Goal: Task Accomplishment & Management: Complete application form

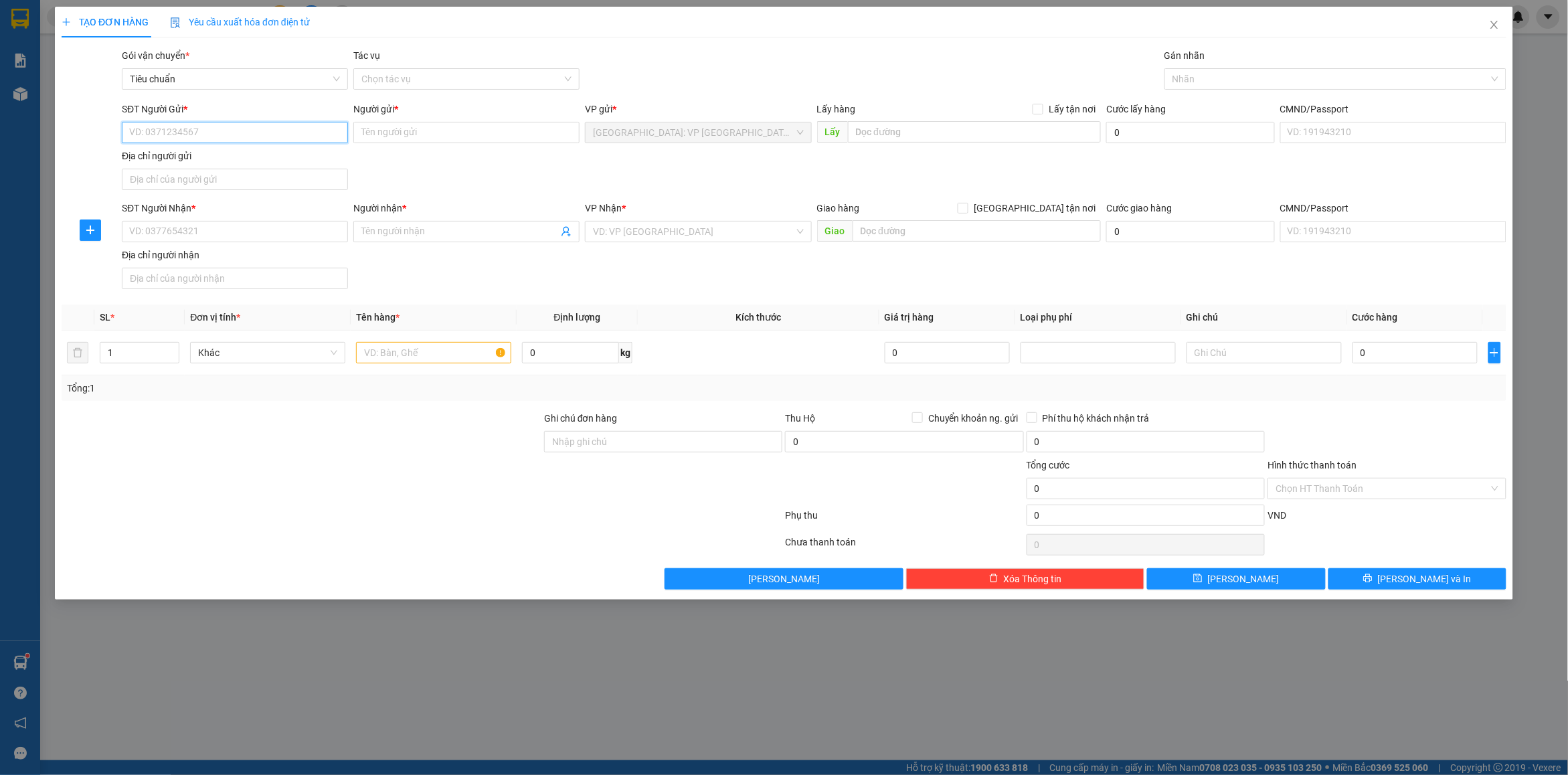
click at [195, 130] on input "SĐT Người Gửi *" at bounding box center [235, 133] width 226 height 22
type input "0904082368"
click at [437, 138] on input "Người gửi *" at bounding box center [467, 133] width 226 height 22
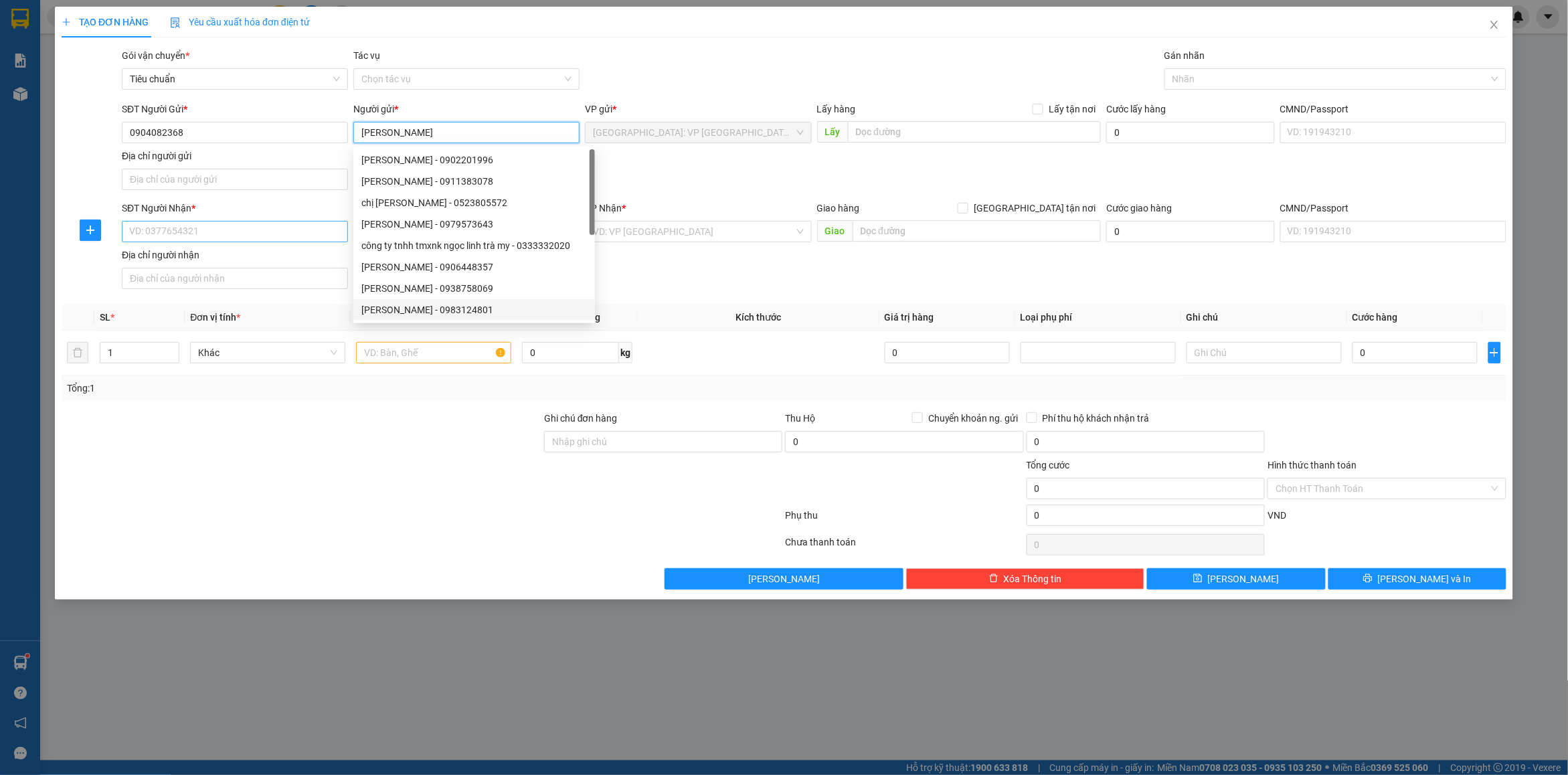
type input "[PERSON_NAME]"
click at [178, 236] on input "SĐT Người Nhận *" at bounding box center [235, 232] width 226 height 22
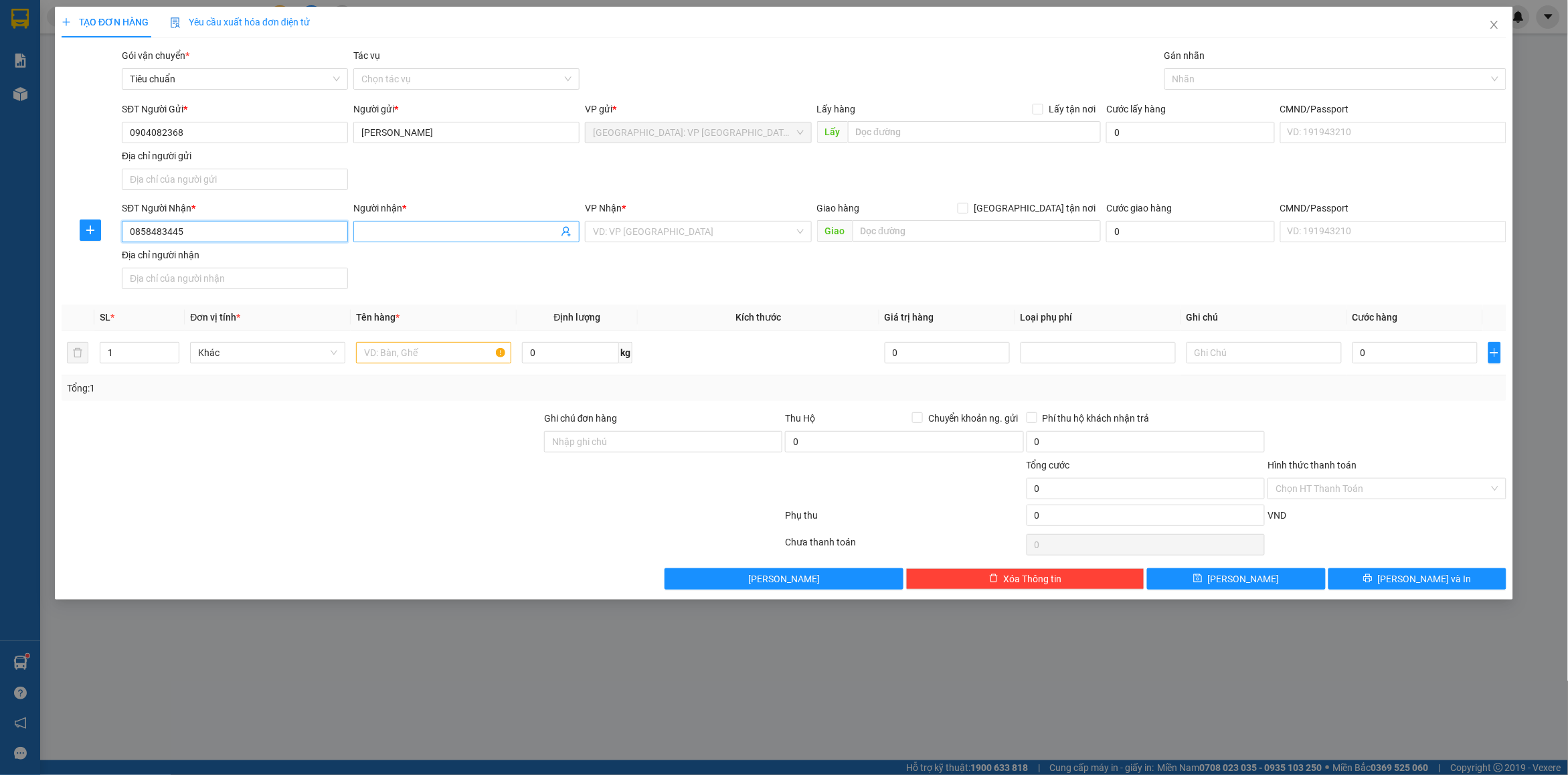
type input "0858483445"
click at [387, 232] on input "Người nhận *" at bounding box center [460, 231] width 197 height 15
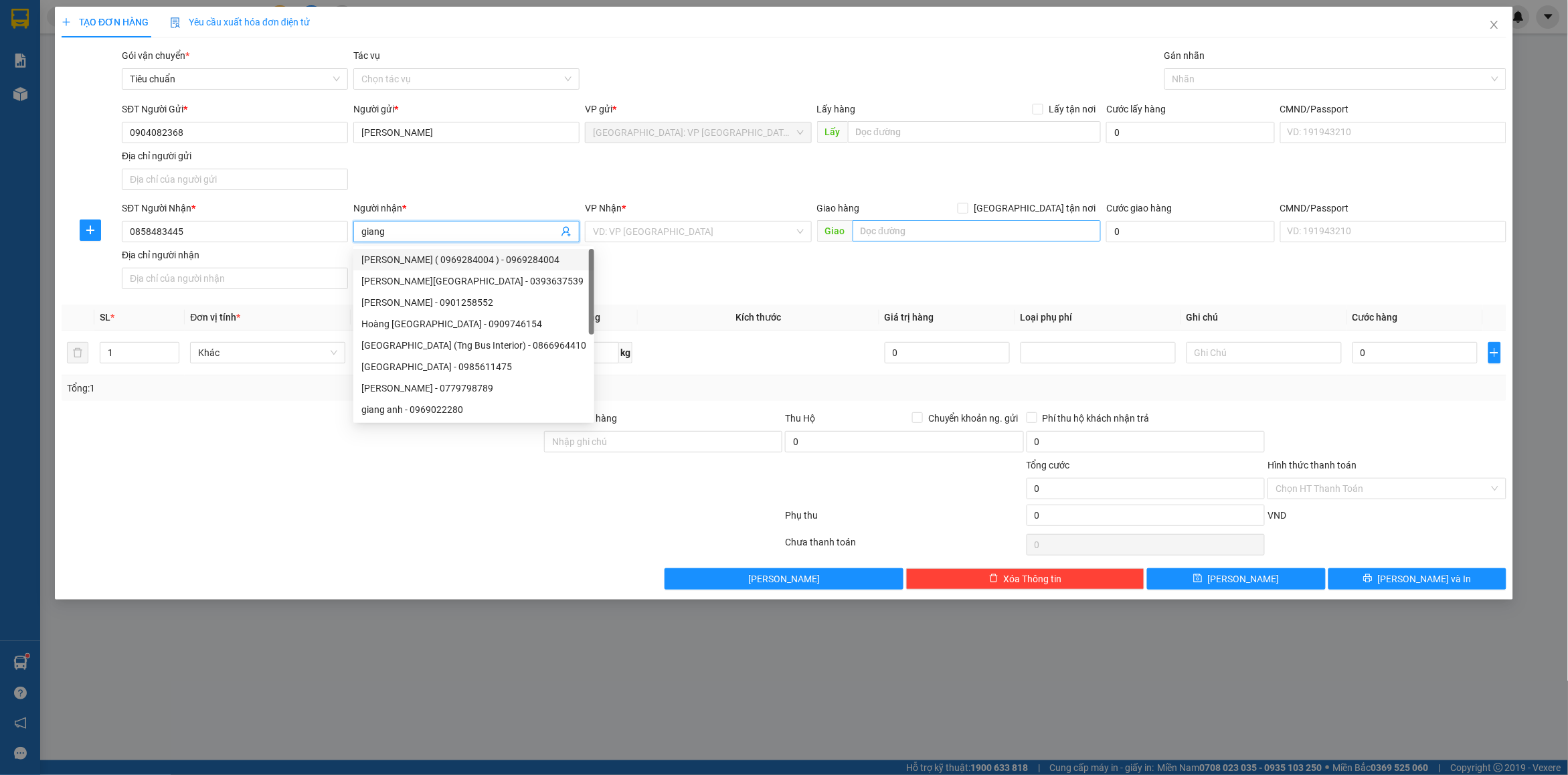
type input "giang"
click at [959, 230] on input "text" at bounding box center [976, 231] width 249 height 22
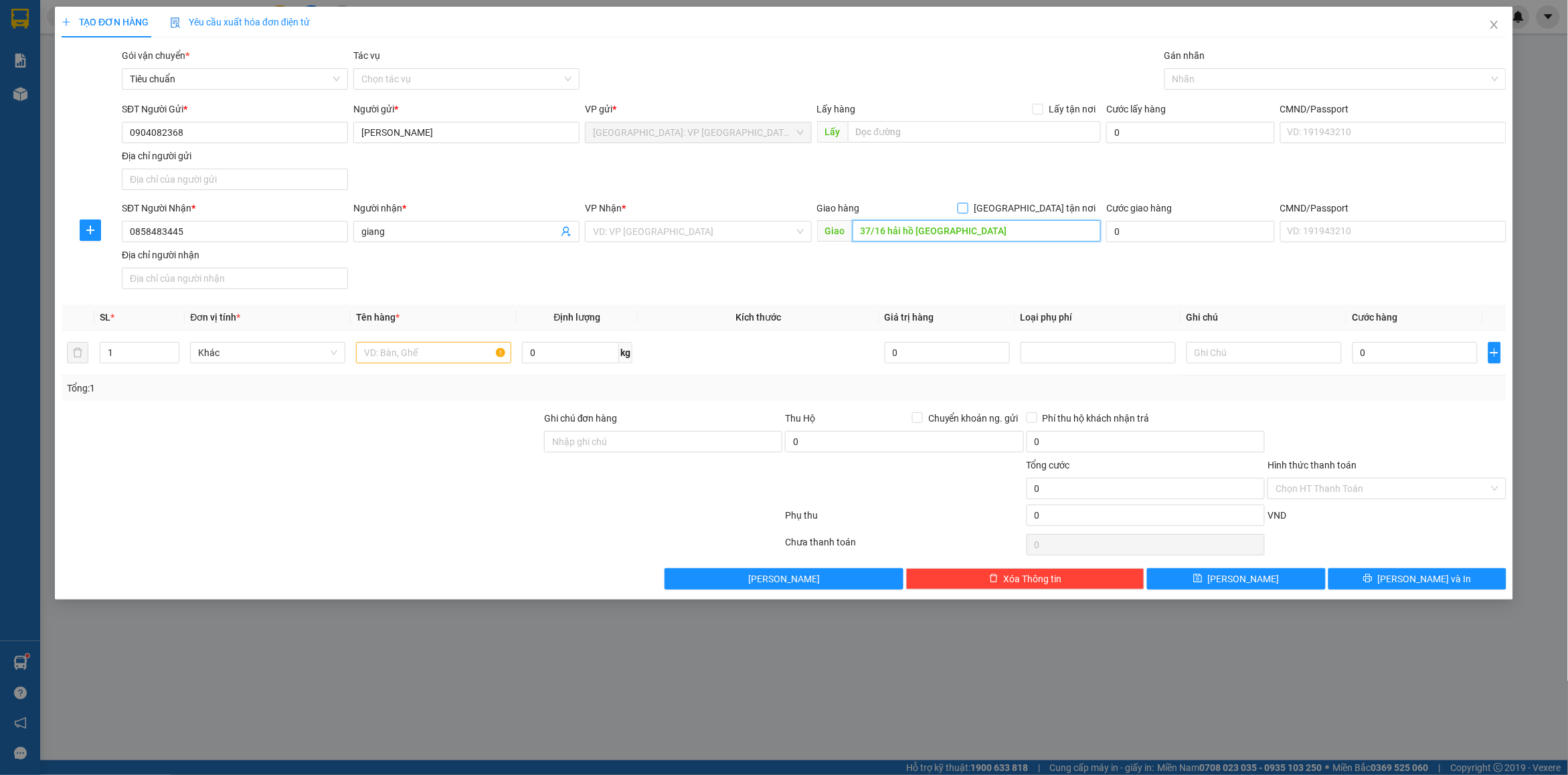
type input "37/16 hải hồ thanh bình hải châu đà nẵng"
drag, startPoint x: 1034, startPoint y: 213, endPoint x: 1074, endPoint y: 204, distance: 41.0
click at [969, 213] on span at bounding box center [963, 208] width 11 height 11
click at [967, 213] on input "[GEOGRAPHIC_DATA] tận nơi" at bounding box center [962, 207] width 9 height 9
click at [1074, 204] on span "[GEOGRAPHIC_DATA] tận nơi" at bounding box center [1034, 208] width 133 height 15
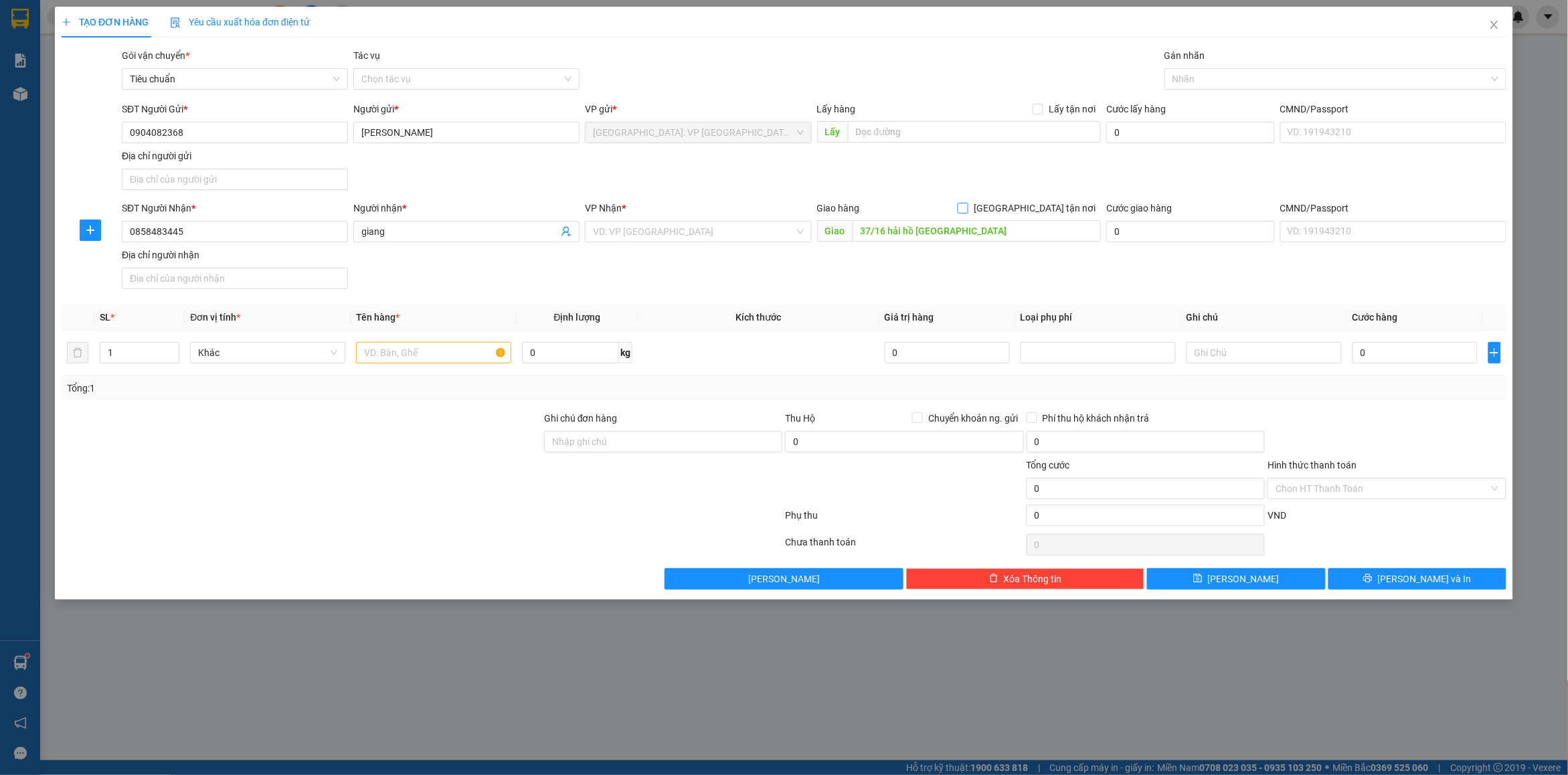
click at [967, 204] on input "[GEOGRAPHIC_DATA] tận nơi" at bounding box center [962, 207] width 9 height 9
checkbox input "false"
drag, startPoint x: 654, startPoint y: 226, endPoint x: 673, endPoint y: 230, distance: 19.4
click at [654, 227] on input "search" at bounding box center [693, 232] width 201 height 20
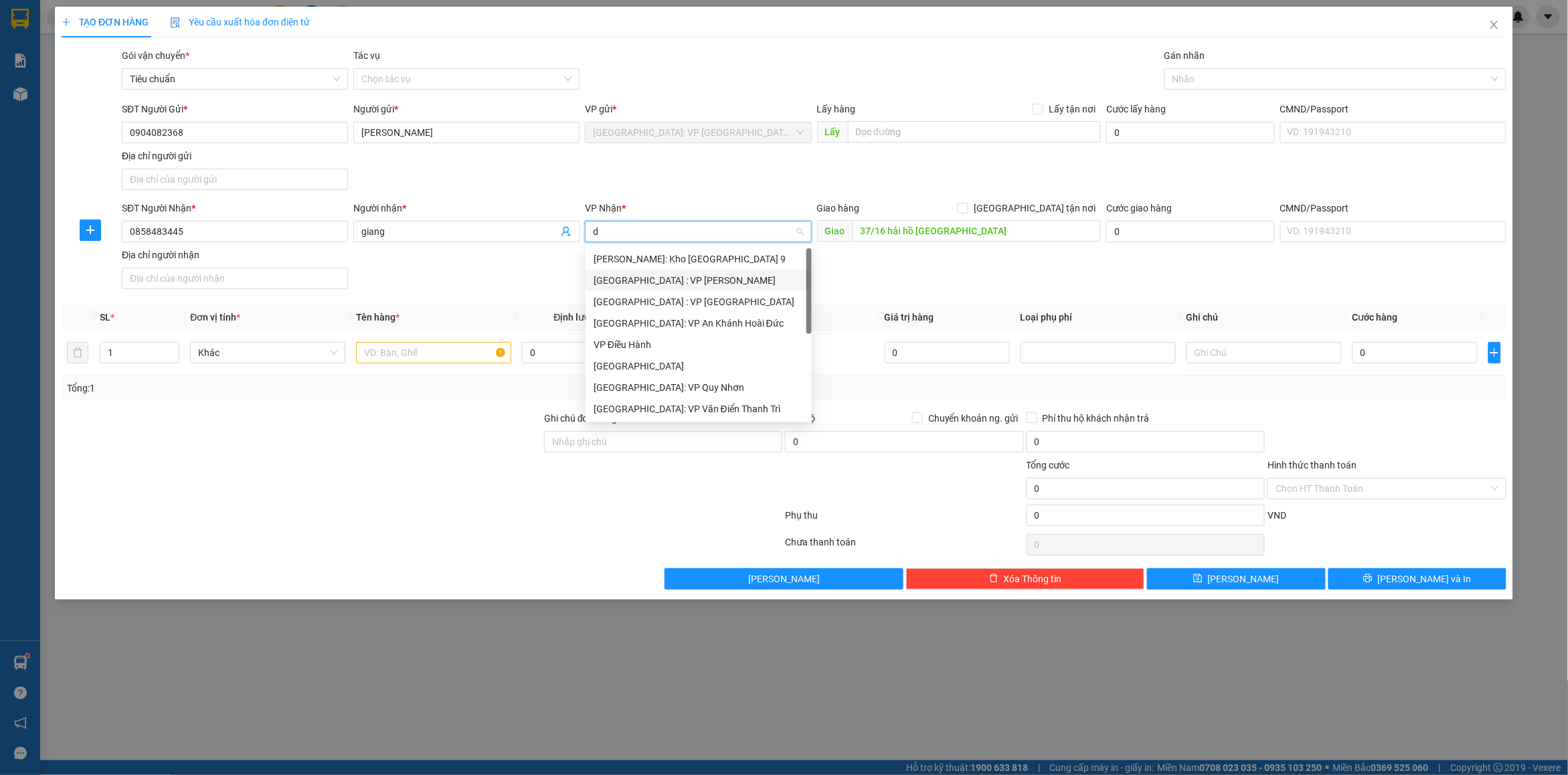
type input "dn"
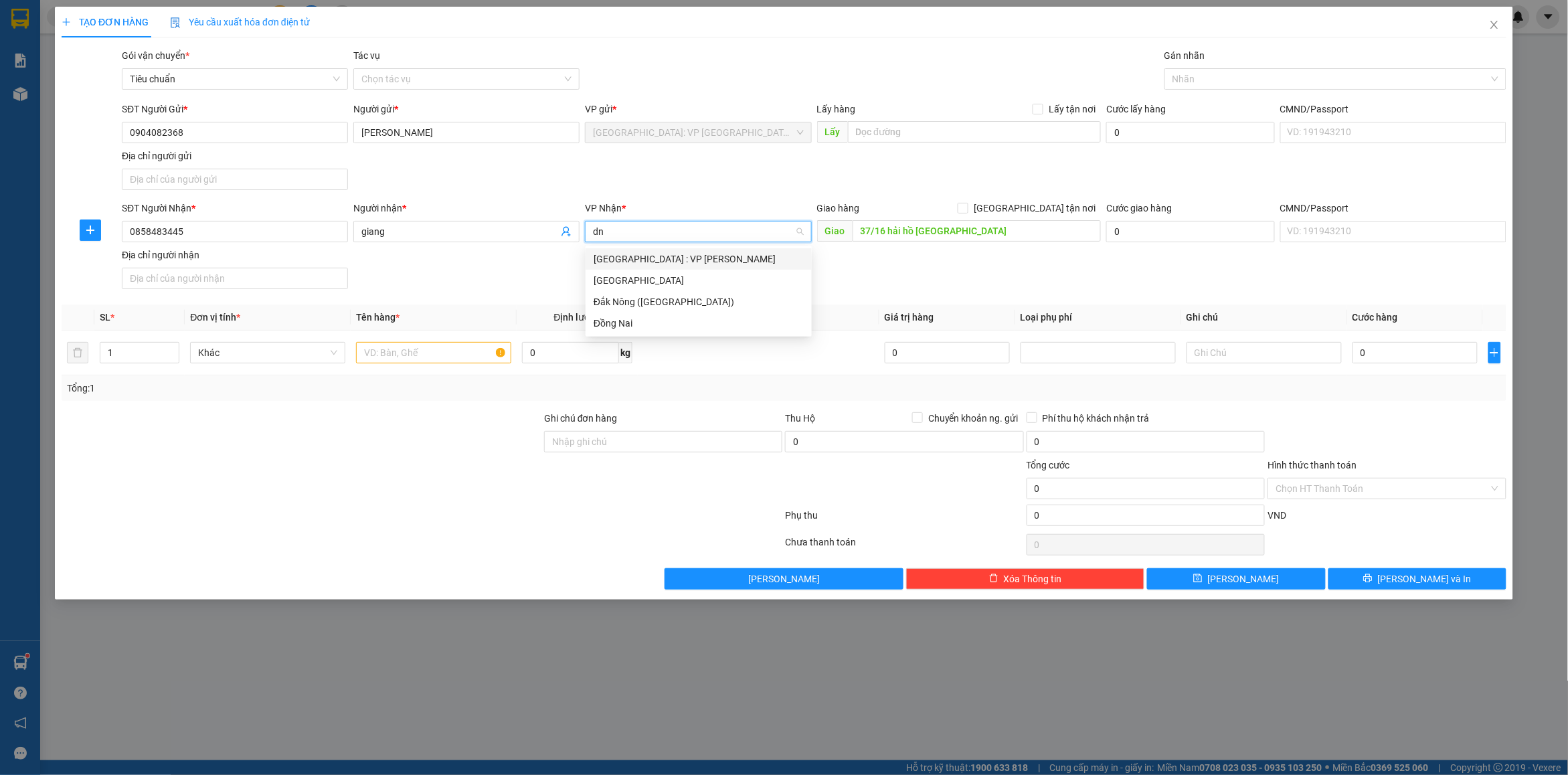
click at [680, 260] on div "[GEOGRAPHIC_DATA] : VP [PERSON_NAME]" at bounding box center [698, 258] width 210 height 15
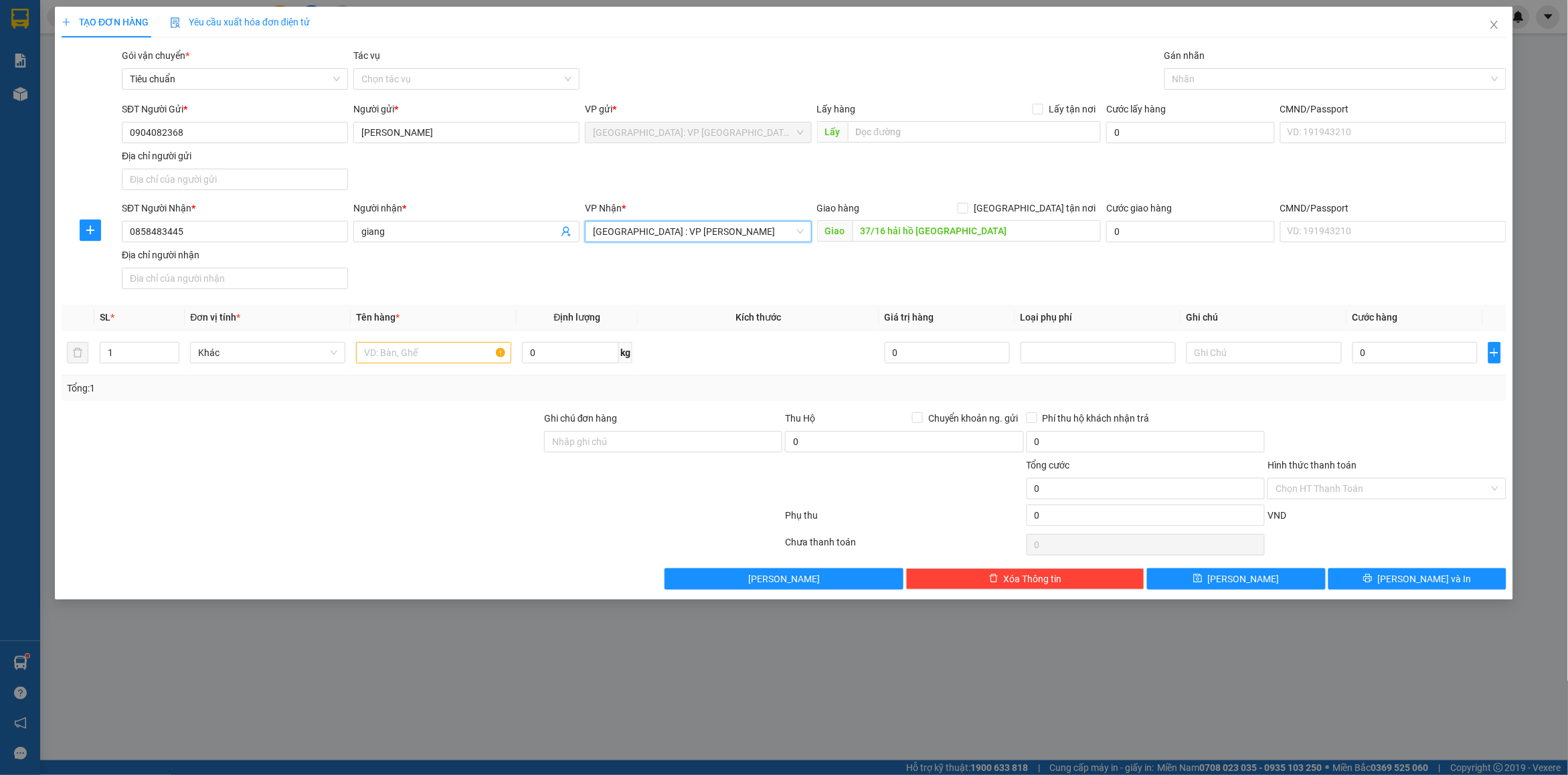
drag, startPoint x: 1101, startPoint y: 278, endPoint x: 1131, endPoint y: 206, distance: 78.0
click at [1103, 275] on div "SĐT Người Nhận * 0858483445 Người nhận * giang VP Nhận * Đà Nẵng : VP Thanh Khê…" at bounding box center [814, 247] width 1390 height 94
click at [1052, 206] on span "[GEOGRAPHIC_DATA] tận nơi" at bounding box center [1034, 208] width 133 height 15
click at [967, 206] on input "[GEOGRAPHIC_DATA] tận nơi" at bounding box center [962, 207] width 9 height 9
checkbox input "true"
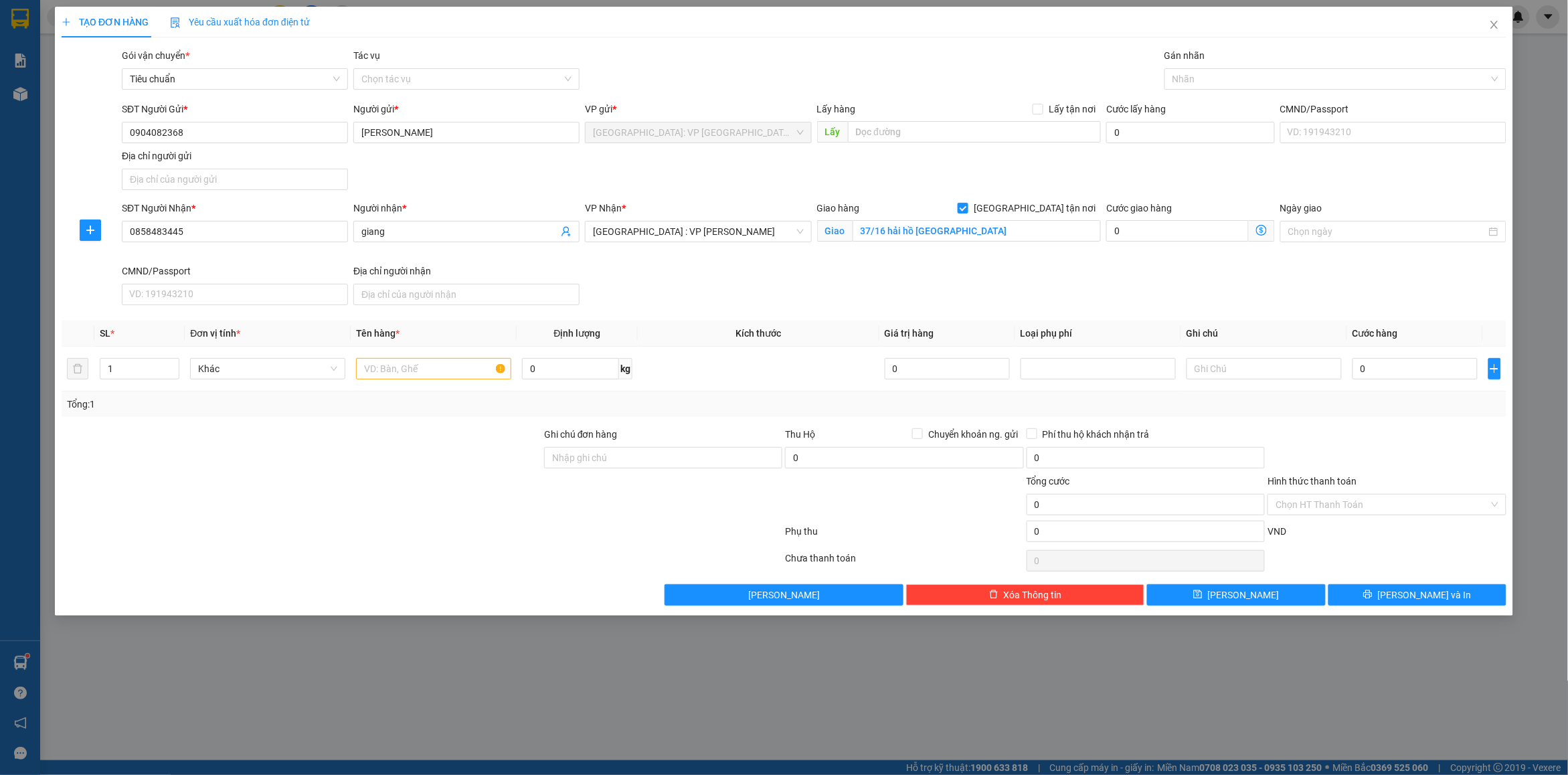
drag, startPoint x: 1159, startPoint y: 173, endPoint x: 1205, endPoint y: 105, distance: 82.1
click at [1161, 168] on div "SĐT Người Gửi * 0904082368 Người gửi * ngọc linh VP gửi * Hà Nội: VP Quận Thanh…" at bounding box center [814, 148] width 1390 height 94
click at [1217, 74] on div at bounding box center [1328, 78] width 322 height 16
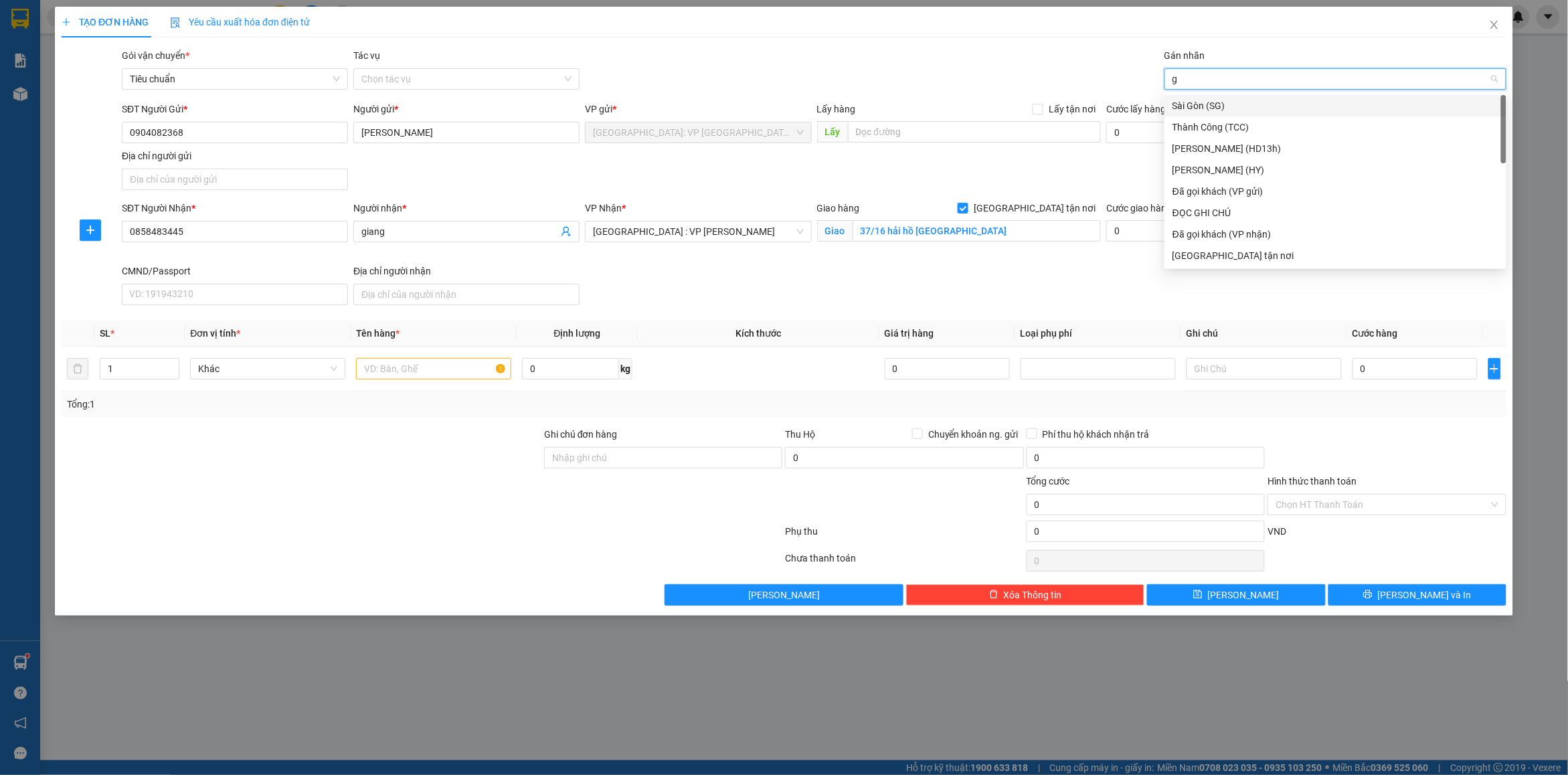
type input "gt"
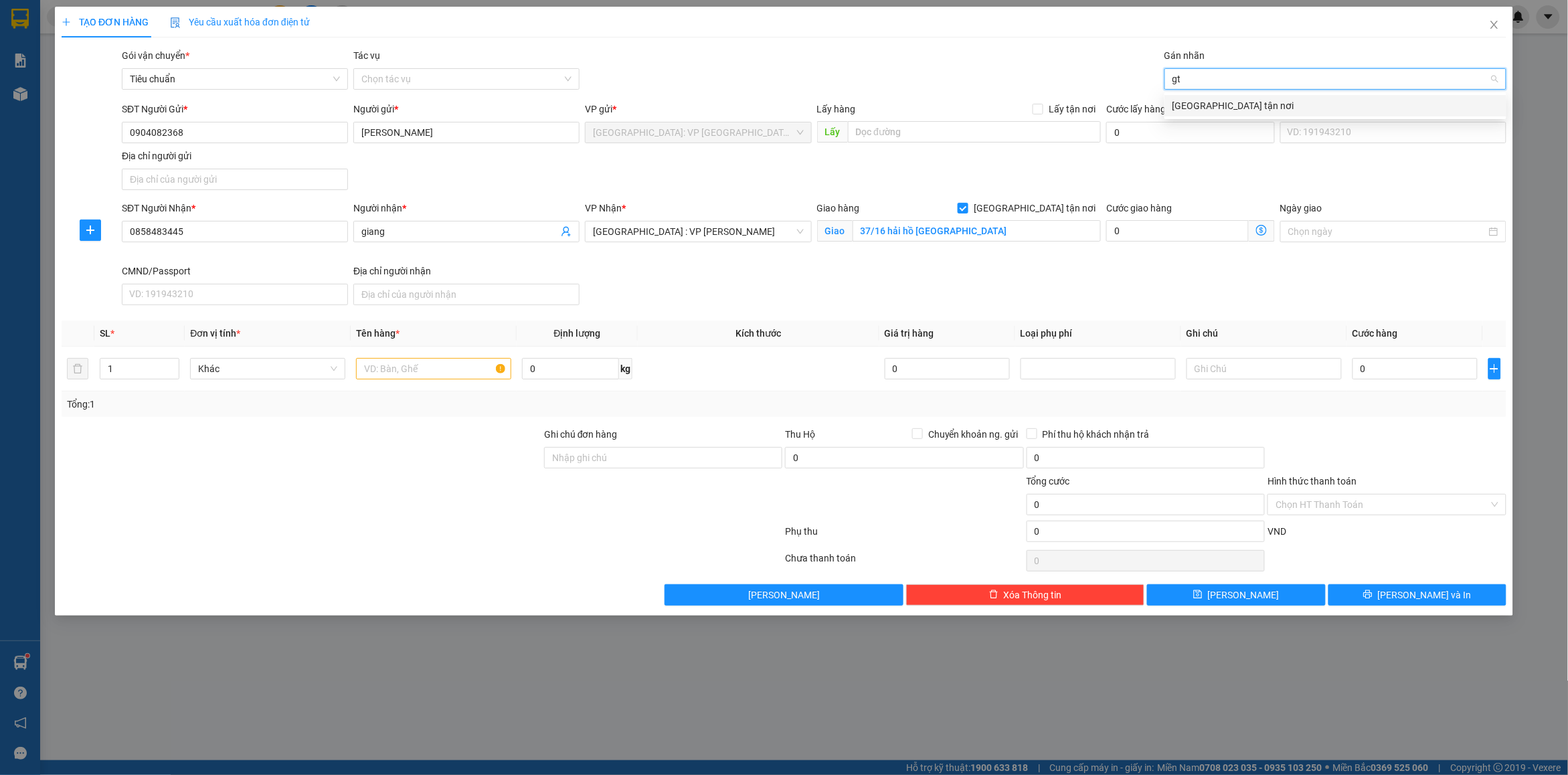
drag, startPoint x: 1209, startPoint y: 109, endPoint x: 1259, endPoint y: 79, distance: 58.3
click at [1211, 106] on div "[GEOGRAPHIC_DATA] tận nơi" at bounding box center [1335, 106] width 326 height 15
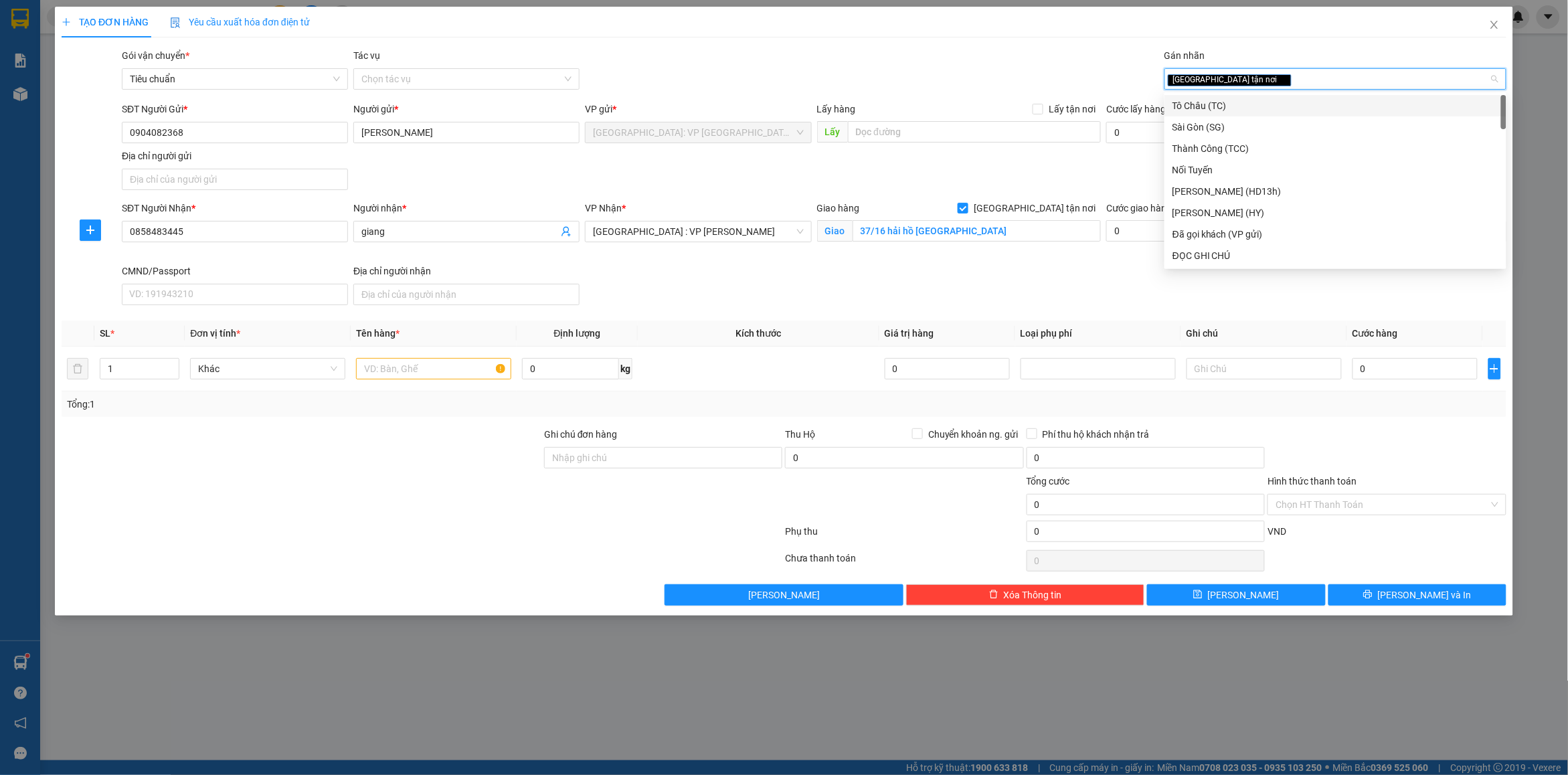
click at [1259, 79] on div "[GEOGRAPHIC_DATA] tận nơi" at bounding box center [1328, 78] width 322 height 16
type input "d"
type input "đã"
click at [1198, 99] on div "Đã gọi khách (VP gửi)" at bounding box center [1335, 106] width 326 height 15
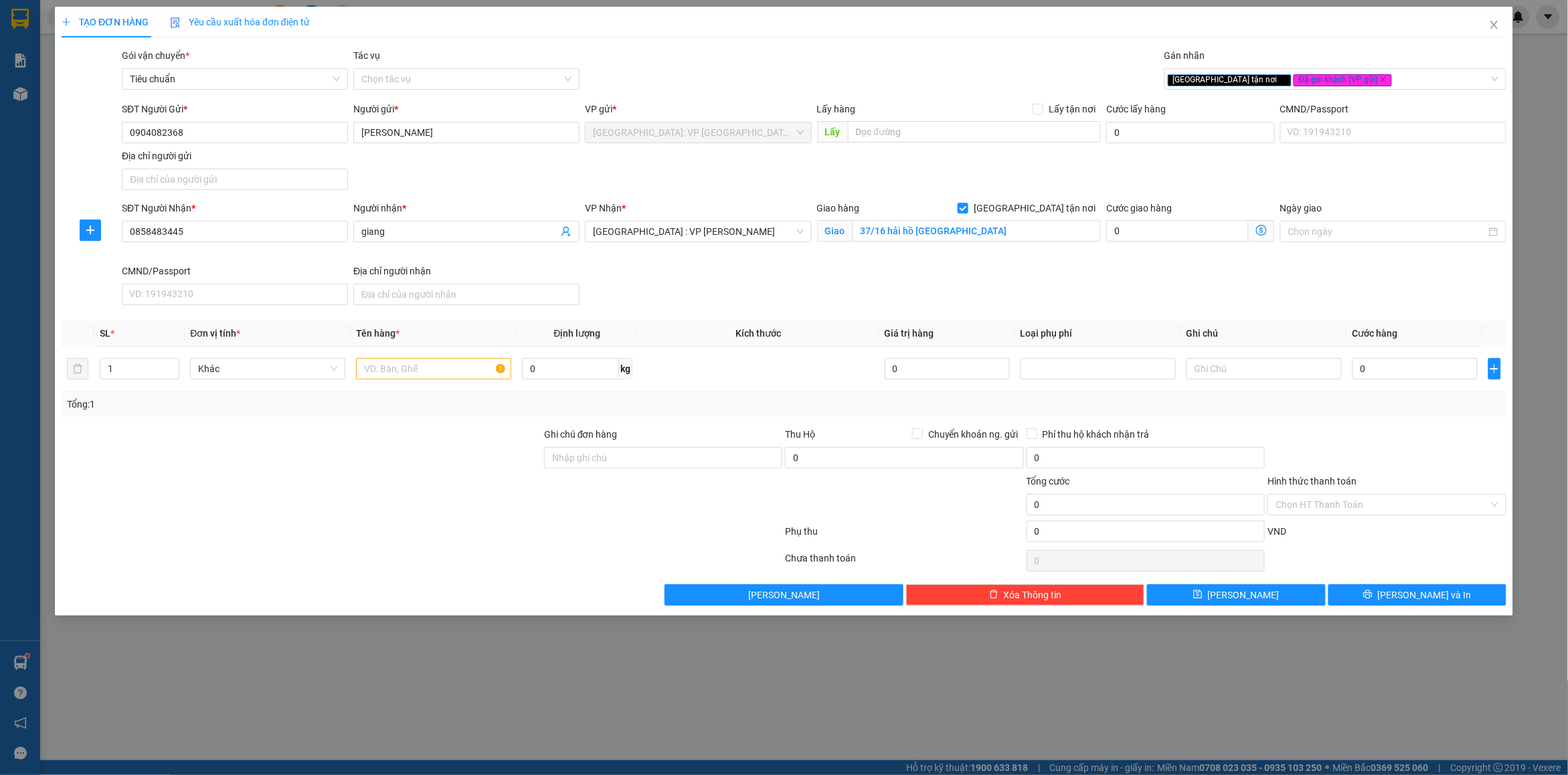
drag, startPoint x: 1016, startPoint y: 64, endPoint x: 554, endPoint y: 308, distance: 522.5
click at [1008, 67] on div "Gói vận chuyển * Tiêu chuẩn Tác vụ Chọn tác vụ Gán nhãn Giao tận nơi Đã gọi k…" at bounding box center [814, 71] width 1390 height 47
click at [449, 373] on input "text" at bounding box center [433, 369] width 155 height 22
type input "5 kiện bọc nilon đen"
click at [122, 370] on input "1" at bounding box center [139, 369] width 78 height 20
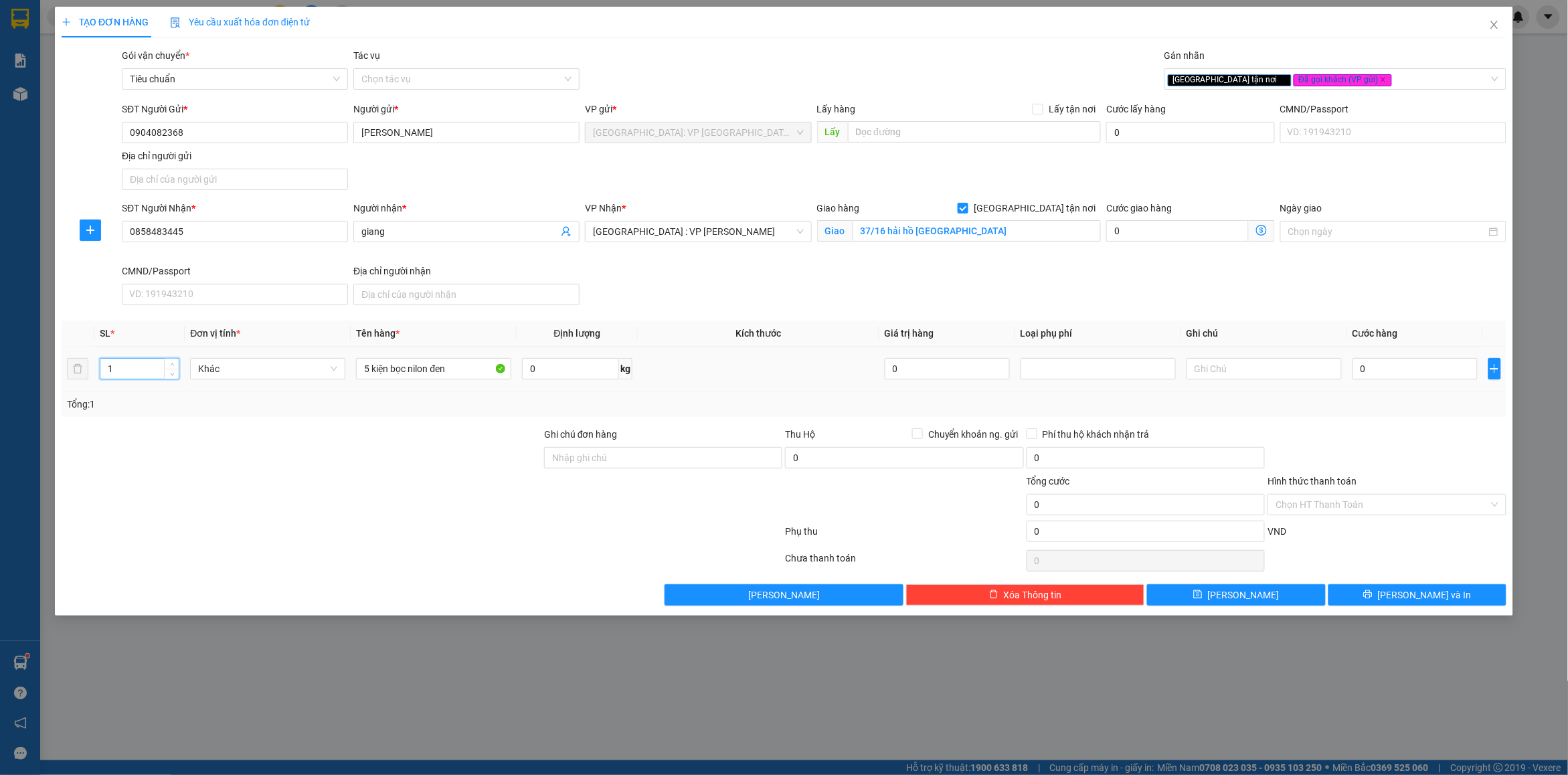
click at [122, 370] on input "1" at bounding box center [139, 369] width 78 height 20
type input "5"
drag, startPoint x: 202, startPoint y: 423, endPoint x: 228, endPoint y: 417, distance: 26.7
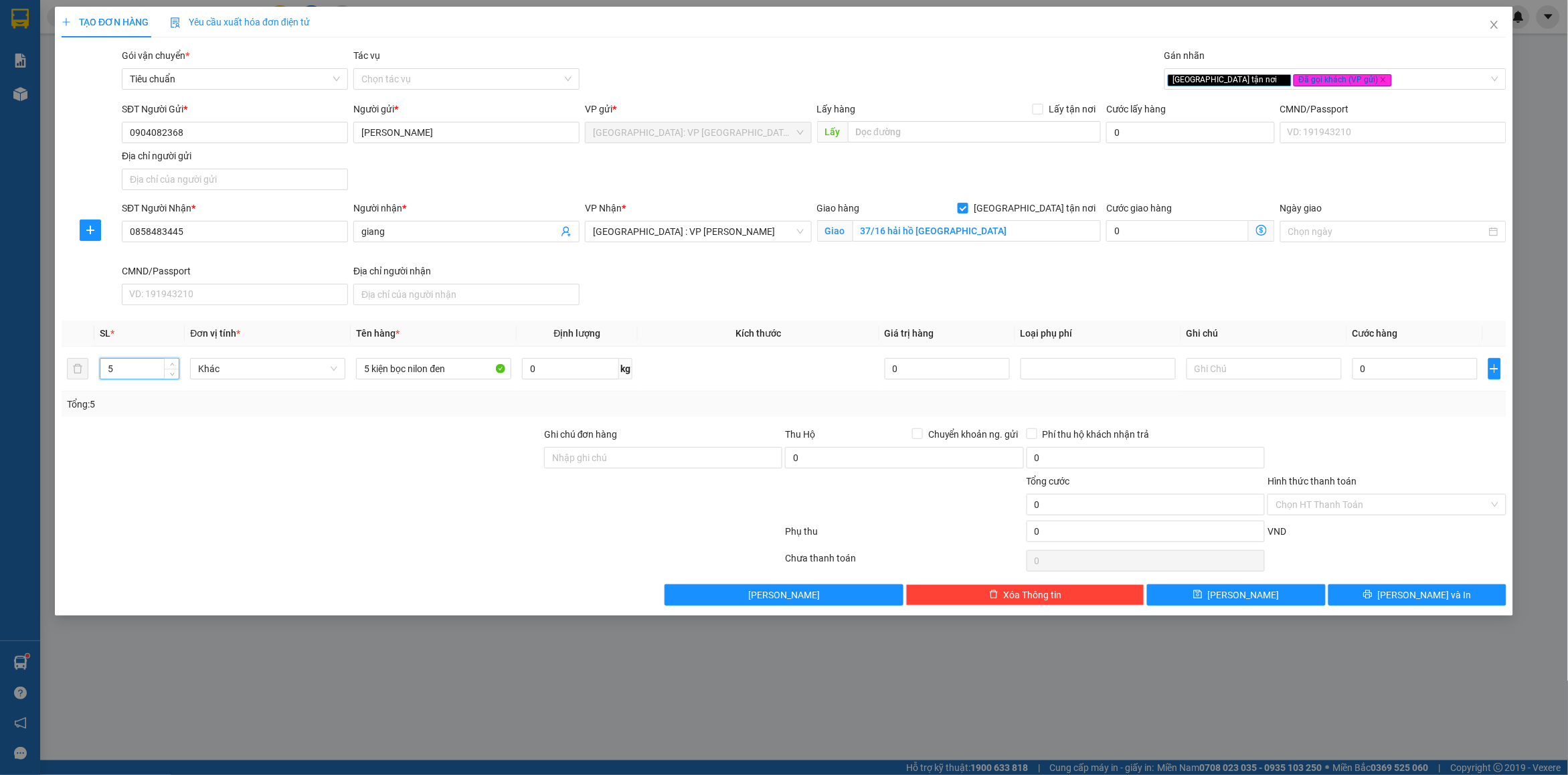
click at [205, 423] on div "Transit Pickup Surcharge Ids Transit Deliver Surcharge Ids Transit Deliver Surc…" at bounding box center [783, 327] width 1445 height 558
drag, startPoint x: 574, startPoint y: 457, endPoint x: 610, endPoint y: 476, distance: 40.7
click at [574, 457] on input "Ghi chú đơn hàng" at bounding box center [663, 458] width 238 height 22
type input "nhận nguyên kiện bể vỡ không đền"
click at [470, 367] on input "5 kiện bọc nilon đen" at bounding box center [433, 369] width 155 height 22
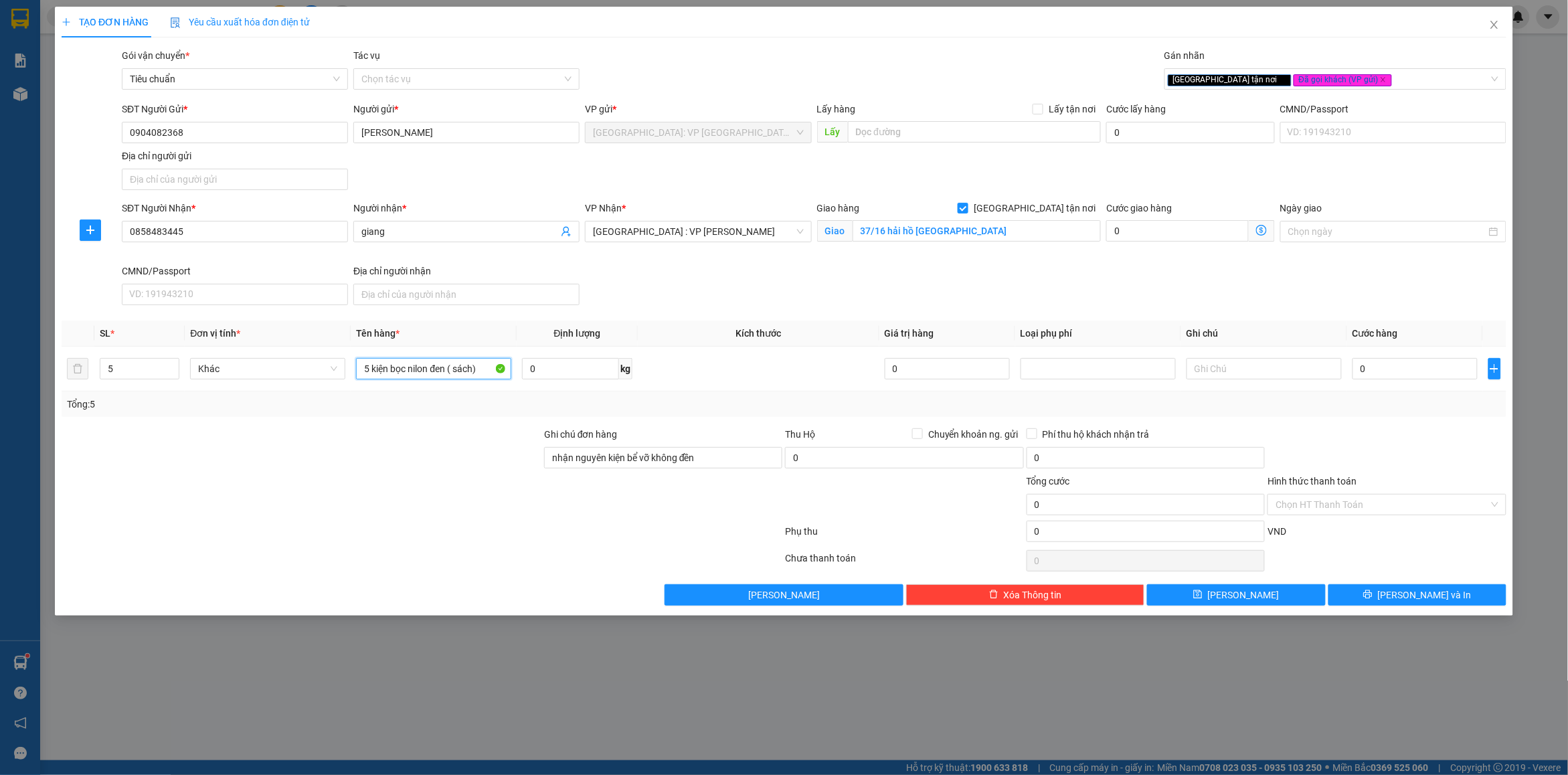
type input "5 kiện bọc nilon đen ( sách)"
click at [1407, 424] on div "Transit Pickup Surcharge Ids Transit Deliver Surcharge Ids Transit Deliver Surc…" at bounding box center [783, 327] width 1445 height 558
click at [1374, 373] on input "0" at bounding box center [1414, 369] width 125 height 22
type input "4"
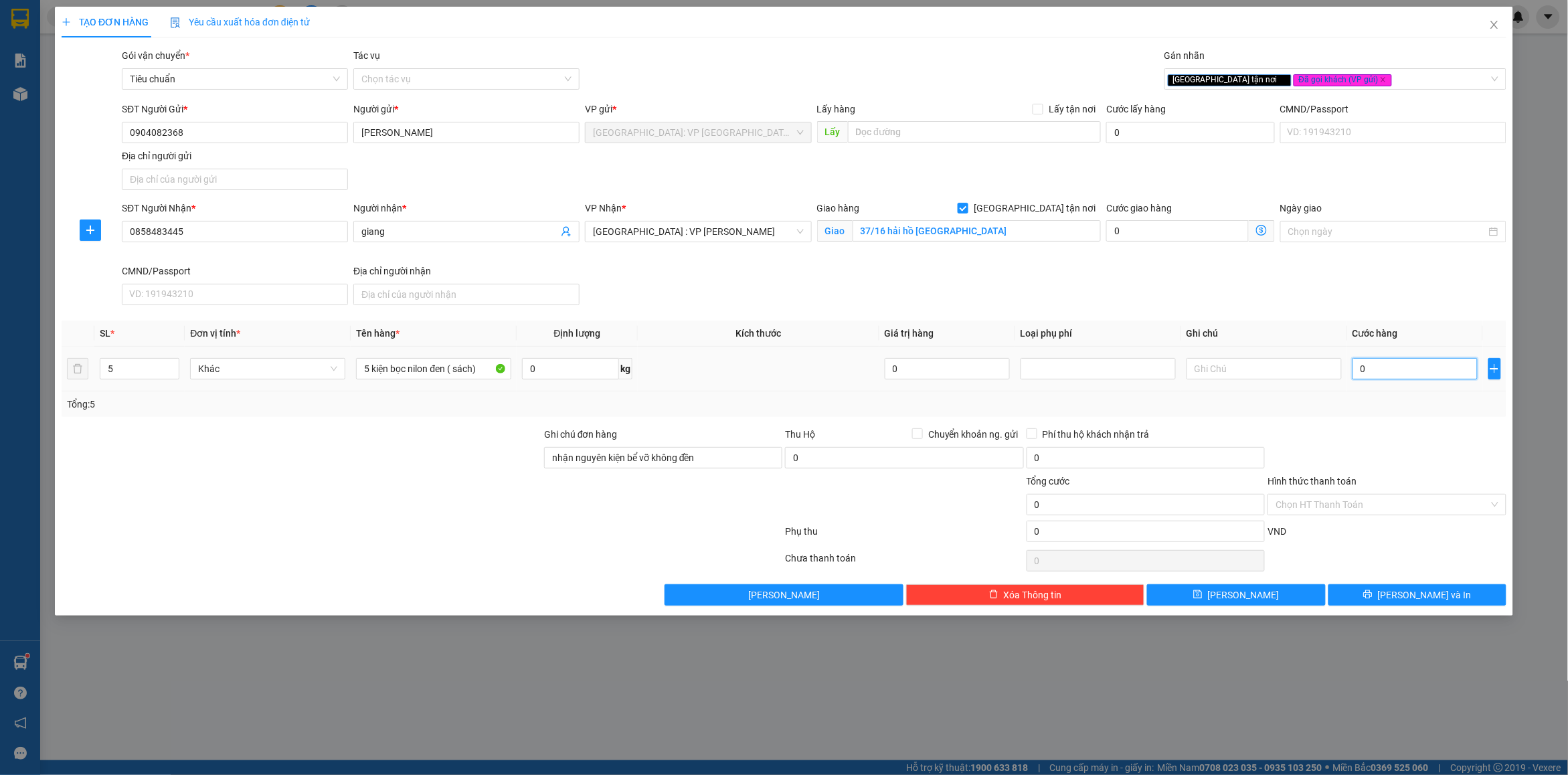
type input "4"
type input "43"
type input "430"
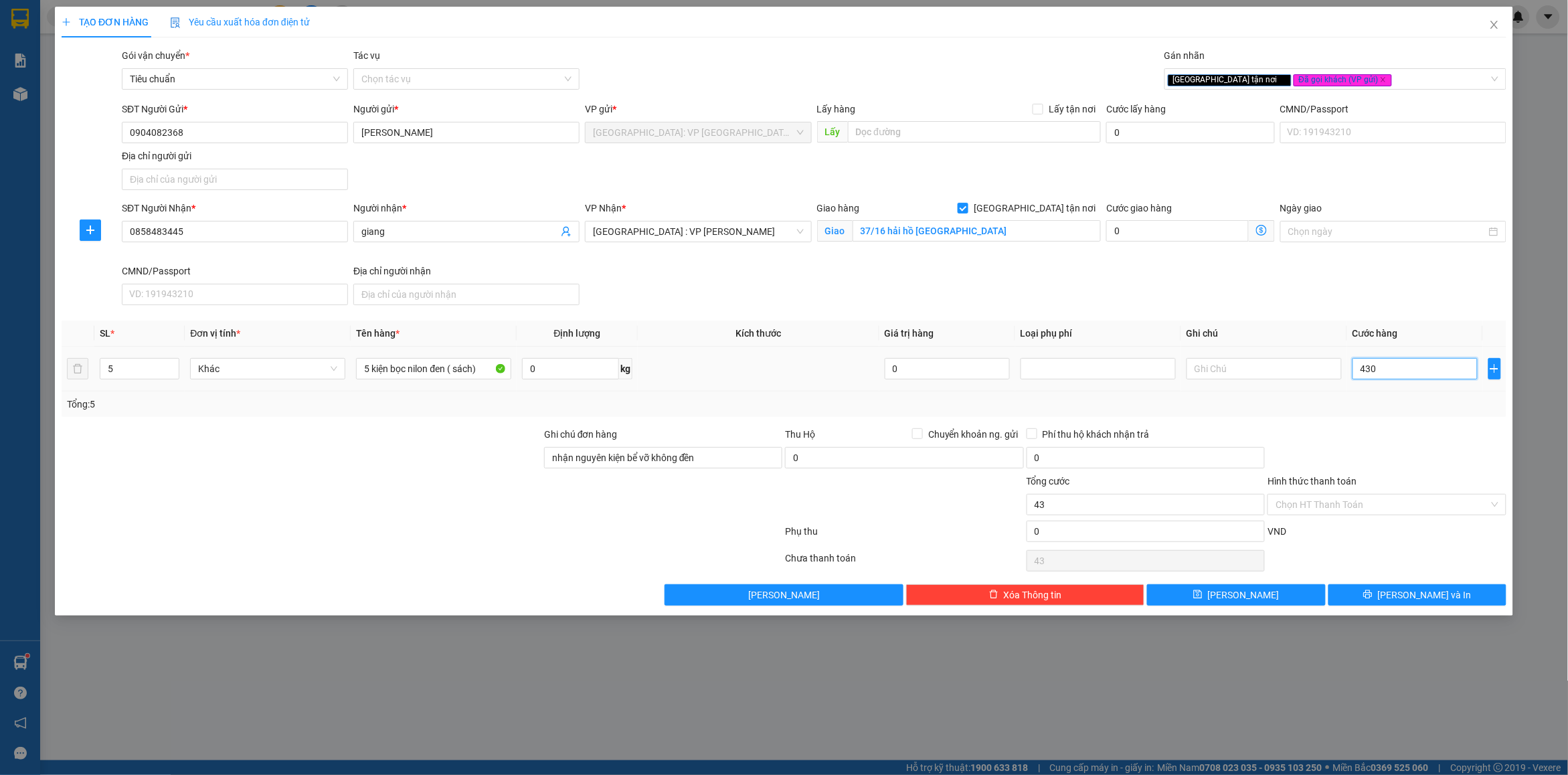
type input "430"
type input "430.000"
click at [1366, 412] on div "Tổng: 5" at bounding box center [783, 404] width 1434 height 15
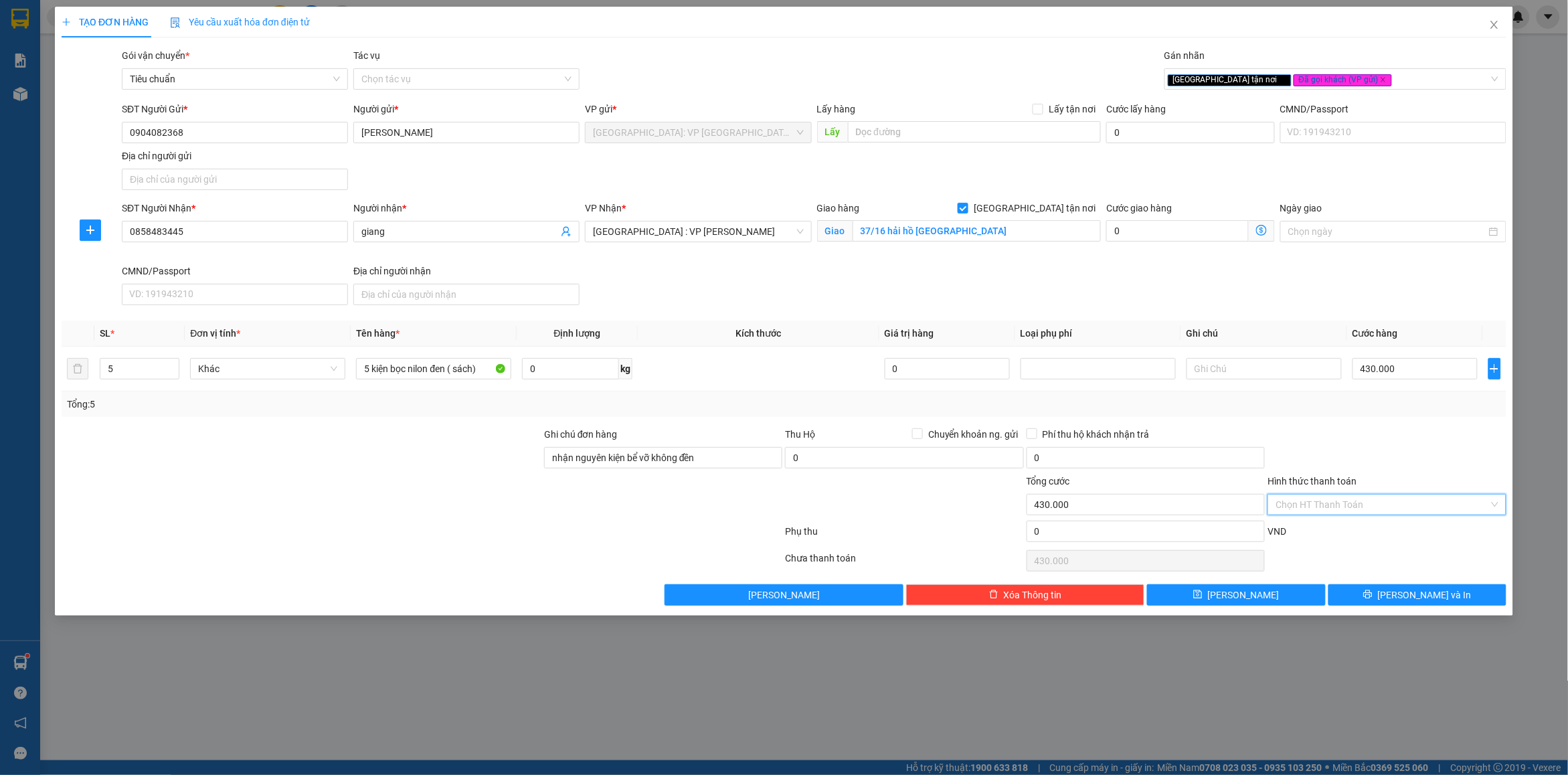
click at [1347, 500] on input "Hình thức thanh toán" at bounding box center [1382, 505] width 212 height 20
click at [1349, 532] on div "Tại văn phòng" at bounding box center [1387, 532] width 223 height 15
type input "0"
click at [922, 517] on div at bounding box center [903, 497] width 241 height 47
click at [1387, 593] on button "[PERSON_NAME] và In" at bounding box center [1418, 595] width 178 height 22
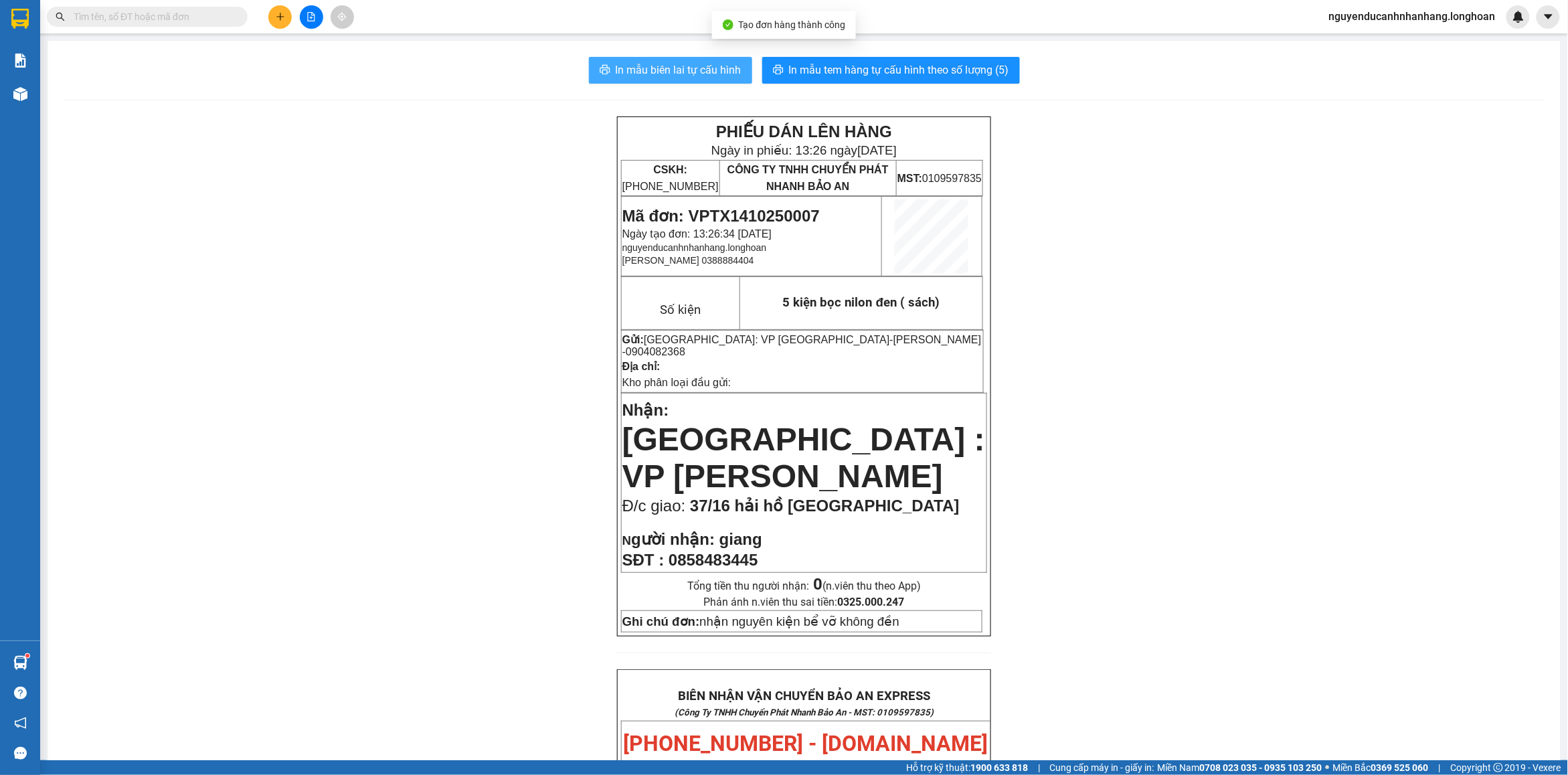
click at [700, 78] on span "In mẫu biên lai tự cấu hình" at bounding box center [679, 70] width 126 height 17
click at [875, 71] on span "In mẫu tem hàng tự cấu hình theo số lượng (5)" at bounding box center [899, 70] width 220 height 17
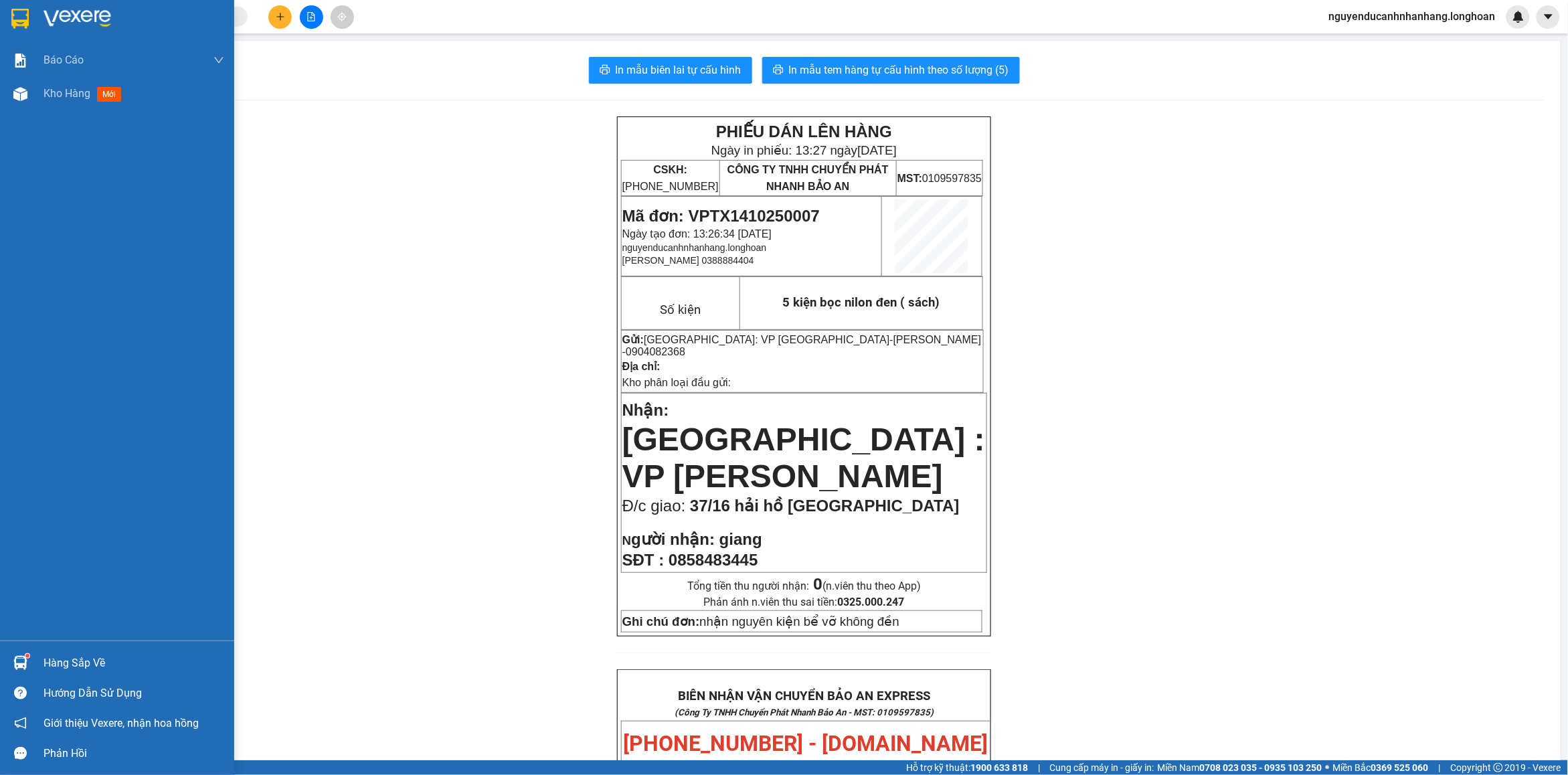
click at [23, 19] on img at bounding box center [20, 19] width 17 height 20
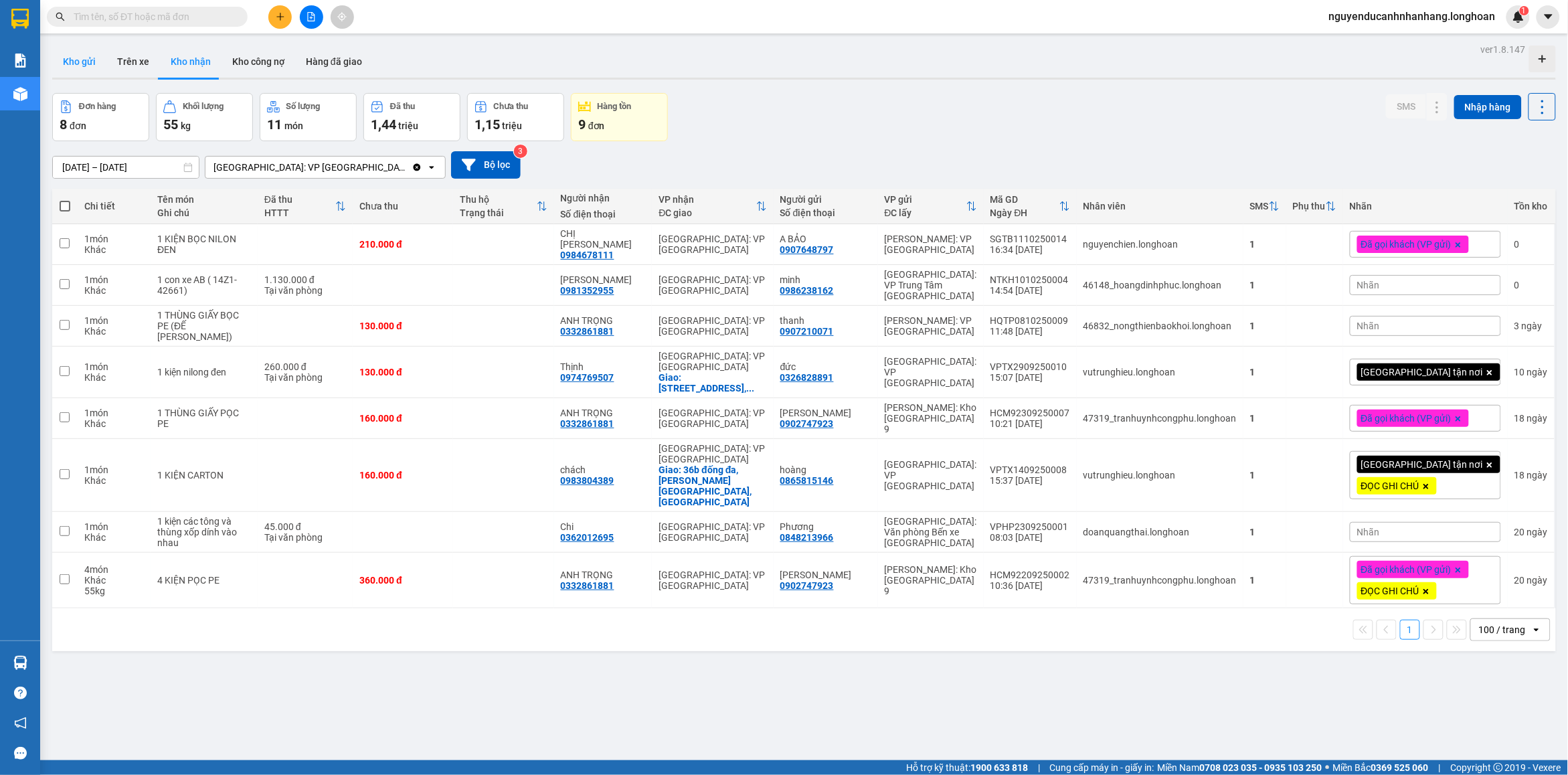
click at [85, 64] on button "Kho gửi" at bounding box center [79, 61] width 54 height 32
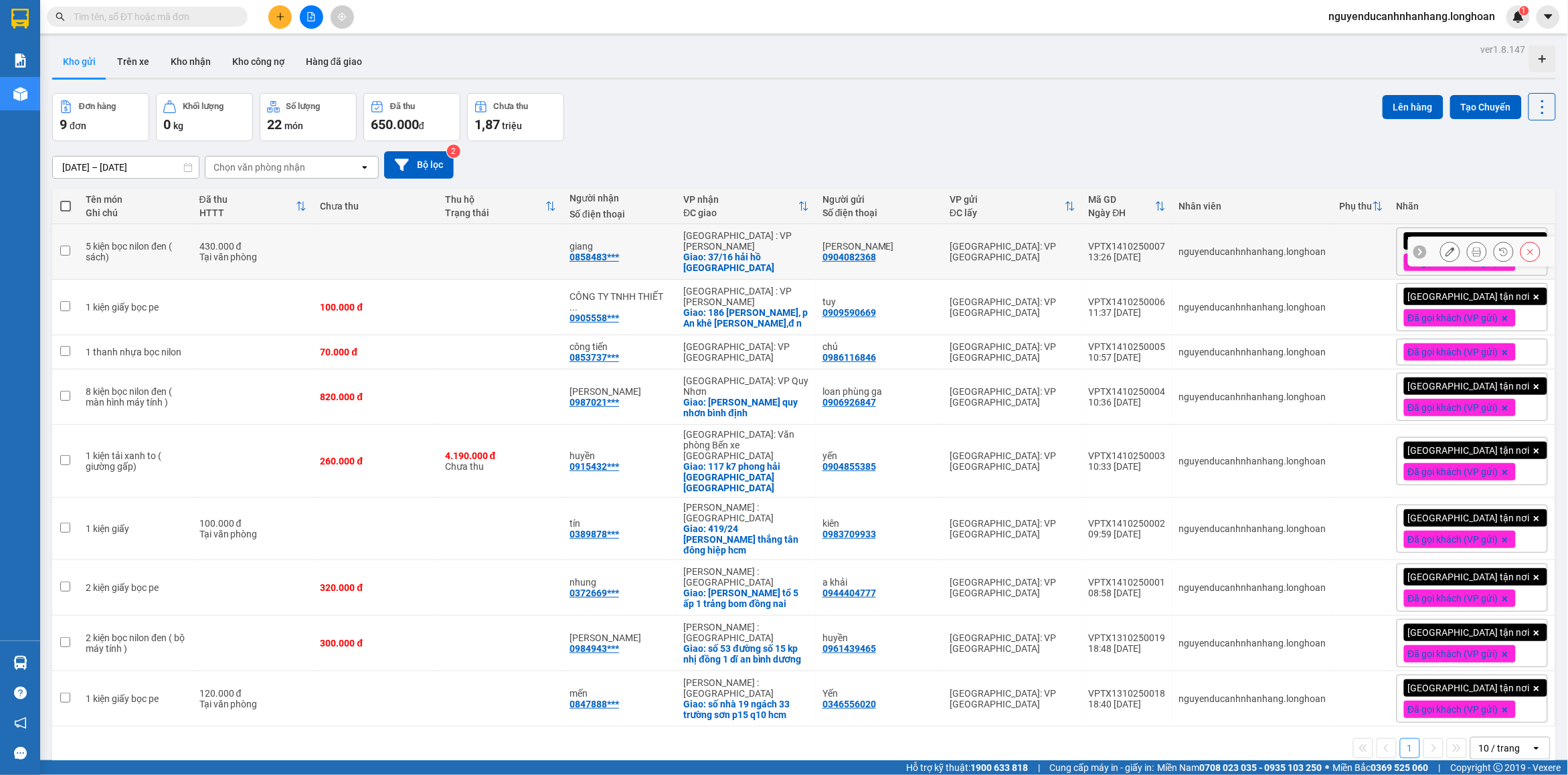
click at [1145, 247] on div "VPTX1410250007" at bounding box center [1127, 247] width 77 height 11
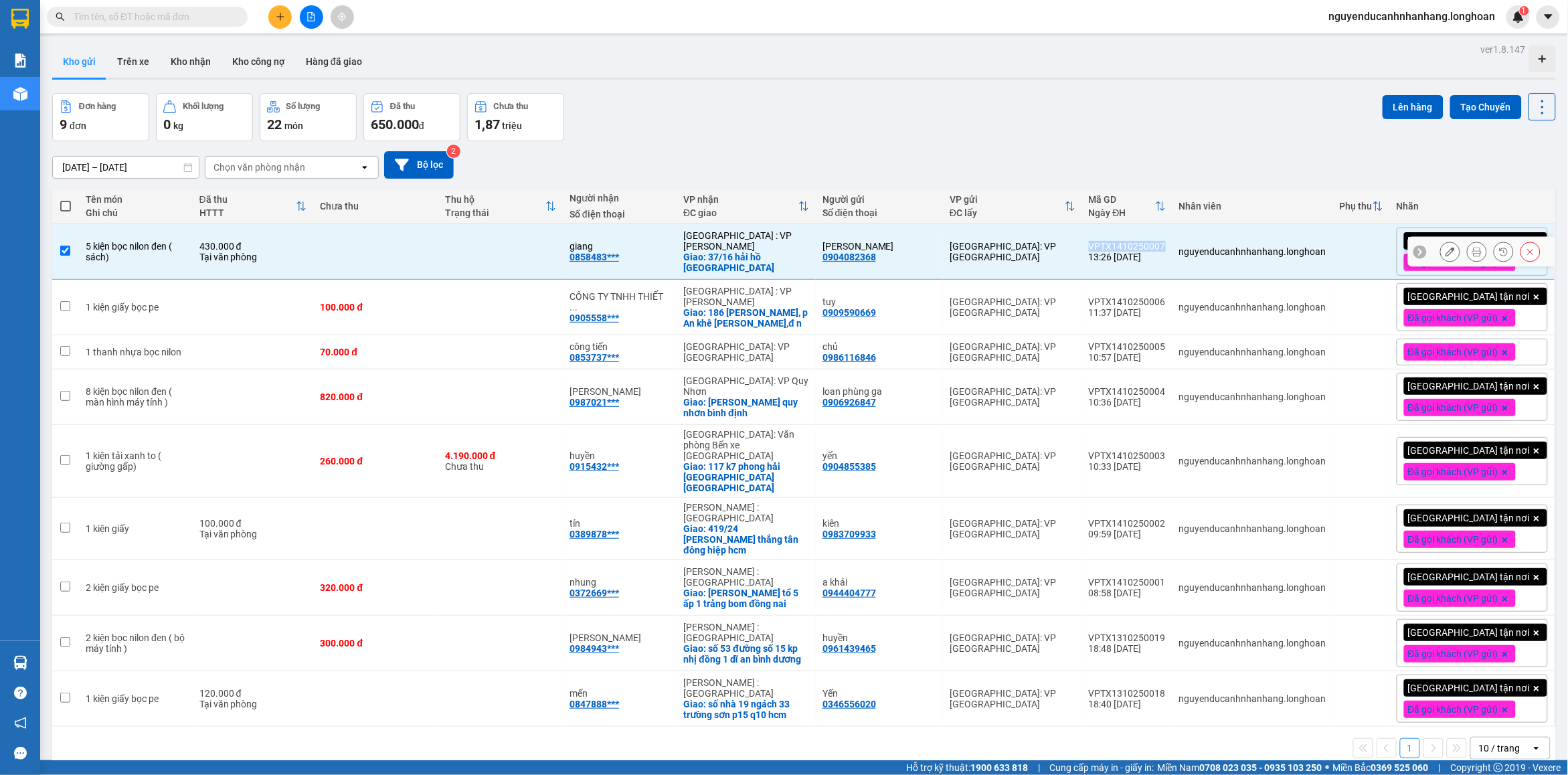
click at [1145, 247] on div "VPTX1410250007" at bounding box center [1127, 247] width 77 height 11
checkbox input "false"
copy div "VPTX1410250007"
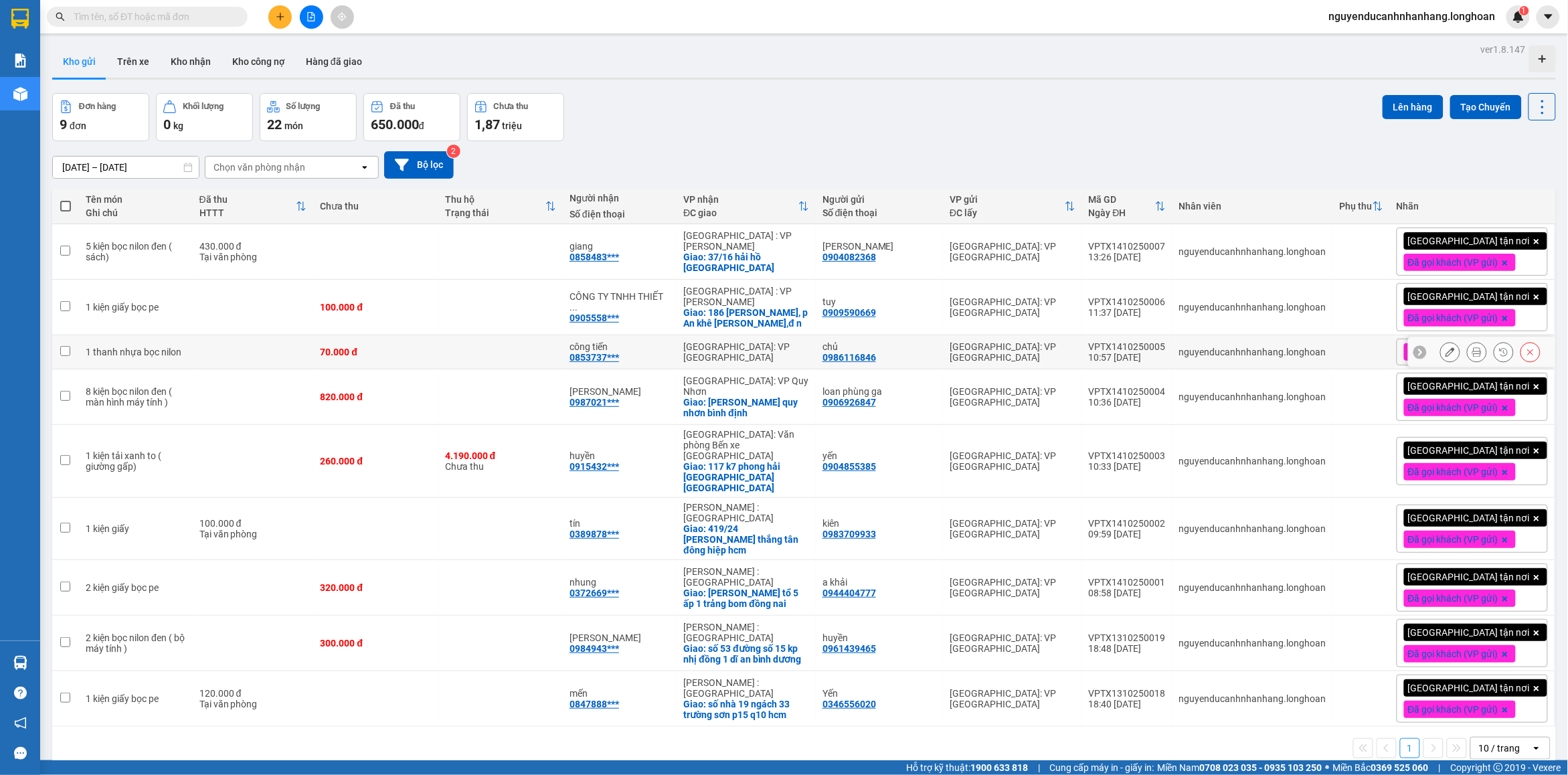
scroll to position [61, 0]
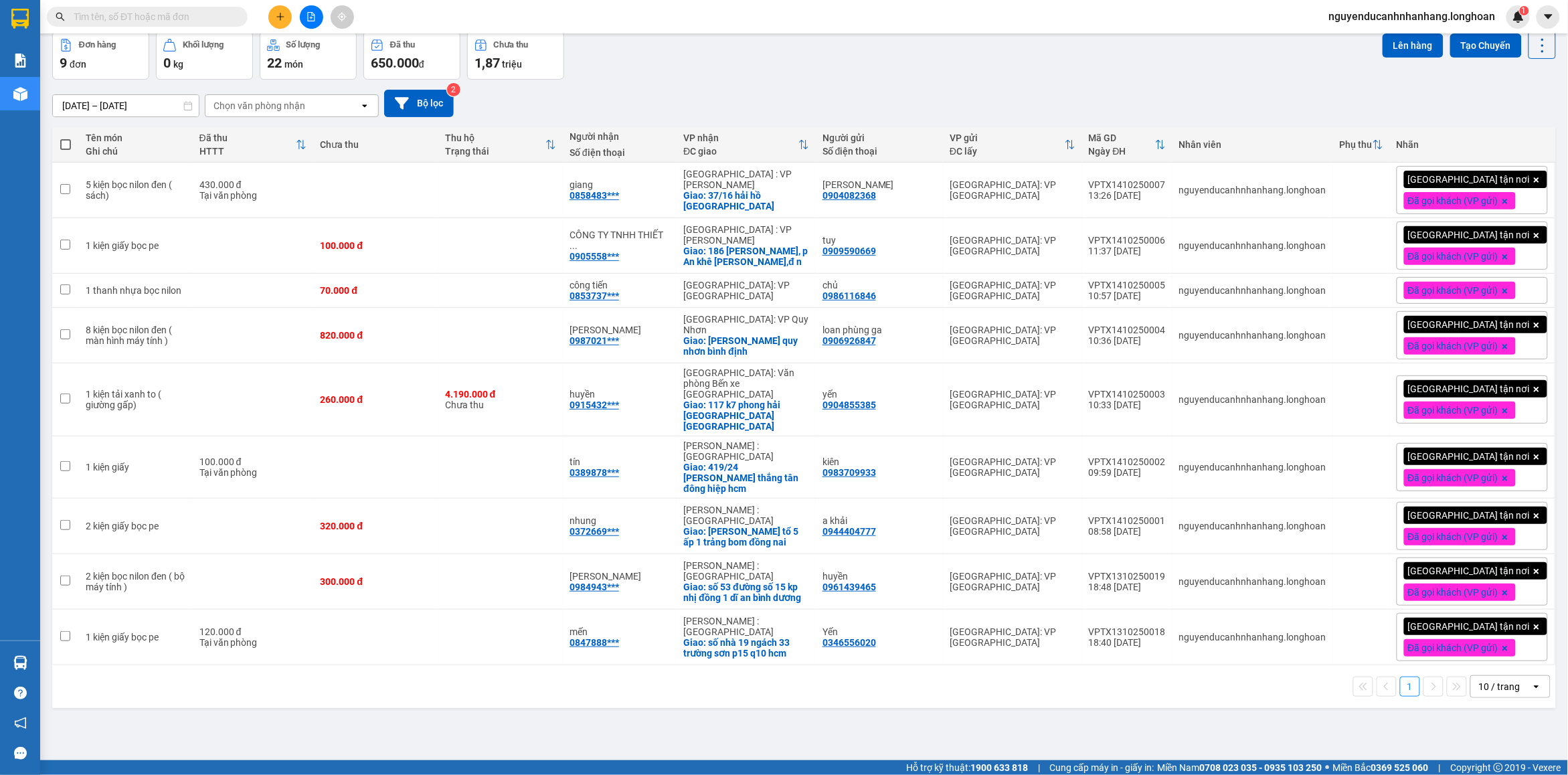
click at [1479, 680] on div "10 / trang" at bounding box center [1499, 687] width 41 height 13
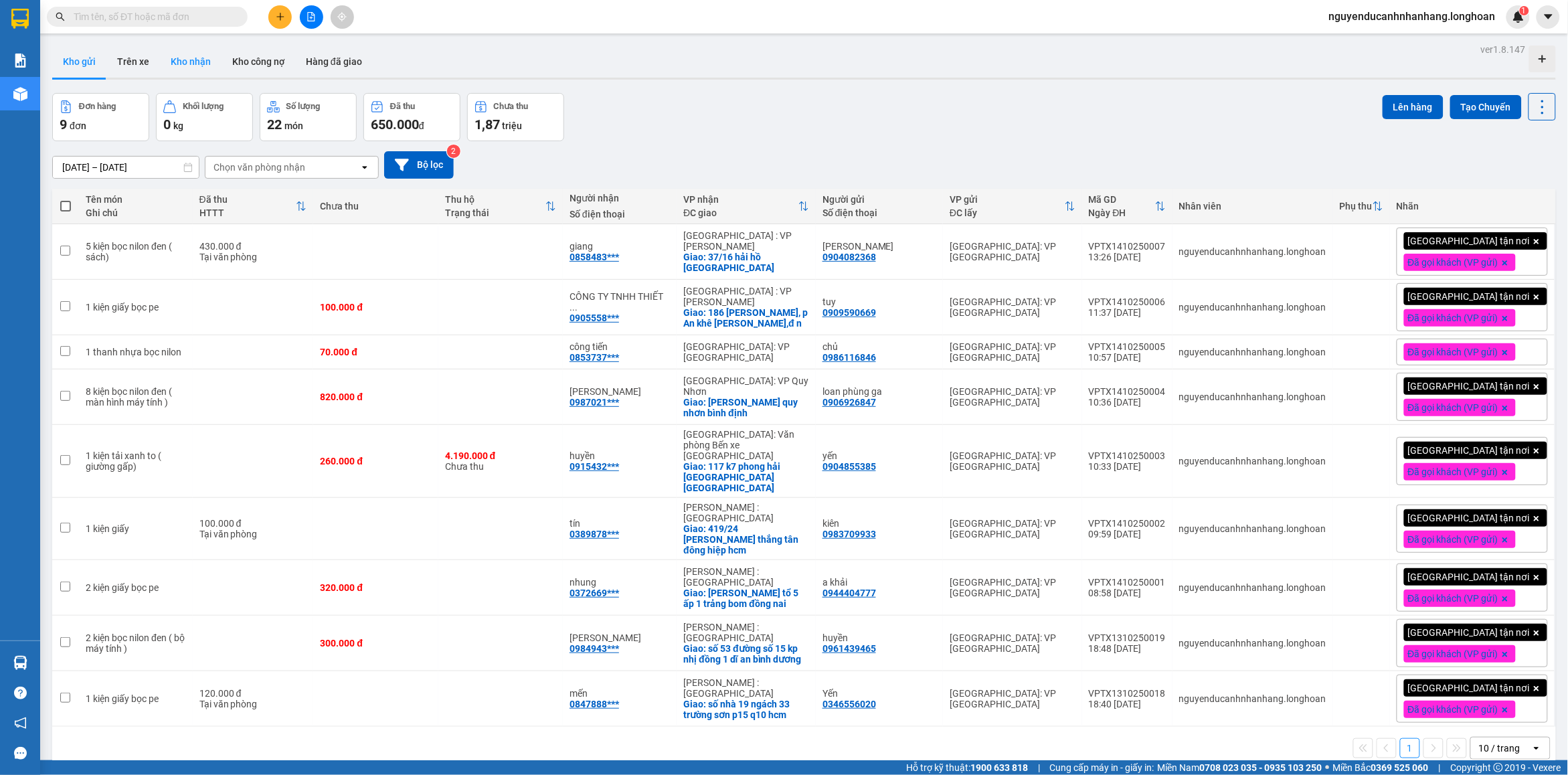
click at [199, 54] on button "Kho nhận" at bounding box center [190, 61] width 61 height 32
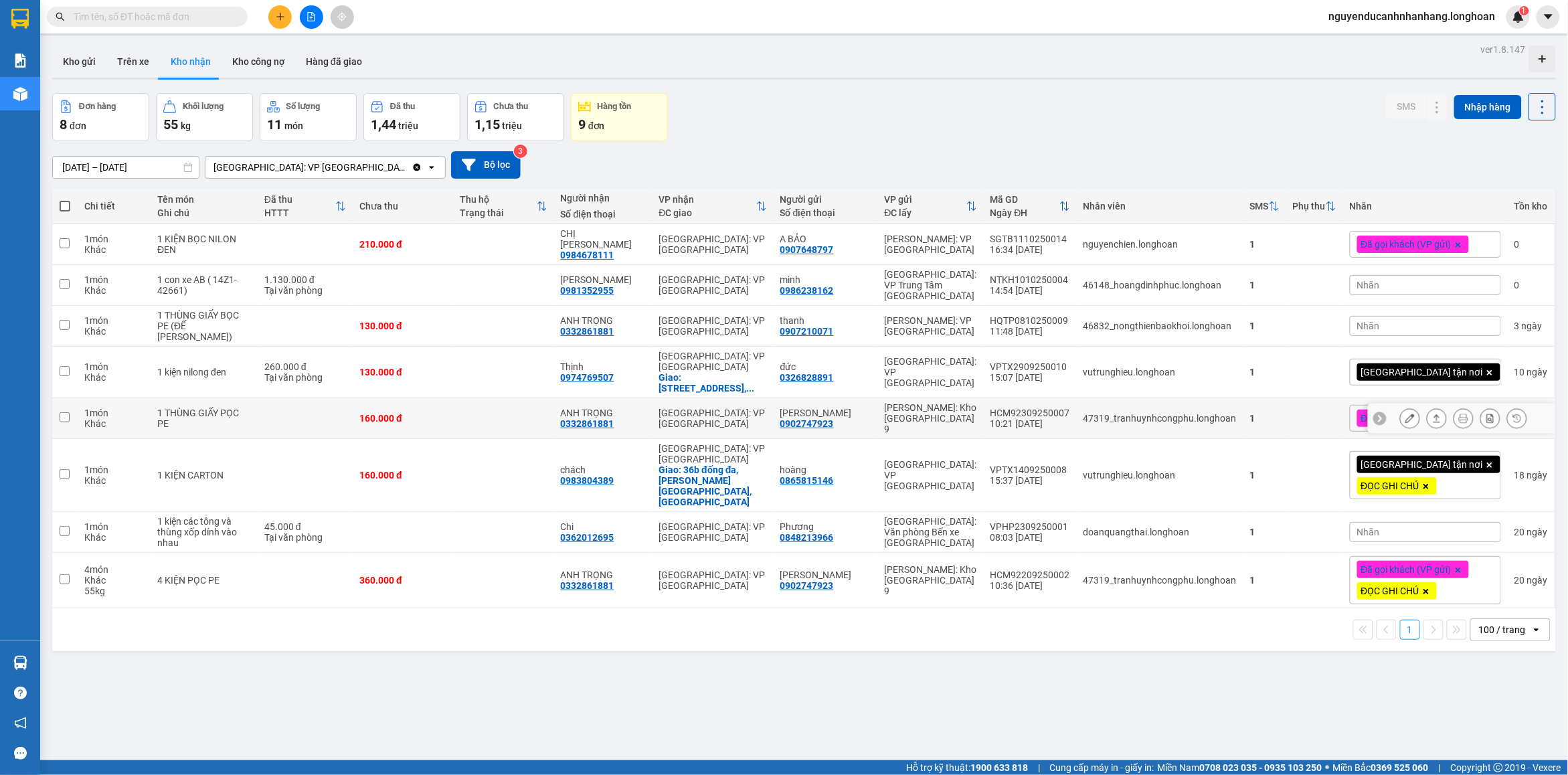
click at [160, 46] on button "Kho nhận" at bounding box center [190, 61] width 61 height 32
click at [1432, 368] on icon at bounding box center [1437, 372] width 9 height 9
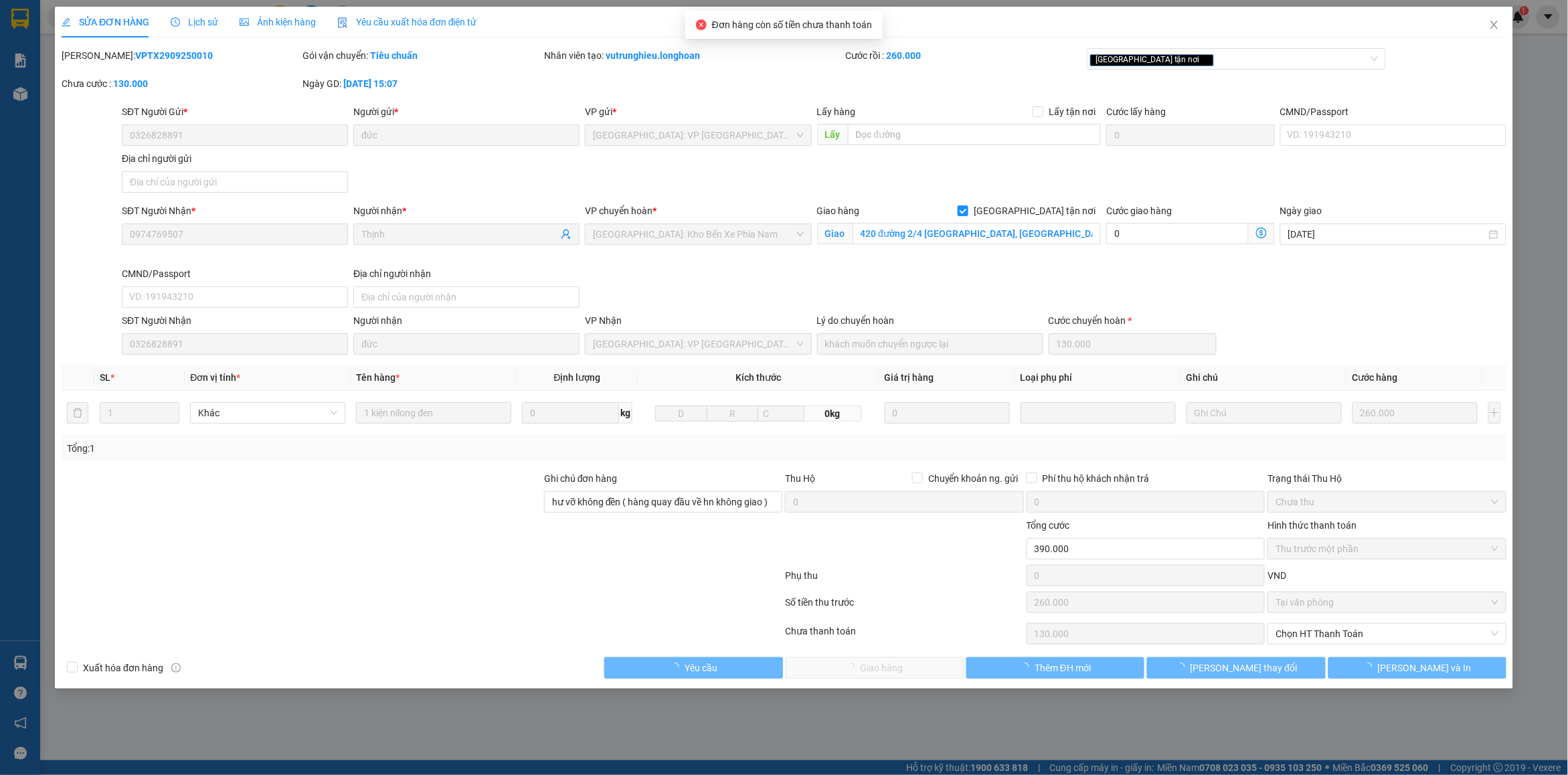
type input "0326828891"
type input "đức"
type input "0974769507"
type input "Thịnh"
checkbox input "true"
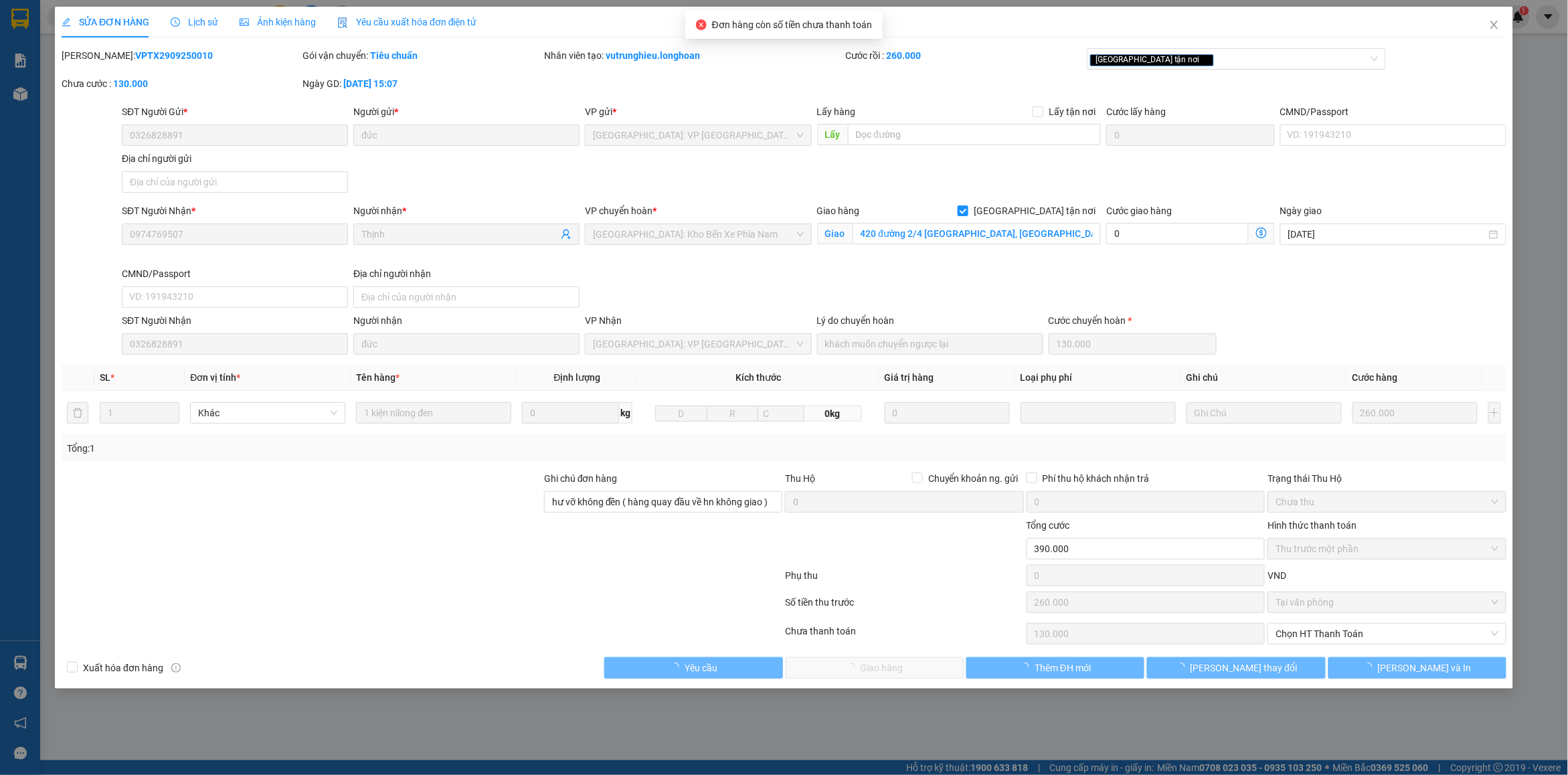
type input "420 đường 2/4 [GEOGRAPHIC_DATA], [GEOGRAPHIC_DATA], [GEOGRAPHIC_DATA]"
type input "hư vỡ không đền ( hàng quay đầu về hn không giao )"
type input "0"
type input "390.000"
type input "260.000"
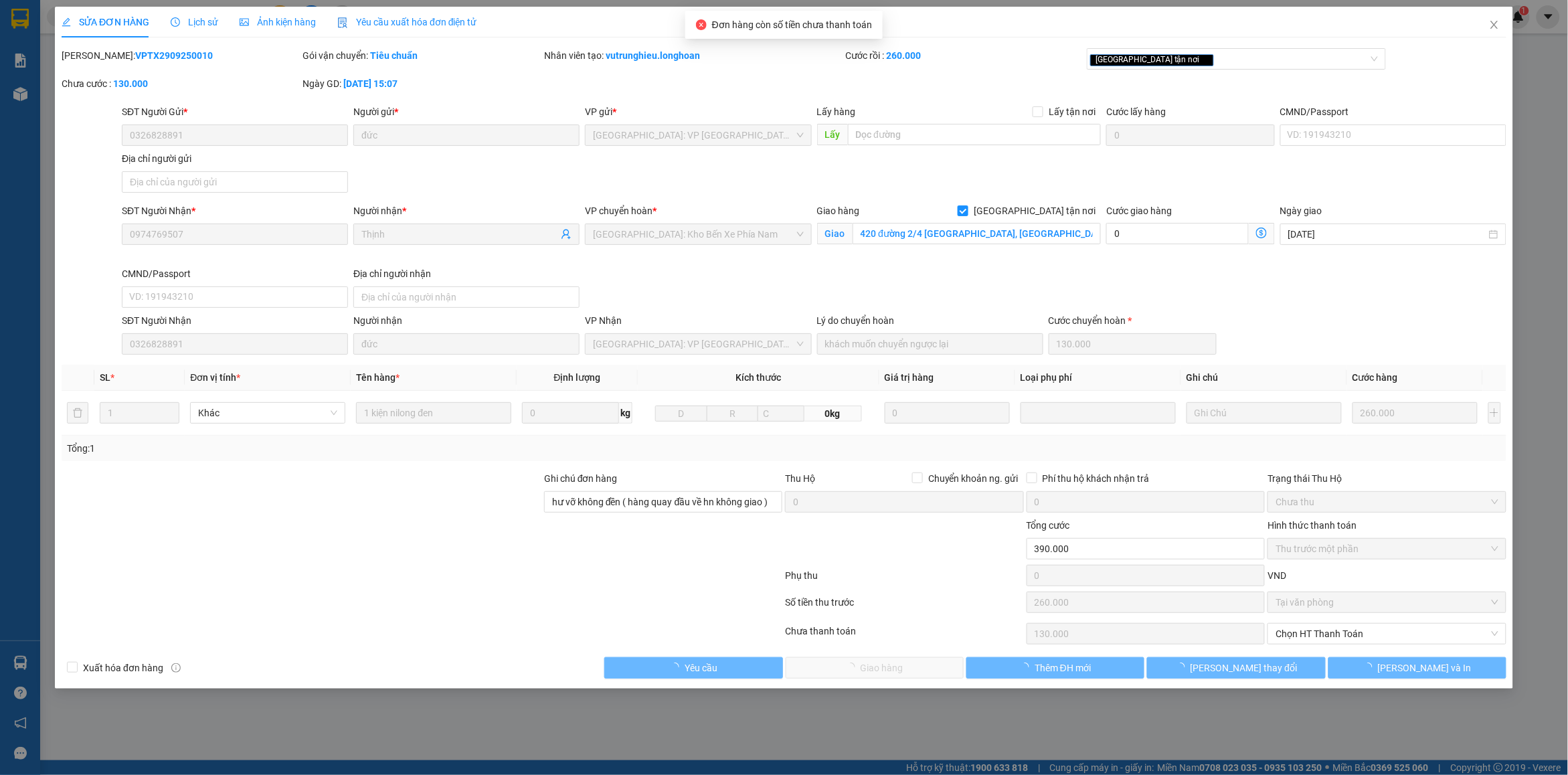
type input "130.000"
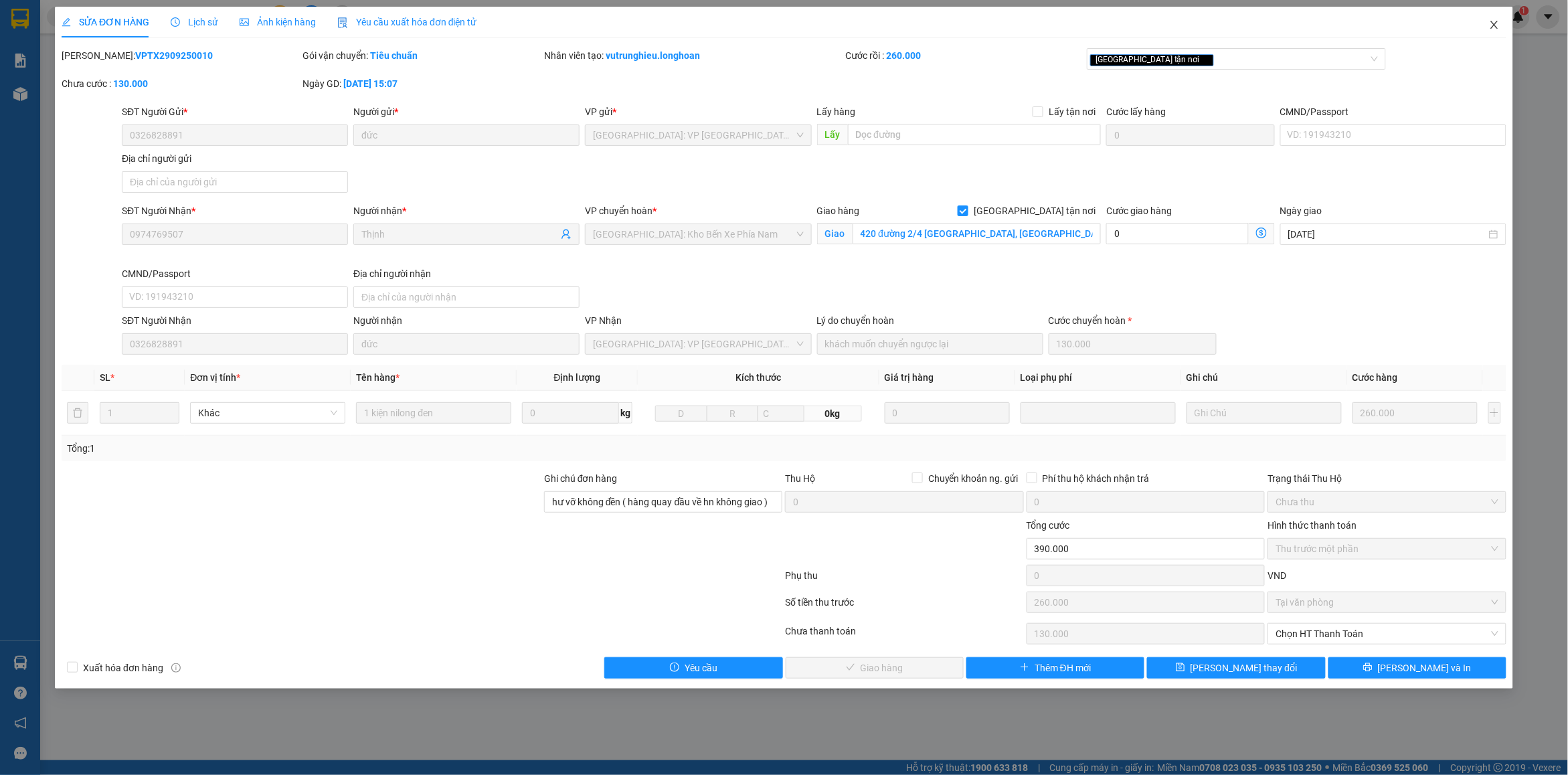
click at [1494, 24] on icon "close" at bounding box center [1494, 25] width 11 height 11
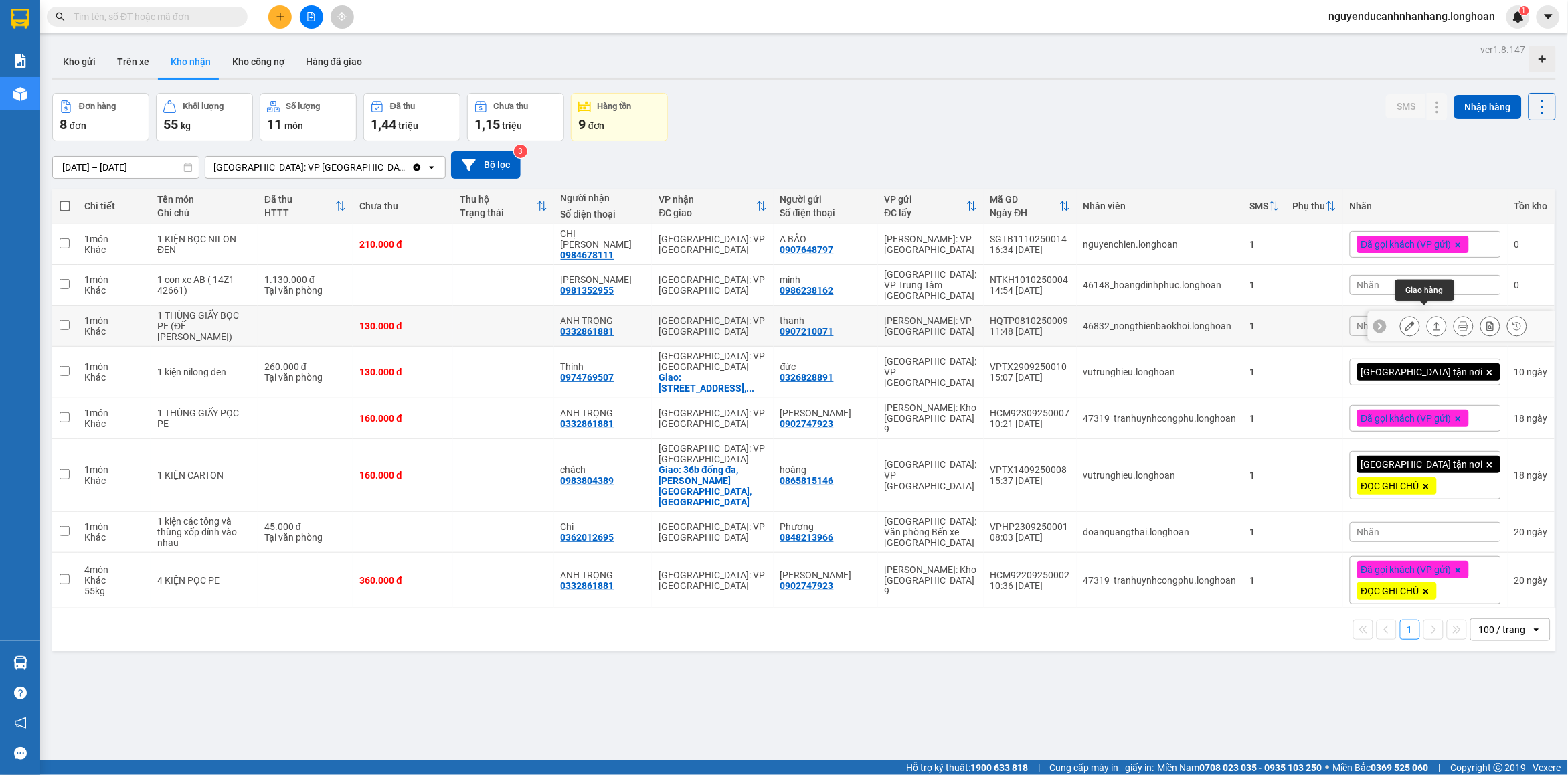
click at [1432, 321] on icon at bounding box center [1437, 326] width 9 height 9
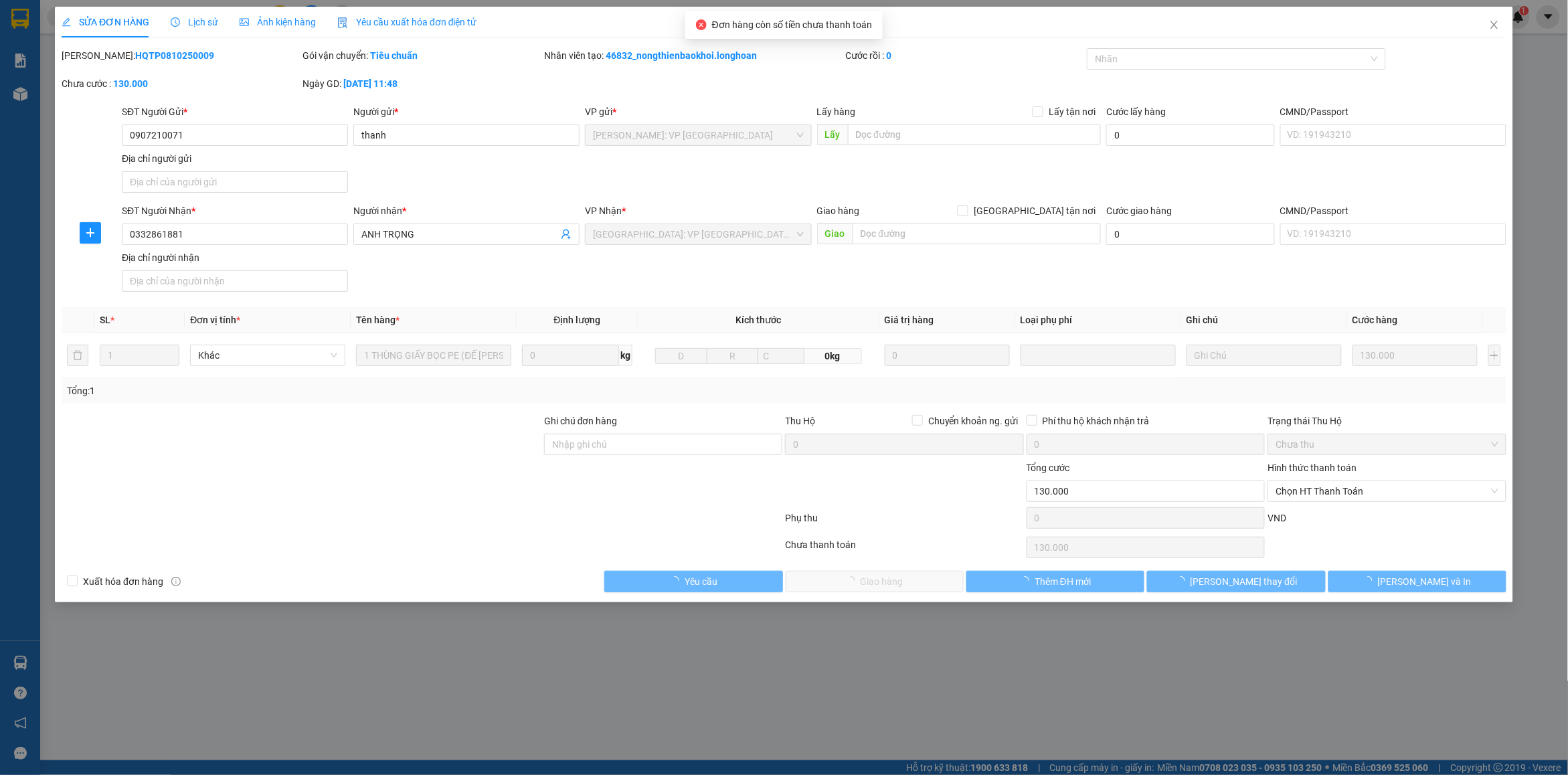
type input "0907210071"
type input "thanh"
type input "0332861881"
type input "ANH TRỌNG"
type input "0"
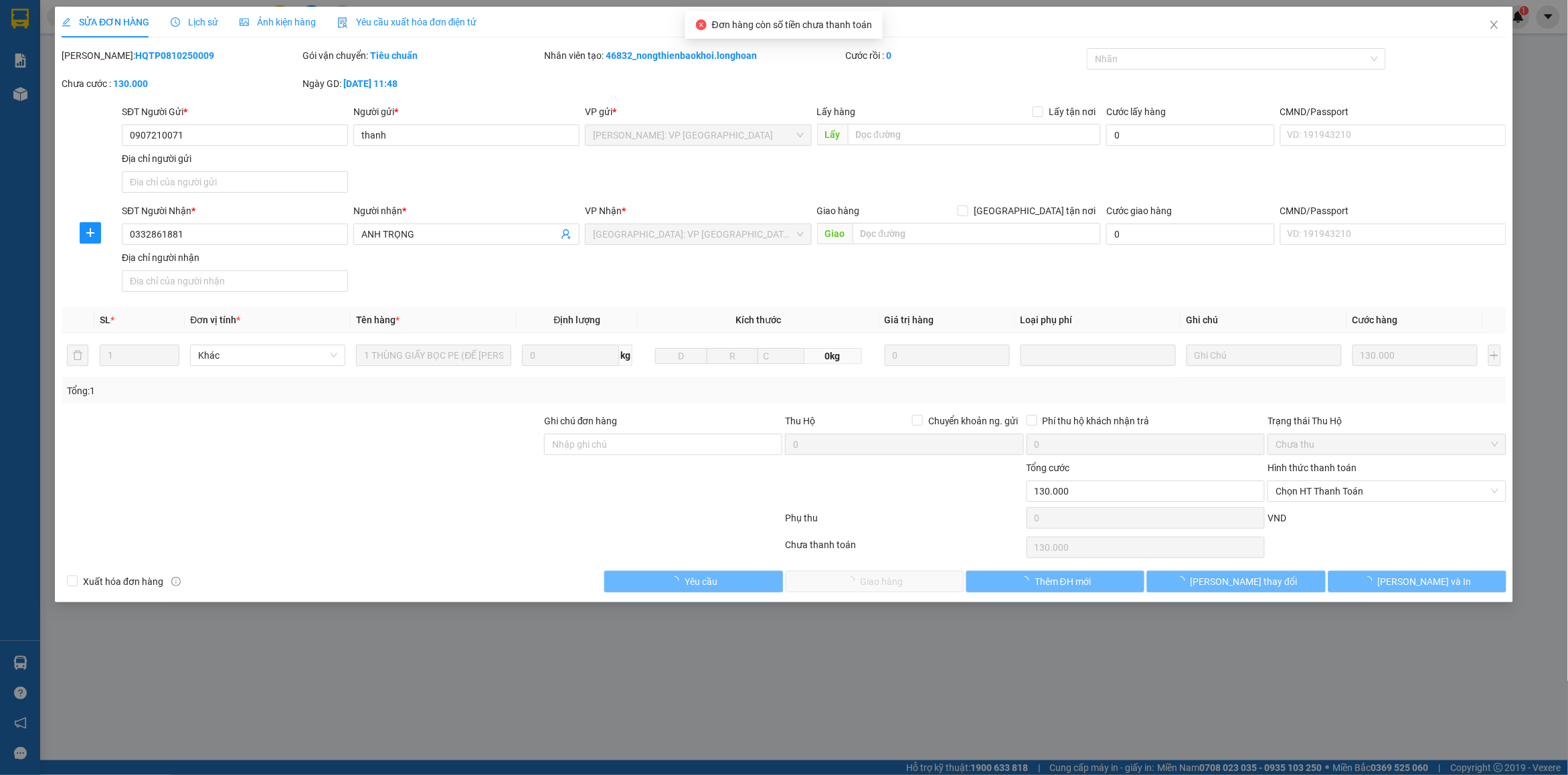
type input "130.000"
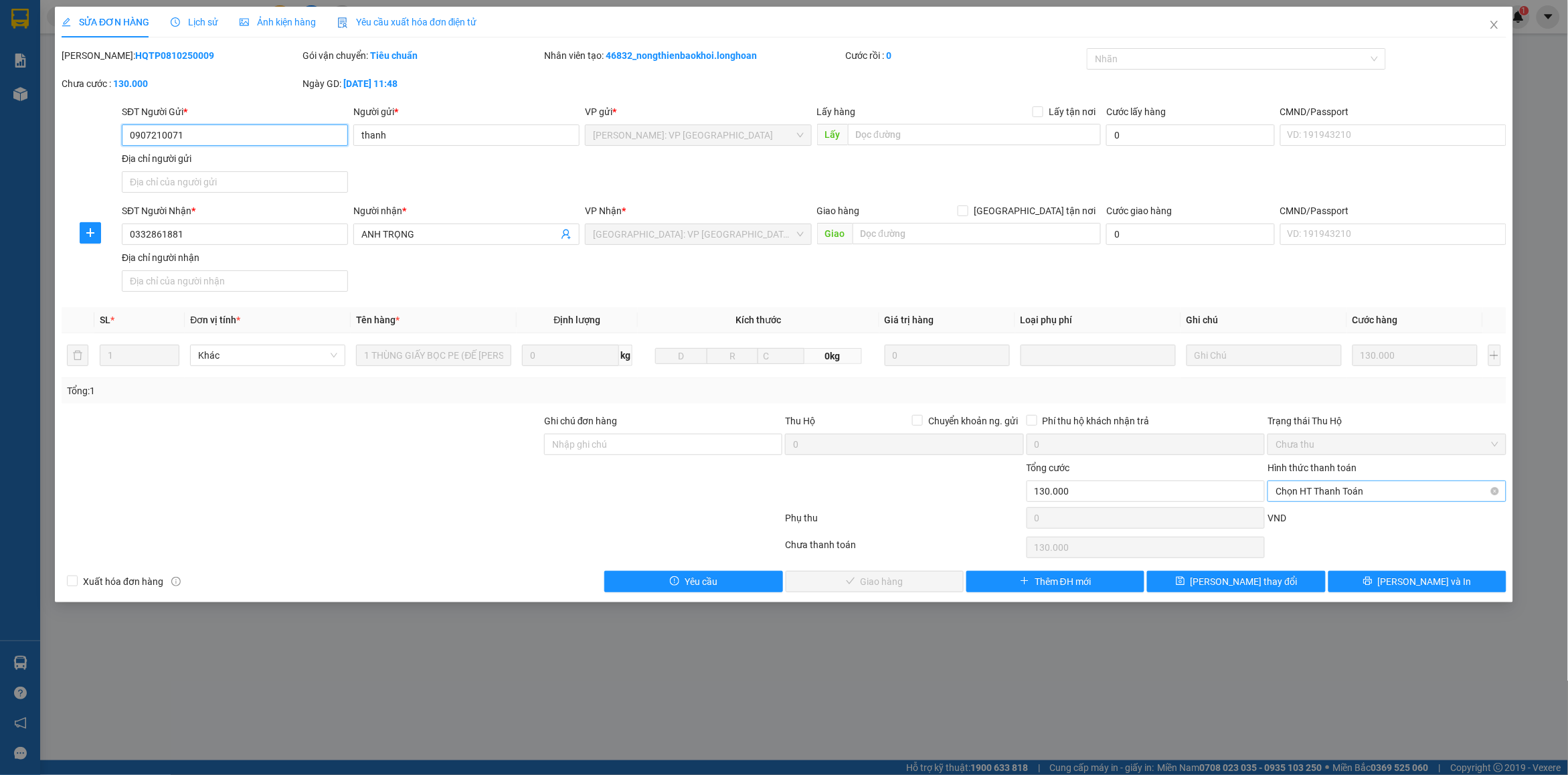
click at [1304, 496] on span "Chọn HT Thanh Toán" at bounding box center [1387, 491] width 222 height 20
click at [1311, 520] on div "Tại văn phòng" at bounding box center [1387, 519] width 223 height 15
type input "0"
click at [848, 587] on span "[PERSON_NAME] và Giao hàng" at bounding box center [882, 581] width 129 height 15
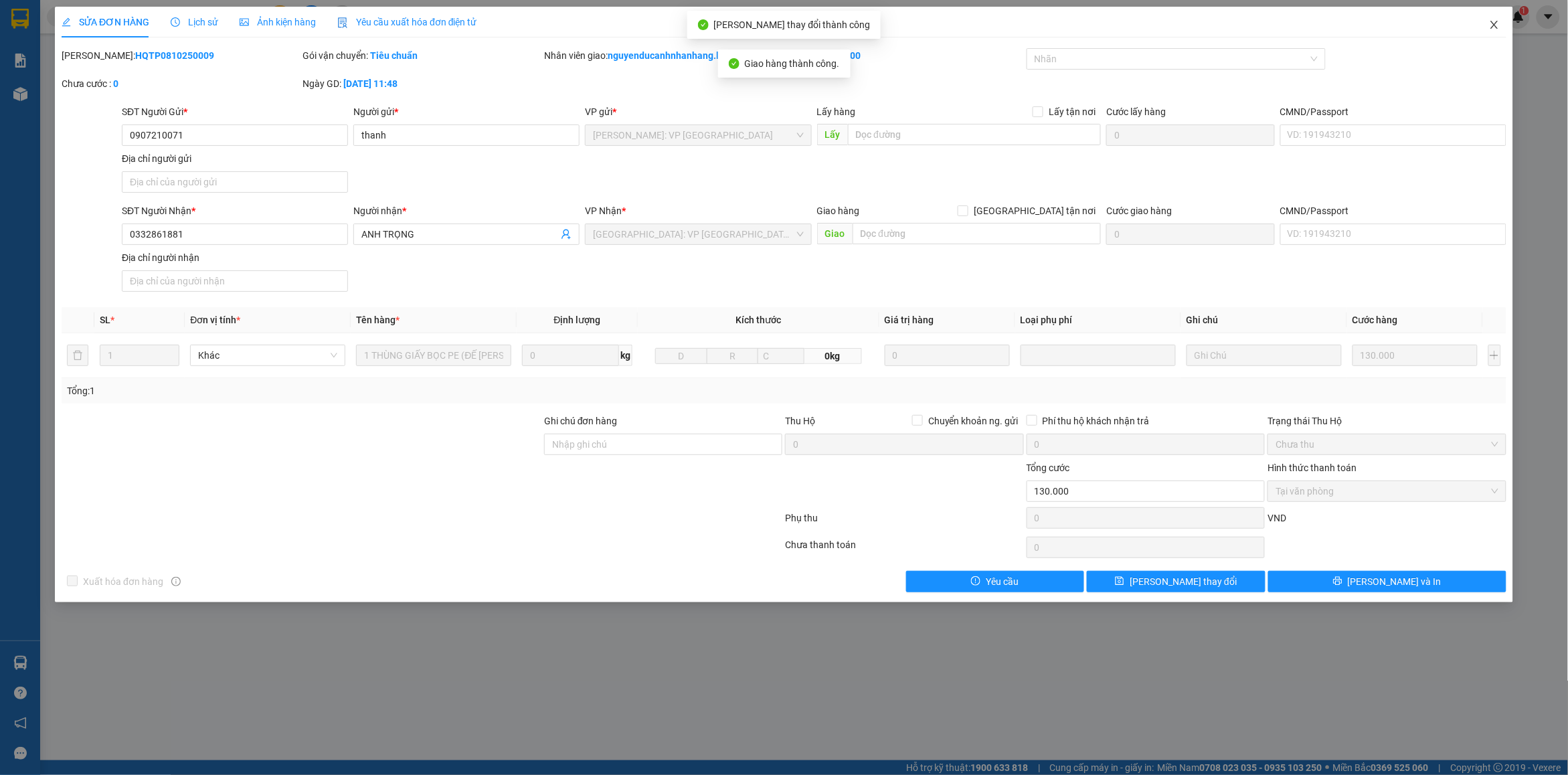
click at [1493, 28] on icon "close" at bounding box center [1494, 25] width 11 height 11
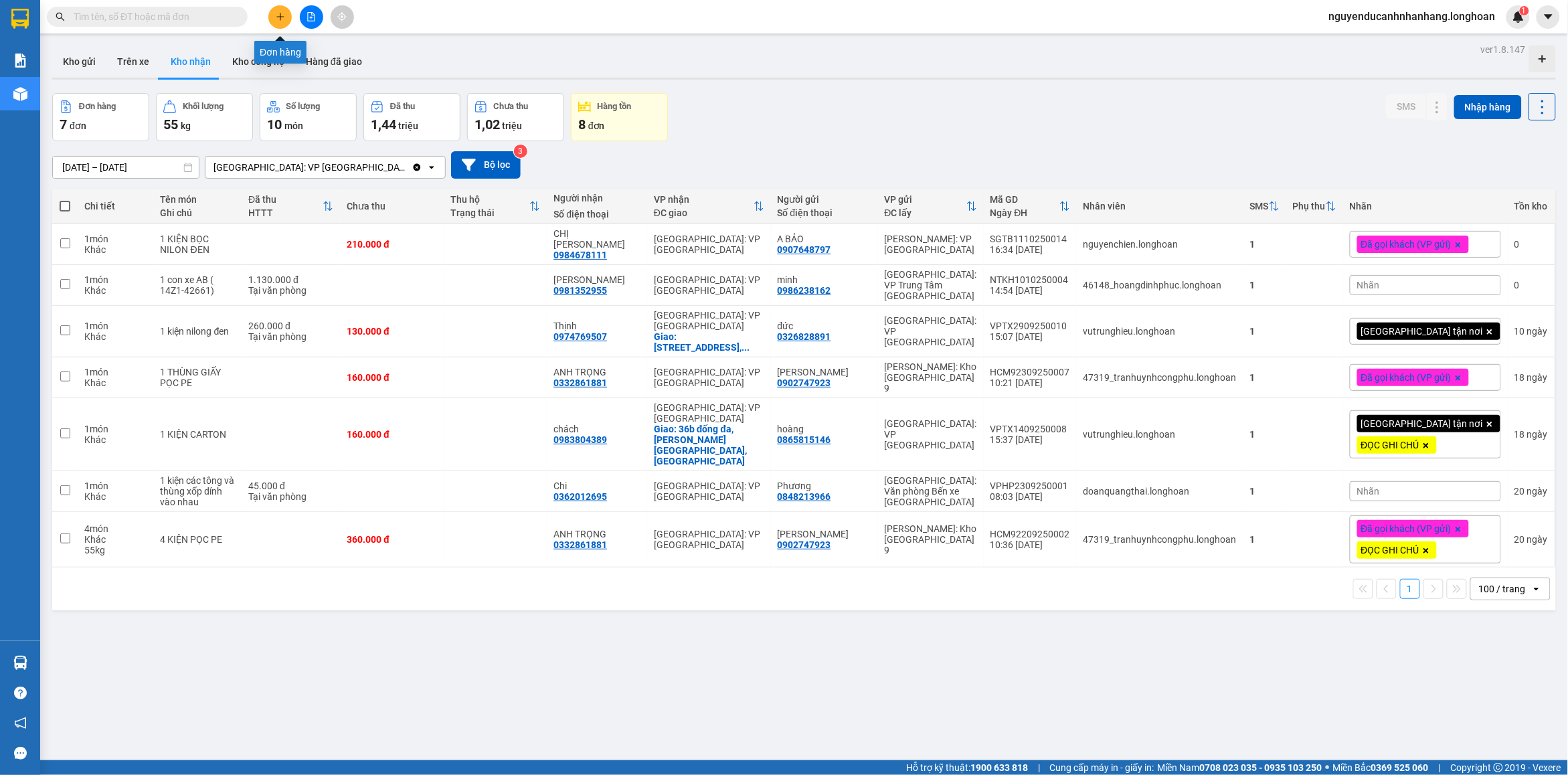
click at [285, 17] on button at bounding box center [280, 17] width 23 height 23
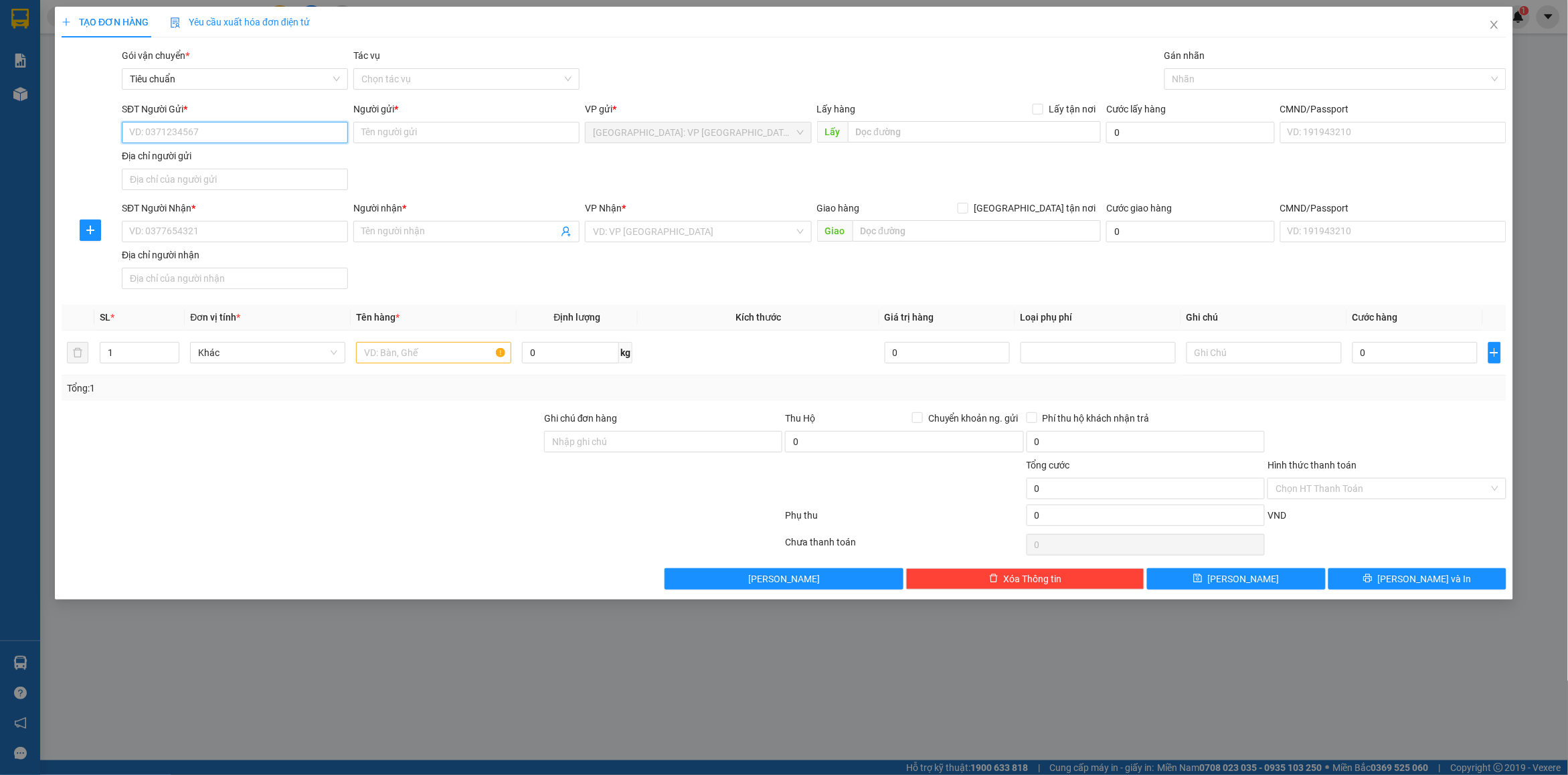
click at [300, 134] on input "SĐT Người Gửi *" at bounding box center [235, 133] width 226 height 22
drag, startPoint x: 215, startPoint y: 151, endPoint x: 249, endPoint y: 185, distance: 48.1
click at [216, 151] on div "0346556020 - Yến" at bounding box center [235, 160] width 226 height 22
type input "0346556020"
type input "Yến"
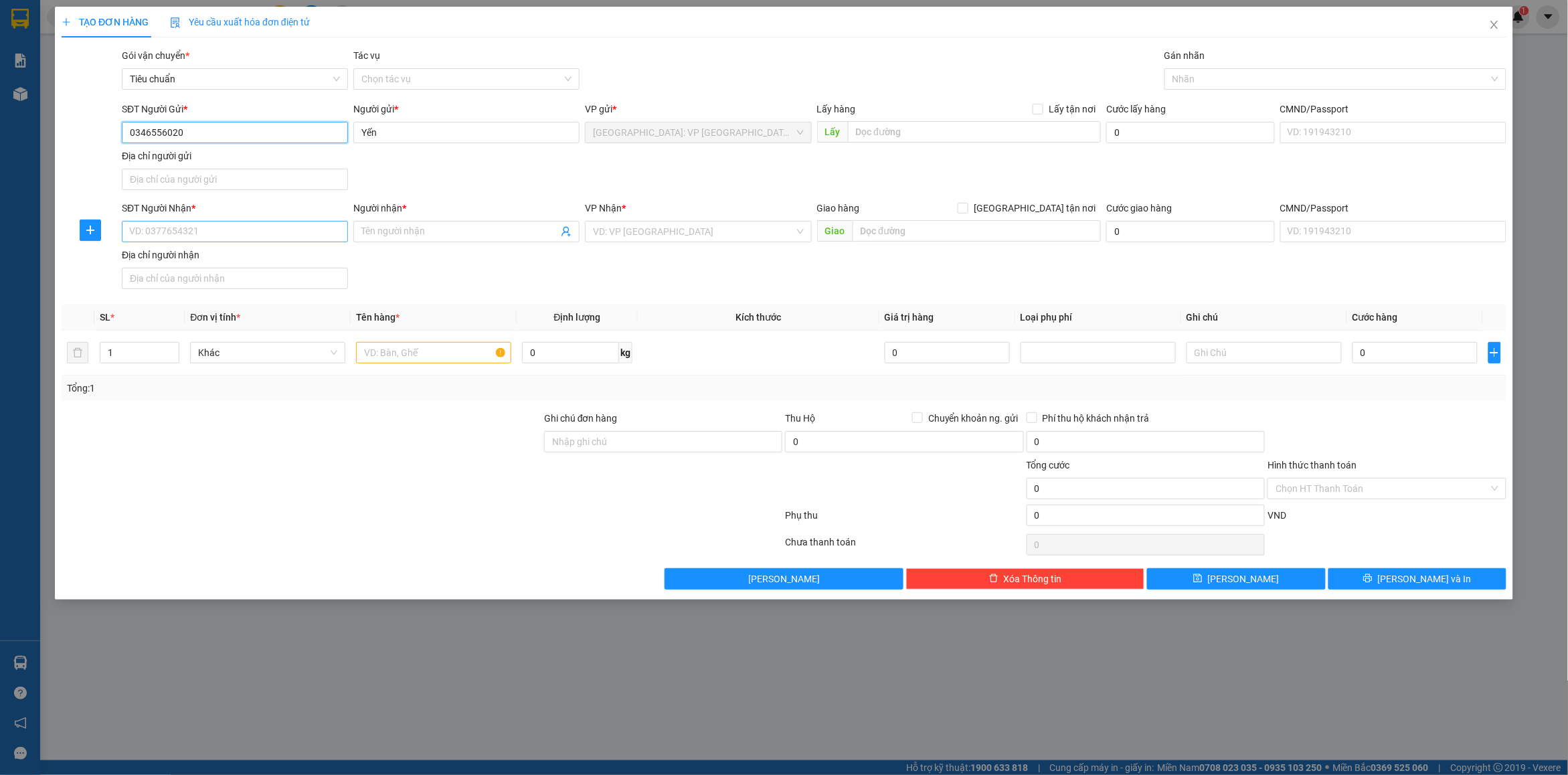
type input "0346556020"
click at [201, 225] on input "SĐT Người Nhận *" at bounding box center [235, 232] width 226 height 22
paste input "0938715508"
type input "0938715508"
click at [432, 231] on input "Người nhận *" at bounding box center [460, 231] width 197 height 15
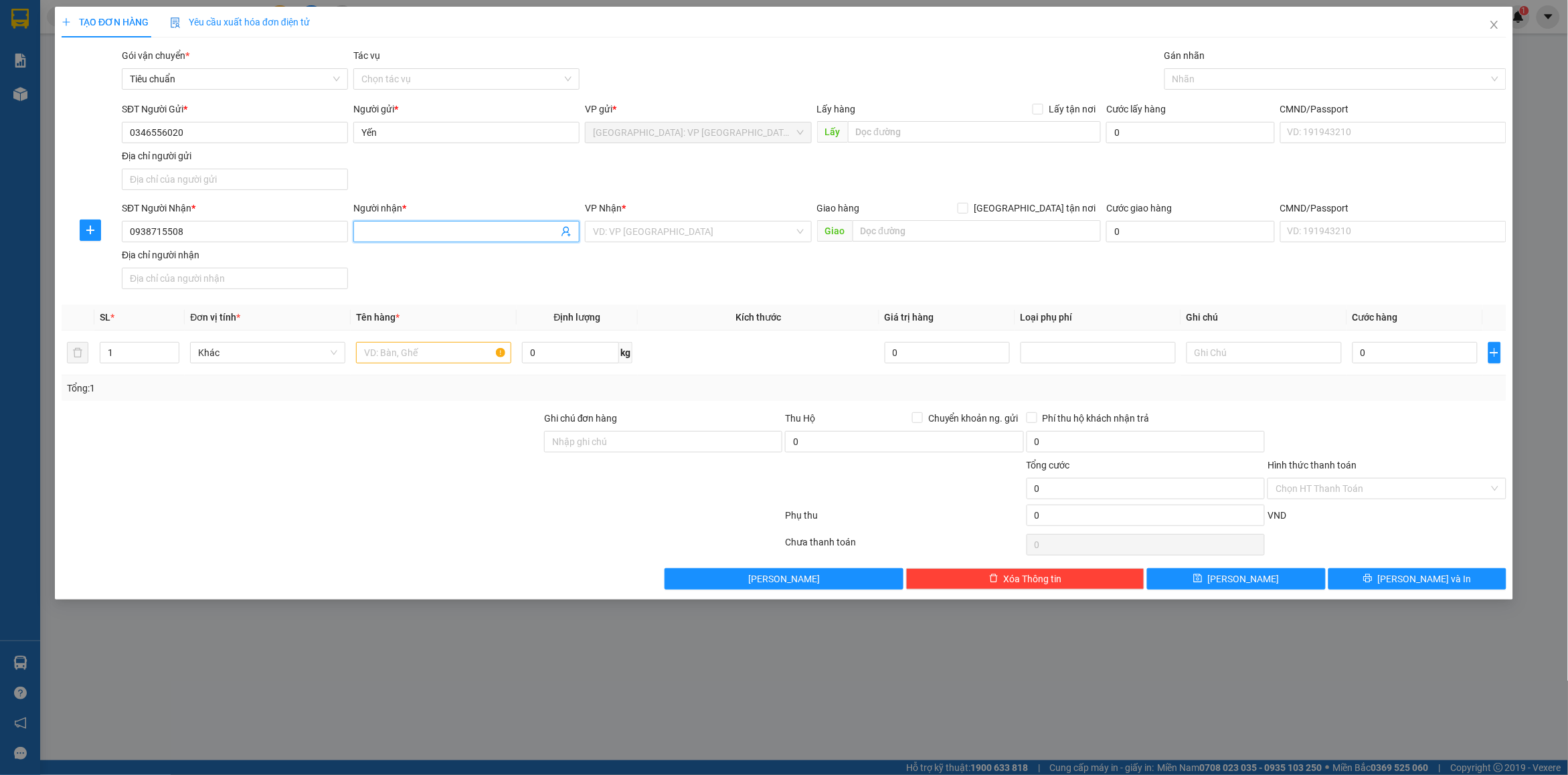
paste input "kangnam [GEOGRAPHIC_DATA]"
type input "kangnam [GEOGRAPHIC_DATA]"
drag, startPoint x: 945, startPoint y: 229, endPoint x: 1111, endPoint y: 229, distance: 166.0
click at [949, 229] on input "text" at bounding box center [976, 231] width 249 height 22
paste input "293 [PERSON_NAME] [GEOGRAPHIC_DATA]"
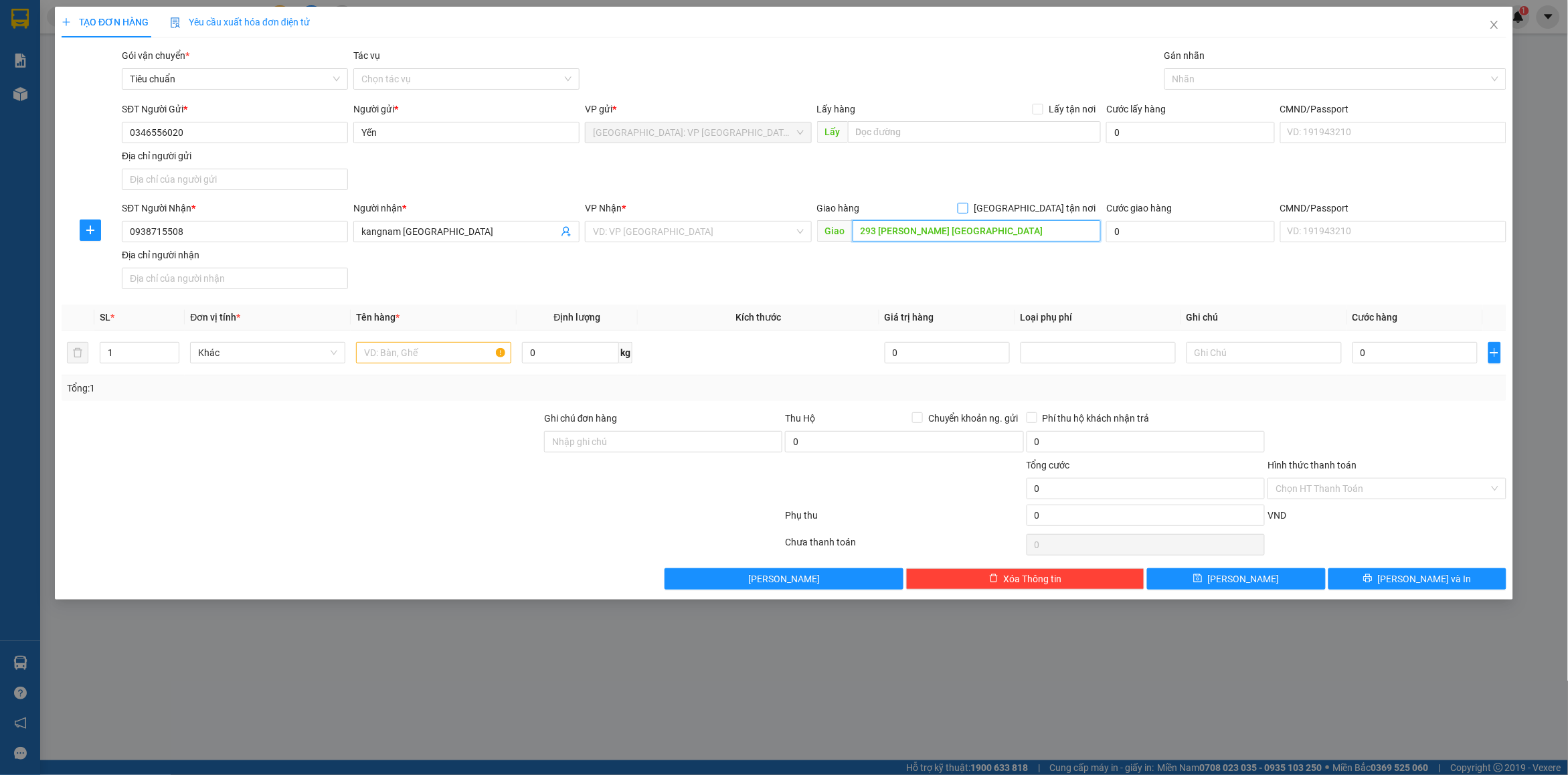
type input "293 [PERSON_NAME] [GEOGRAPHIC_DATA]"
click at [1058, 208] on span "[GEOGRAPHIC_DATA] tận nơi" at bounding box center [1034, 208] width 133 height 15
click at [967, 208] on input "[GEOGRAPHIC_DATA] tận nơi" at bounding box center [962, 207] width 9 height 9
checkbox input "true"
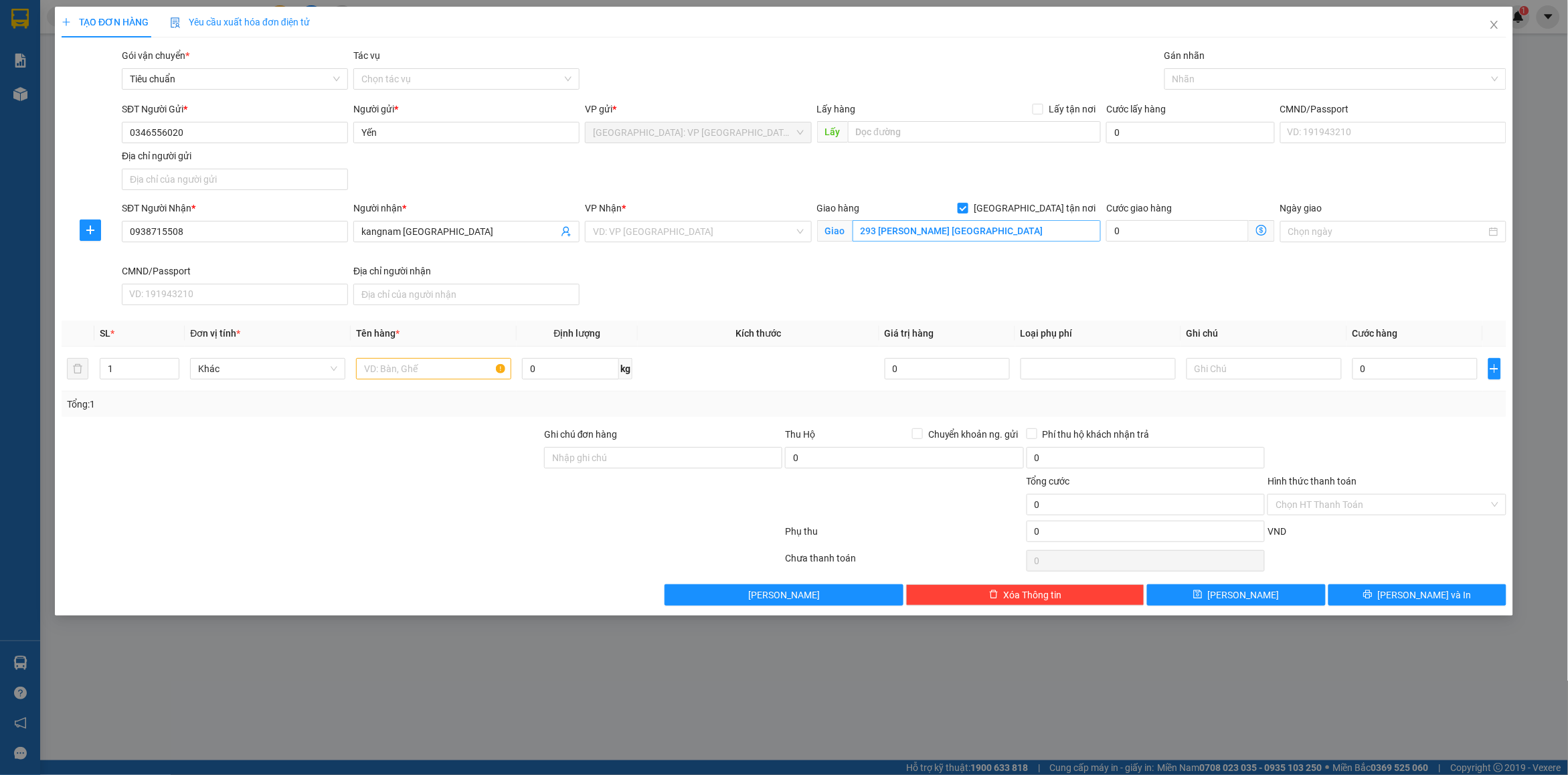
drag, startPoint x: 1119, startPoint y: 182, endPoint x: 891, endPoint y: 225, distance: 232.0
click at [1119, 181] on div "SĐT Người Gửi * 0346556020 Người gửi * Yến VP gửi * [GEOGRAPHIC_DATA]: VP [GEOG…" at bounding box center [814, 148] width 1390 height 94
click at [671, 232] on input "search" at bounding box center [693, 232] width 201 height 20
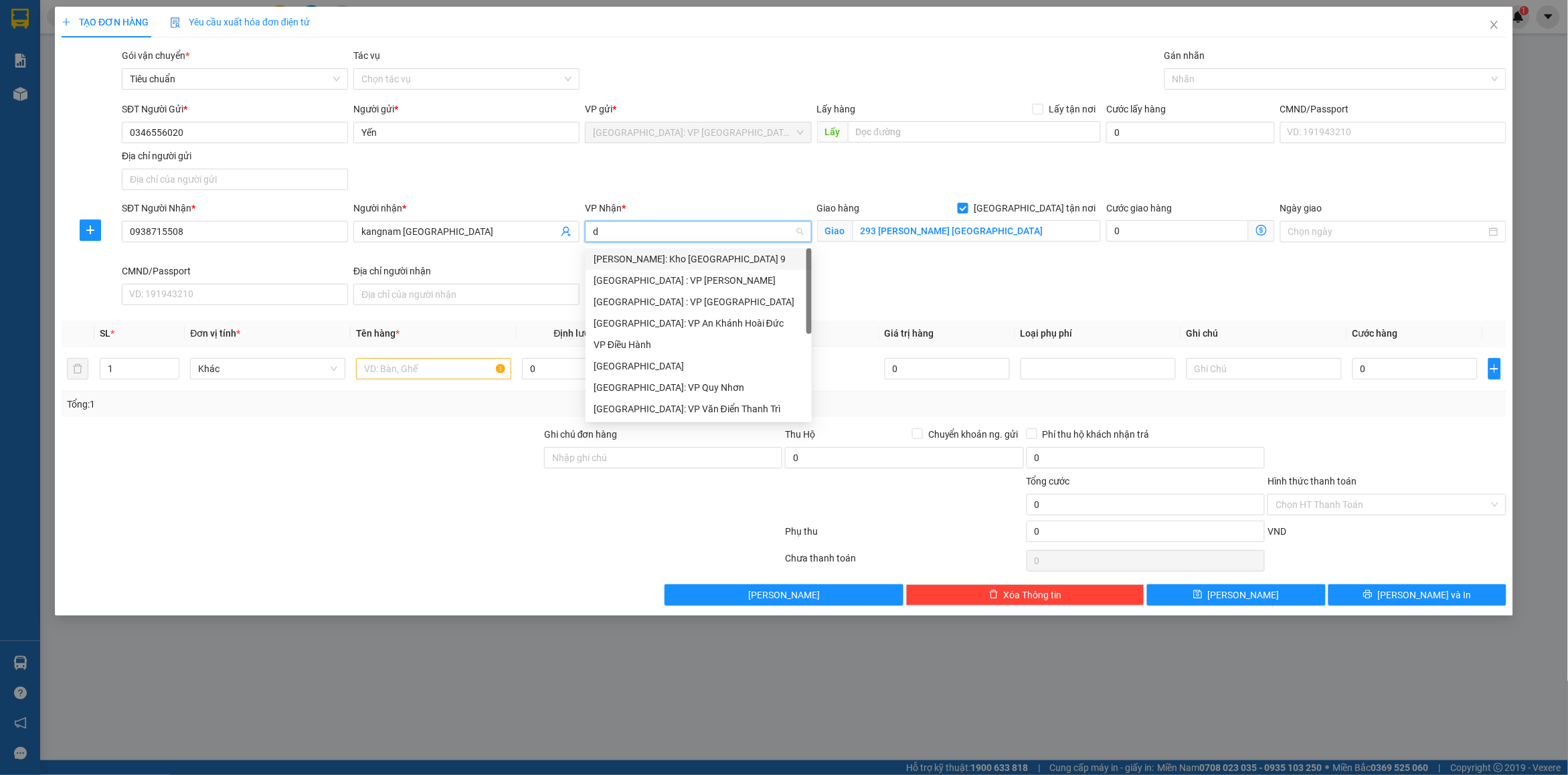
type input "dn"
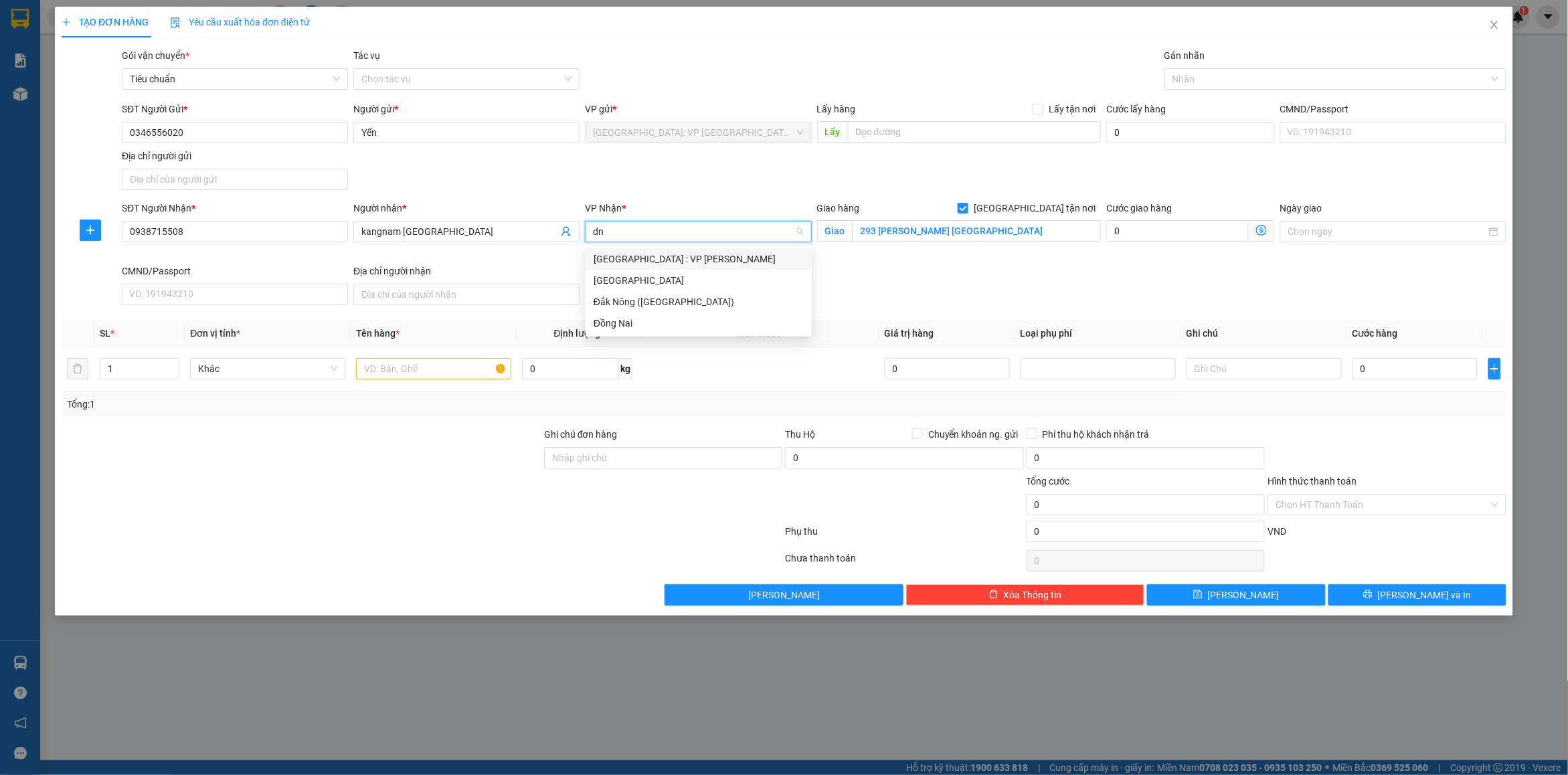
click at [691, 253] on div "[GEOGRAPHIC_DATA] : VP [PERSON_NAME]" at bounding box center [698, 258] width 210 height 15
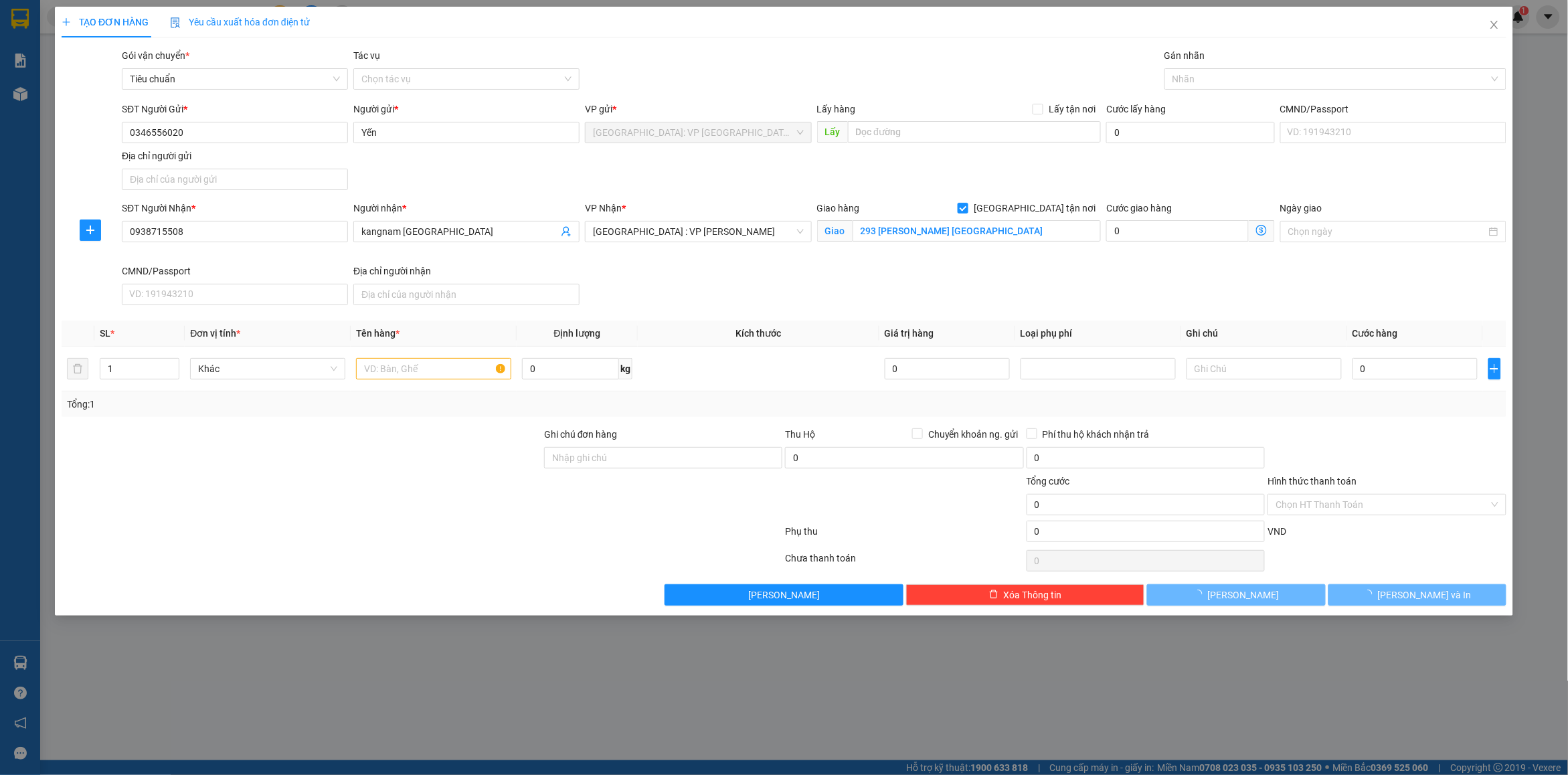
click at [1197, 280] on div "SĐT Người Nhận * 0938715508 Người nhận * kangnam đà nẵng VP Nhận * [GEOGRAPHIC_…" at bounding box center [814, 256] width 1390 height 110
click at [1228, 67] on div "Gán nhãn" at bounding box center [1335, 58] width 342 height 20
click at [1213, 77] on div at bounding box center [1328, 78] width 322 height 16
type input "gt"
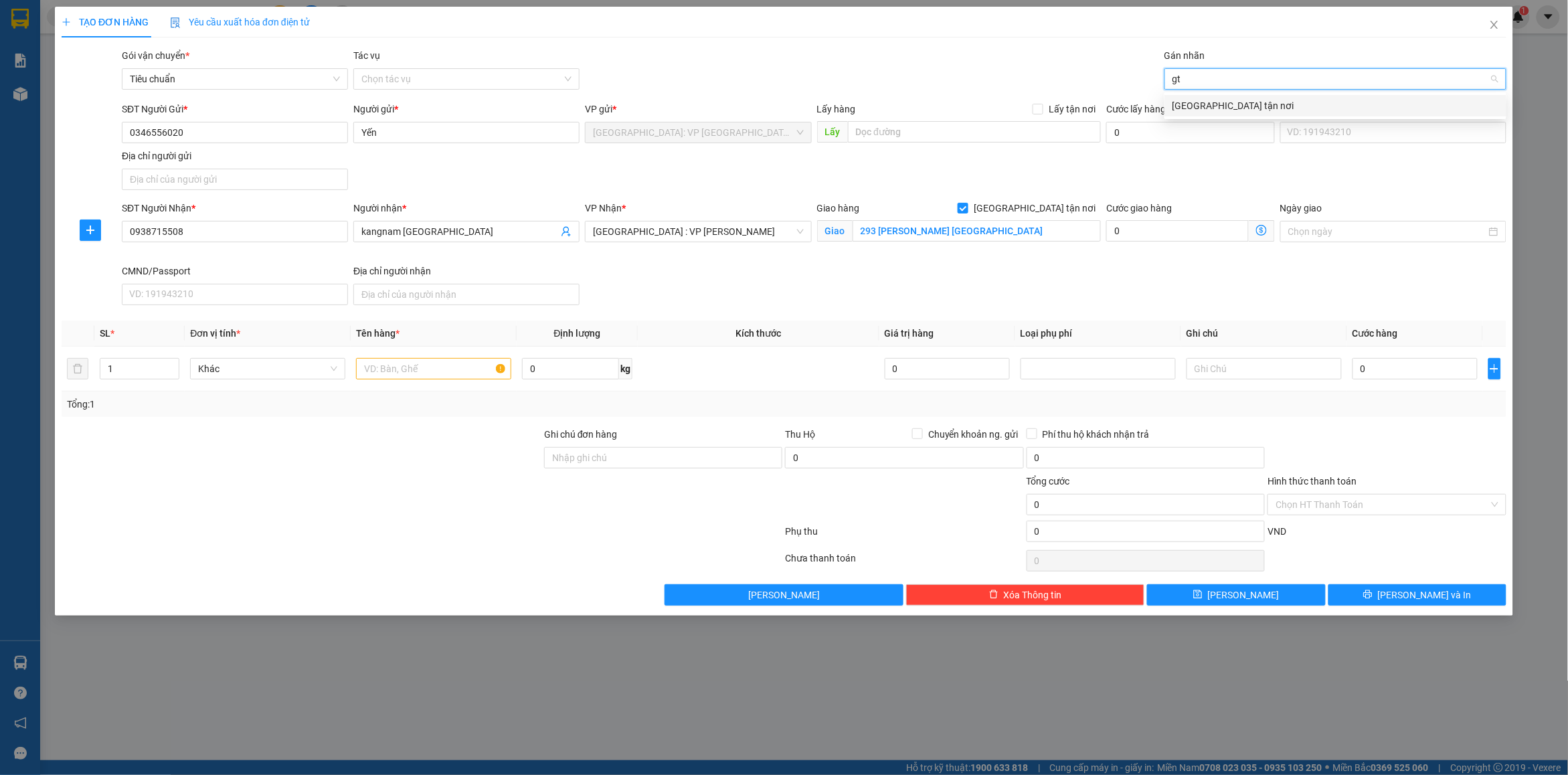
click at [1222, 109] on div "[GEOGRAPHIC_DATA] tận nơi" at bounding box center [1335, 106] width 326 height 15
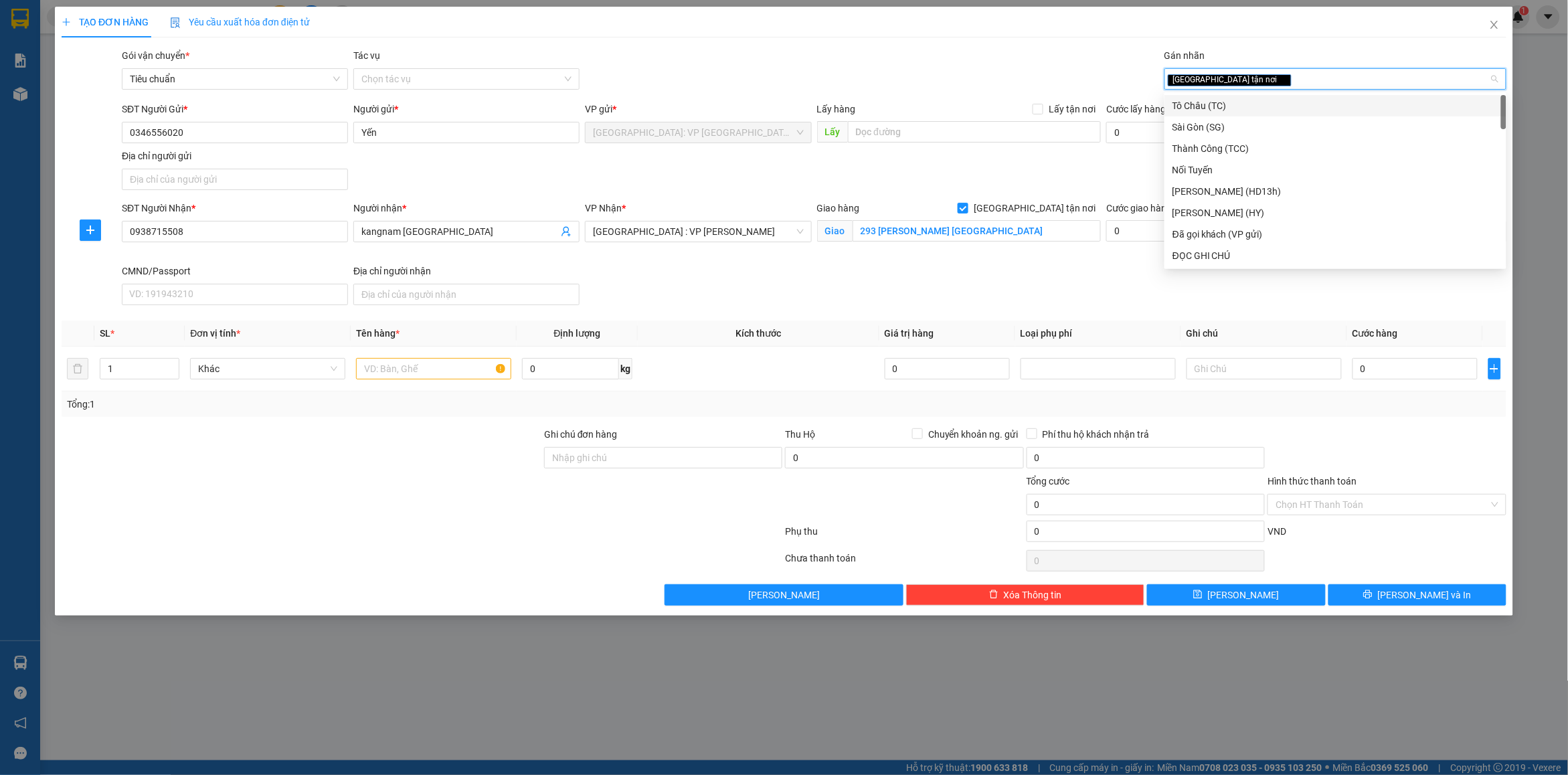
click at [1273, 88] on div "[GEOGRAPHIC_DATA] tận nơi" at bounding box center [1335, 79] width 342 height 22
type input "d"
type input "đã"
click at [1230, 104] on div "Đã gọi khách (VP gửi)" at bounding box center [1335, 106] width 326 height 15
click at [1051, 57] on div "Gói vận chuyển * Tiêu chuẩn Tác vụ Chọn tác vụ Gán nhãn Giao tận nơi Đã gọi k…" at bounding box center [814, 71] width 1390 height 47
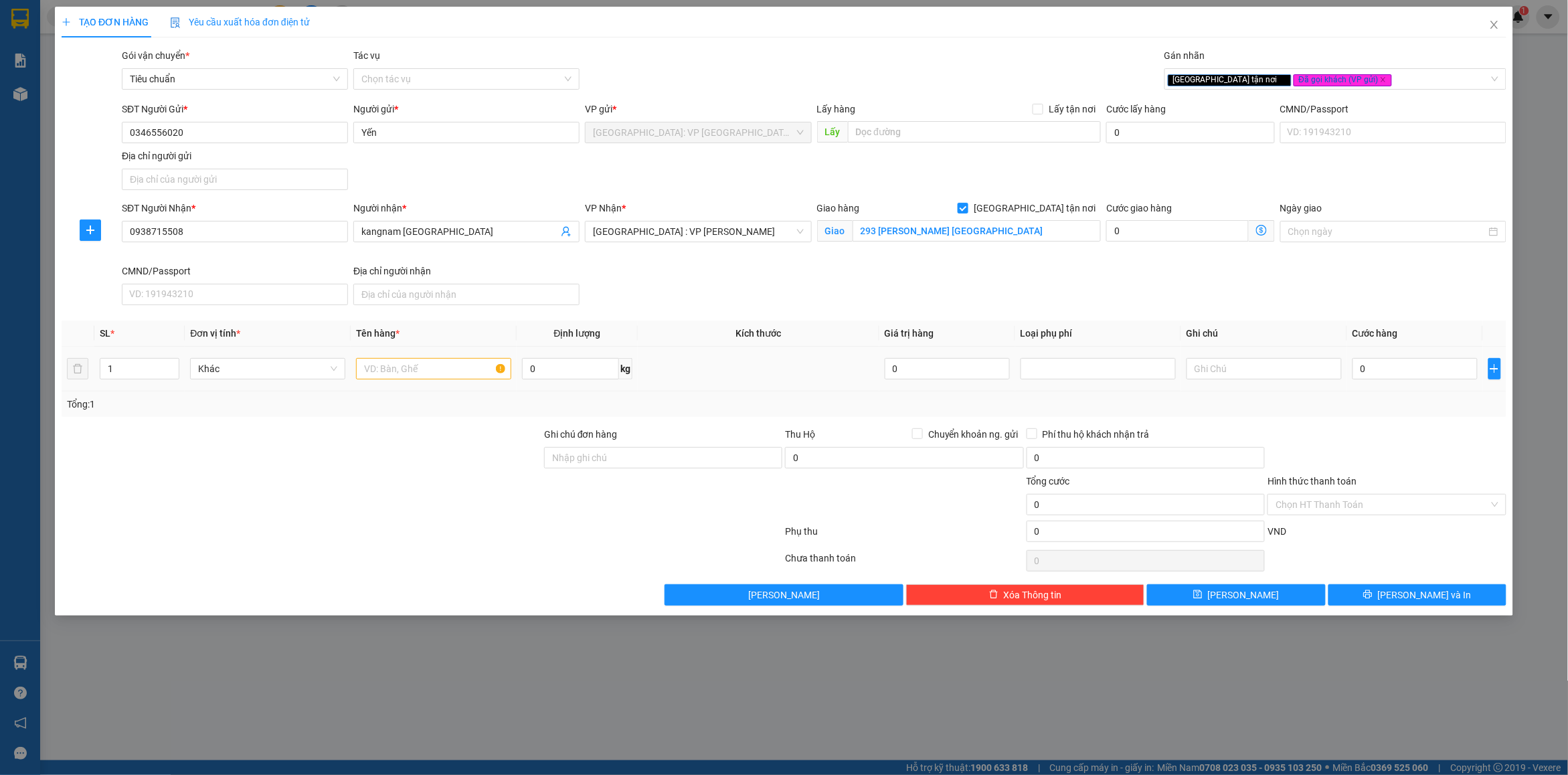
click at [417, 387] on td at bounding box center [433, 369] width 166 height 45
click at [410, 373] on input "text" at bounding box center [433, 369] width 155 height 22
type input "1 kiện giấy bọc pe"
drag, startPoint x: 1373, startPoint y: 333, endPoint x: 1379, endPoint y: 379, distance: 46.4
click at [1379, 364] on table "SL * Đơn vị tính * Tên hàng * Định lượng Kích thước Giá trị hàng Loại phụ phí G…" at bounding box center [783, 355] width 1445 height 71
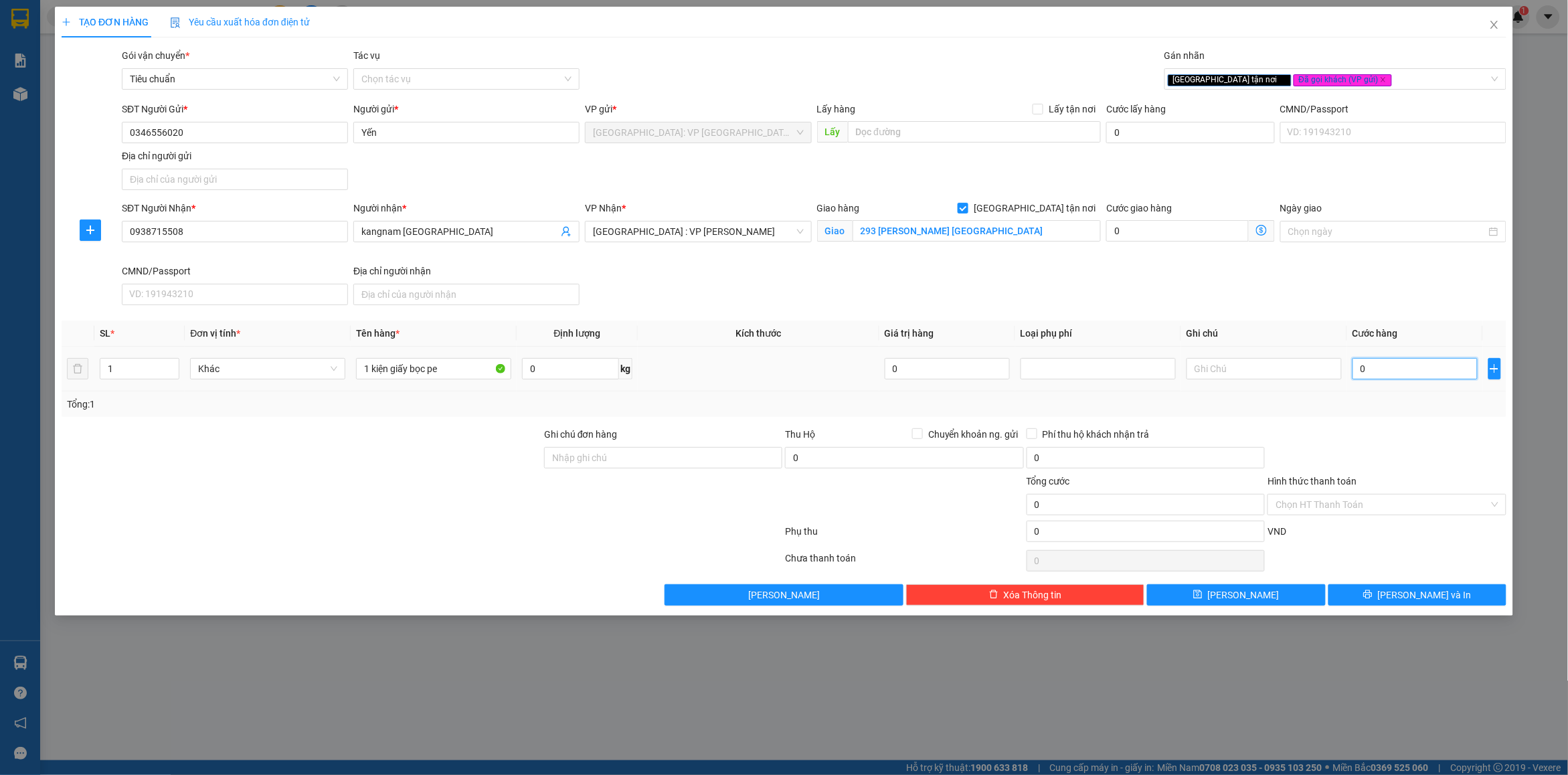
click at [1377, 376] on input "0" at bounding box center [1414, 369] width 125 height 22
type input "1"
type input "11"
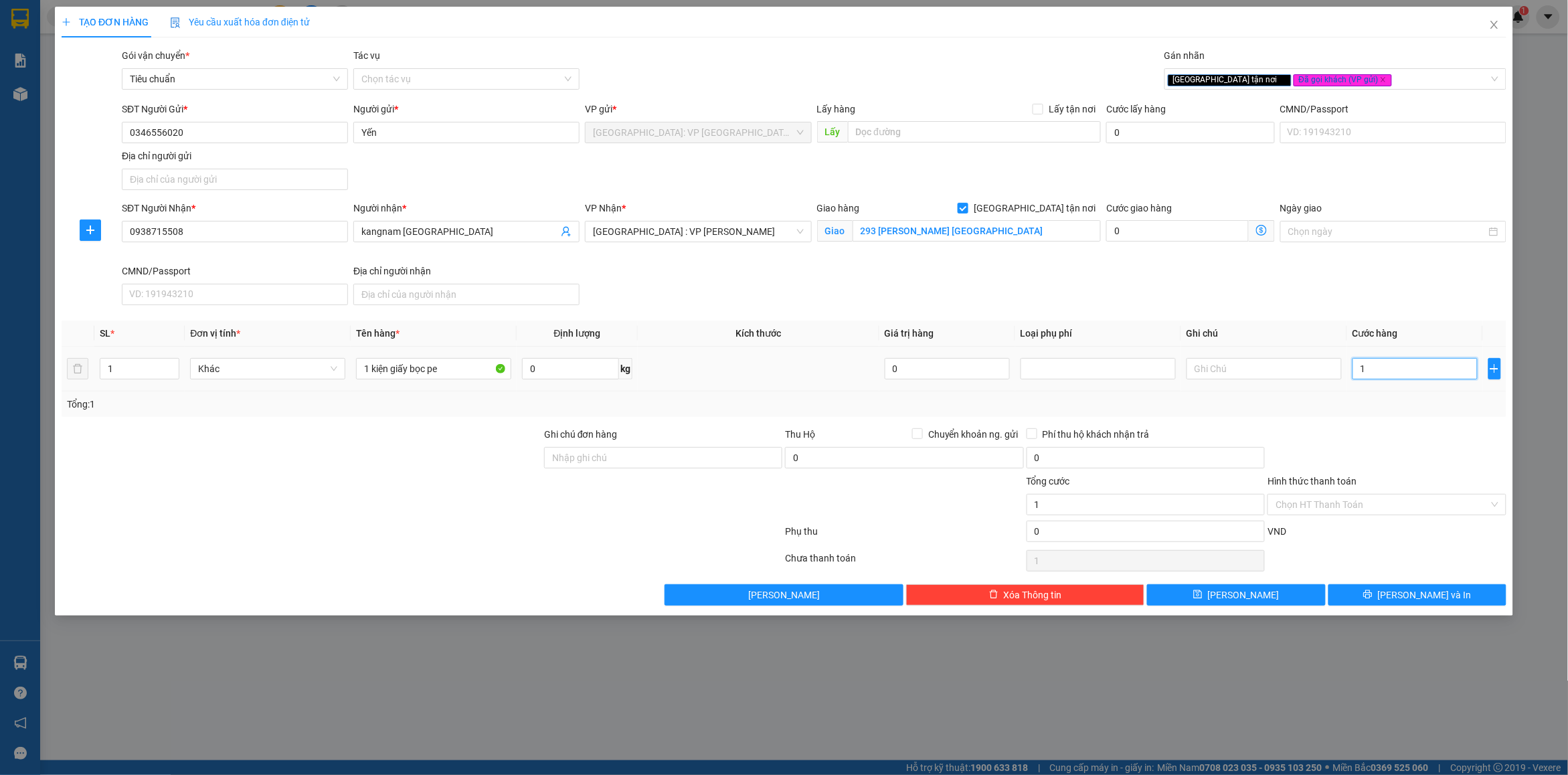
type input "11"
type input "115"
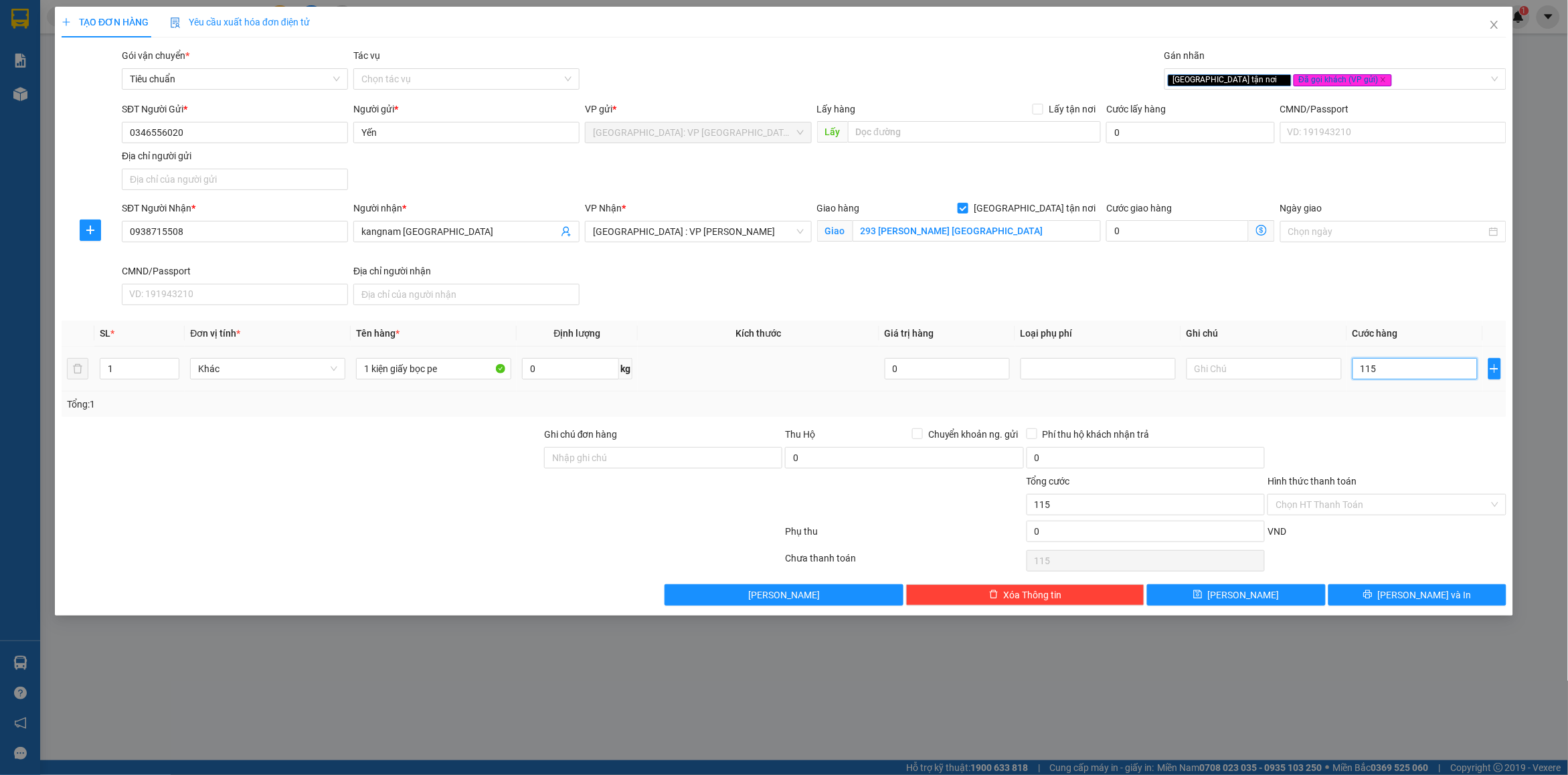
type input "1.150"
type input "11.500"
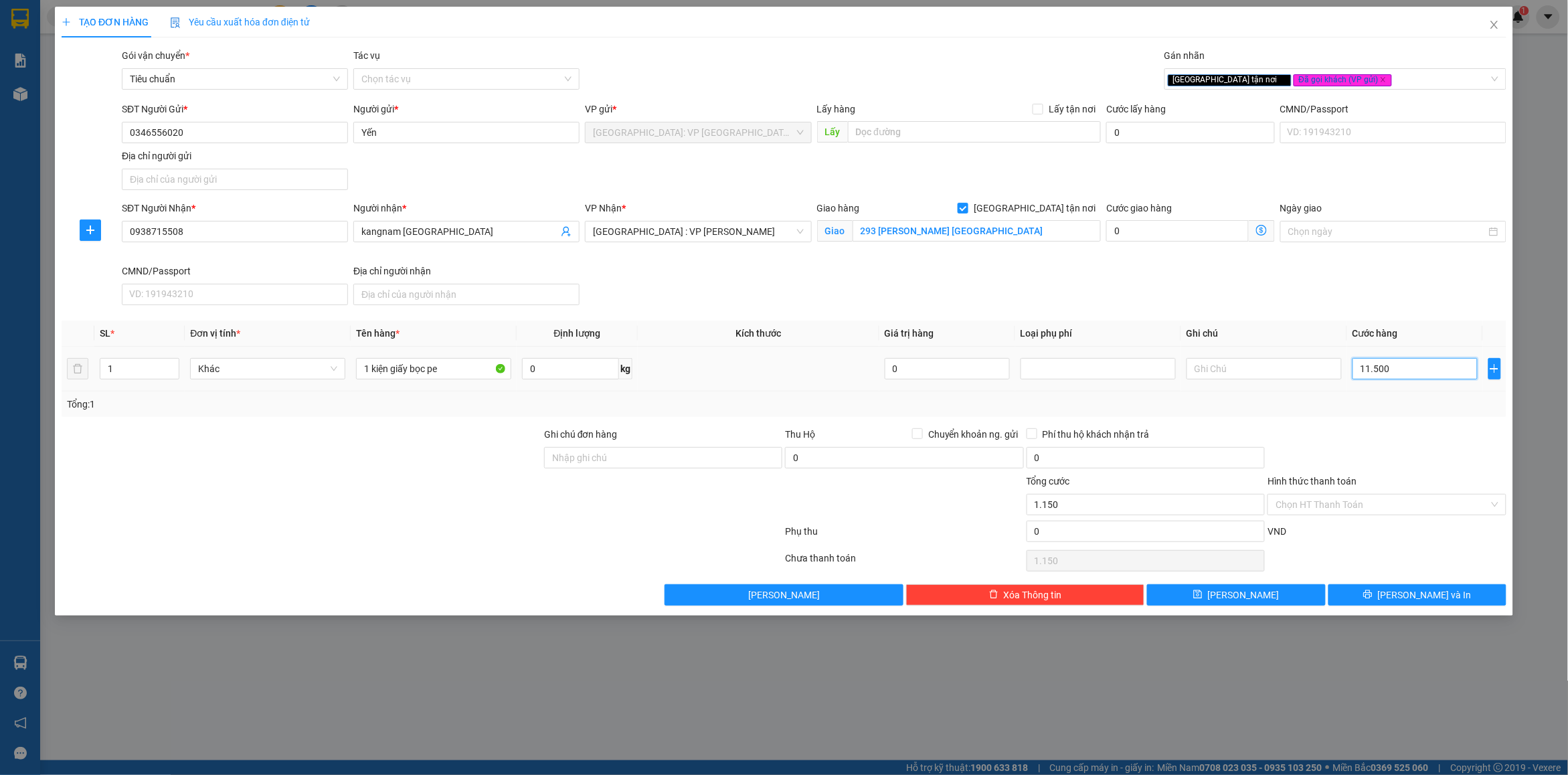
type input "11.500"
type input "115.000"
type input "1.150.000"
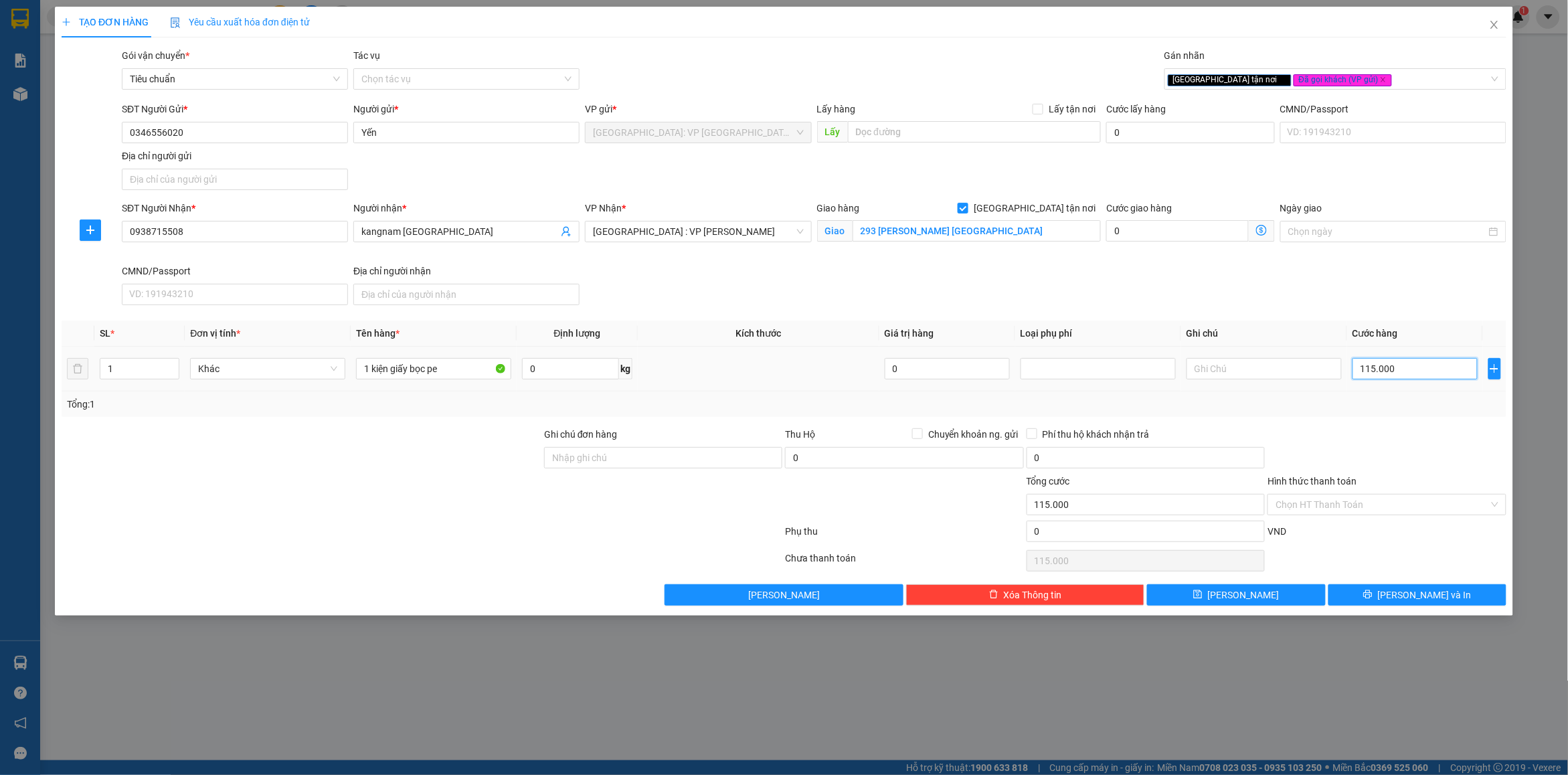
type input "1.150.000"
type input "115.000"
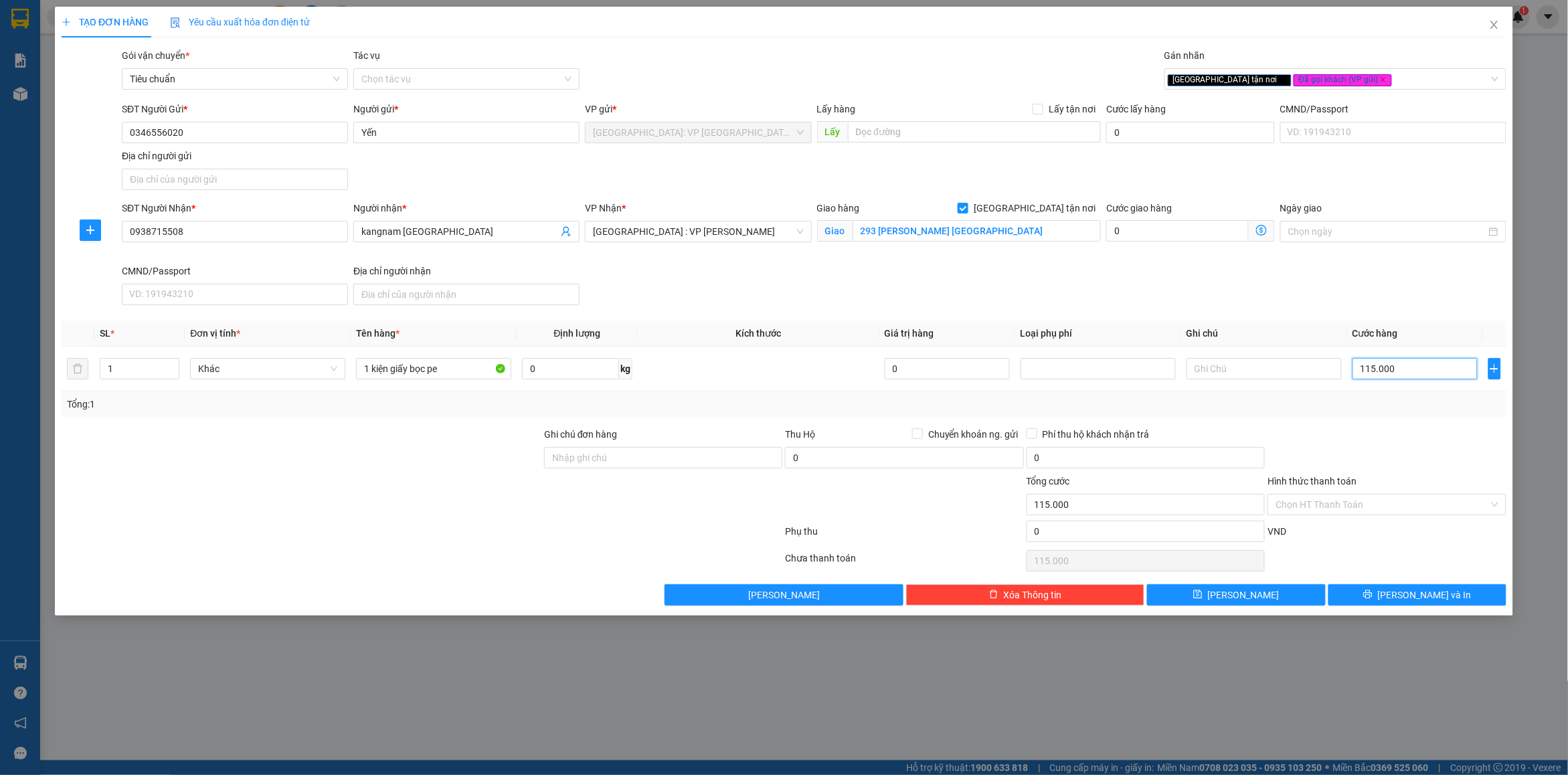
type input "115.000"
click at [1413, 437] on div at bounding box center [1387, 451] width 241 height 47
drag, startPoint x: 616, startPoint y: 460, endPoint x: 631, endPoint y: 469, distance: 17.5
click at [617, 461] on input "Ghi chú đơn hàng" at bounding box center [663, 458] width 238 height 22
type input "nhận nguyên kiện bể vỡ không đền"
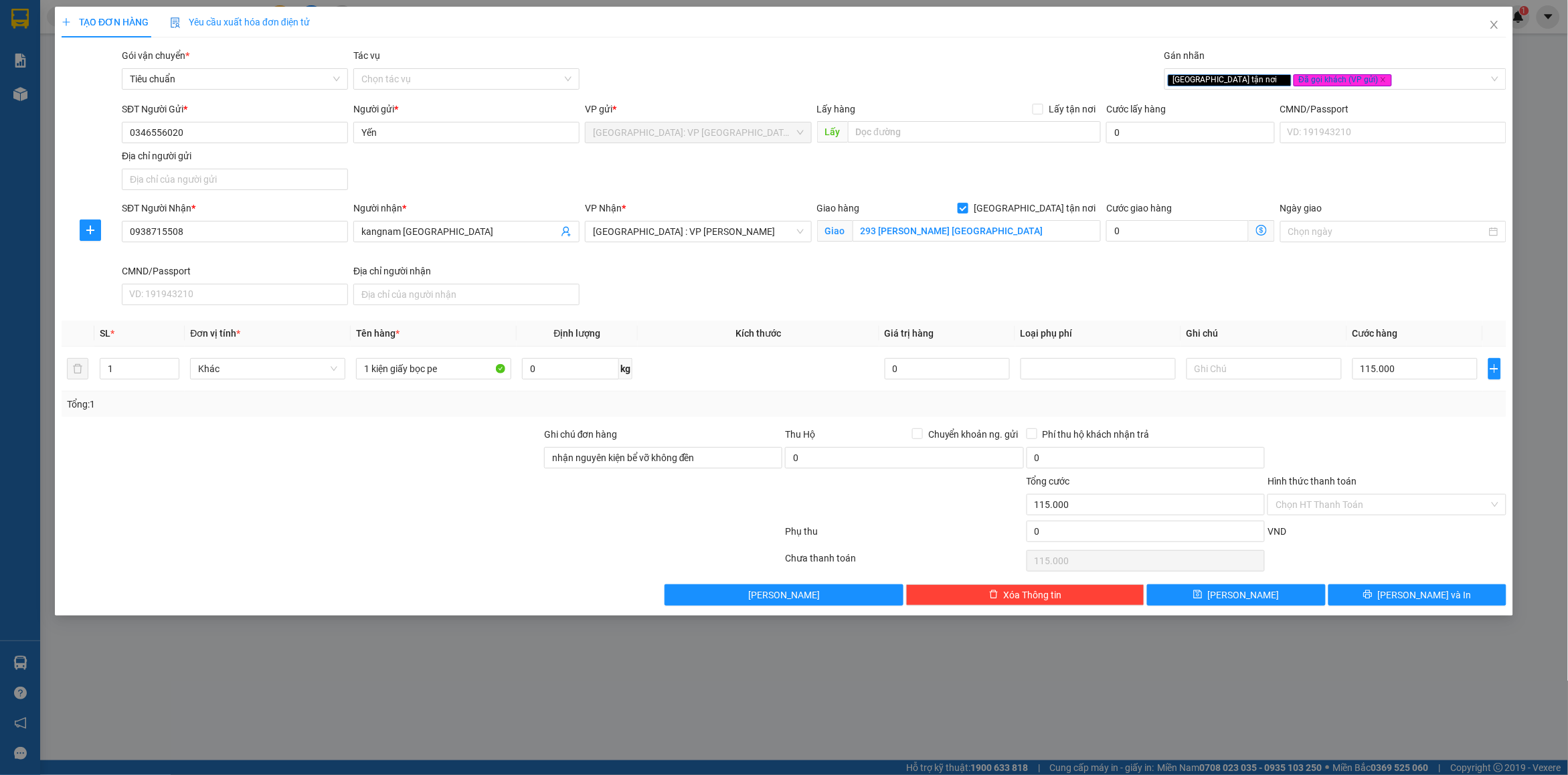
click at [692, 416] on div "Tổng: 1" at bounding box center [783, 404] width 1445 height 26
click at [1354, 590] on button "[PERSON_NAME] và In" at bounding box center [1418, 595] width 178 height 22
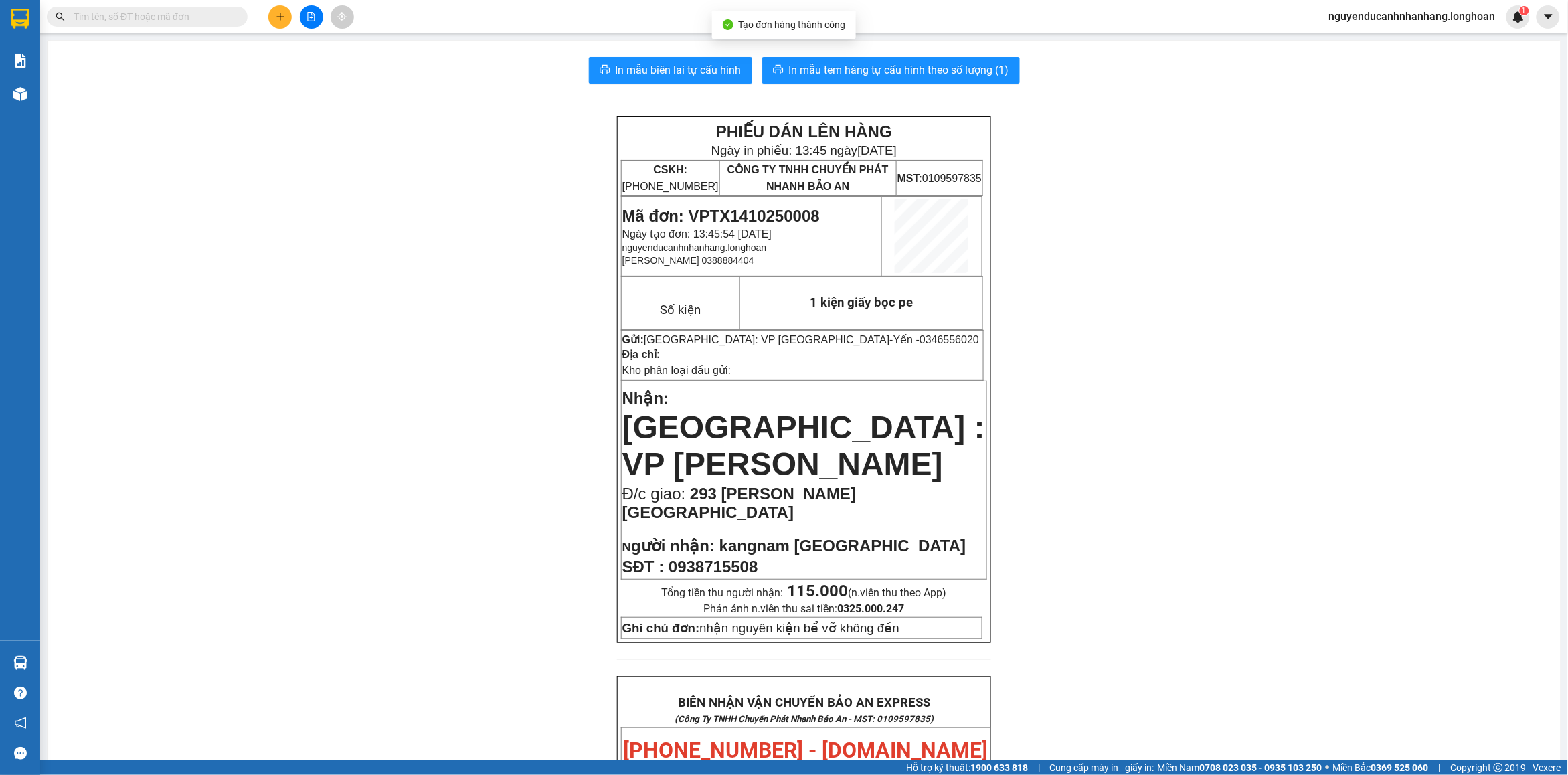
click at [758, 208] on span "Mã đơn: VPTX1410250008" at bounding box center [720, 216] width 198 height 18
copy span "VPTX1410250008"
click at [835, 76] on span "In mẫu tem hàng tự cấu hình theo số lượng (1)" at bounding box center [899, 70] width 220 height 17
click at [744, 218] on span "Mã đơn: VPTX1410250008" at bounding box center [720, 216] width 198 height 18
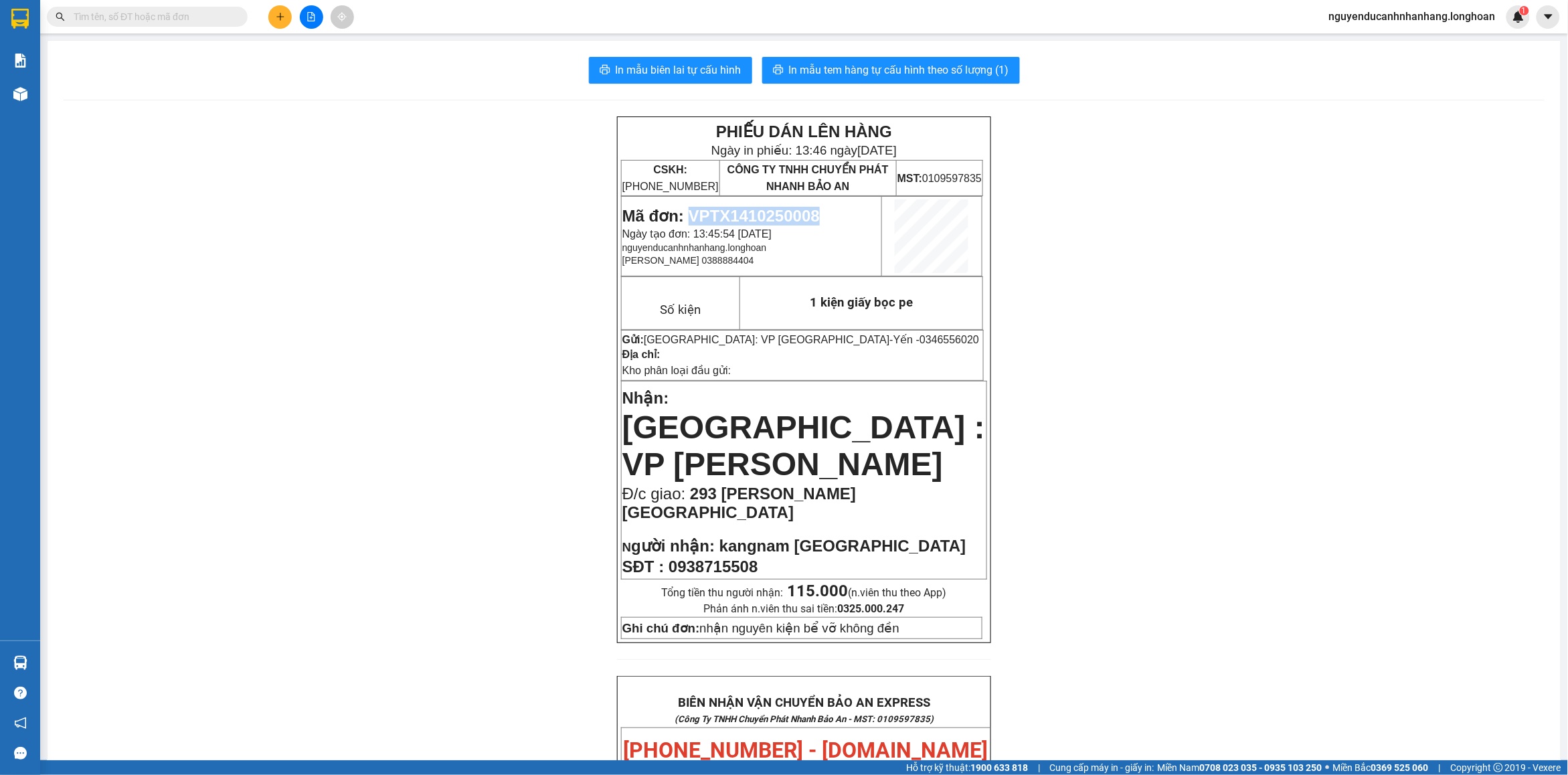
click at [744, 218] on span "Mã đơn: VPTX1410250008" at bounding box center [720, 216] width 198 height 18
copy span "VPTX1410250008"
click at [920, 343] on span "0346556020" at bounding box center [949, 340] width 60 height 12
drag, startPoint x: 853, startPoint y: 343, endPoint x: 851, endPoint y: 335, distance: 8.2
click at [920, 342] on span "0346556020" at bounding box center [949, 340] width 60 height 12
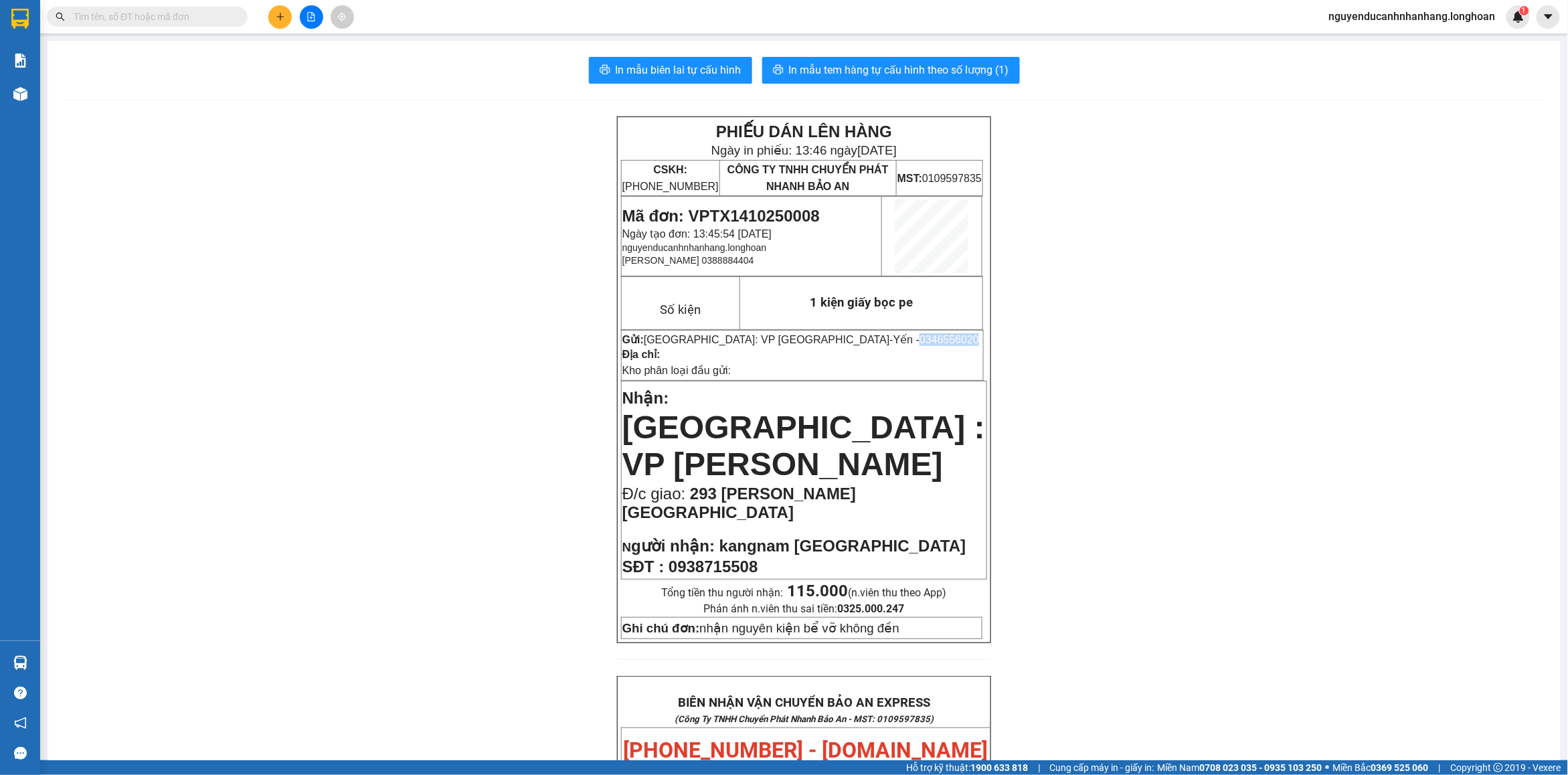
copy span "0346556020"
click at [280, 23] on button at bounding box center [280, 17] width 23 height 23
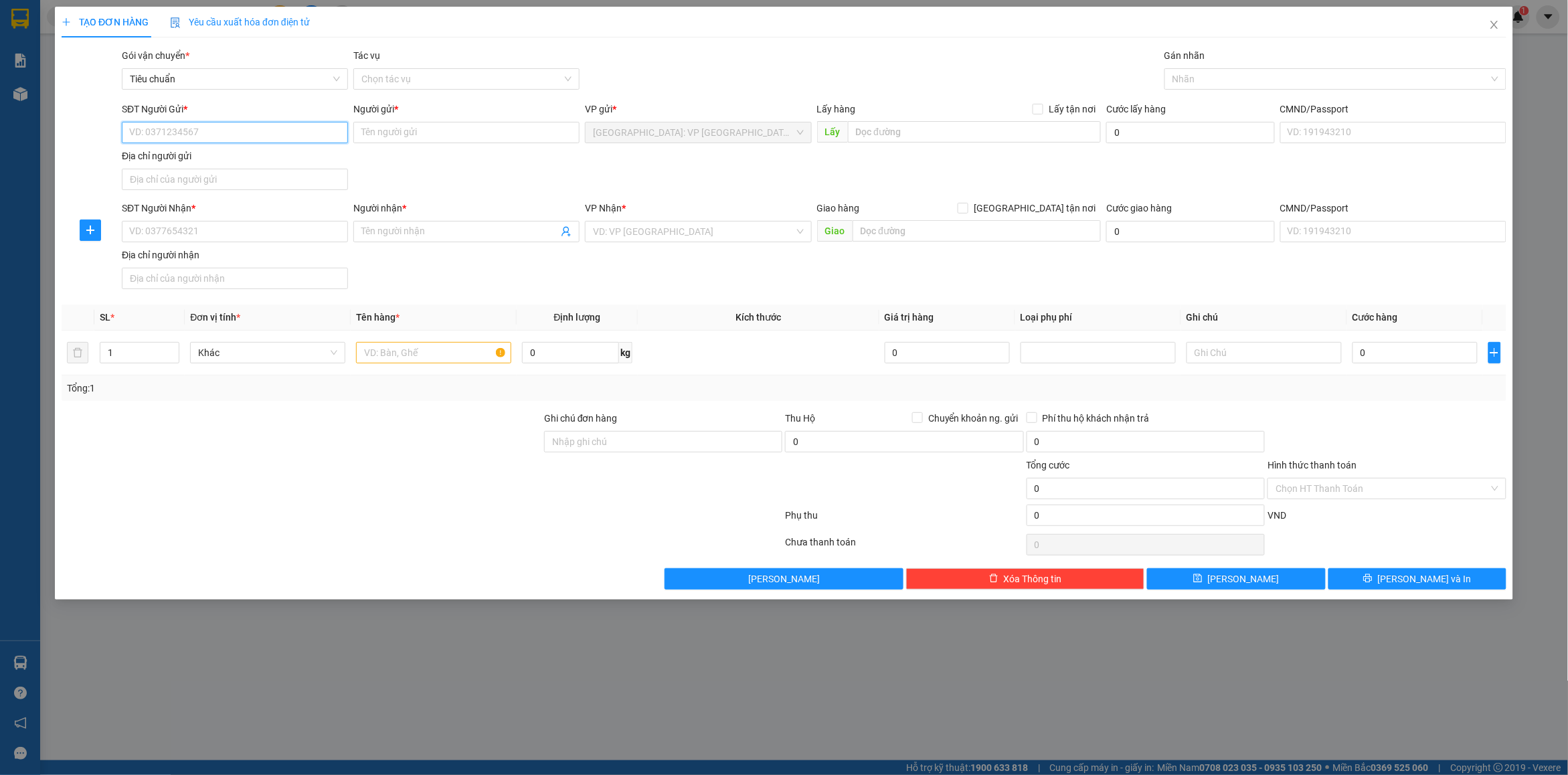
click at [183, 127] on input "SĐT Người Gửi *" at bounding box center [235, 133] width 226 height 22
paste input "0346556020"
type input "0346556020"
click at [222, 153] on div "0346556020 - Yến" at bounding box center [234, 160] width 210 height 15
type input "Yến"
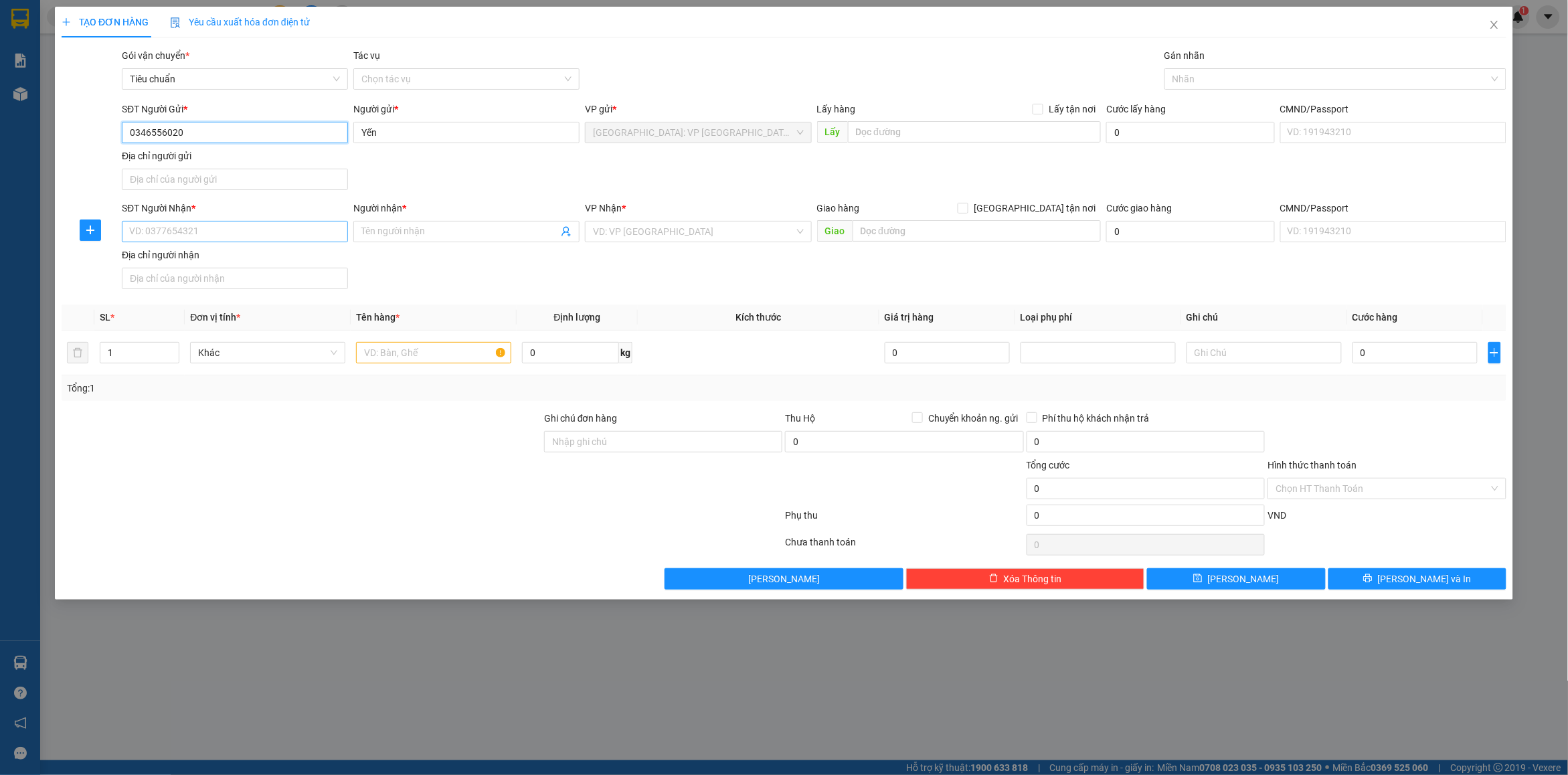
type input "0346556020"
click at [193, 237] on input "SĐT Người Nhận *" at bounding box center [235, 232] width 226 height 22
click at [250, 239] on input "SĐT Người Nhận *" at bounding box center [235, 232] width 226 height 22
paste input "0977119140"
type input "0977119140"
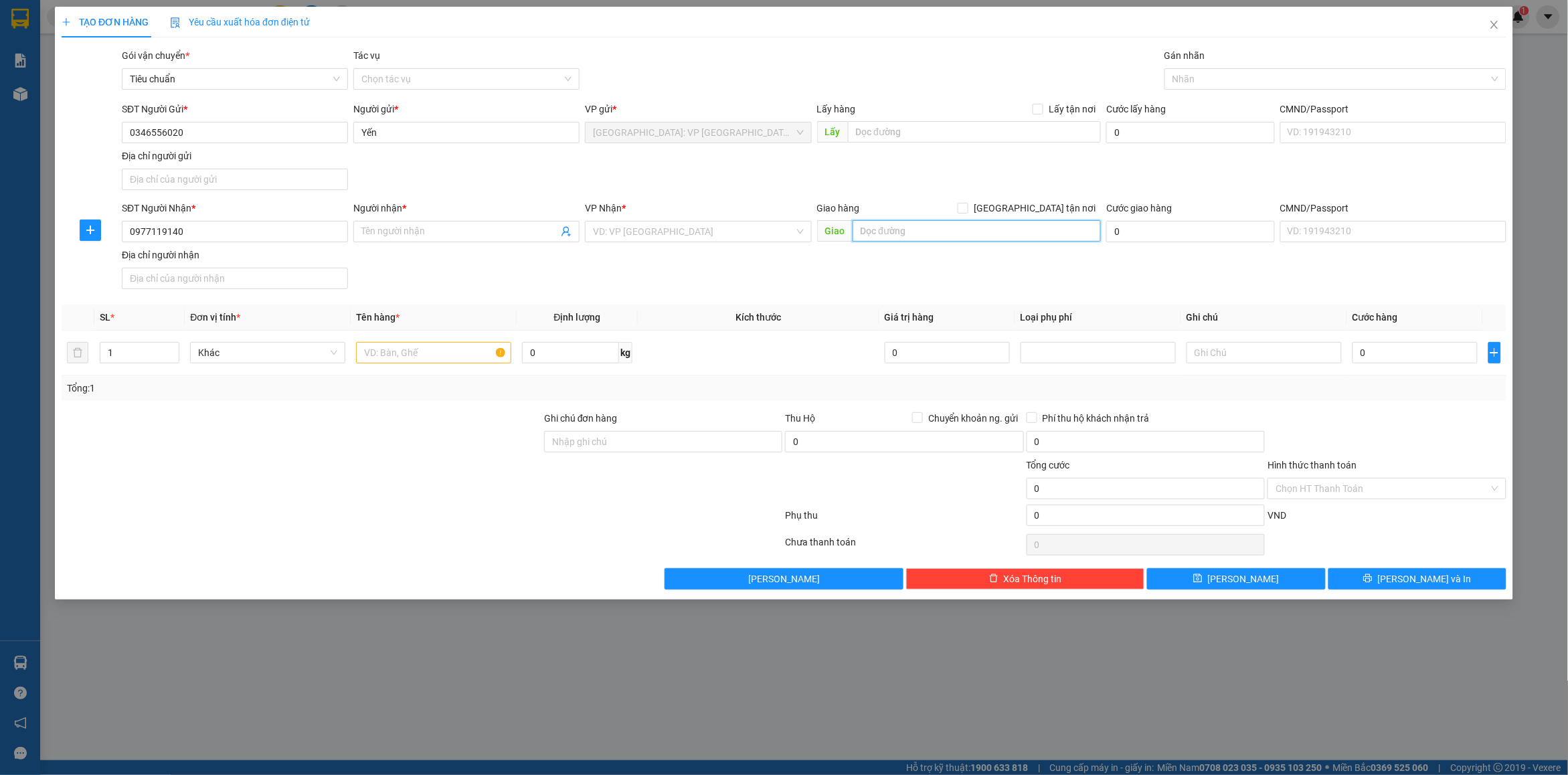
drag, startPoint x: 941, startPoint y: 237, endPoint x: 1037, endPoint y: 216, distance: 98.3
click at [945, 236] on input "text" at bounding box center [976, 231] width 249 height 22
paste input "58 đường số 1, Khu dân cư [GEOGRAPHIC_DATA], P. [GEOGRAPHIC_DATA], Q.7, [GEOGRA…"
type input "58 đường số 1, Khu dân cư [GEOGRAPHIC_DATA], P. [GEOGRAPHIC_DATA], Q.7, [GEOGRA…"
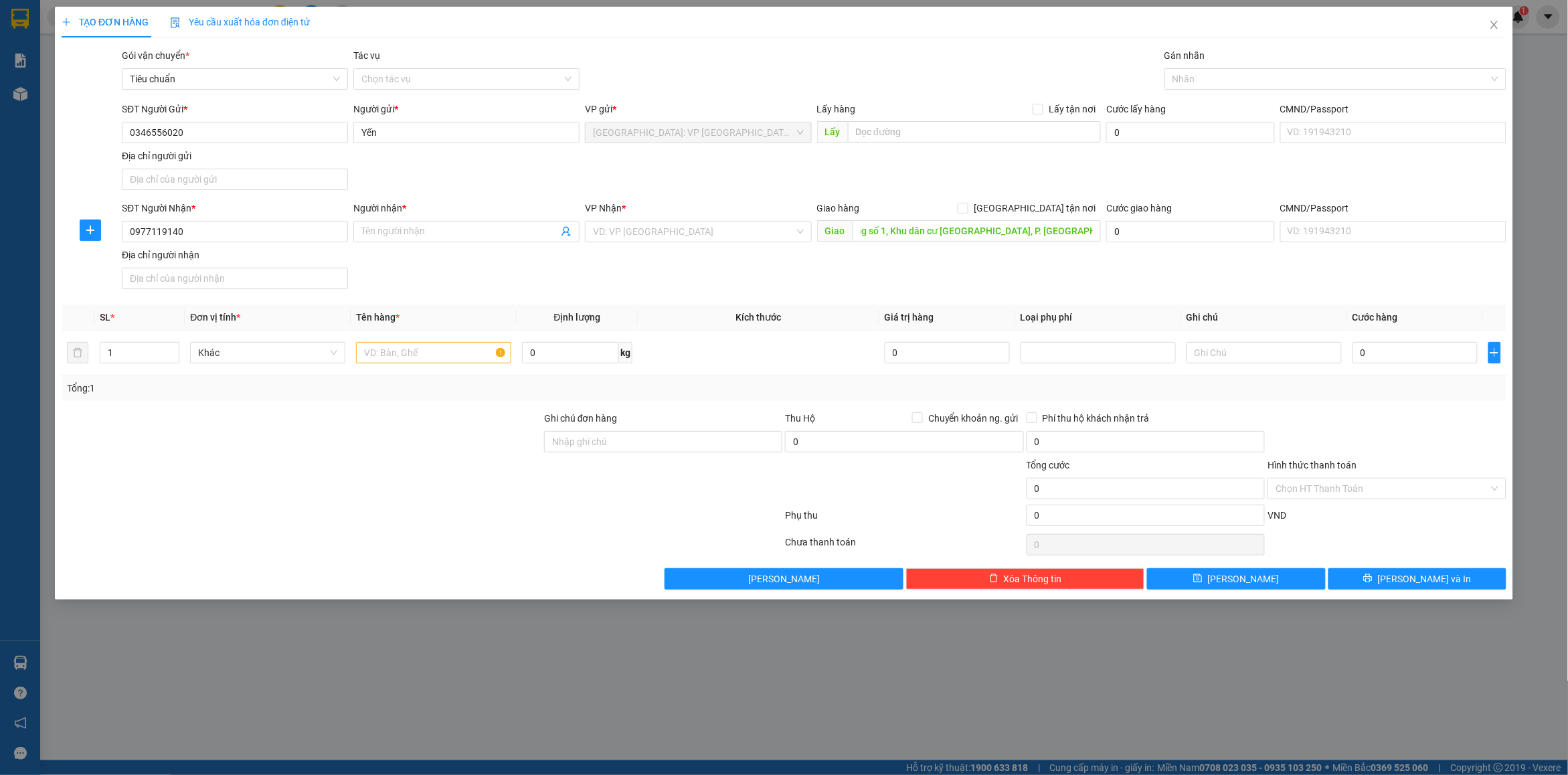
drag, startPoint x: 1054, startPoint y: 209, endPoint x: 785, endPoint y: 207, distance: 269.0
click at [1052, 209] on span "[GEOGRAPHIC_DATA] tận nơi" at bounding box center [1034, 208] width 133 height 15
click at [967, 209] on input "[GEOGRAPHIC_DATA] tận nơi" at bounding box center [962, 207] width 9 height 9
checkbox input "true"
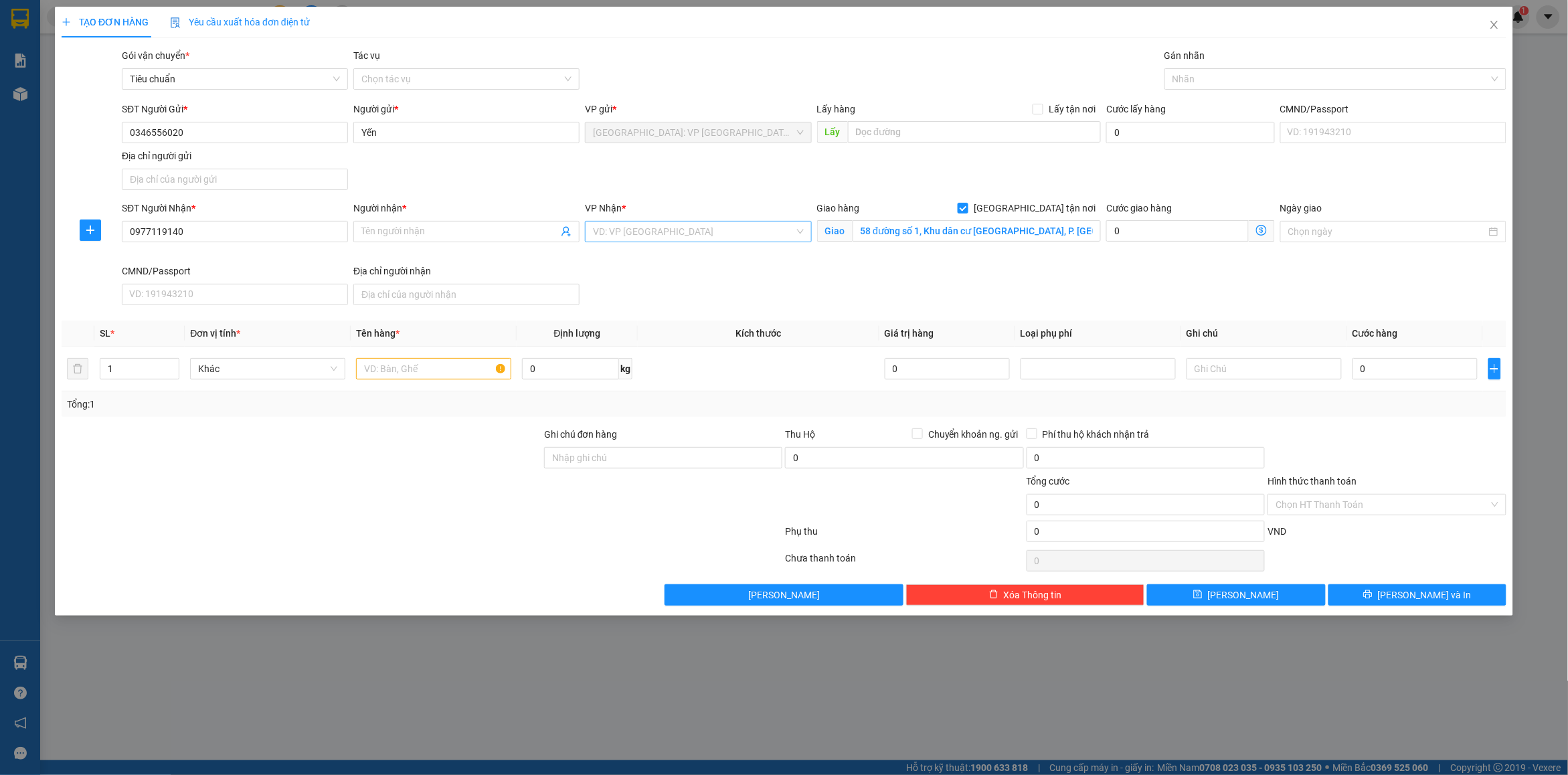
click at [664, 222] on input "search" at bounding box center [693, 232] width 201 height 20
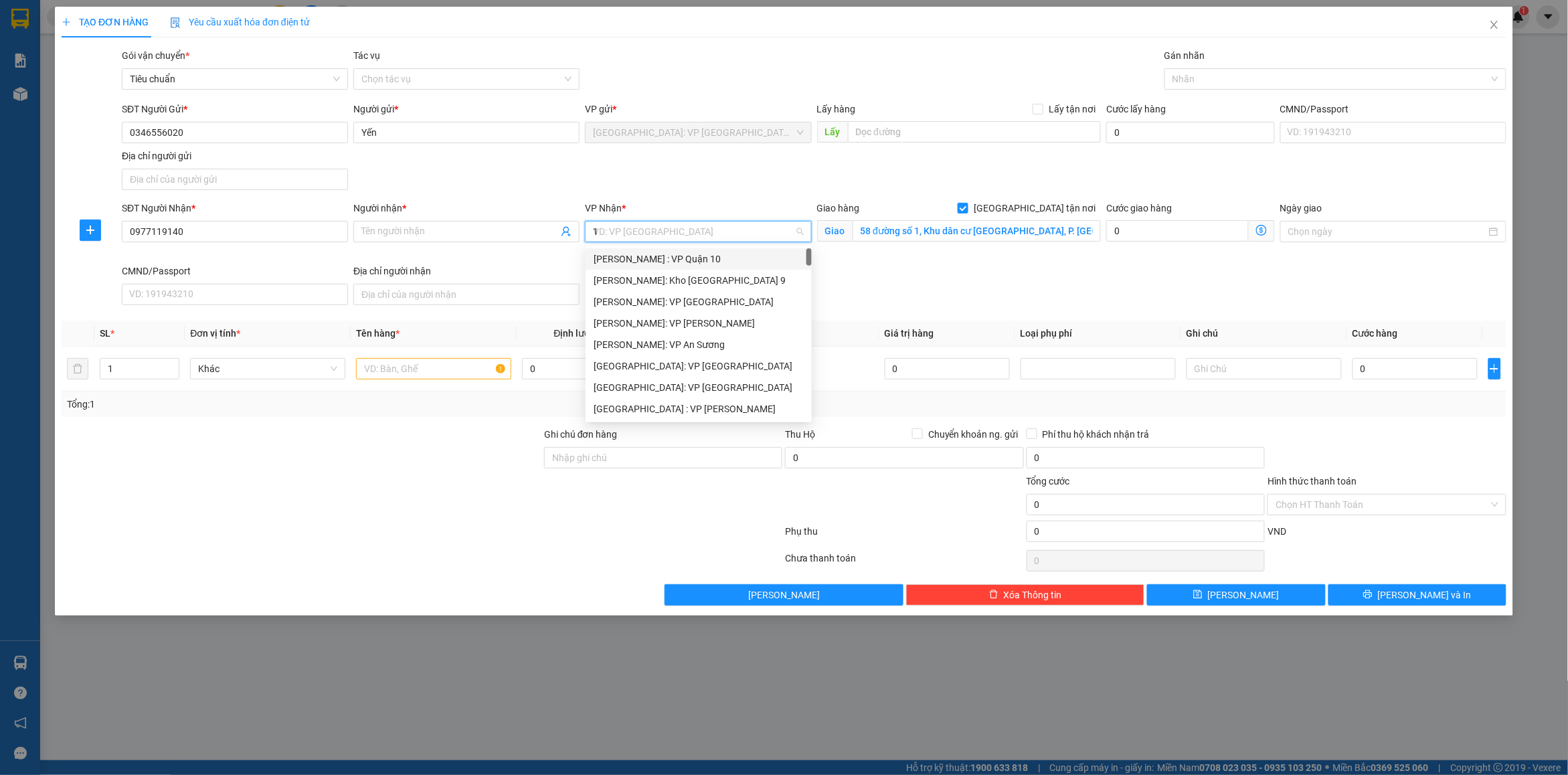
type input "12"
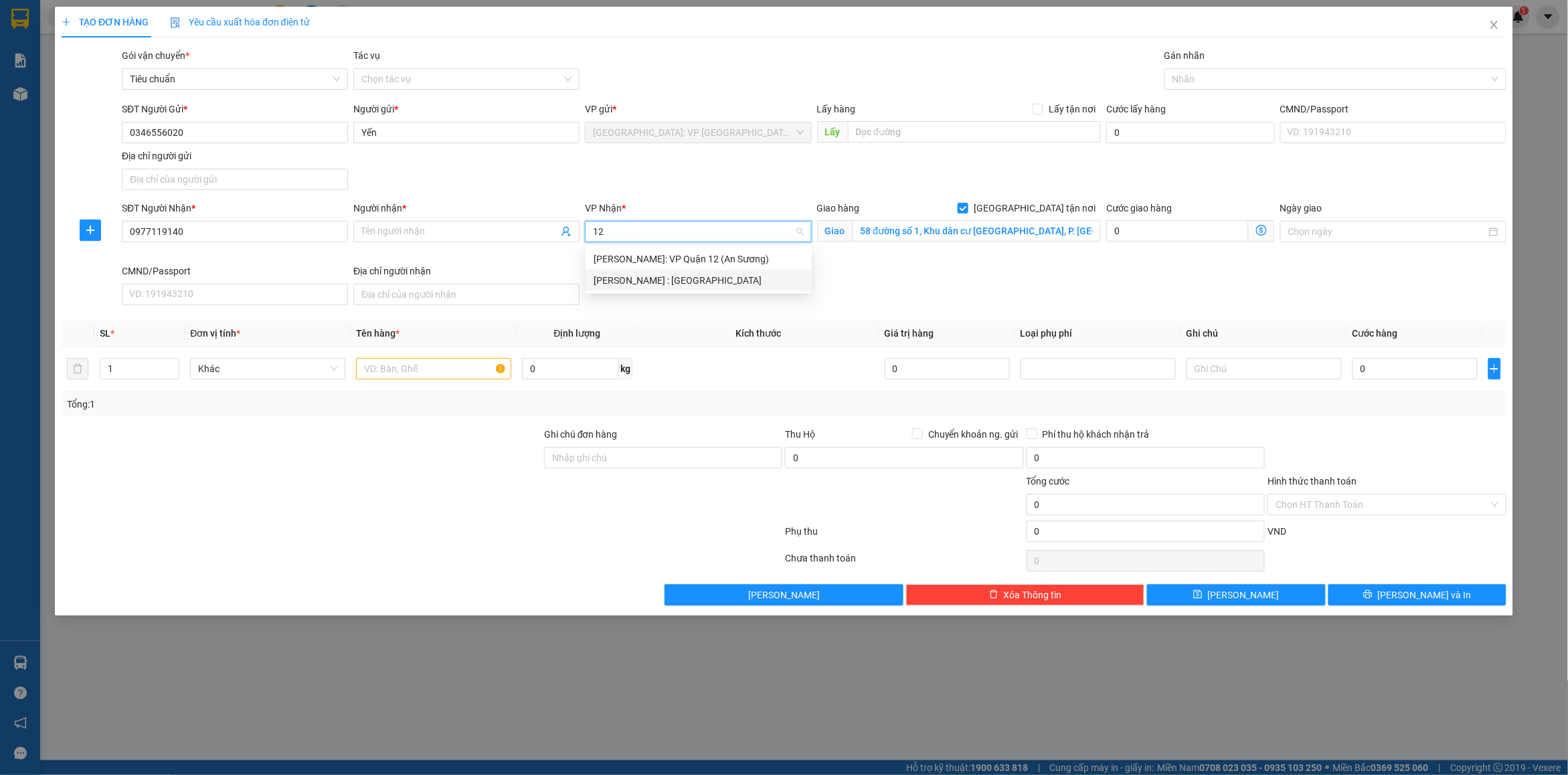
click at [677, 275] on div "[PERSON_NAME] : [GEOGRAPHIC_DATA]" at bounding box center [698, 280] width 210 height 15
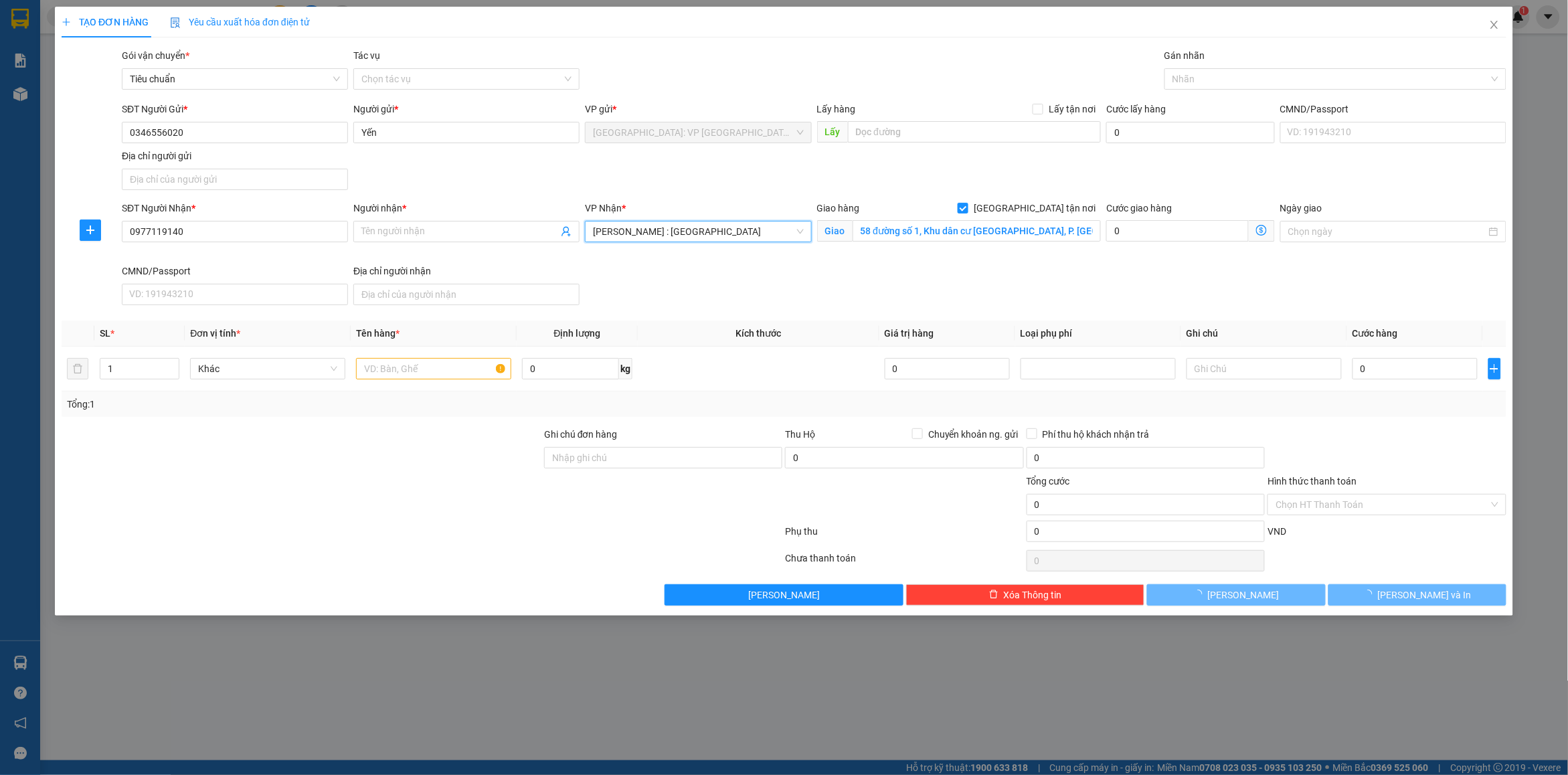
click at [925, 272] on div "SĐT Người Nhận * 0977119140 Người nhận * Tên người nhận VP Nhận * [GEOGRAPHIC_D…" at bounding box center [814, 256] width 1390 height 110
click at [456, 240] on span at bounding box center [467, 232] width 226 height 22
paste input "Chị Thảo HCM"
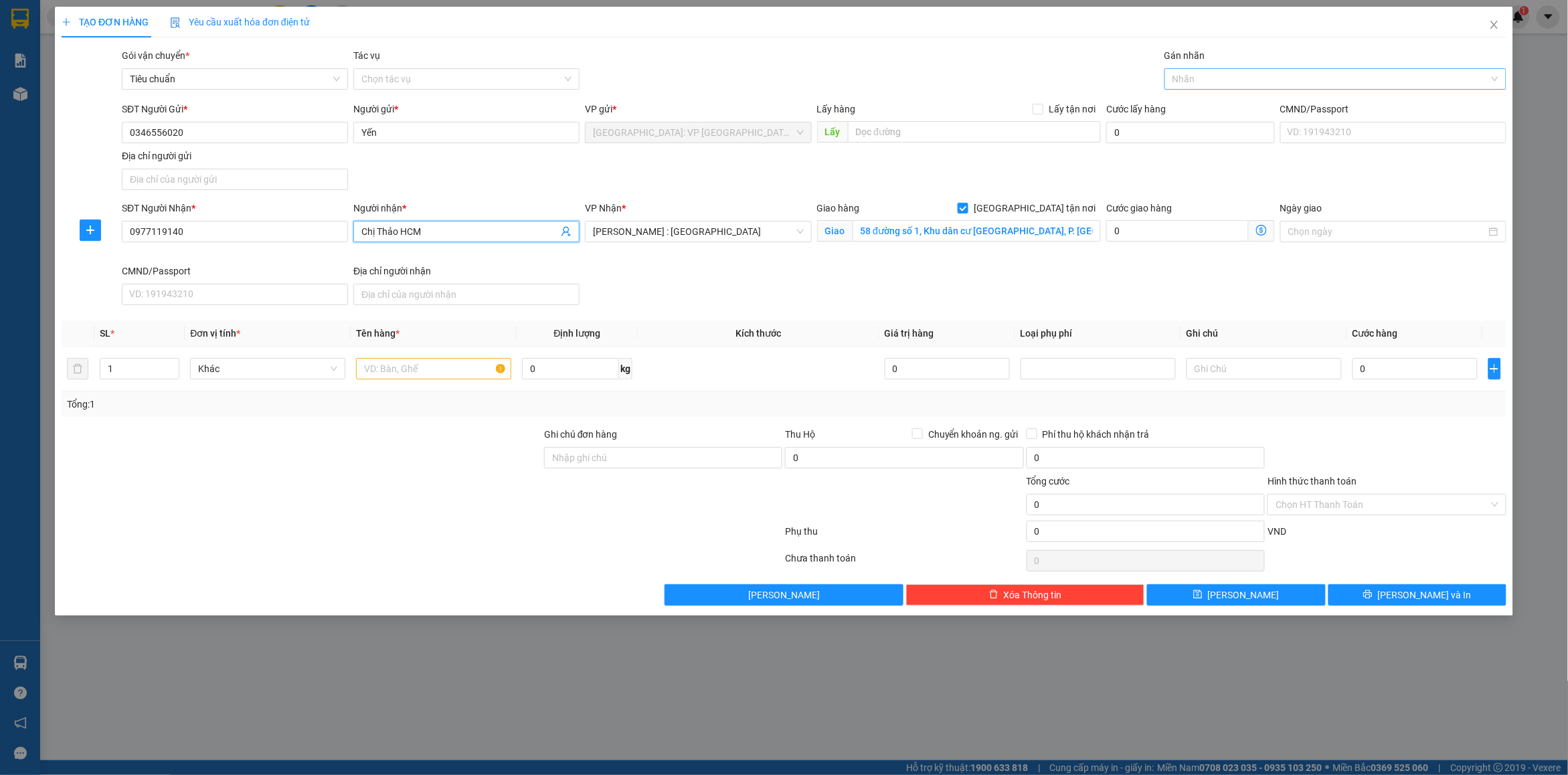
click at [1218, 84] on div at bounding box center [1328, 78] width 322 height 16
type input "Chị Thảo HCM"
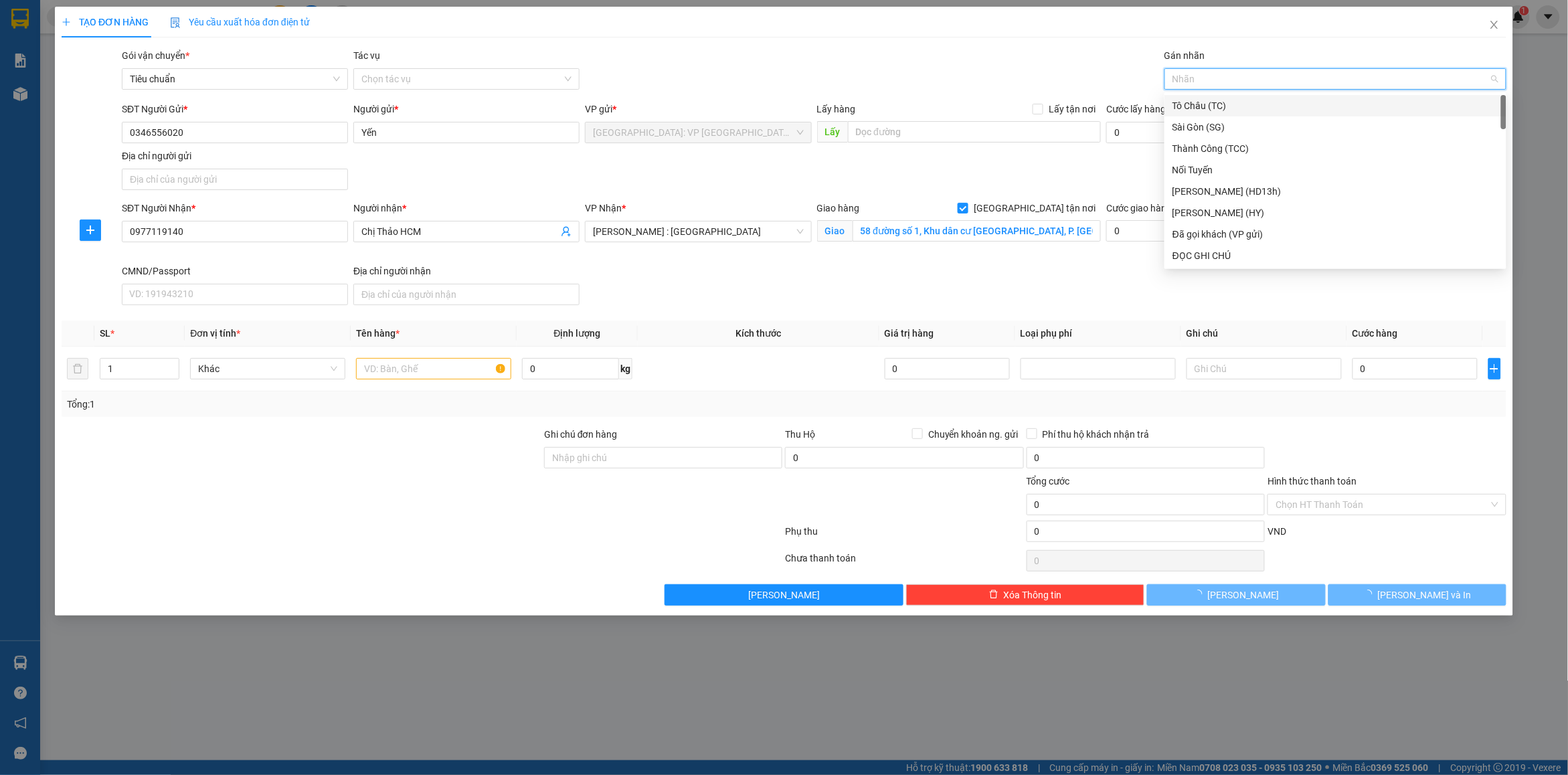
type input "h"
click at [1207, 85] on div "h" at bounding box center [1328, 78] width 322 height 16
click at [1207, 85] on div at bounding box center [1328, 78] width 322 height 16
type input "gt"
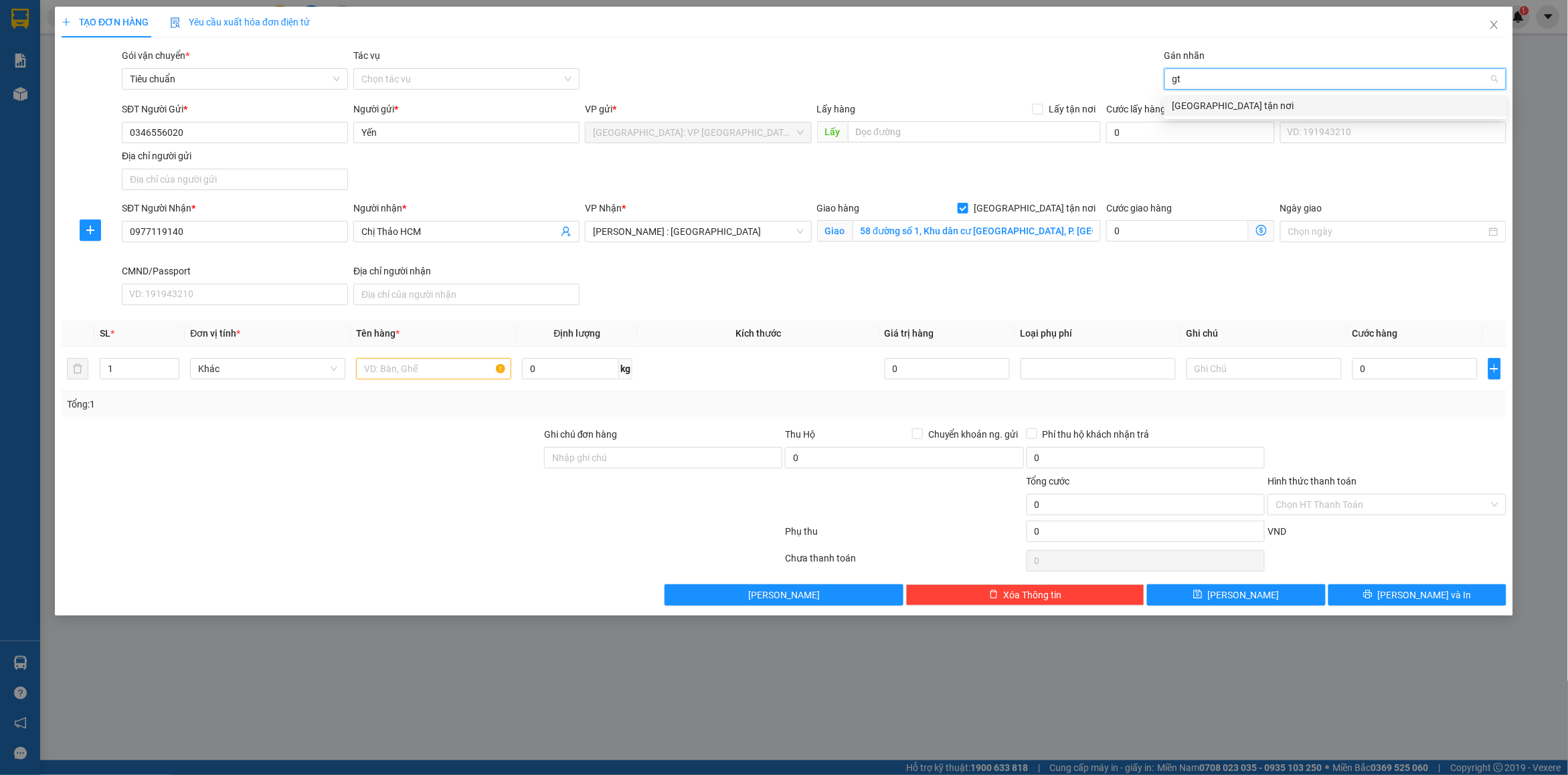
click at [1218, 101] on div "[GEOGRAPHIC_DATA] tận nơi" at bounding box center [1335, 106] width 326 height 15
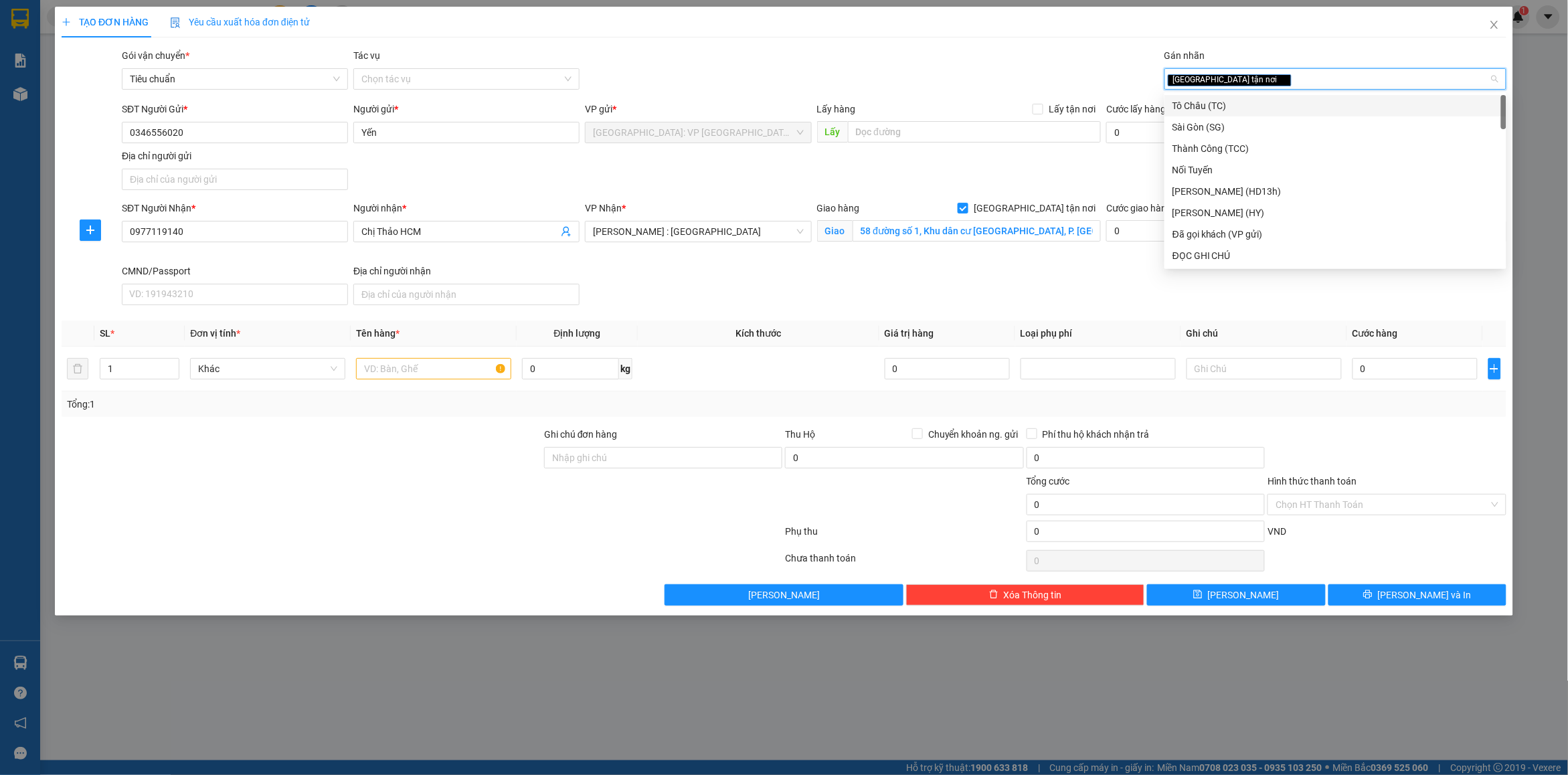
click at [1249, 81] on div "[GEOGRAPHIC_DATA] tận nơi" at bounding box center [1328, 78] width 322 height 16
type input "d"
type input "đã"
drag, startPoint x: 1246, startPoint y: 101, endPoint x: 1082, endPoint y: 69, distance: 167.1
click at [1238, 101] on div "Đã gọi khách (VP gửi)" at bounding box center [1335, 106] width 326 height 15
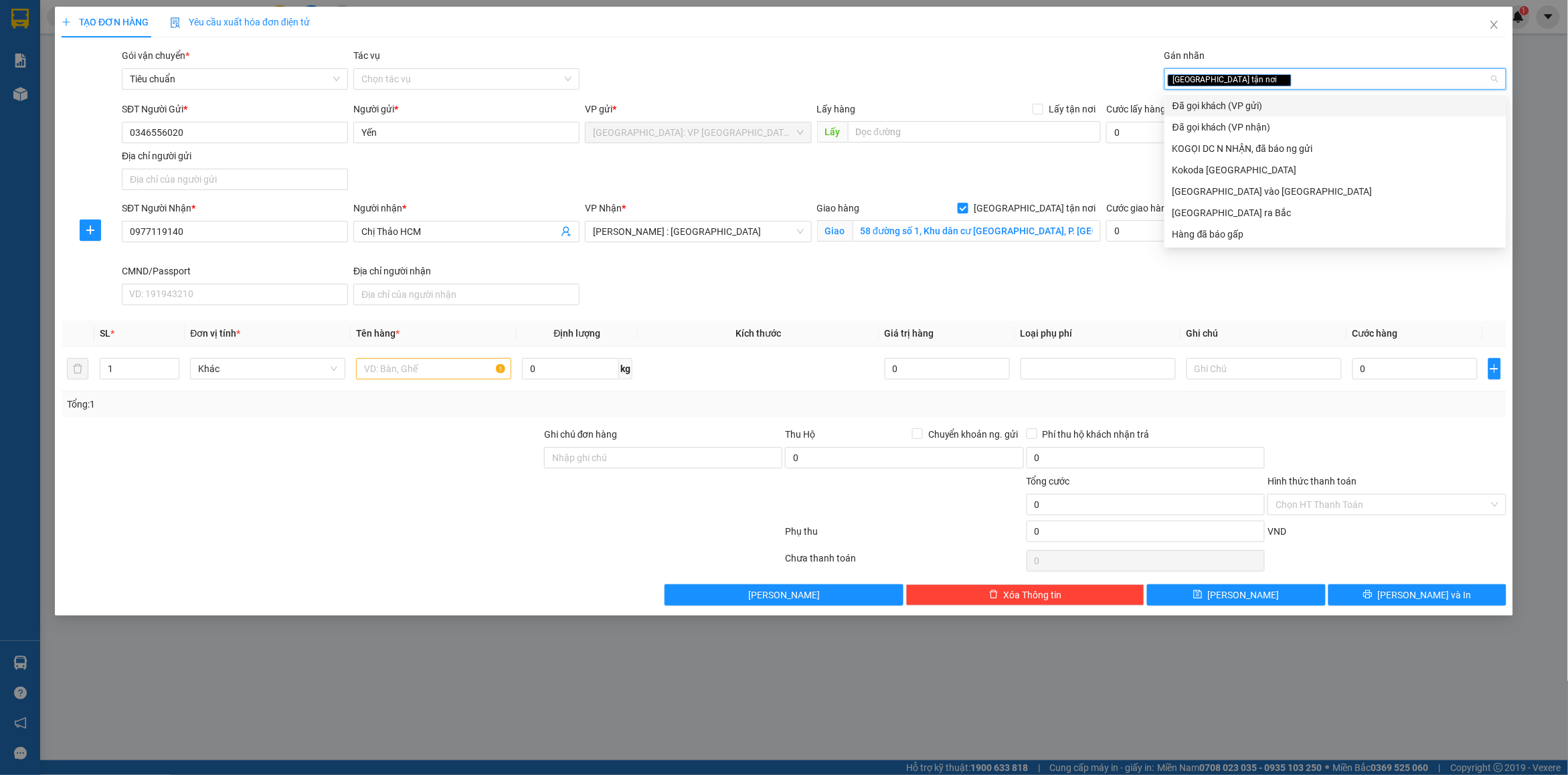
click at [1082, 69] on div "Gói vận chuyển * Tiêu chuẩn Tác vụ Chọn tác vụ Gán nhãn Giao tận nơi đã" at bounding box center [814, 71] width 1390 height 47
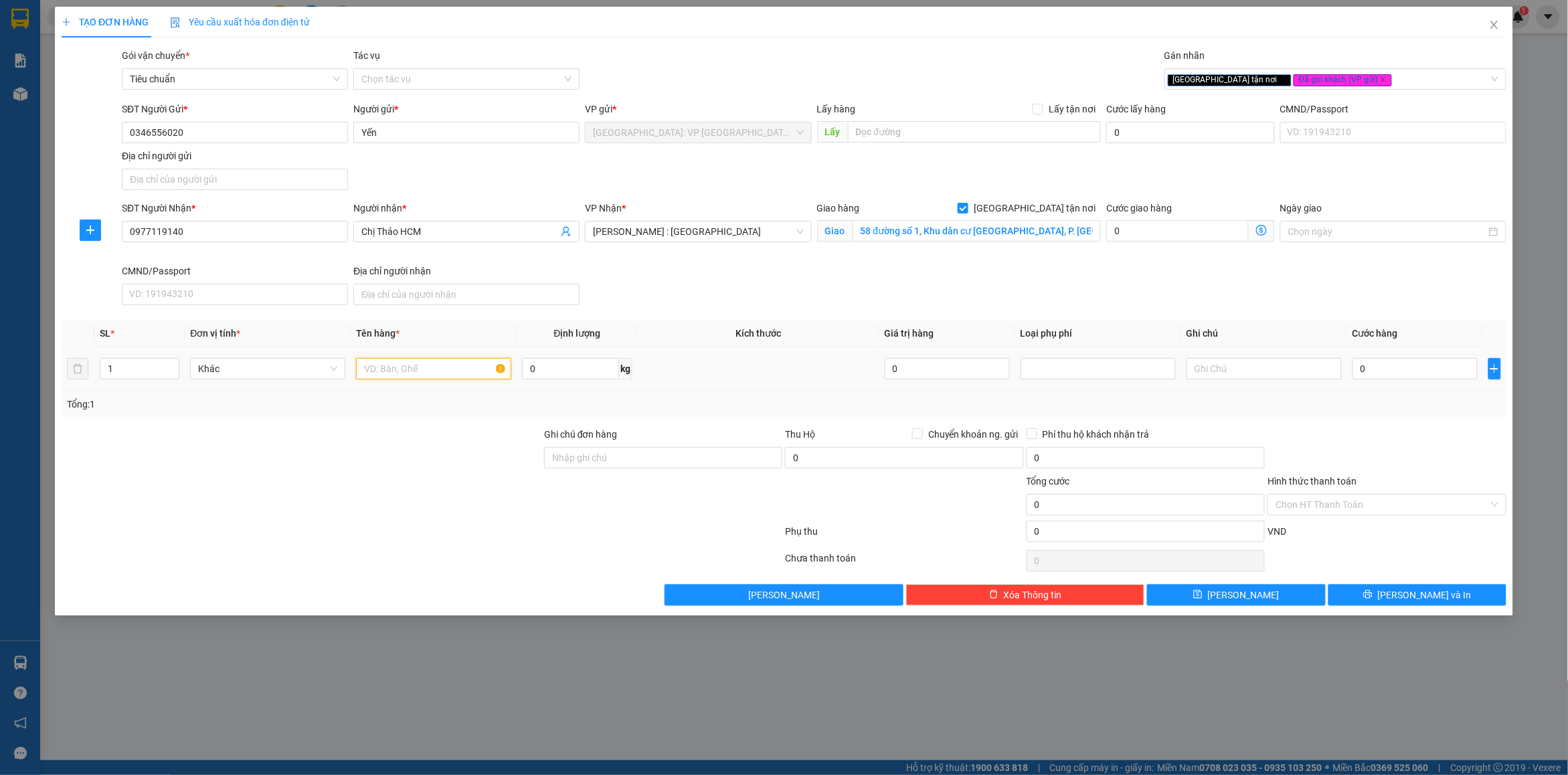
click at [402, 369] on input "text" at bounding box center [433, 369] width 155 height 22
type input "1 kiện giấy bọc pe"
click at [660, 459] on input "Ghi chú đơn hàng" at bounding box center [663, 458] width 238 height 22
type input "nhận nguyên kiện bể vỡ không đền"
click at [1412, 359] on input "0" at bounding box center [1414, 369] width 125 height 22
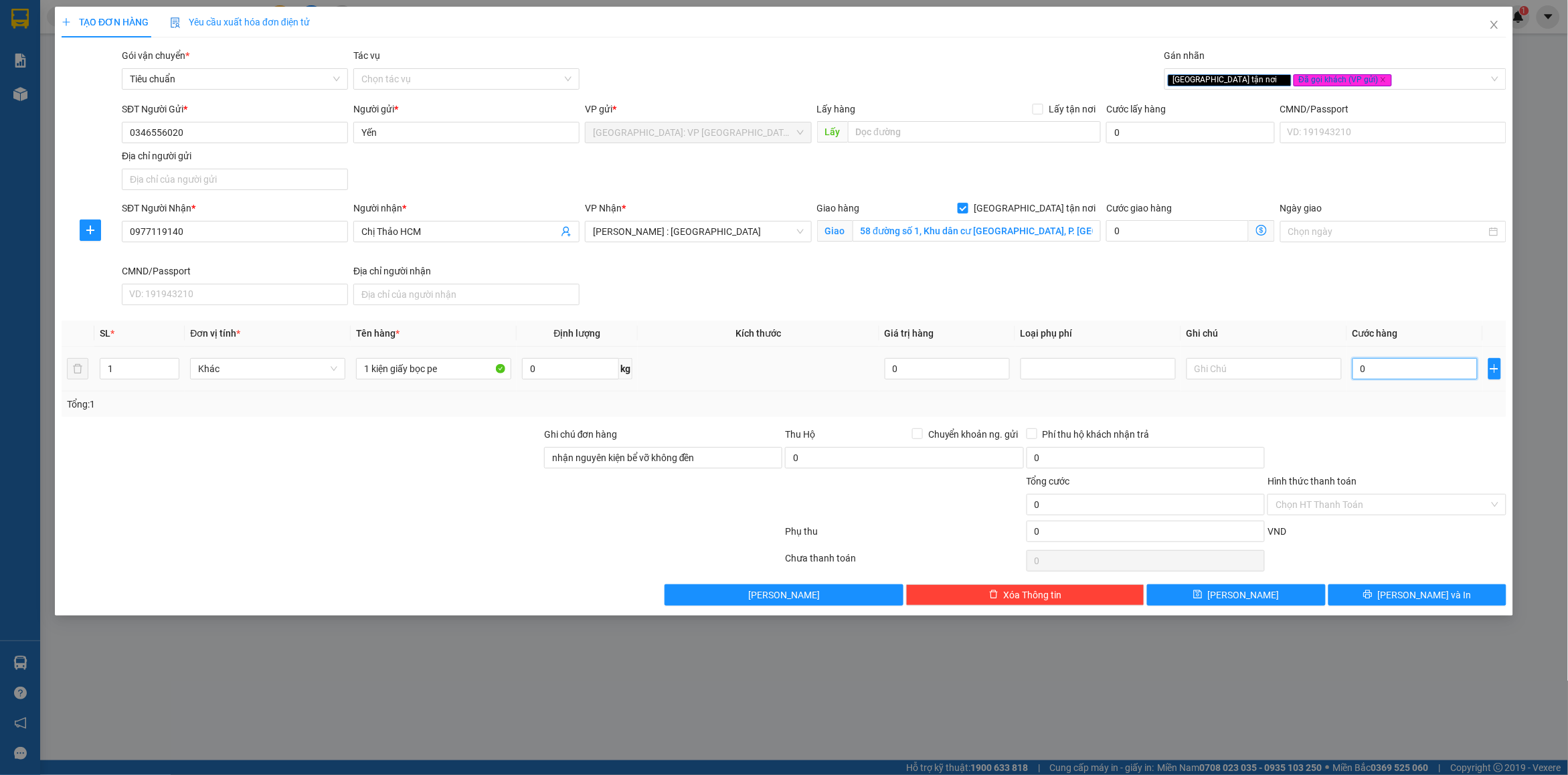
type input "1"
type input "12"
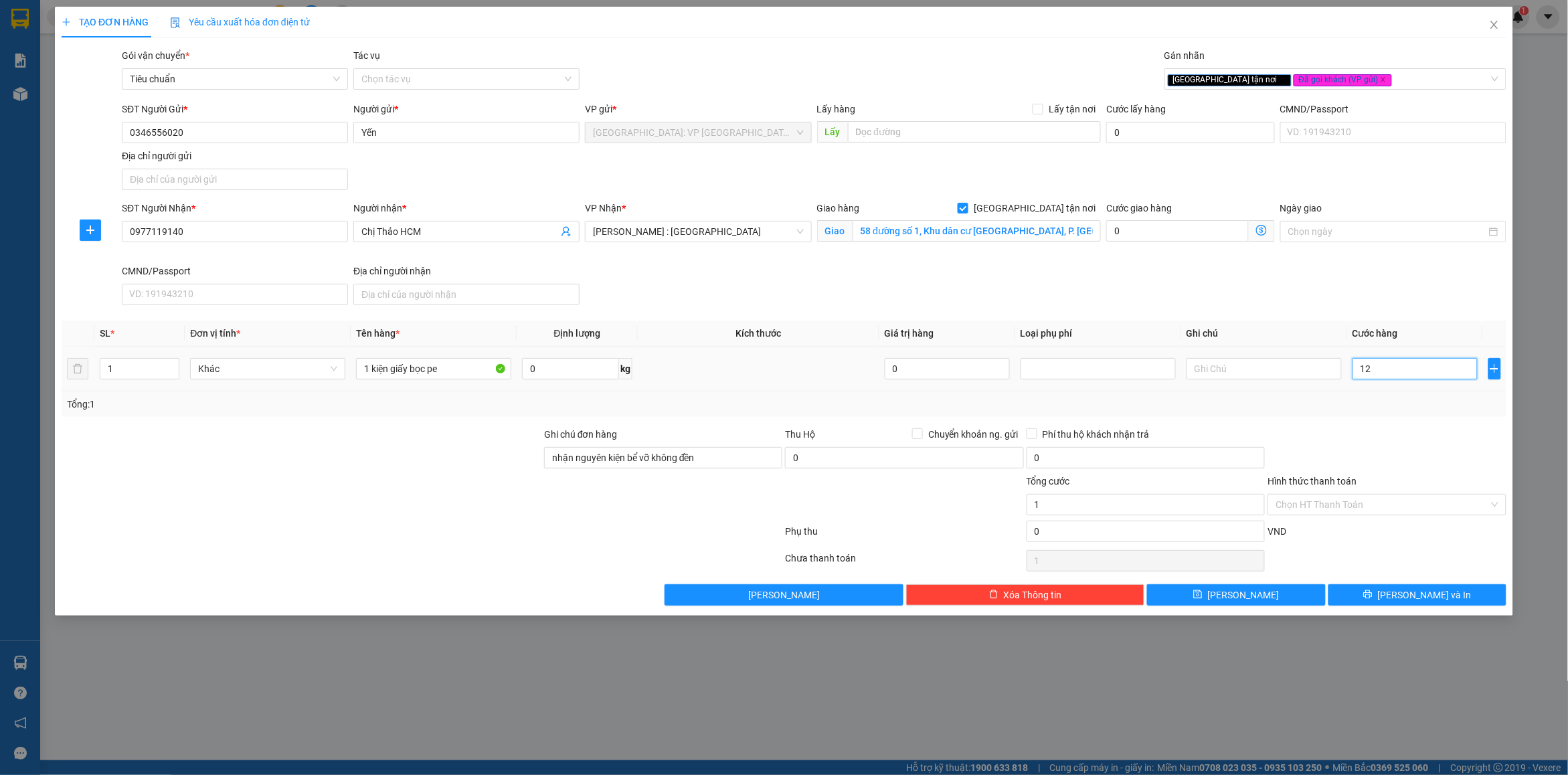
type input "12"
type input "120"
type input "120.000"
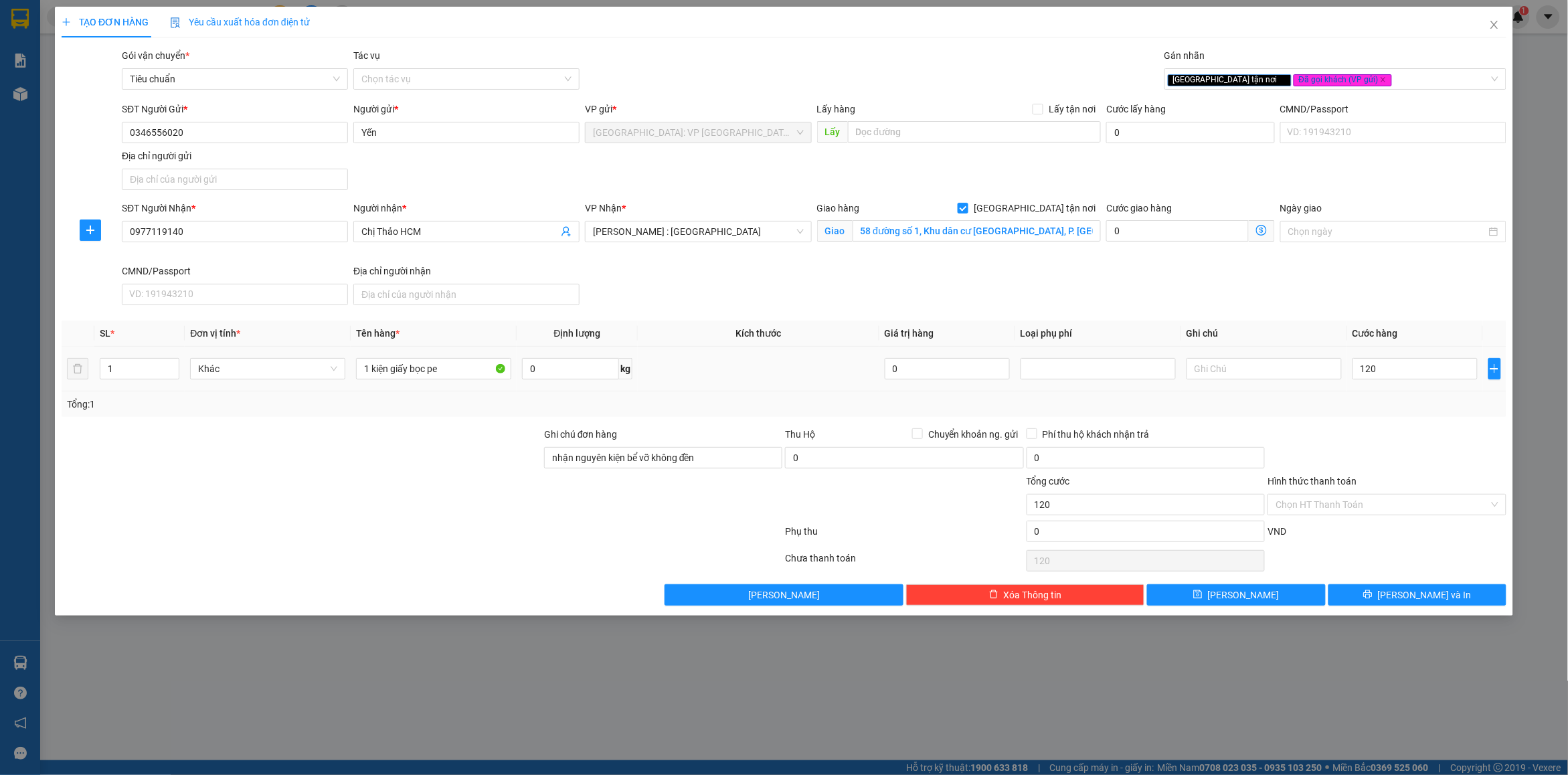
type input "120.000"
click at [1387, 459] on div at bounding box center [1387, 451] width 241 height 47
click at [1373, 594] on button "[PERSON_NAME] và In" at bounding box center [1418, 595] width 178 height 22
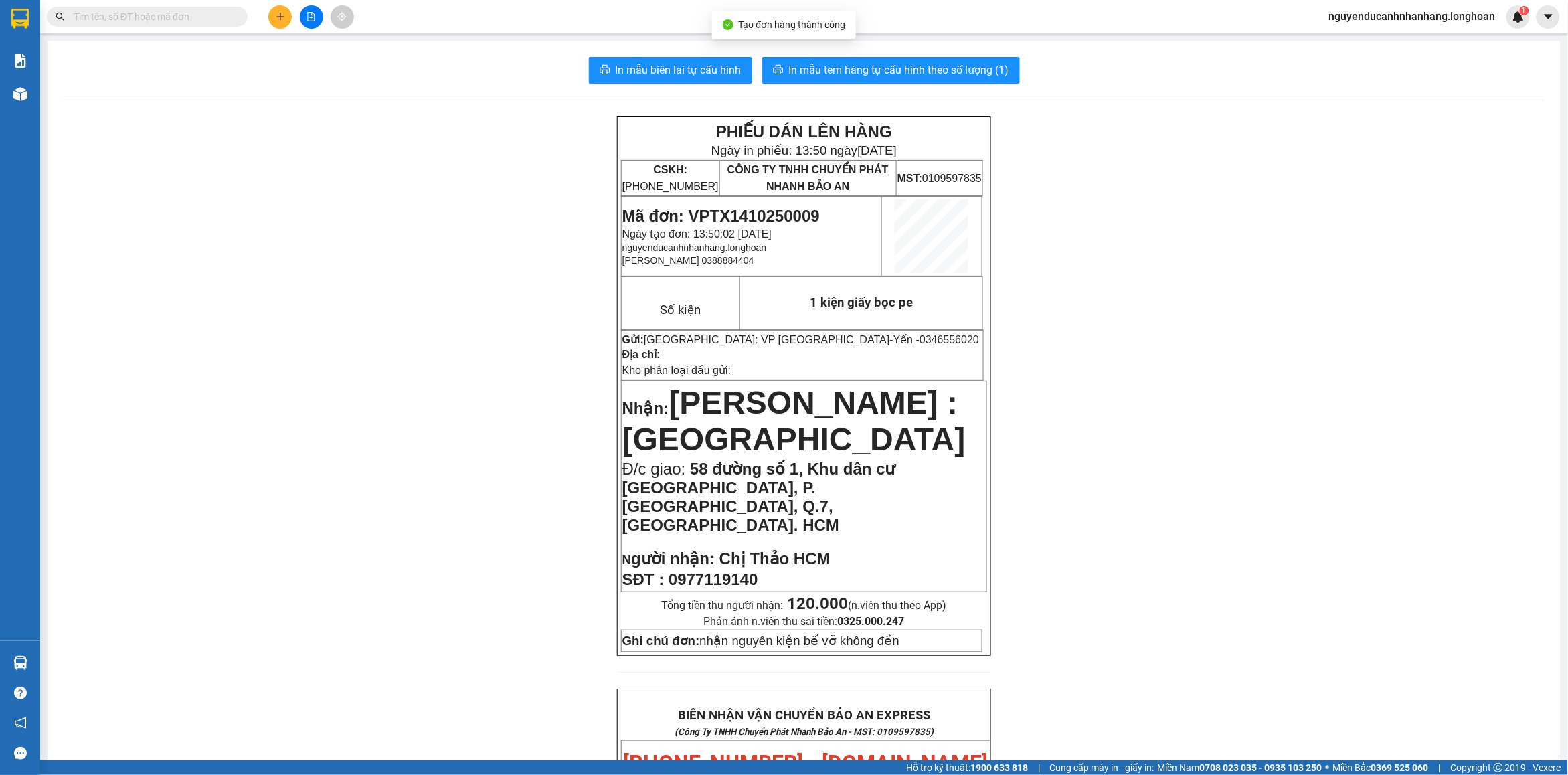
click at [714, 216] on span "Mã đơn: VPTX1410250009" at bounding box center [720, 216] width 198 height 18
copy span "VPTX1410250009"
click at [837, 71] on span "In mẫu tem hàng tự cấu hình theo số lượng (1)" at bounding box center [899, 70] width 220 height 17
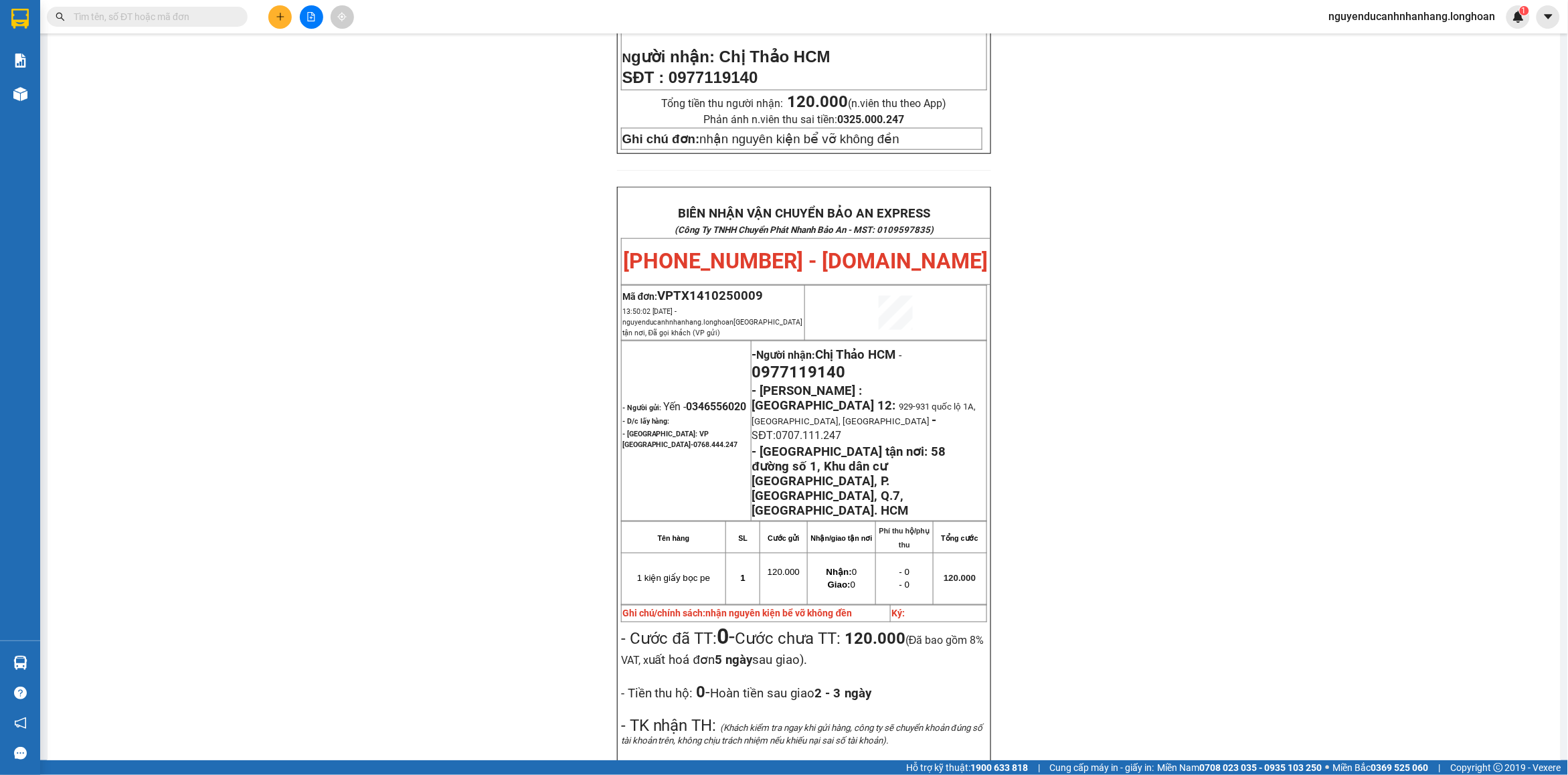
scroll to position [586, 0]
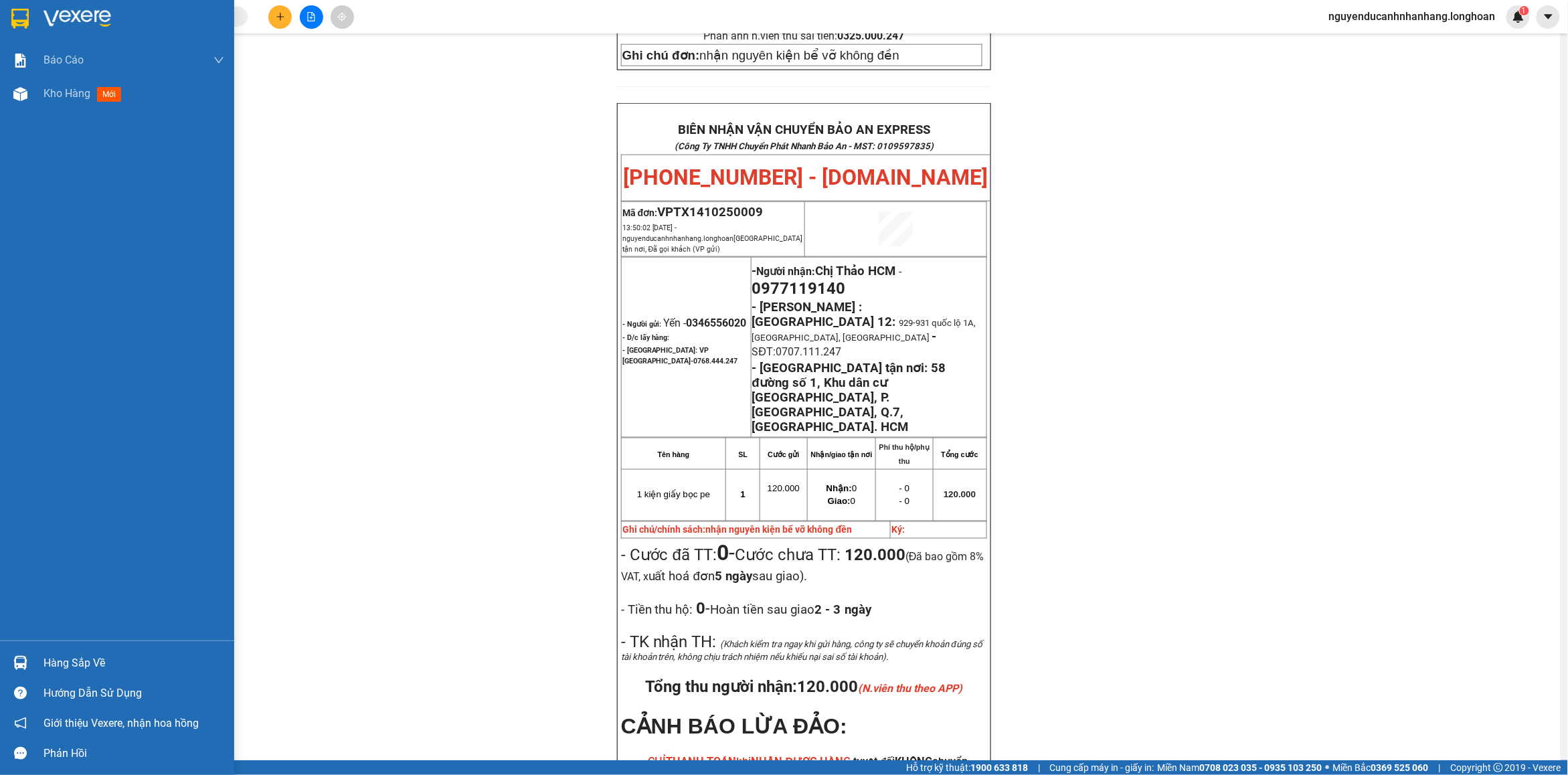
click at [36, 17] on div at bounding box center [117, 22] width 234 height 43
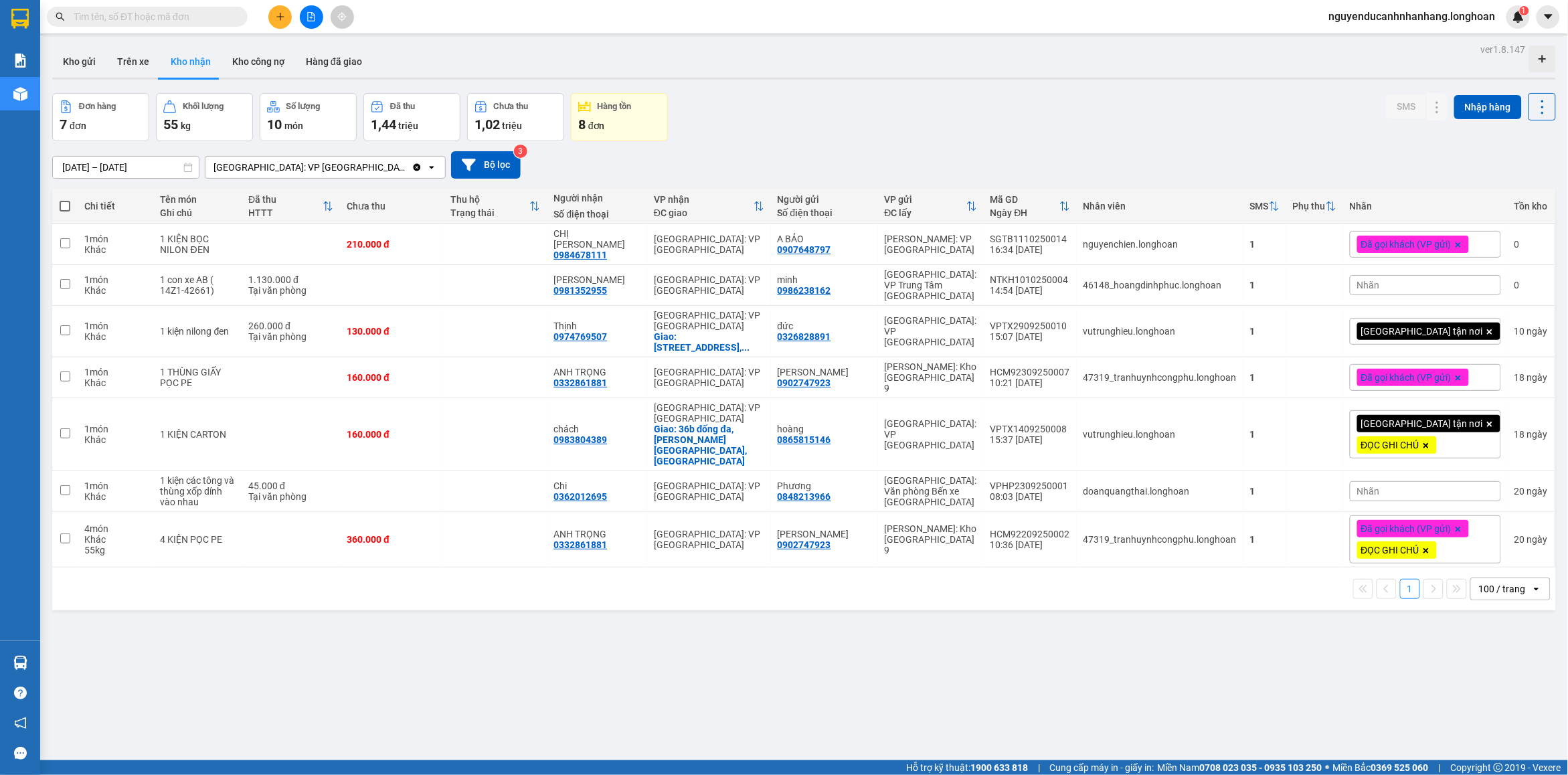
drag, startPoint x: 62, startPoint y: 58, endPoint x: 158, endPoint y: 95, distance: 102.9
click at [71, 58] on button "Kho gửi" at bounding box center [79, 61] width 54 height 32
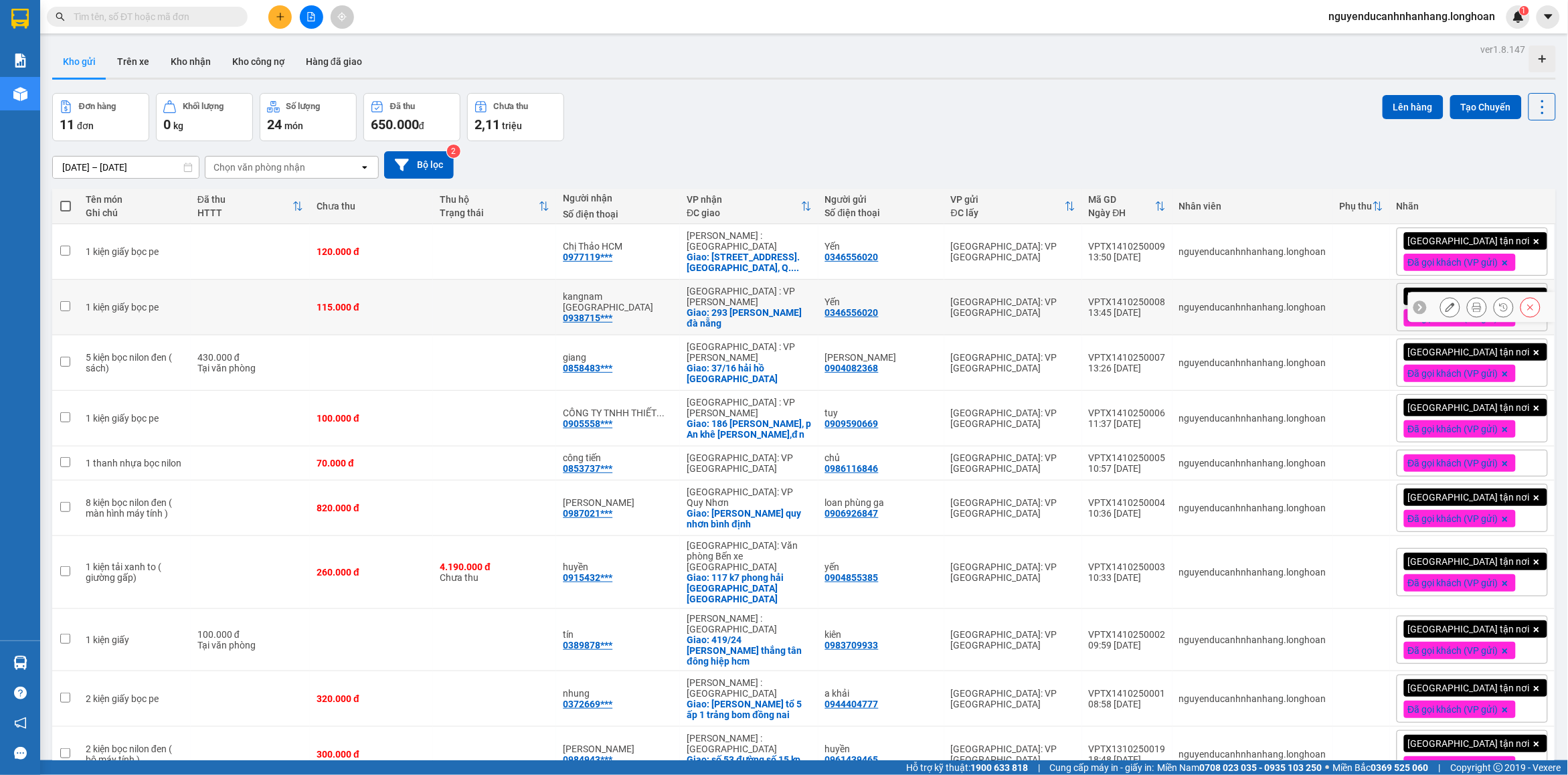
click at [1472, 310] on icon at bounding box center [1476, 307] width 9 height 9
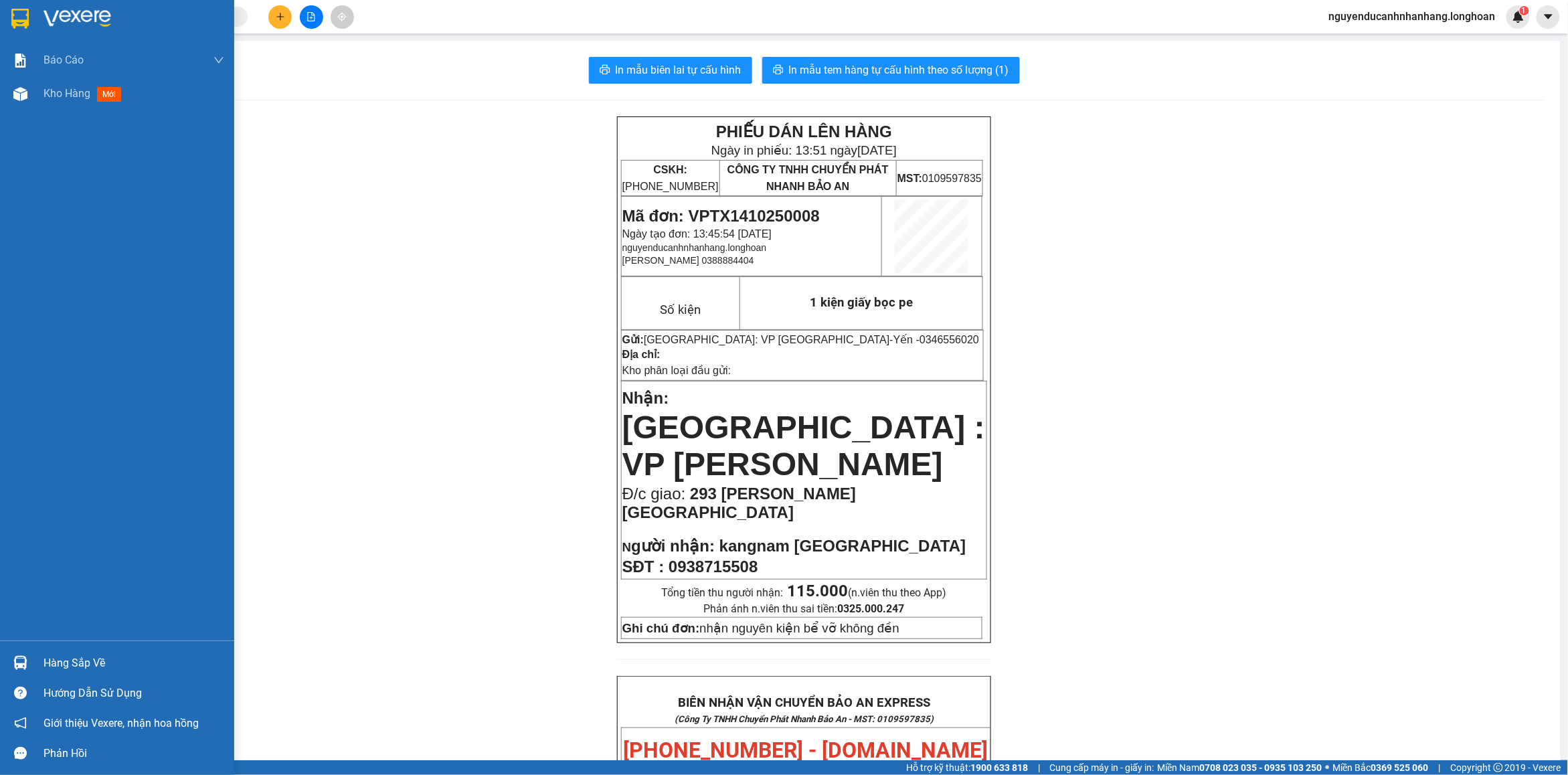
click at [54, 27] on img at bounding box center [77, 19] width 67 height 20
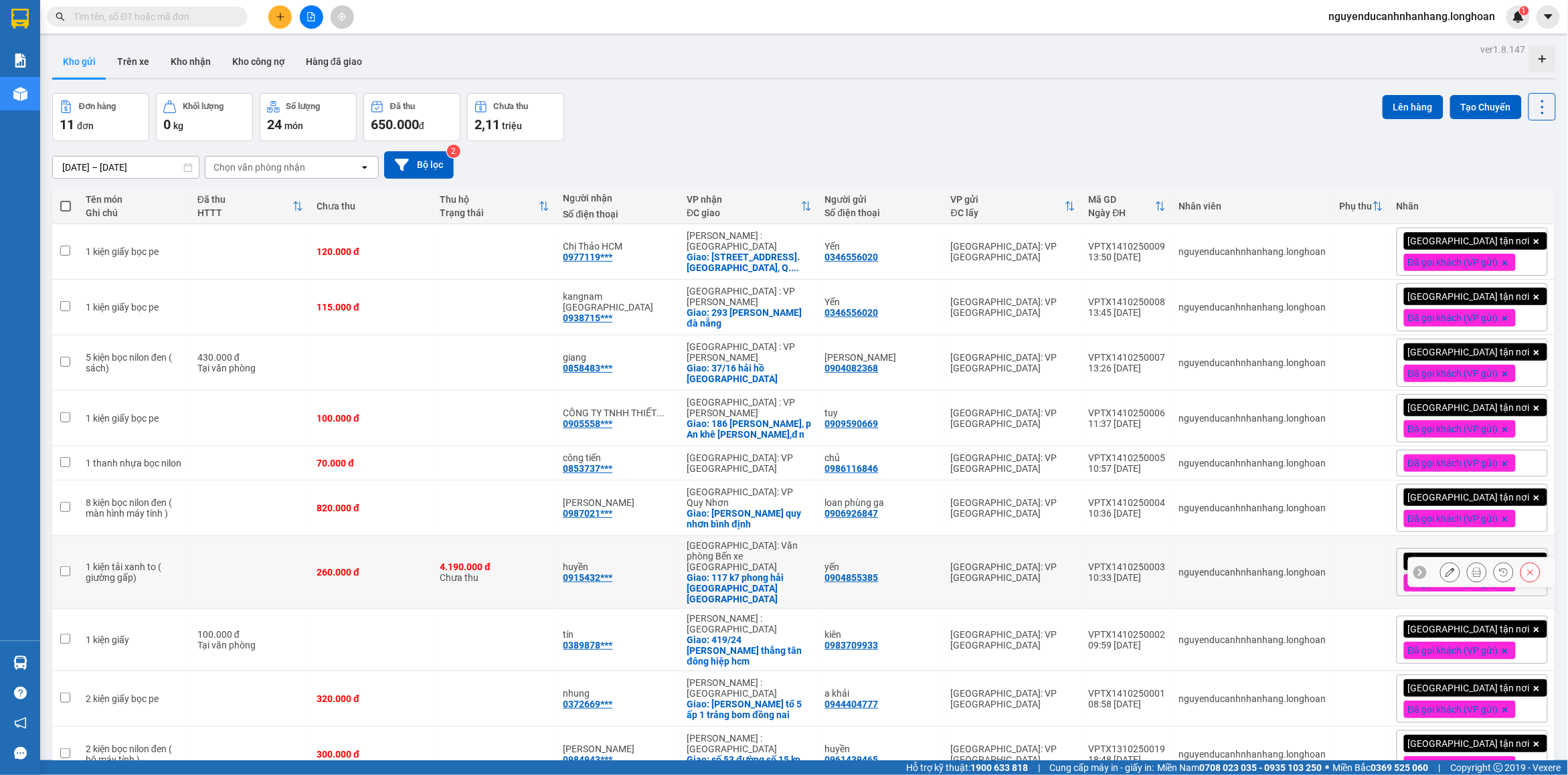
scroll to position [61, 0]
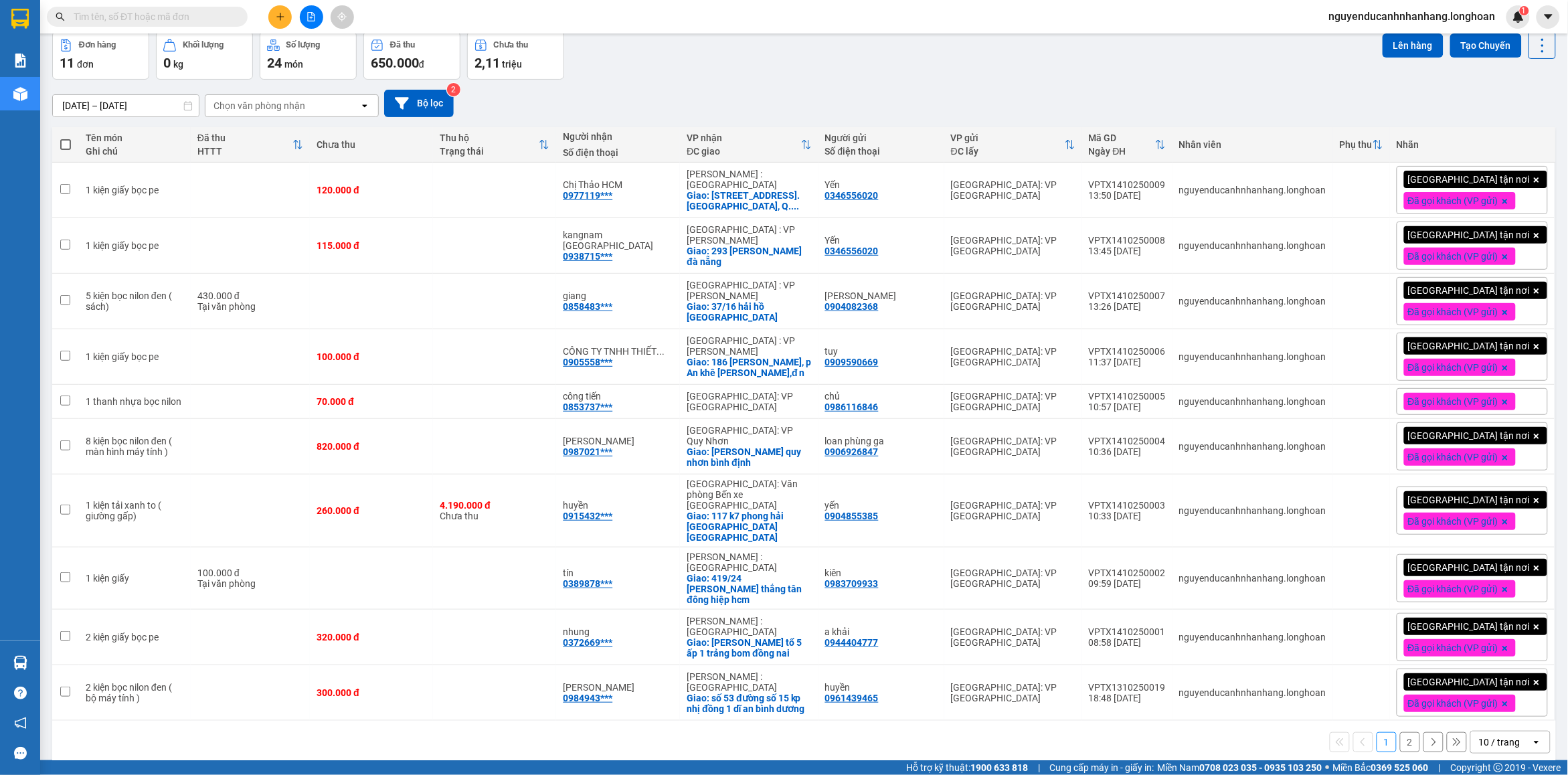
click at [1486, 735] on div "10 / trang" at bounding box center [1499, 742] width 41 height 13
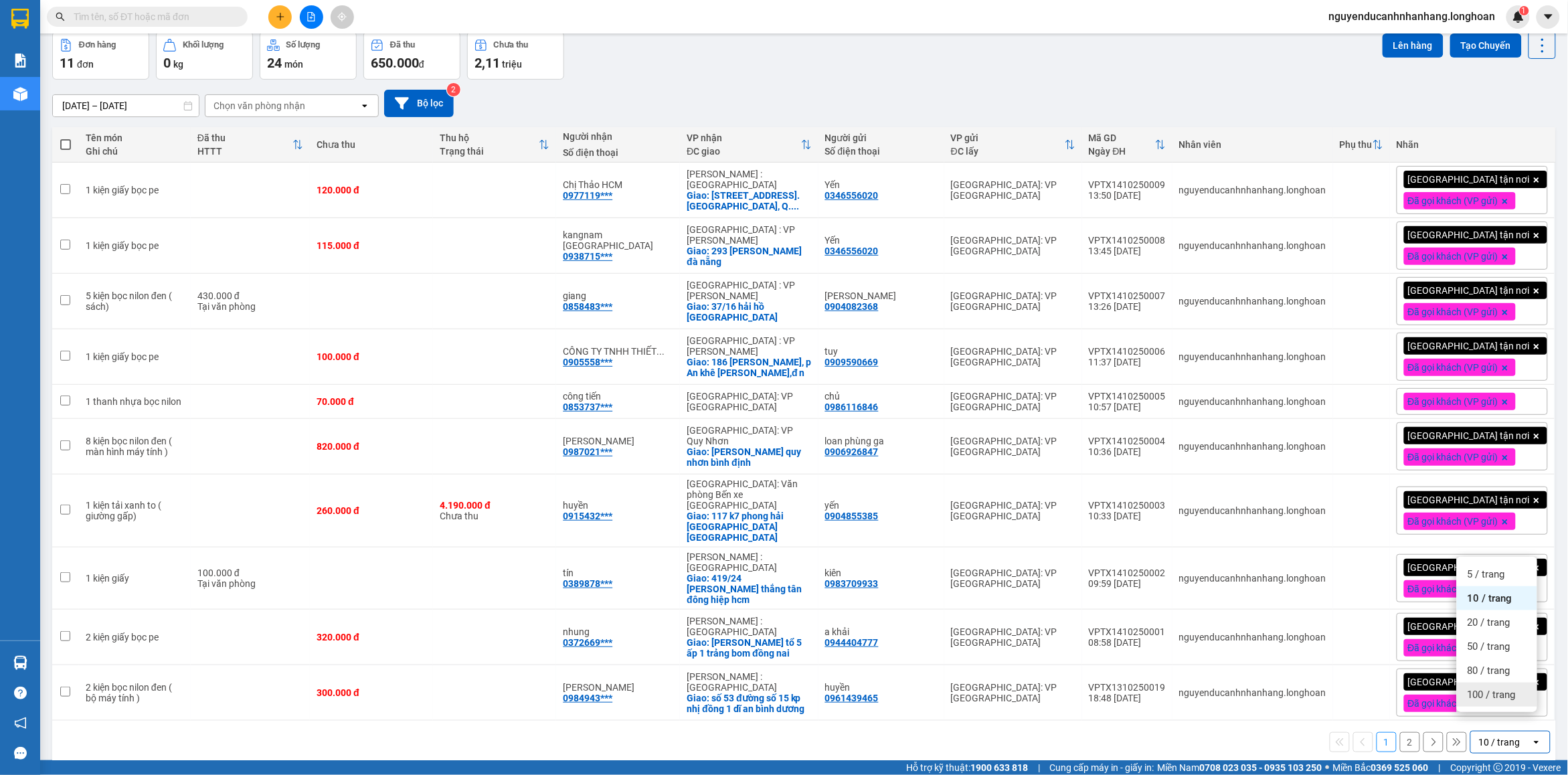
click at [1473, 693] on span "100 / trang" at bounding box center [1491, 694] width 48 height 13
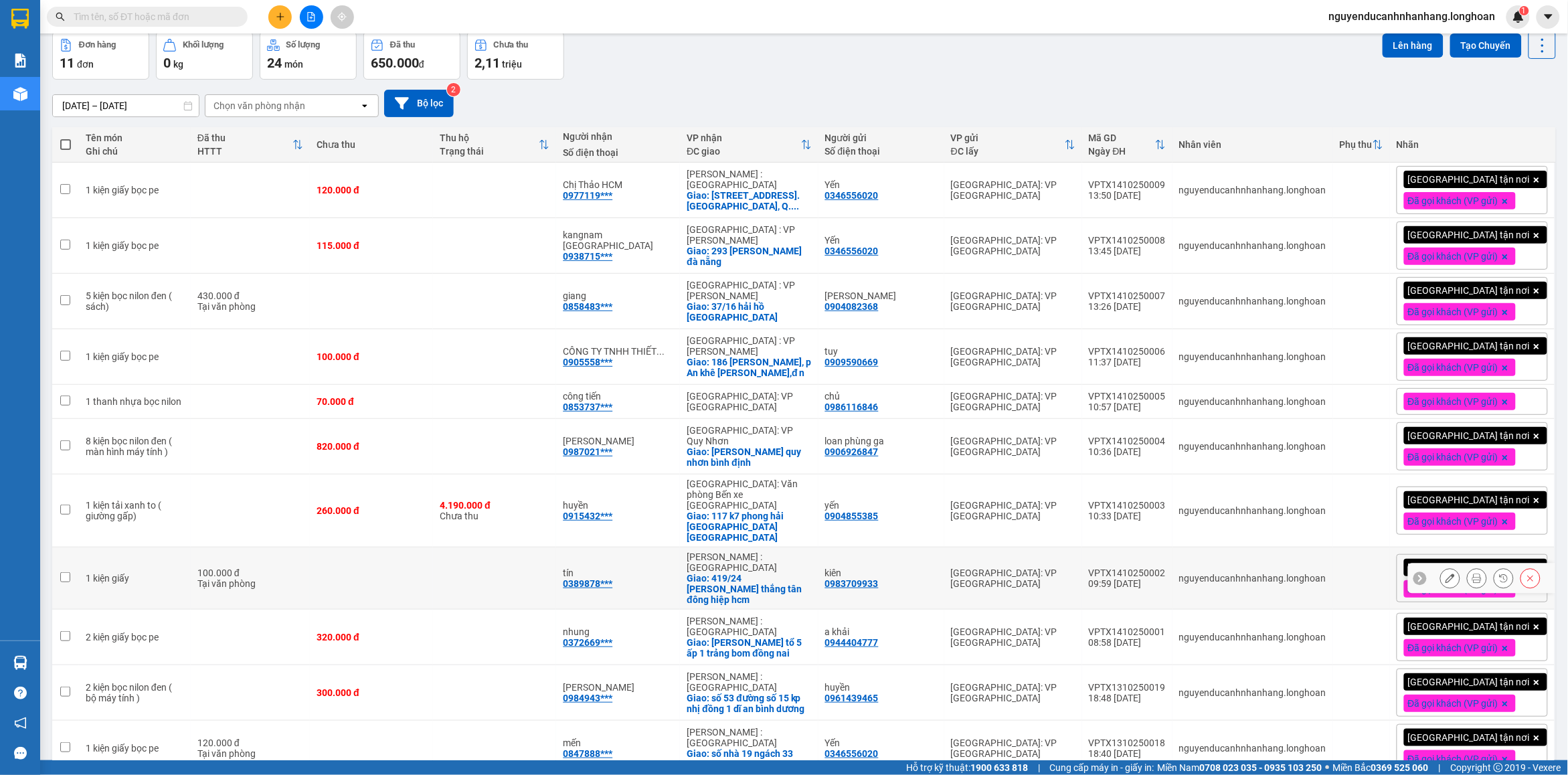
scroll to position [115, 0]
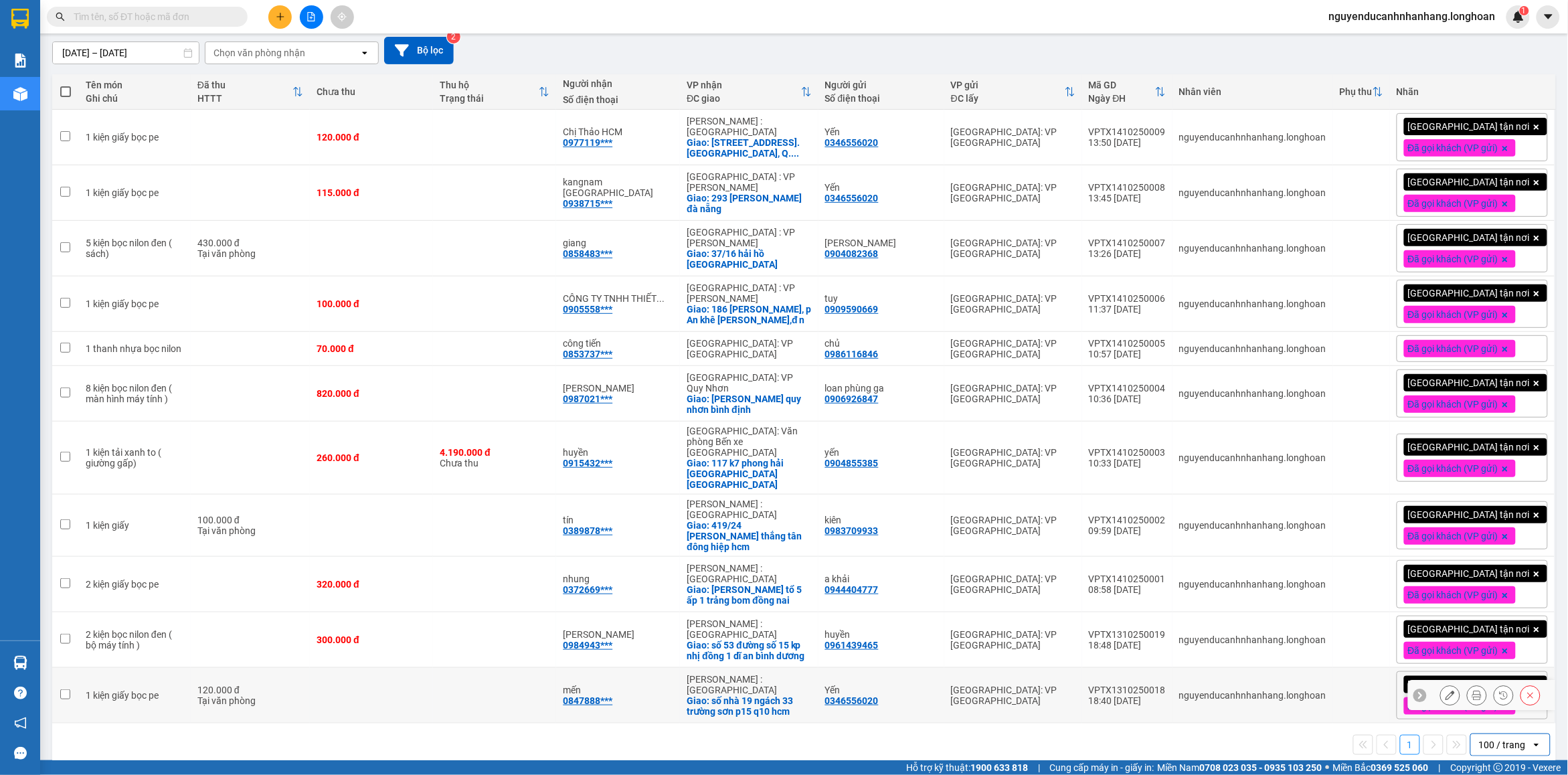
click at [1143, 685] on div "VPTX1310250018" at bounding box center [1127, 690] width 77 height 11
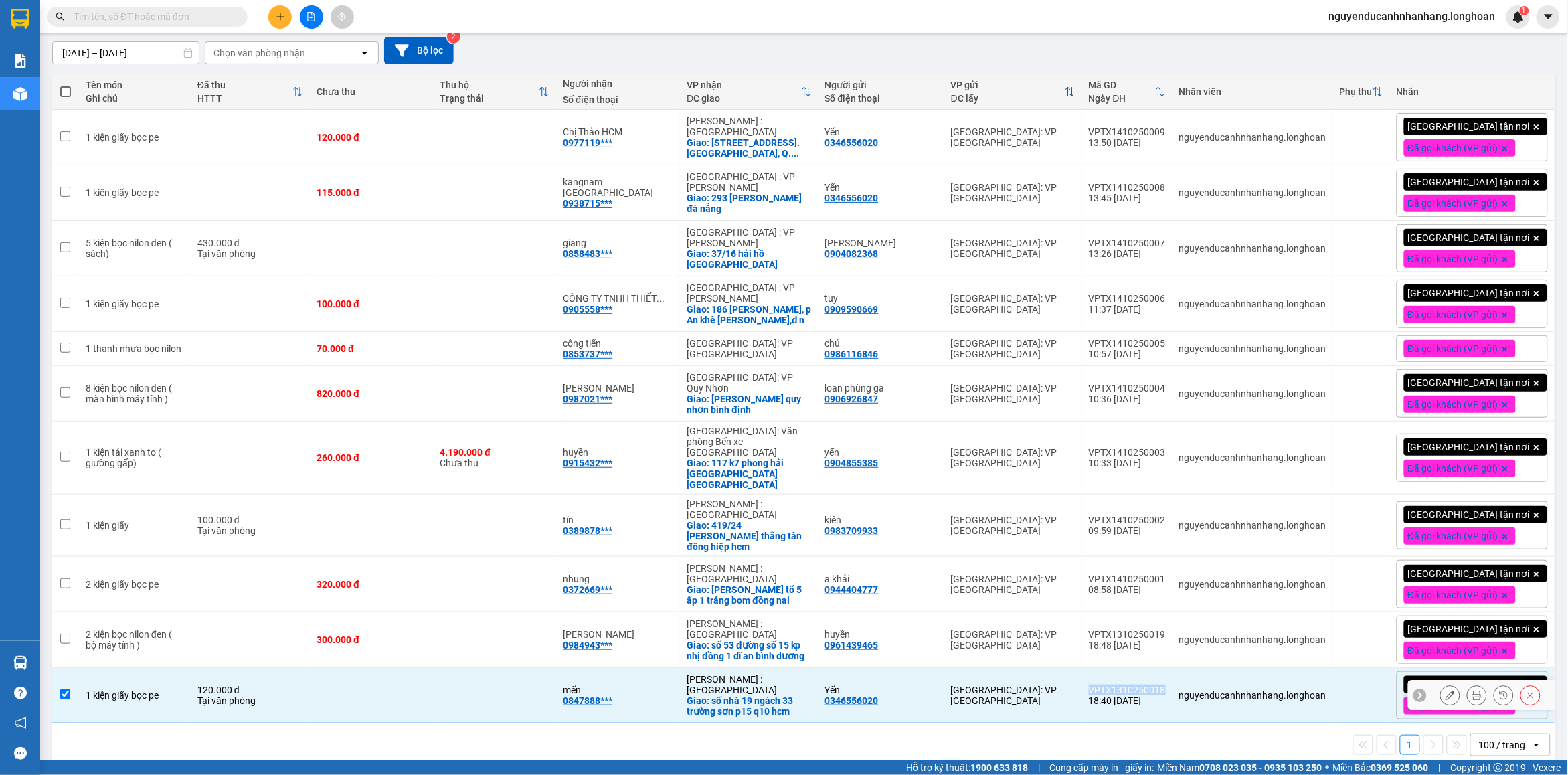
click at [1143, 685] on div "VPTX1310250018" at bounding box center [1127, 690] width 77 height 11
checkbox input "false"
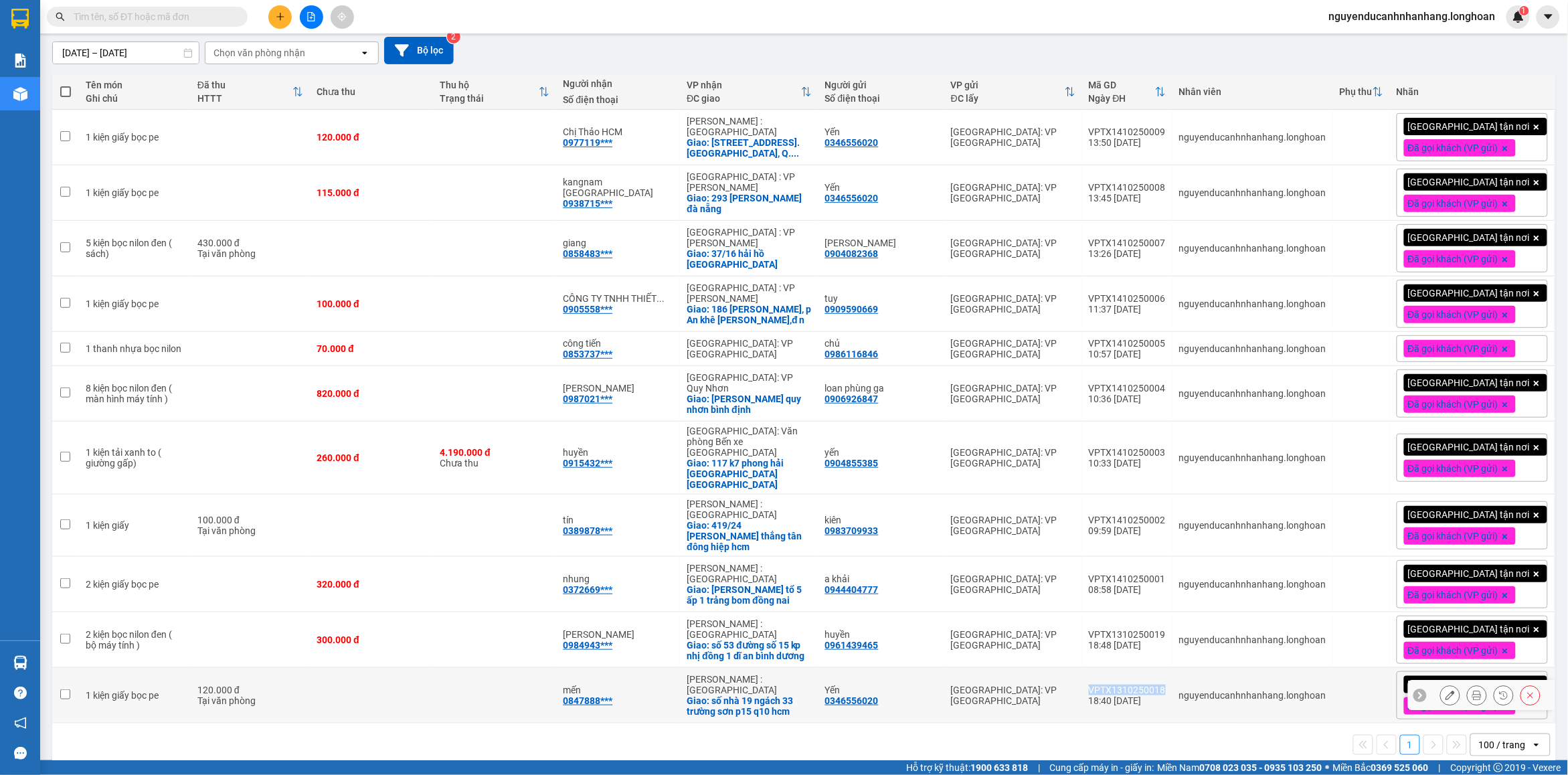
copy div "VPTX1310250018"
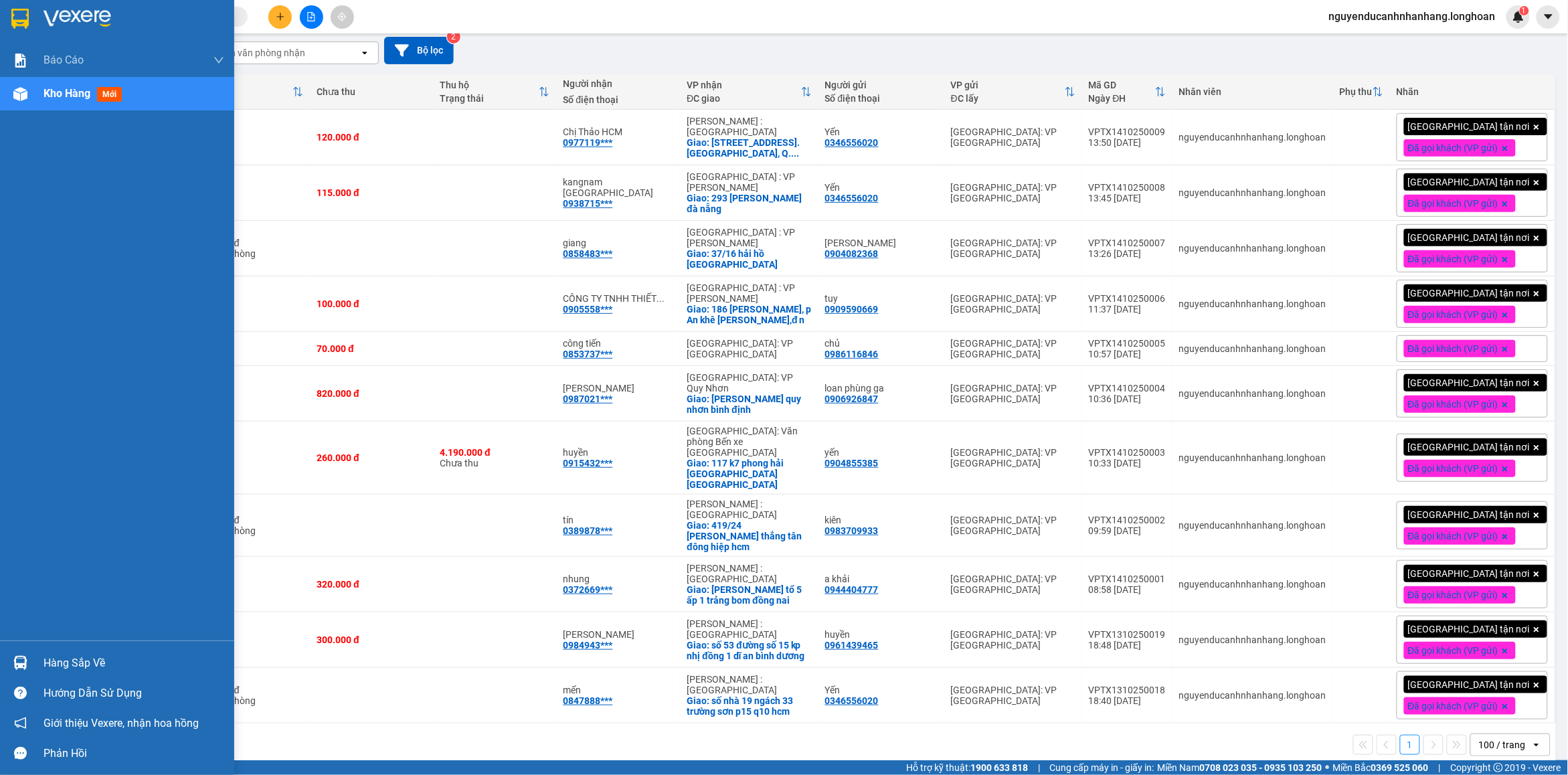
click at [31, 659] on div at bounding box center [20, 663] width 23 height 23
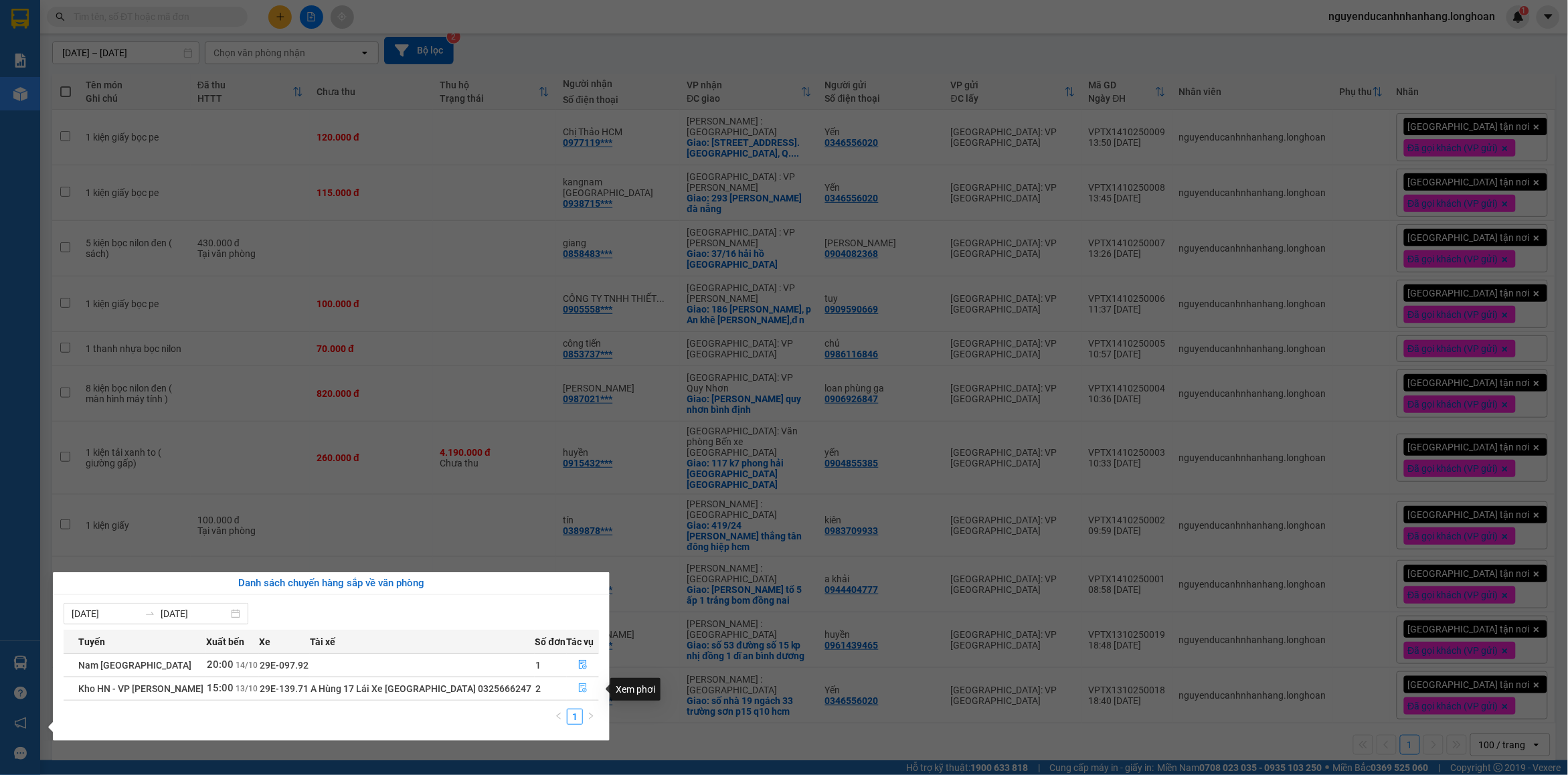
click at [571, 690] on button "button" at bounding box center [583, 689] width 32 height 22
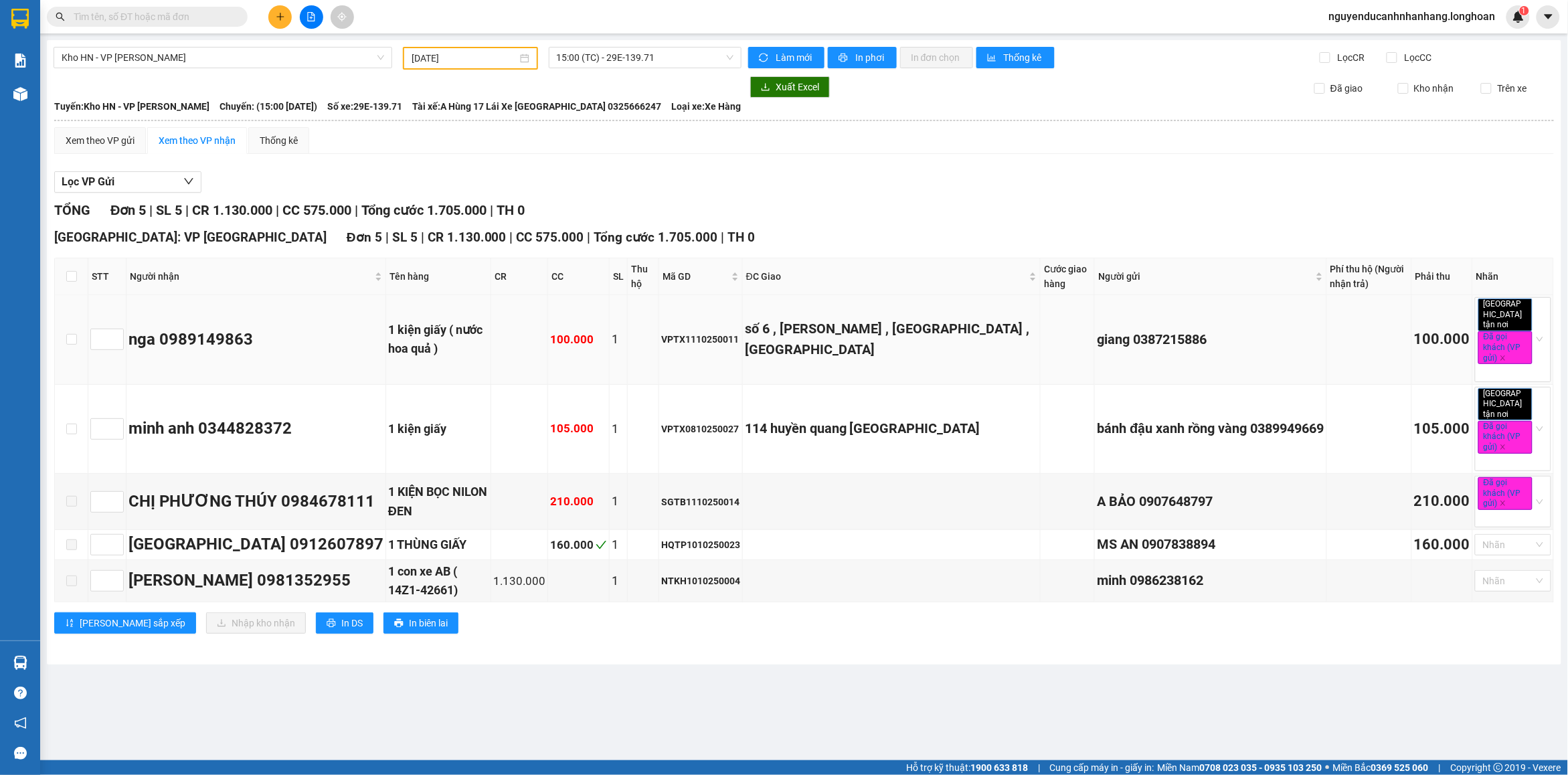
click at [466, 322] on div "1 kiện giấy ( nước hoa quả )" at bounding box center [437, 339] width 100 height 38
click at [485, 325] on div "1 kiện giấy ( nước hoa quả )" at bounding box center [437, 339] width 100 height 38
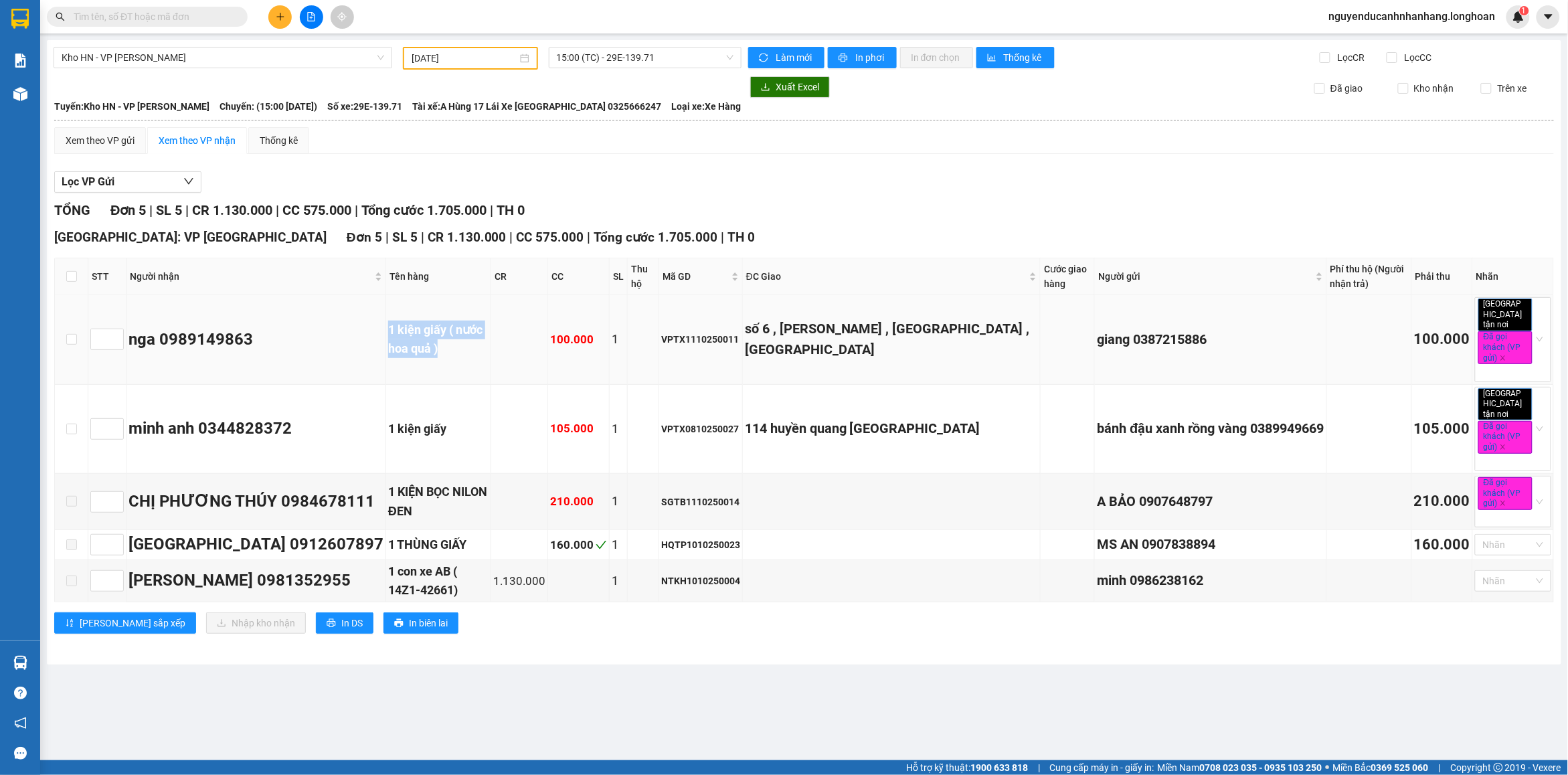
click at [485, 325] on div "1 kiện giấy ( nước hoa quả )" at bounding box center [437, 339] width 100 height 38
click at [457, 435] on td "1 kiện giấy" at bounding box center [438, 429] width 105 height 89
click at [796, 352] on div "số 6 , [PERSON_NAME] , [GEOGRAPHIC_DATA] , [GEOGRAPHIC_DATA]" at bounding box center [891, 340] width 293 height 42
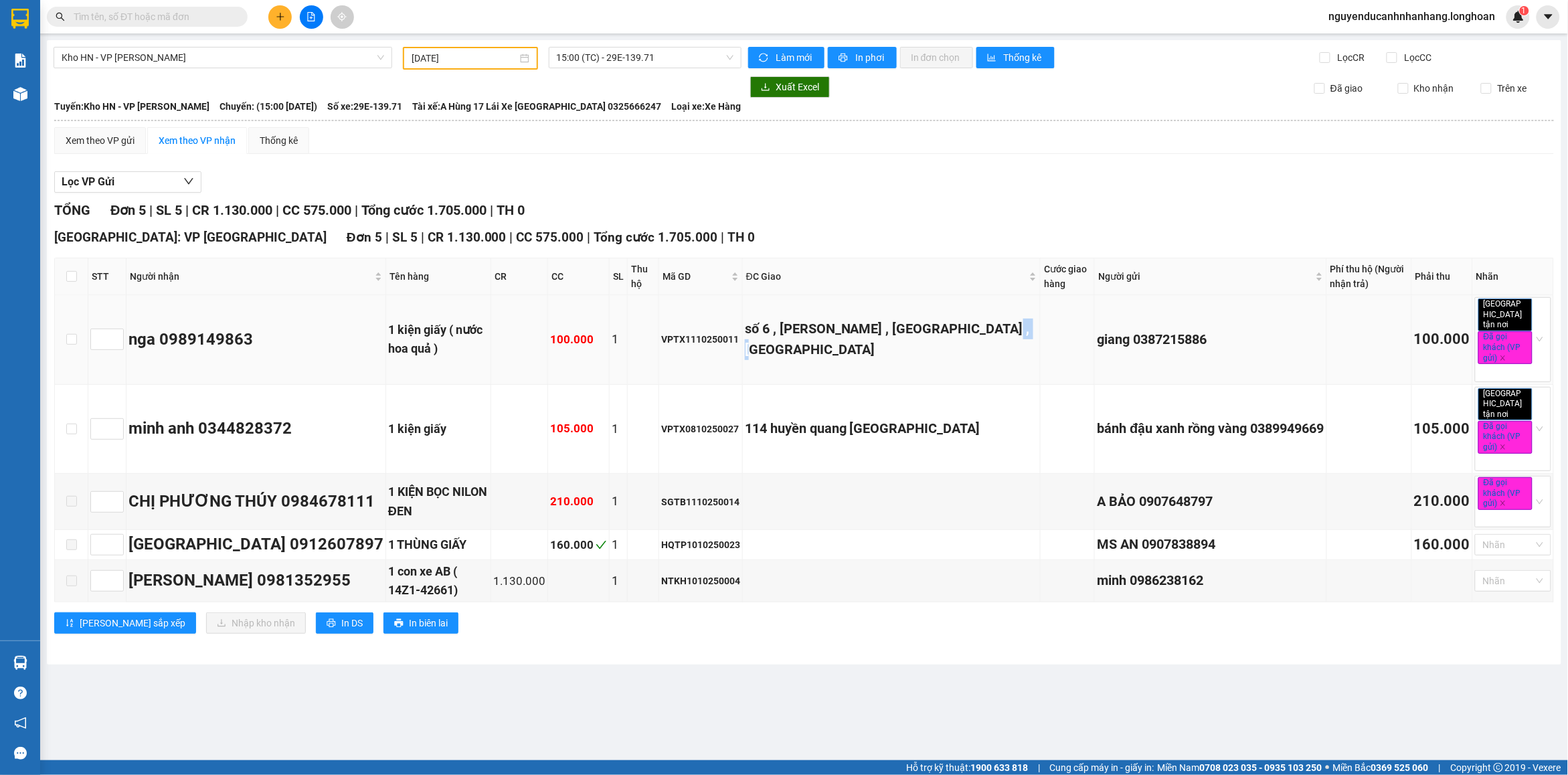
click at [796, 352] on div "số 6 , [PERSON_NAME] , [GEOGRAPHIC_DATA] , [GEOGRAPHIC_DATA]" at bounding box center [891, 340] width 293 height 42
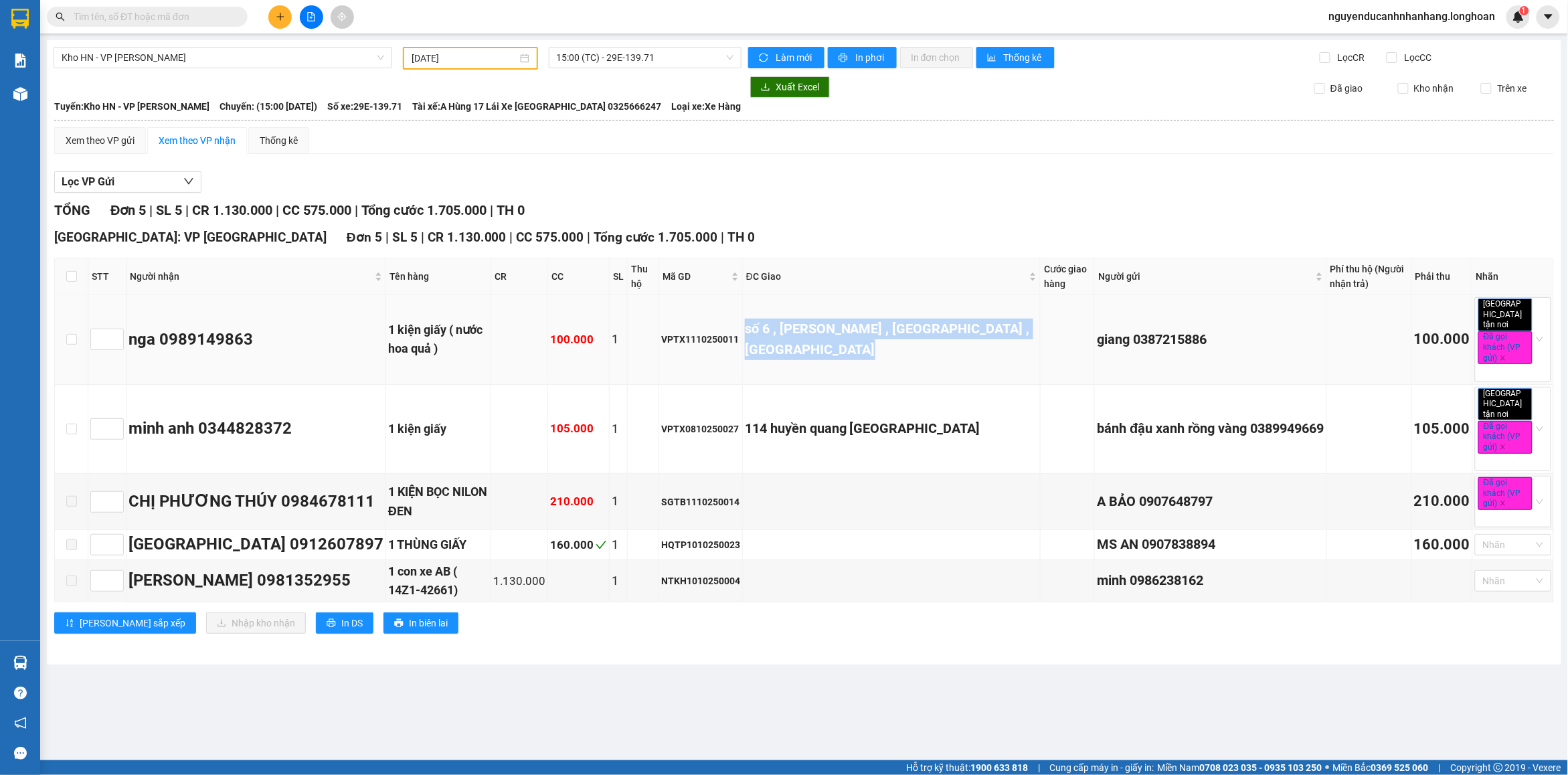
click at [796, 352] on div "số 6 , [PERSON_NAME] , [GEOGRAPHIC_DATA] , [GEOGRAPHIC_DATA]" at bounding box center [891, 340] width 293 height 42
click at [825, 400] on td "114 huyền quang [GEOGRAPHIC_DATA]" at bounding box center [892, 429] width 298 height 89
click at [827, 418] on div "114 huyền quang [GEOGRAPHIC_DATA]" at bounding box center [891, 428] width 293 height 21
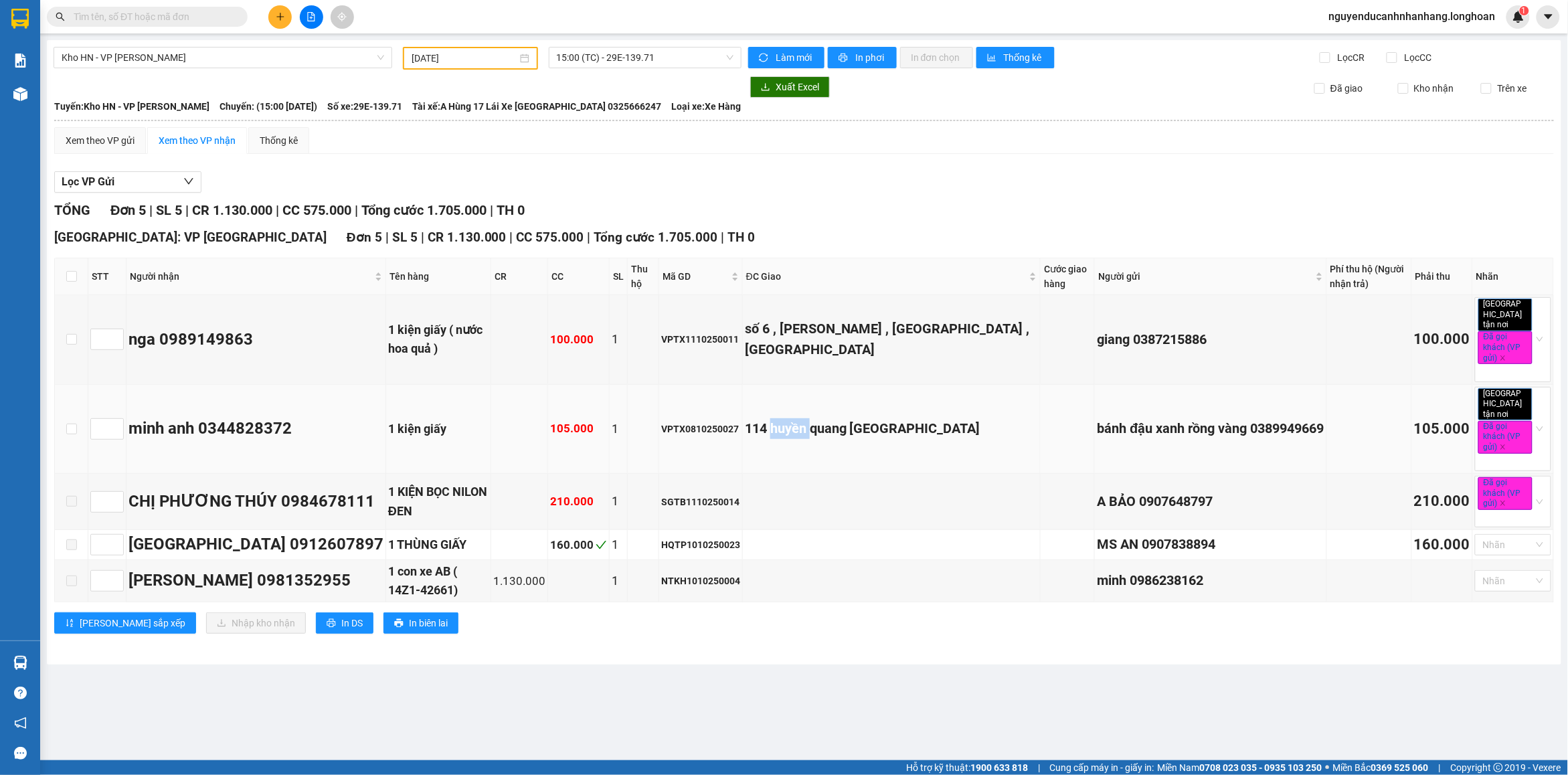
click at [827, 418] on div "114 huyền quang [GEOGRAPHIC_DATA]" at bounding box center [891, 428] width 293 height 21
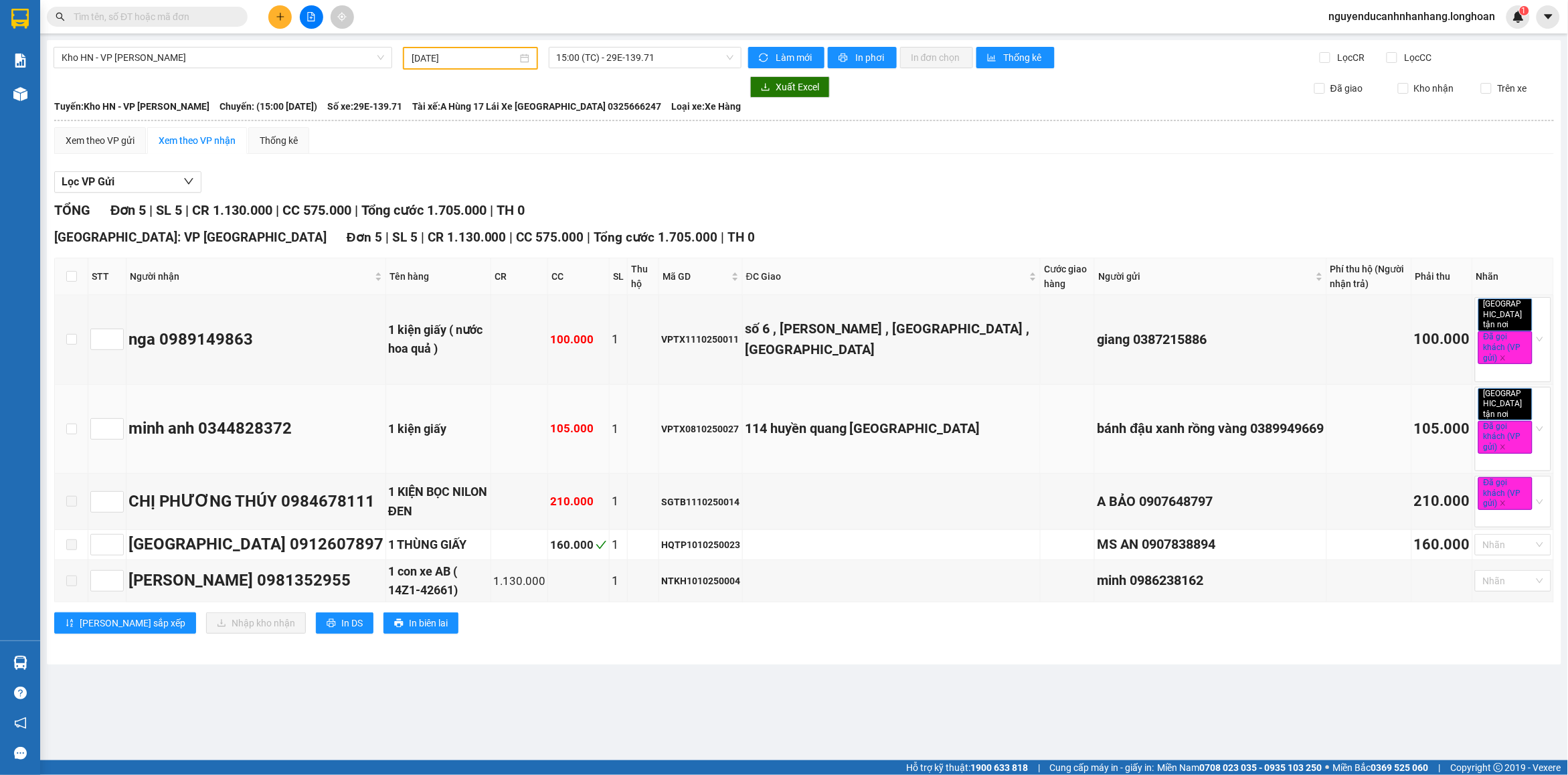
click at [736, 422] on div "VPTX0810250027" at bounding box center [701, 429] width 79 height 15
click at [837, 424] on div "114 huyền quang [GEOGRAPHIC_DATA]" at bounding box center [891, 428] width 293 height 21
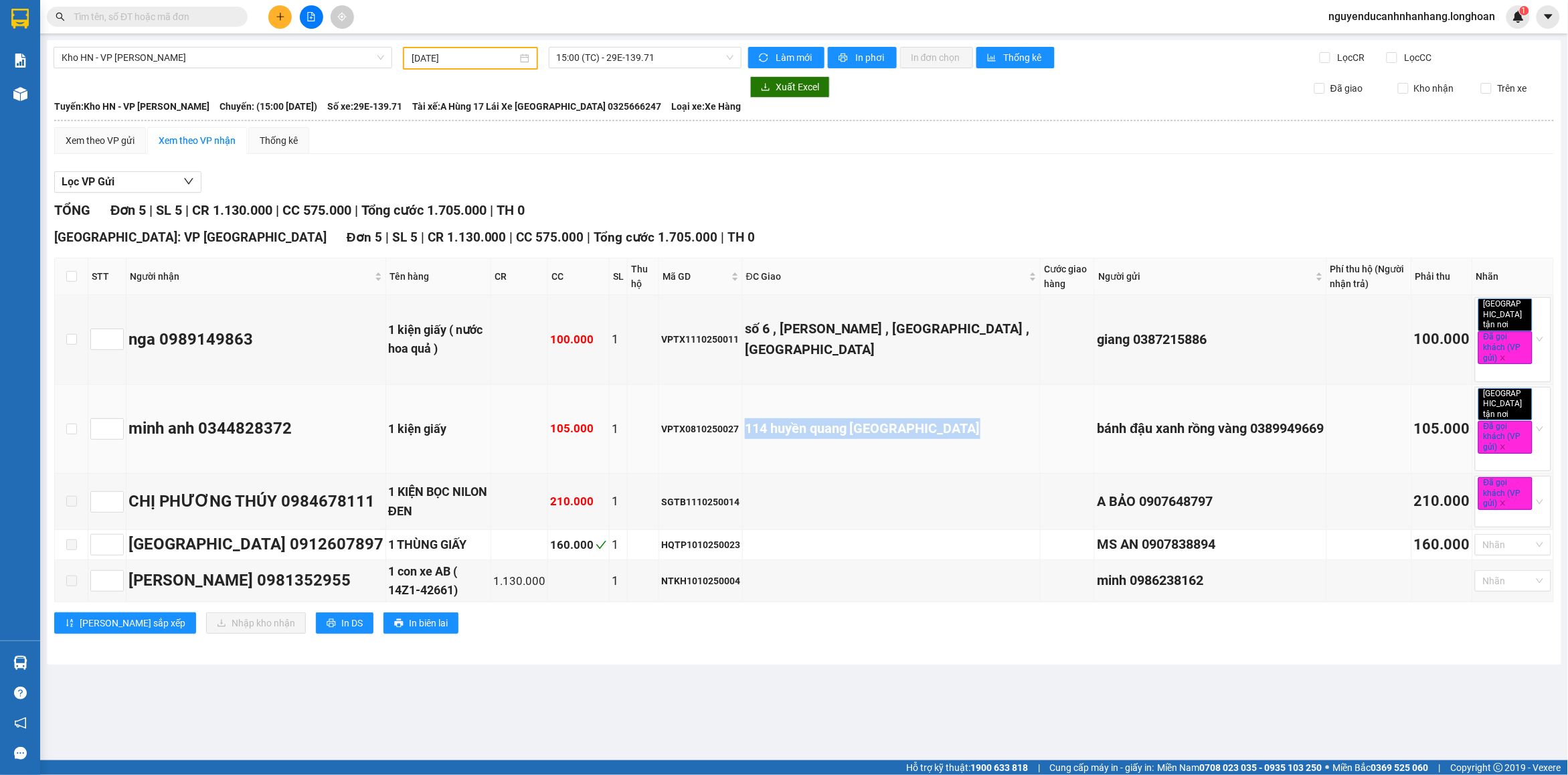
click at [837, 424] on div "114 huyền quang [GEOGRAPHIC_DATA]" at bounding box center [891, 428] width 293 height 21
click at [818, 446] on td "114 huyền quang [GEOGRAPHIC_DATA]" at bounding box center [892, 429] width 298 height 89
click at [686, 422] on div "VPTX0810250027" at bounding box center [701, 429] width 79 height 15
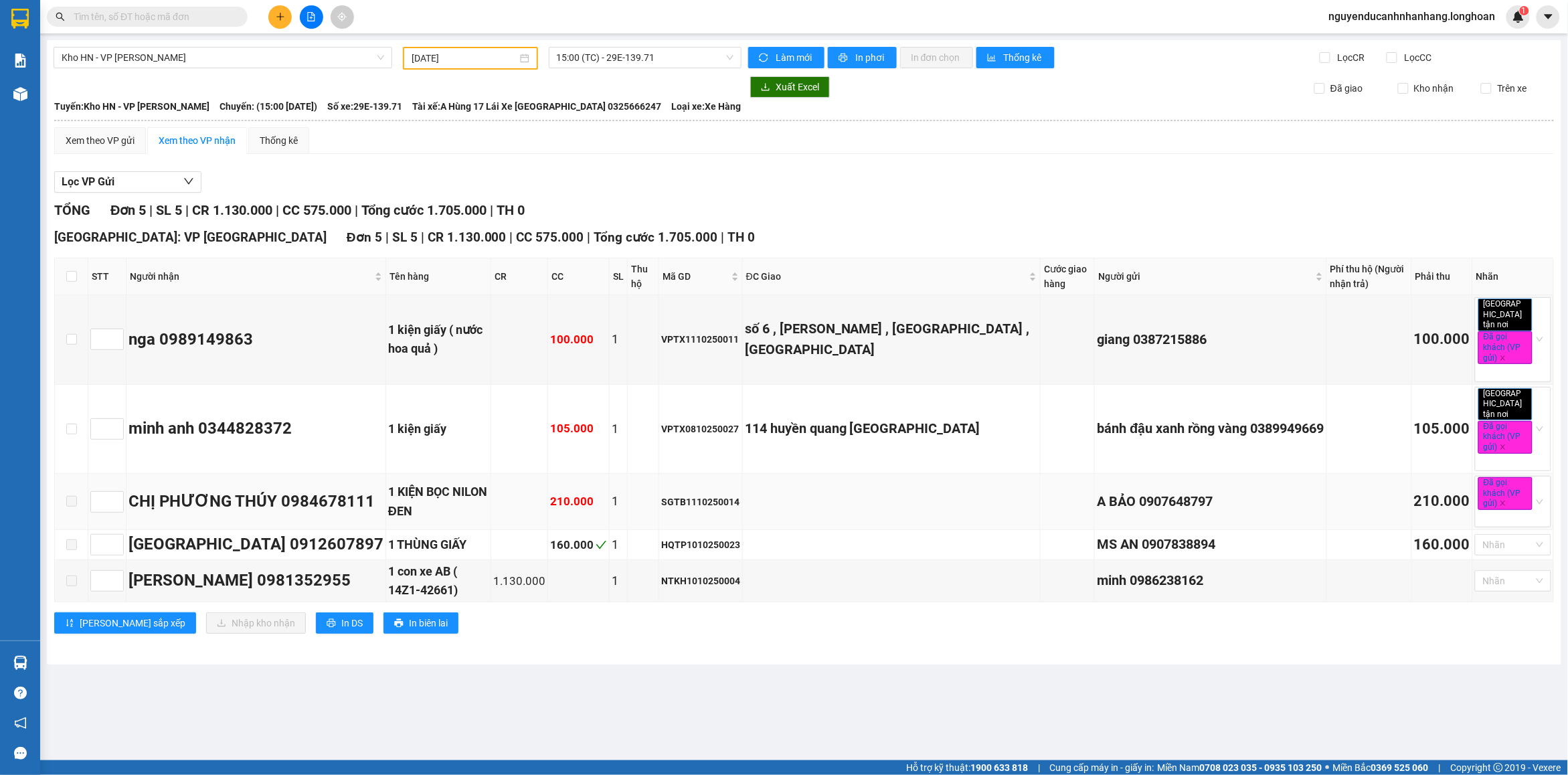
click at [579, 493] on div "210.000" at bounding box center [578, 501] width 57 height 18
click at [470, 489] on div "1 KIỆN BỌC NILON ĐEN" at bounding box center [437, 501] width 100 height 38
click at [458, 66] on div "[DATE]" at bounding box center [470, 57] width 135 height 22
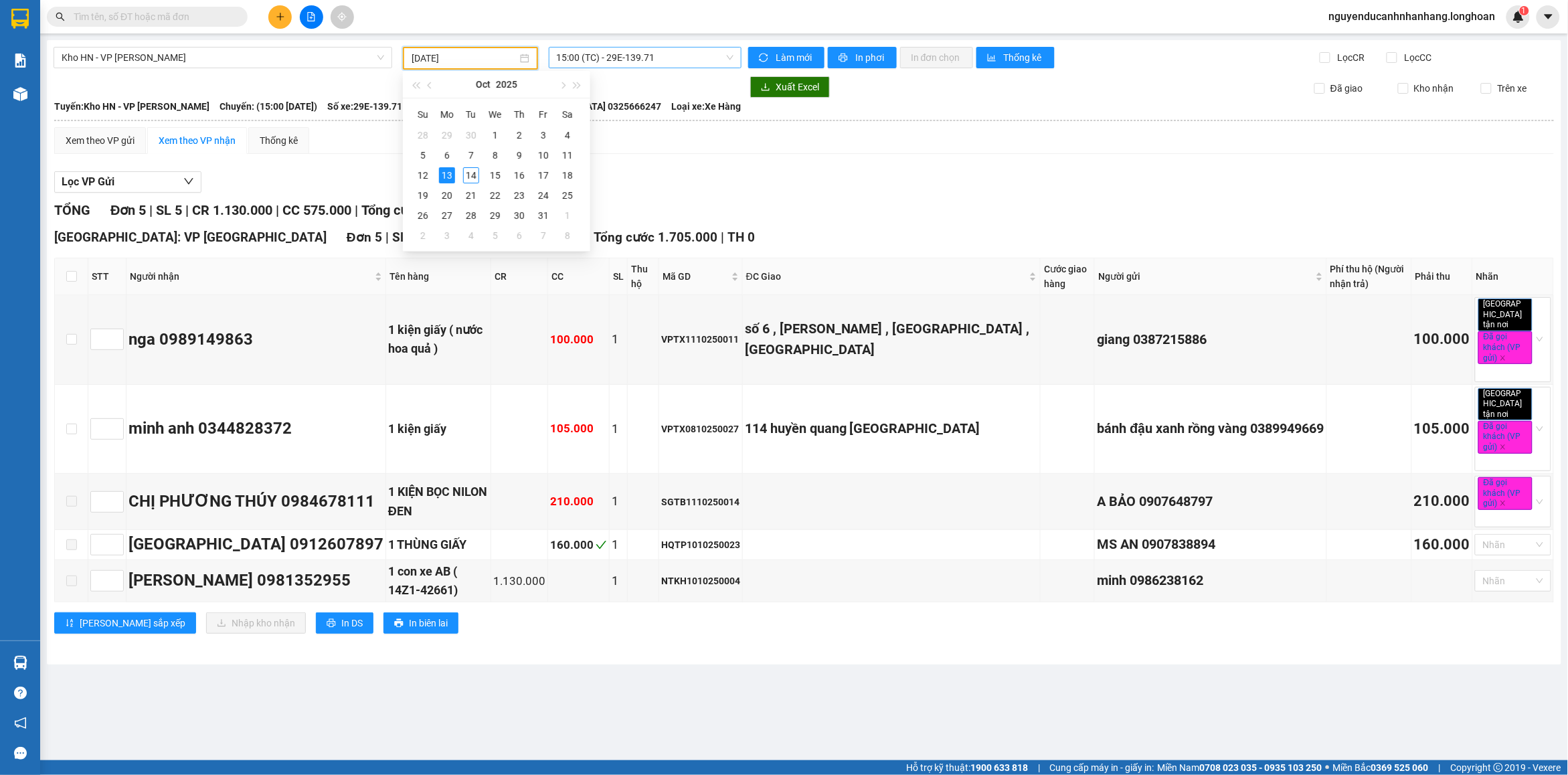
click at [597, 64] on span "15:00 (TC) - 29E-139.71" at bounding box center [645, 57] width 178 height 20
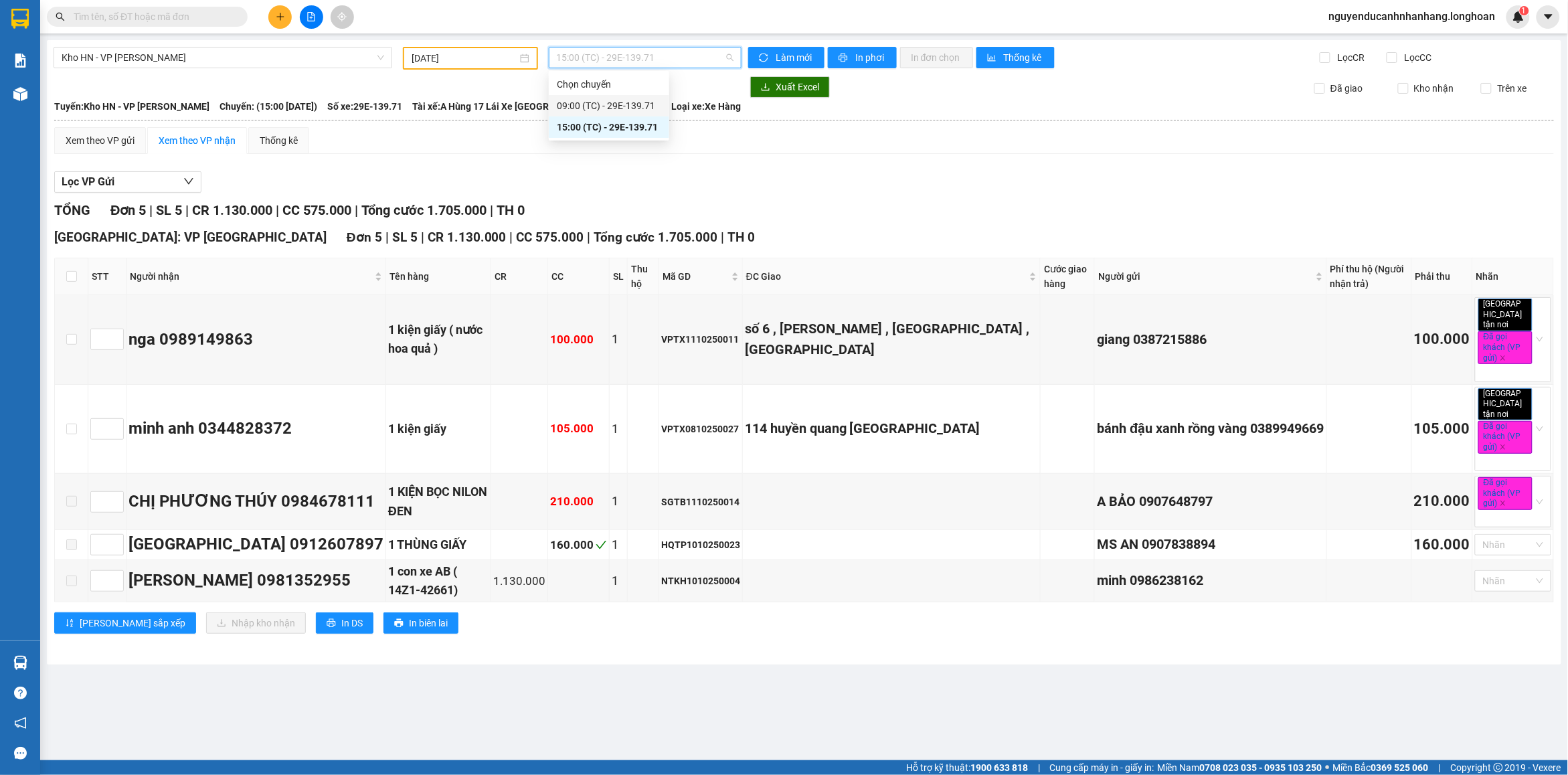
click at [599, 104] on div "09:00 (TC) - 29E-139.71" at bounding box center [609, 106] width 105 height 15
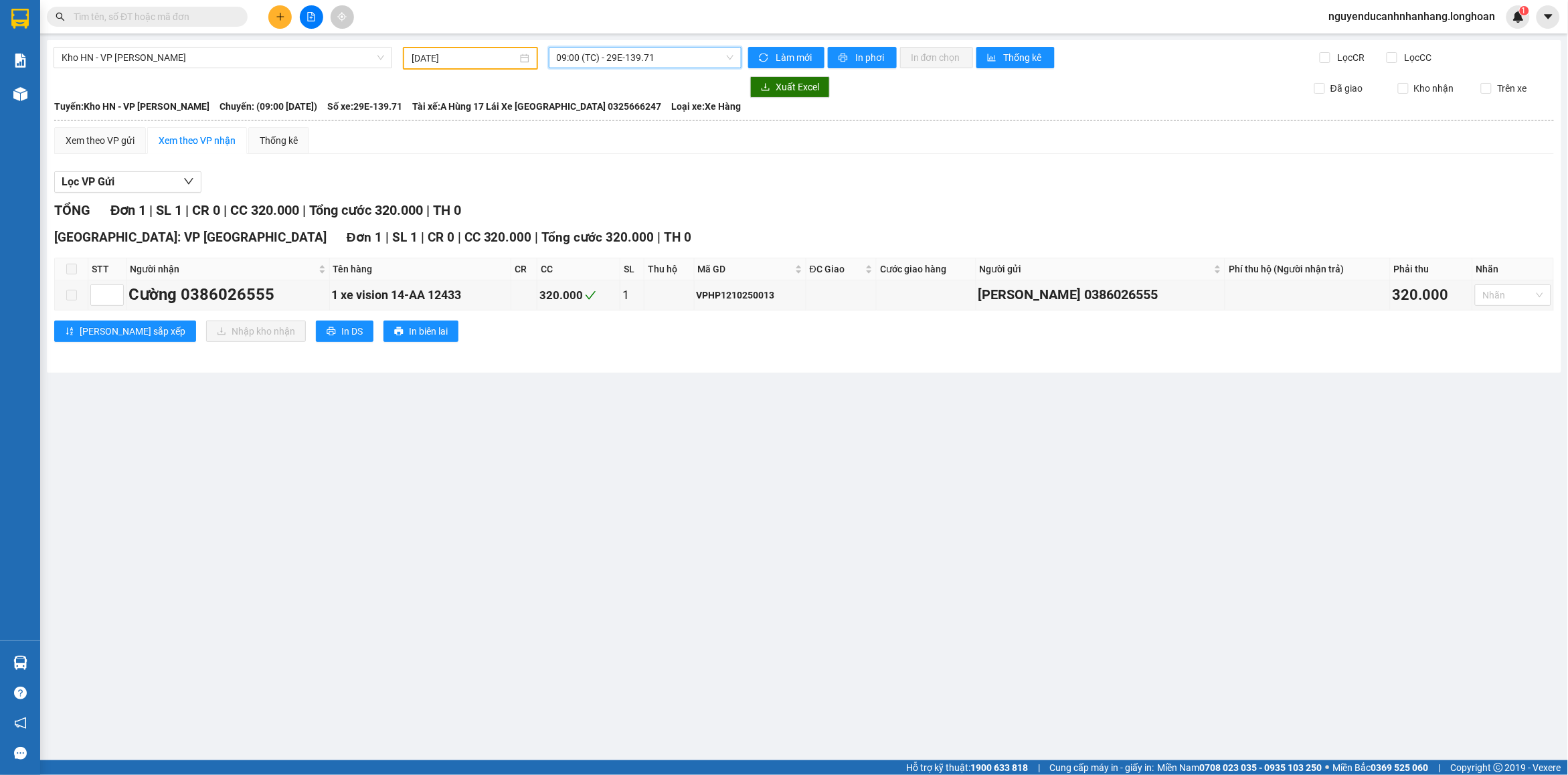
click at [500, 52] on input "[DATE]" at bounding box center [465, 58] width 105 height 15
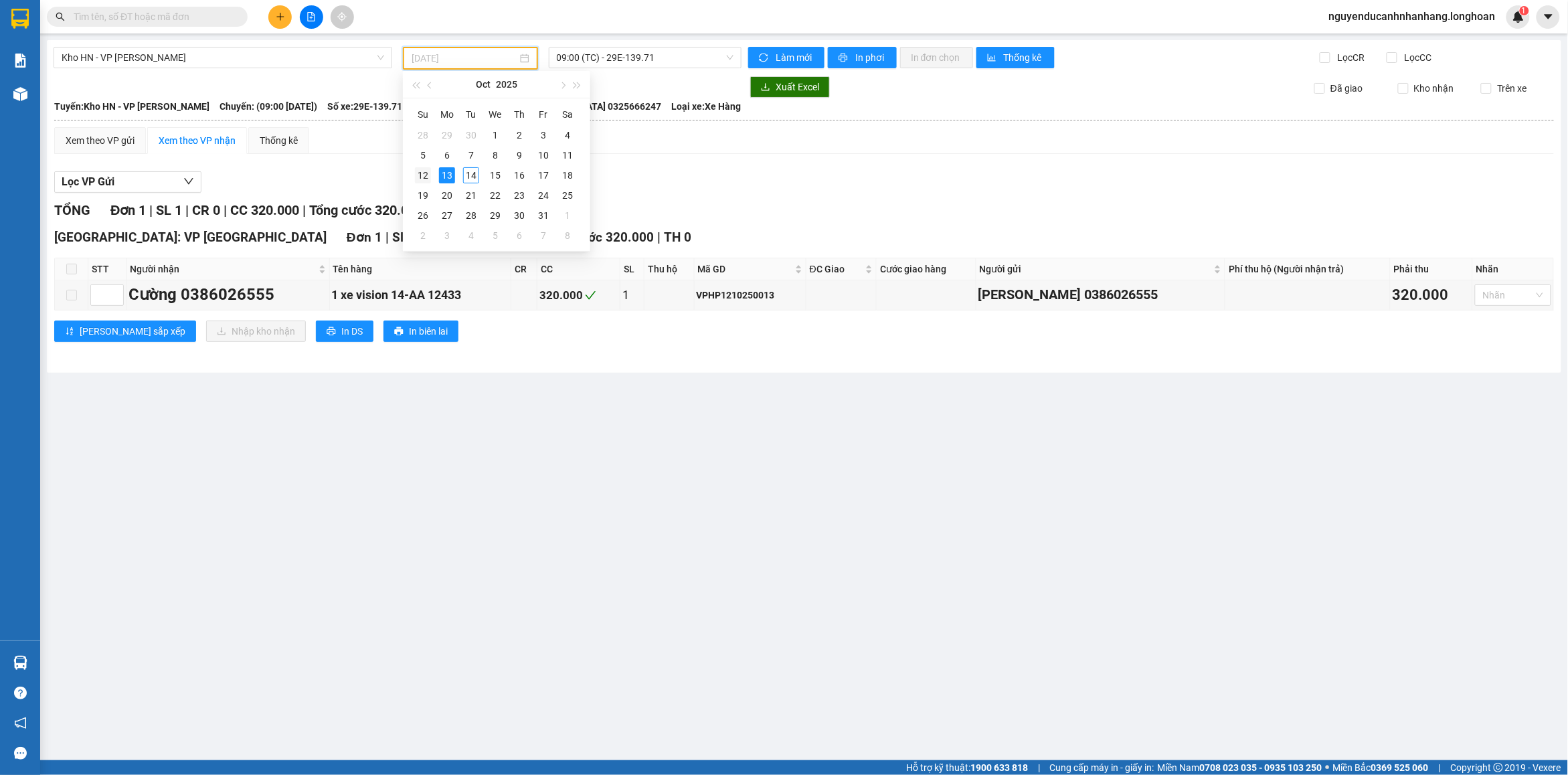
click at [420, 175] on div "12" at bounding box center [423, 175] width 16 height 16
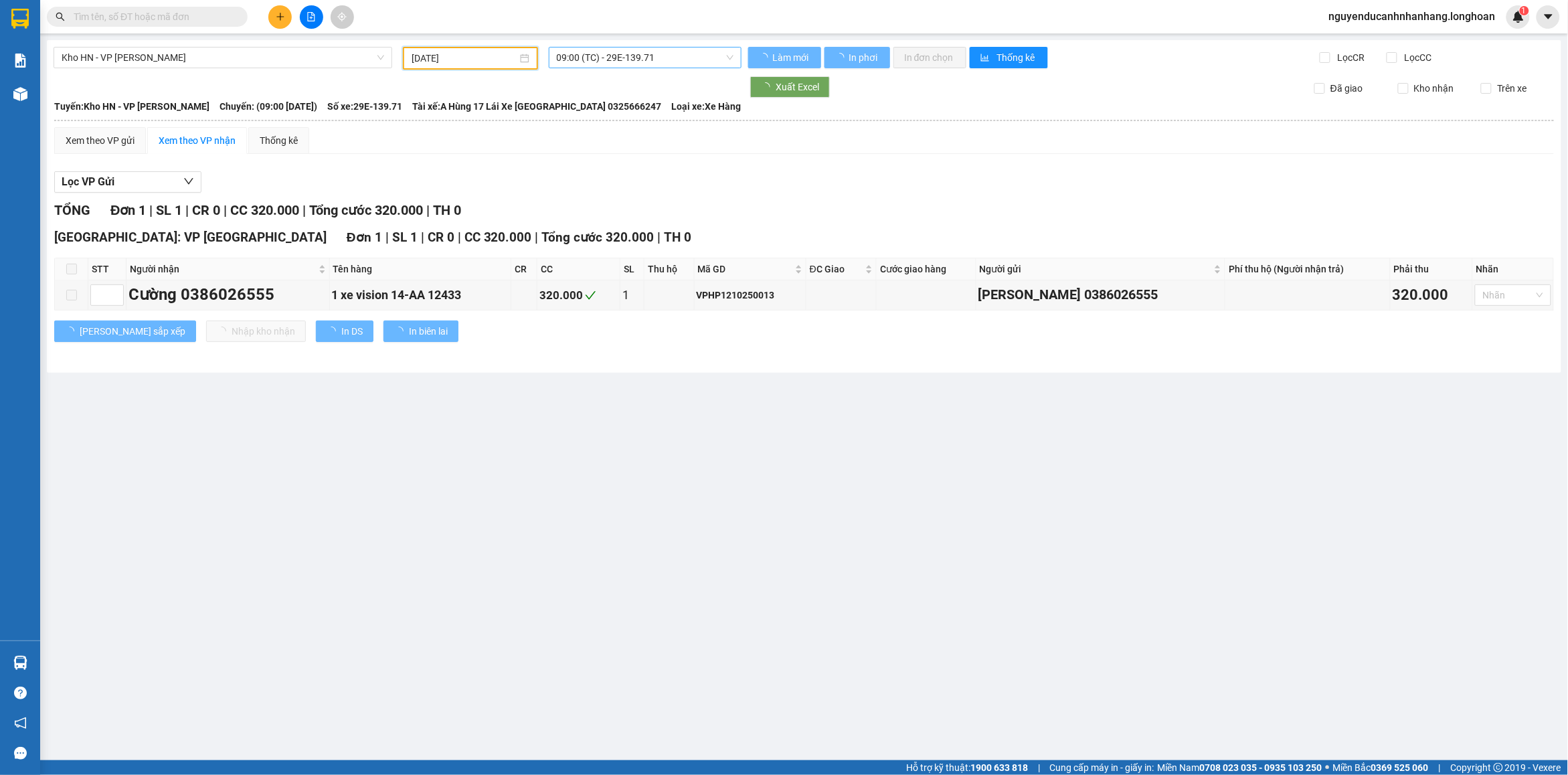
click at [667, 57] on span "09:00 (TC) - 29E-139.71" at bounding box center [645, 57] width 178 height 20
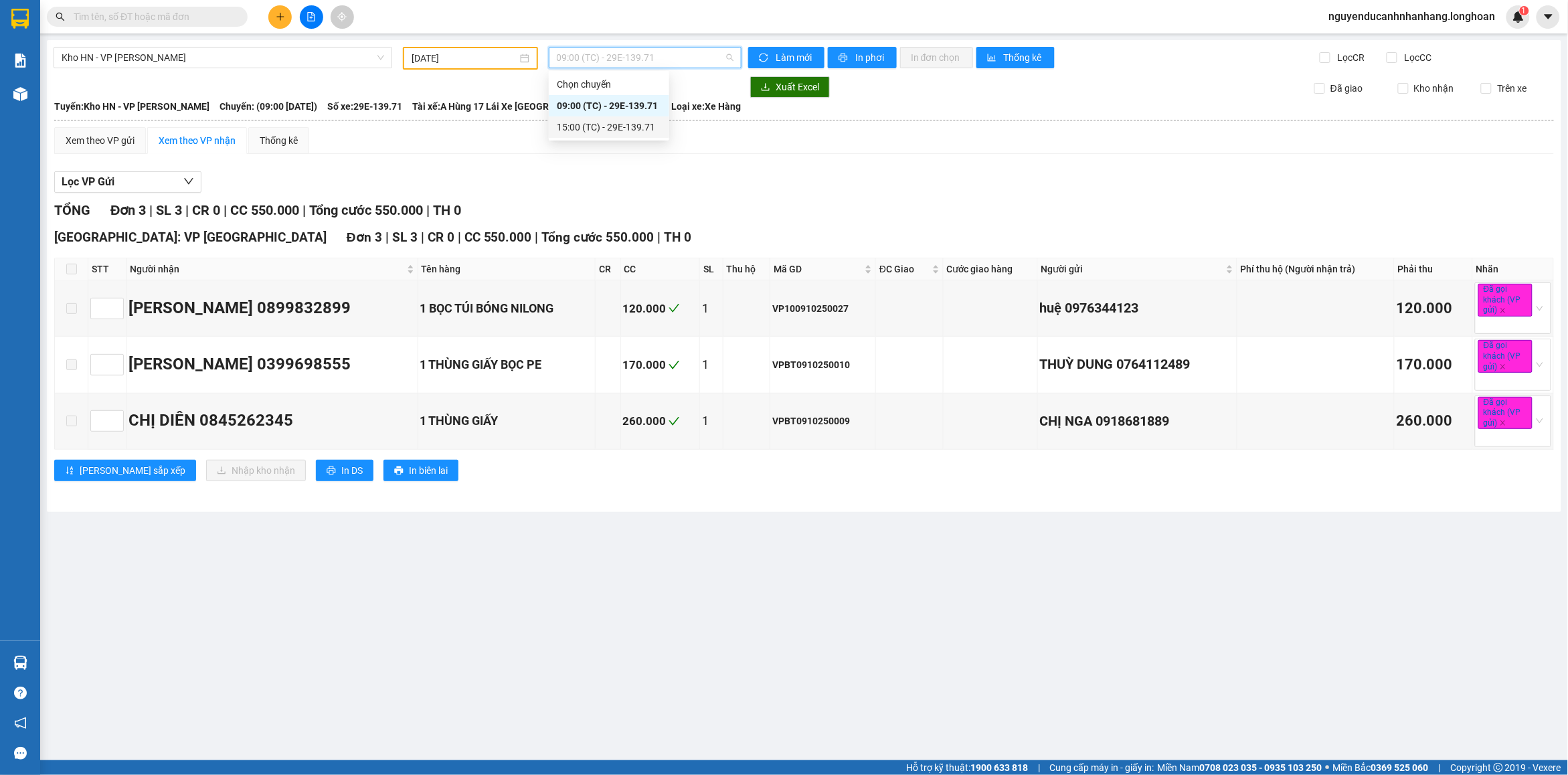
click at [622, 124] on div "15:00 (TC) - 29E-139.71" at bounding box center [609, 126] width 105 height 15
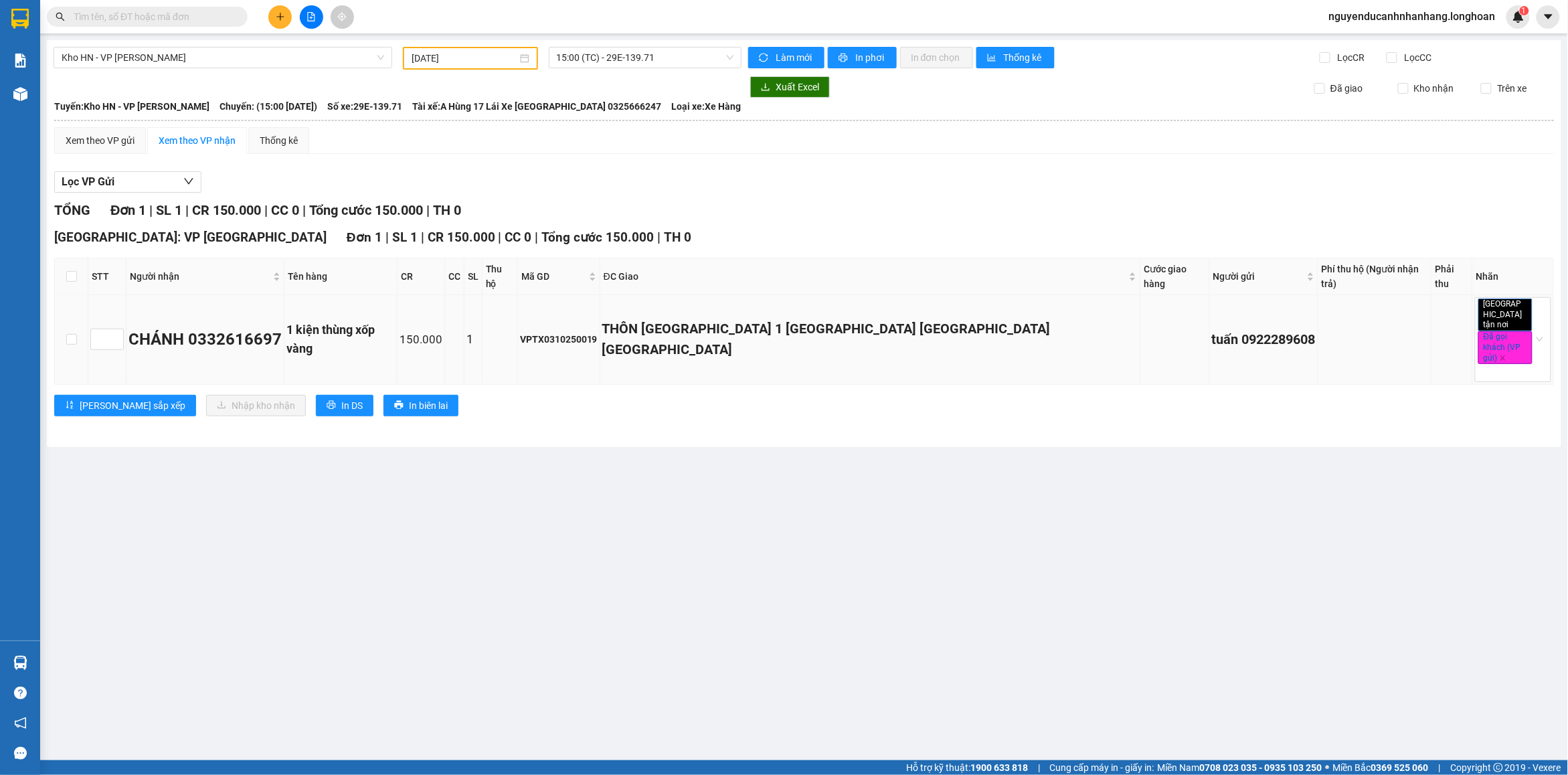
click at [395, 322] on div "1 kiện thùng xốp vàng" at bounding box center [340, 339] width 109 height 38
click at [606, 62] on span "15:00 (TC) - 29E-139.71" at bounding box center [645, 57] width 178 height 20
click at [500, 58] on input "[DATE]" at bounding box center [465, 58] width 105 height 15
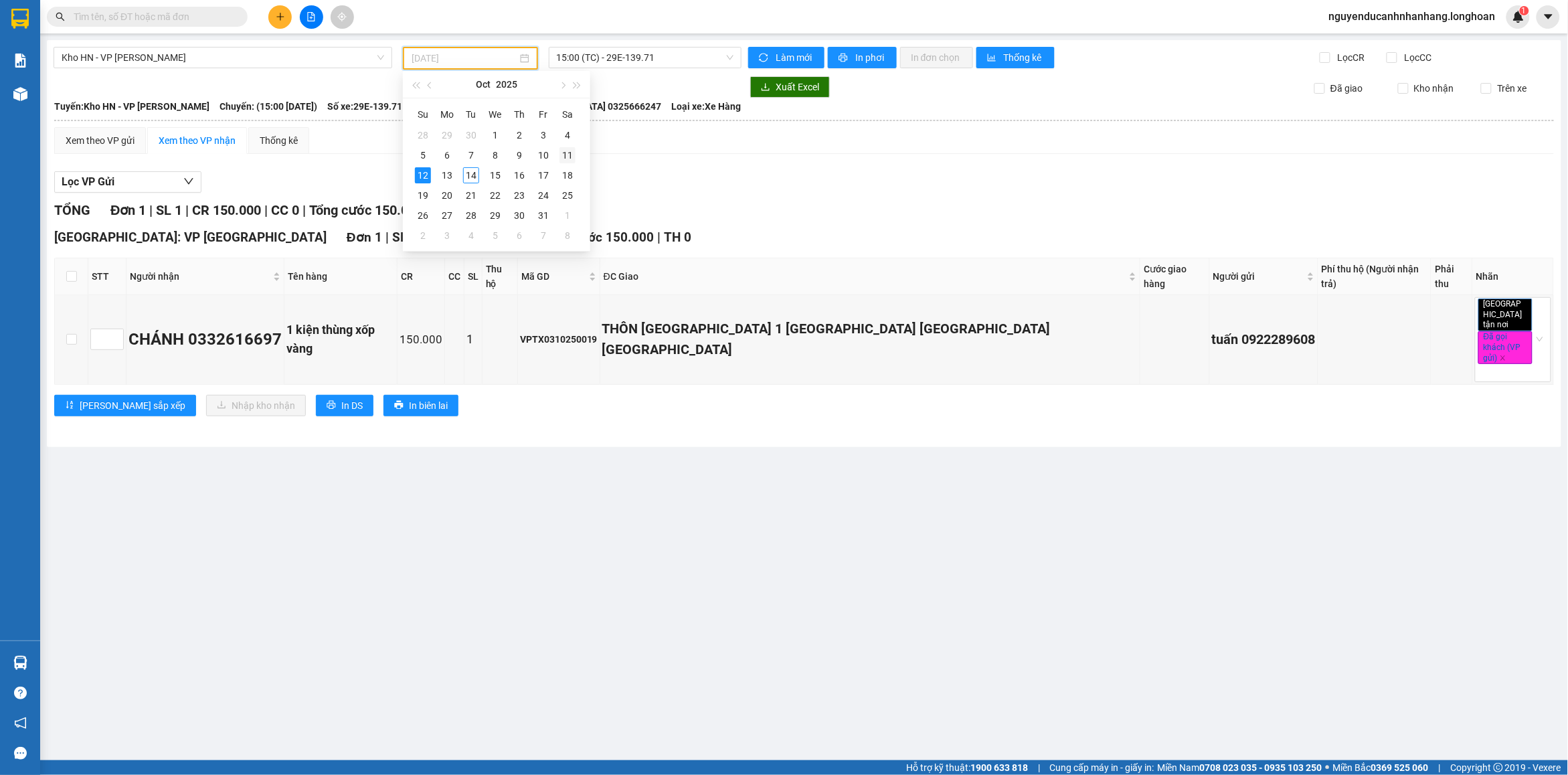
click at [566, 156] on div "11" at bounding box center [567, 155] width 16 height 16
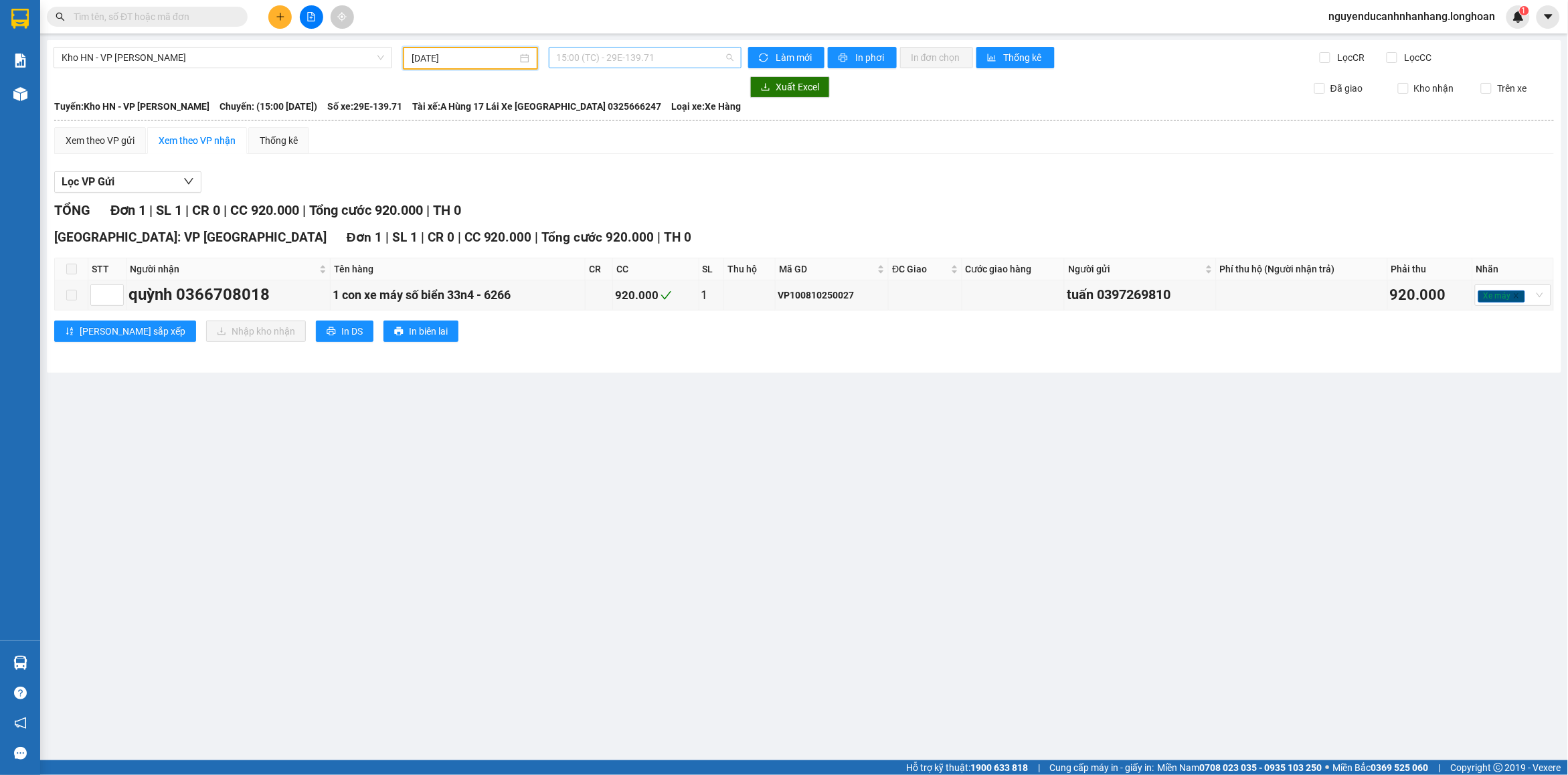
click at [644, 66] on span "15:00 (TC) - 29E-139.71" at bounding box center [645, 57] width 178 height 20
click at [500, 65] on div "[DATE]" at bounding box center [470, 57] width 135 height 22
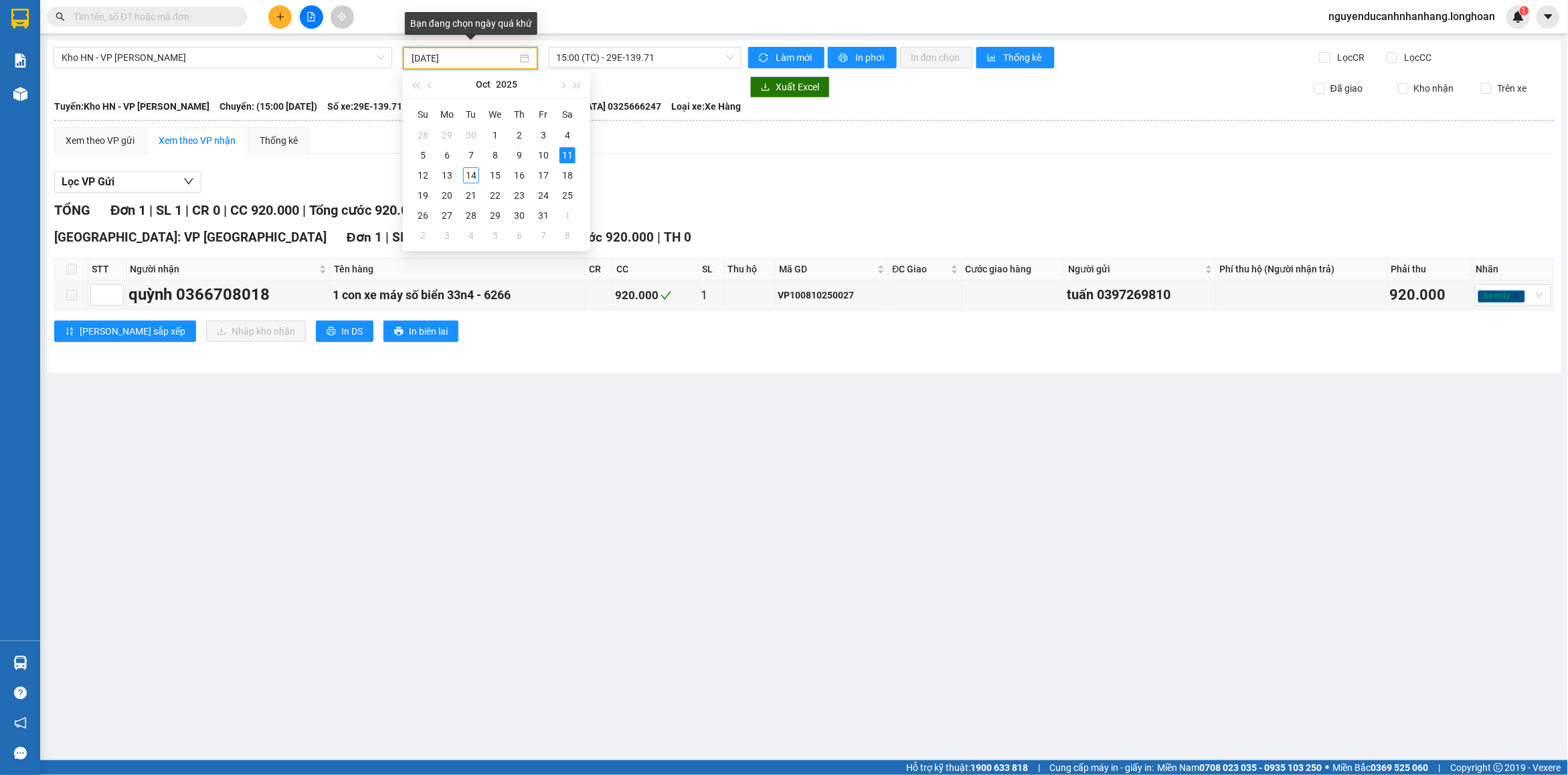
click at [483, 58] on input "[DATE]" at bounding box center [465, 58] width 105 height 15
click at [544, 147] on div "10" at bounding box center [543, 155] width 16 height 16
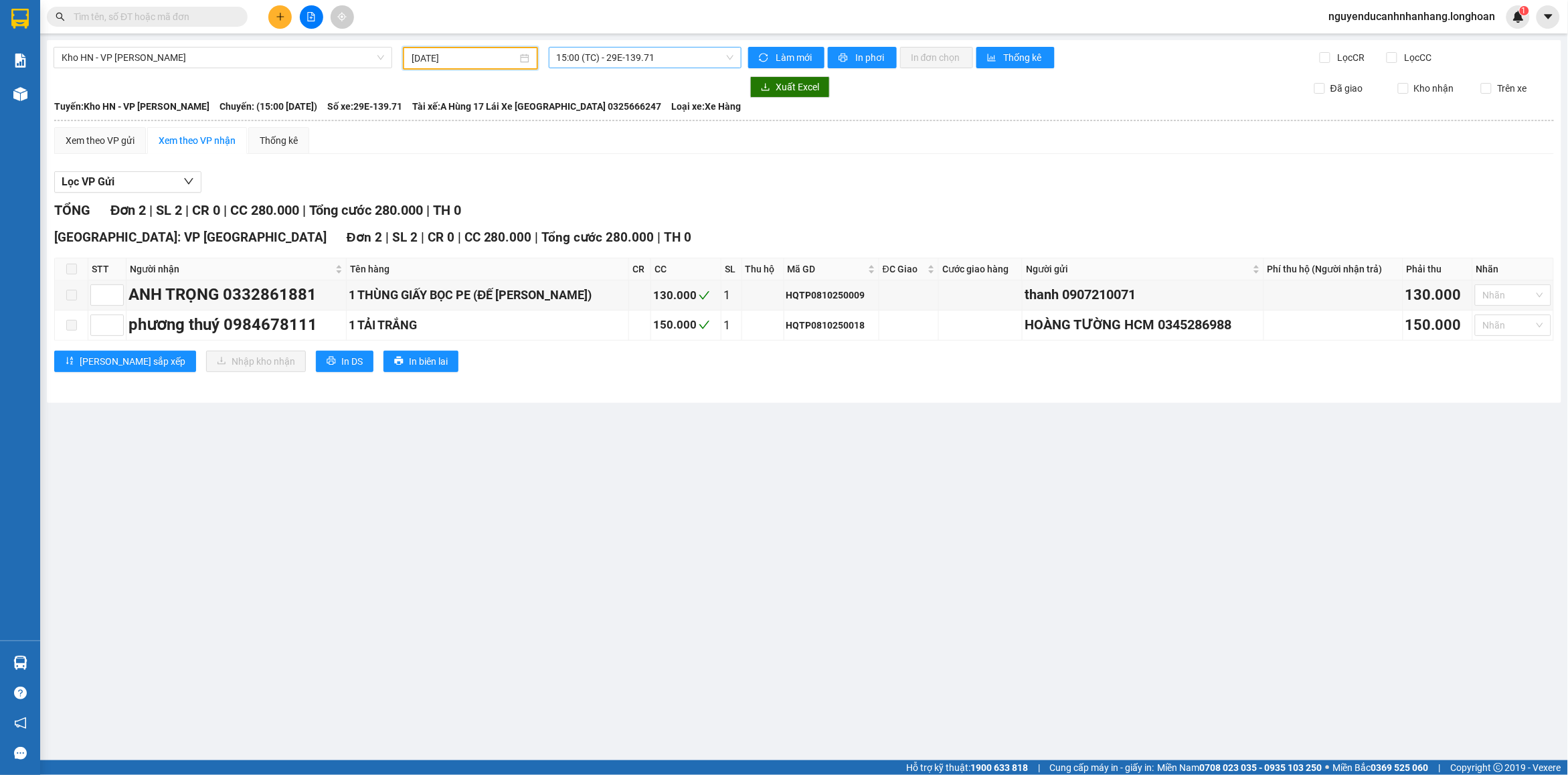
click at [646, 62] on span "15:00 (TC) - 29E-139.71" at bounding box center [645, 57] width 178 height 20
click at [632, 143] on div "Xem theo VP gửi Xem theo VP nhận Thống kê" at bounding box center [804, 140] width 1500 height 27
click at [499, 57] on input "[DATE]" at bounding box center [465, 58] width 105 height 15
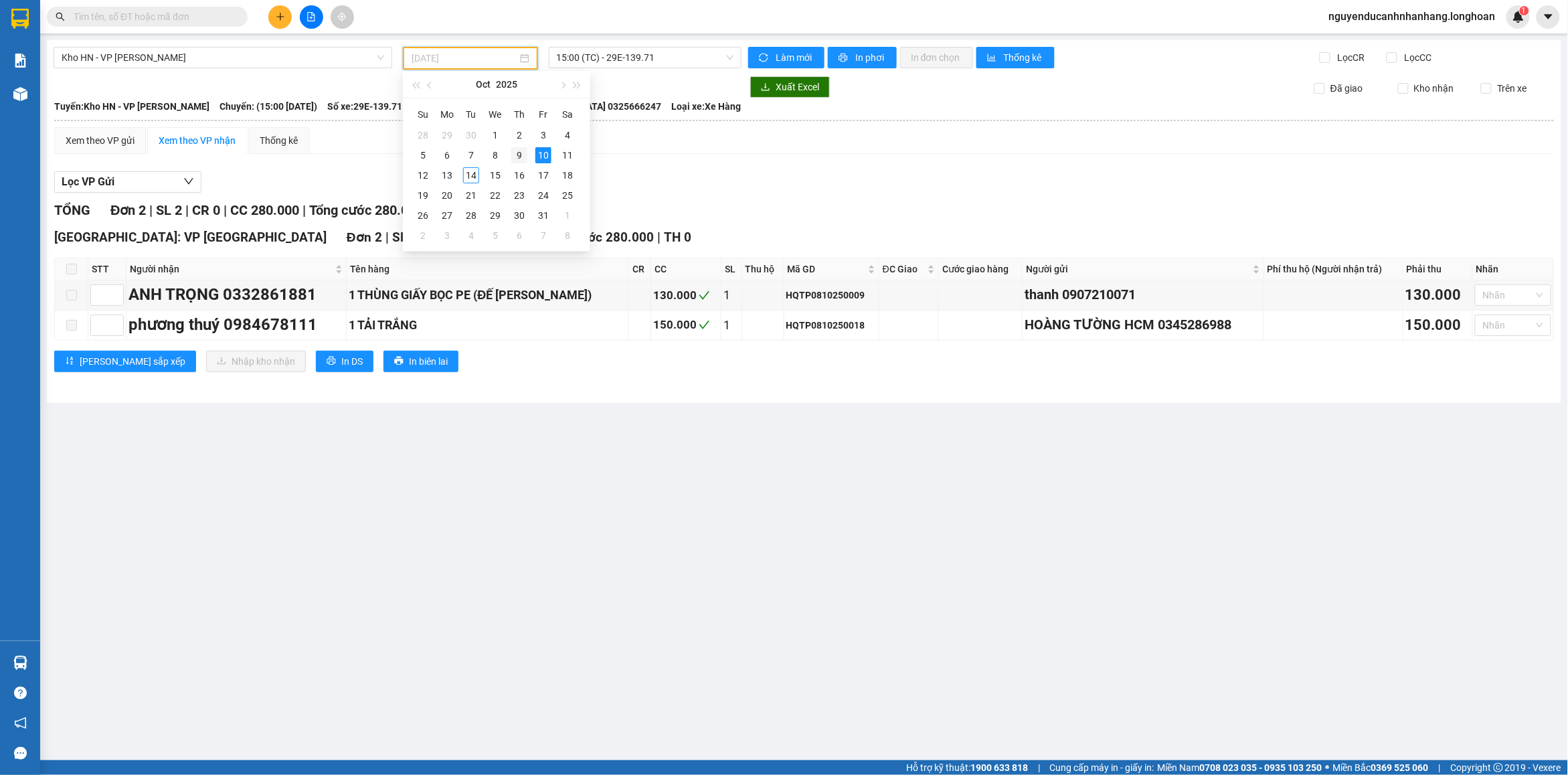
click at [517, 156] on div "9" at bounding box center [519, 155] width 16 height 16
type input "[DATE]"
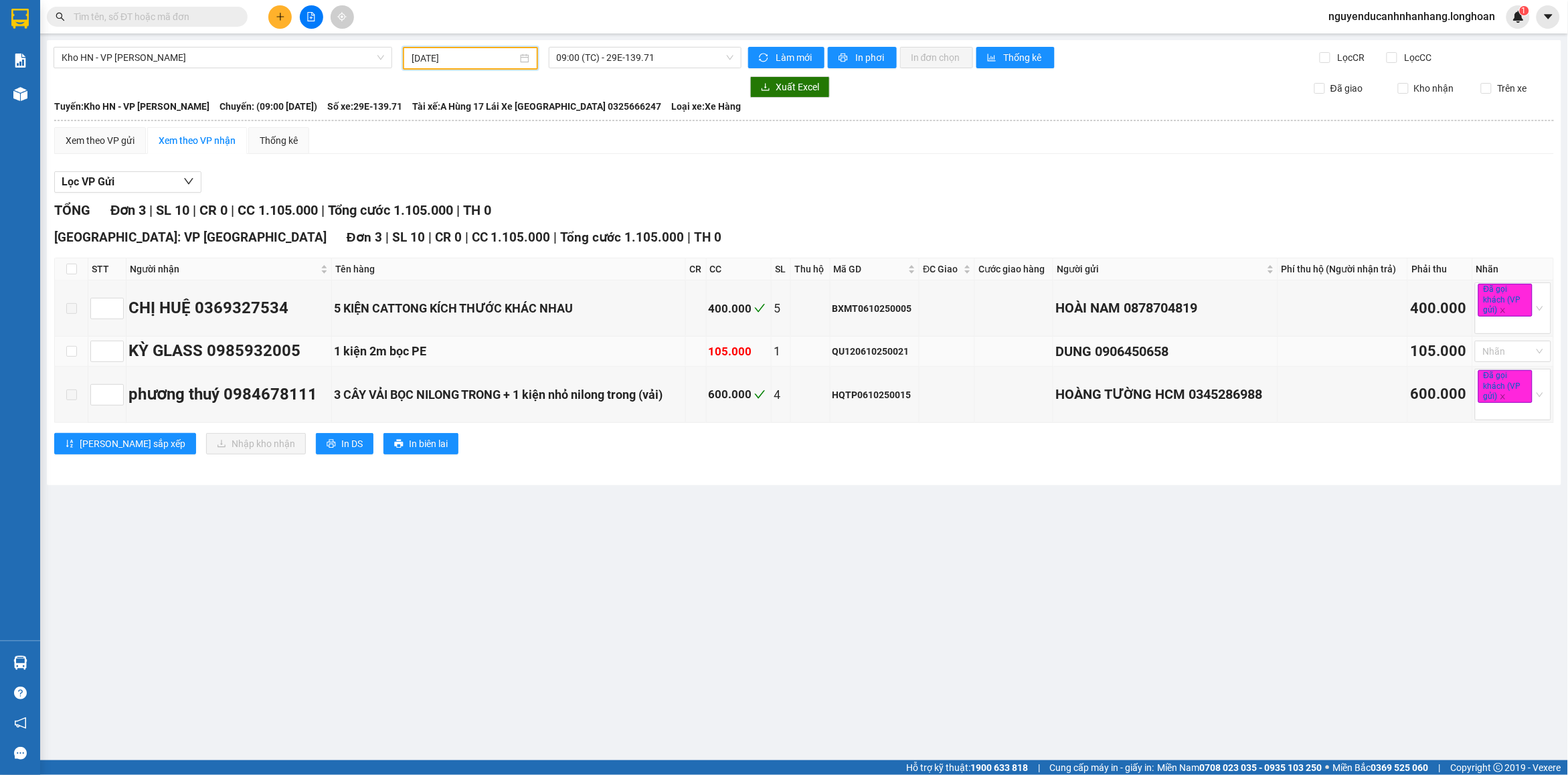
click at [369, 359] on div "1 kiện 2m bọc PE" at bounding box center [509, 351] width 349 height 19
click at [71, 355] on input "checkbox" at bounding box center [71, 351] width 11 height 11
checkbox input "true"
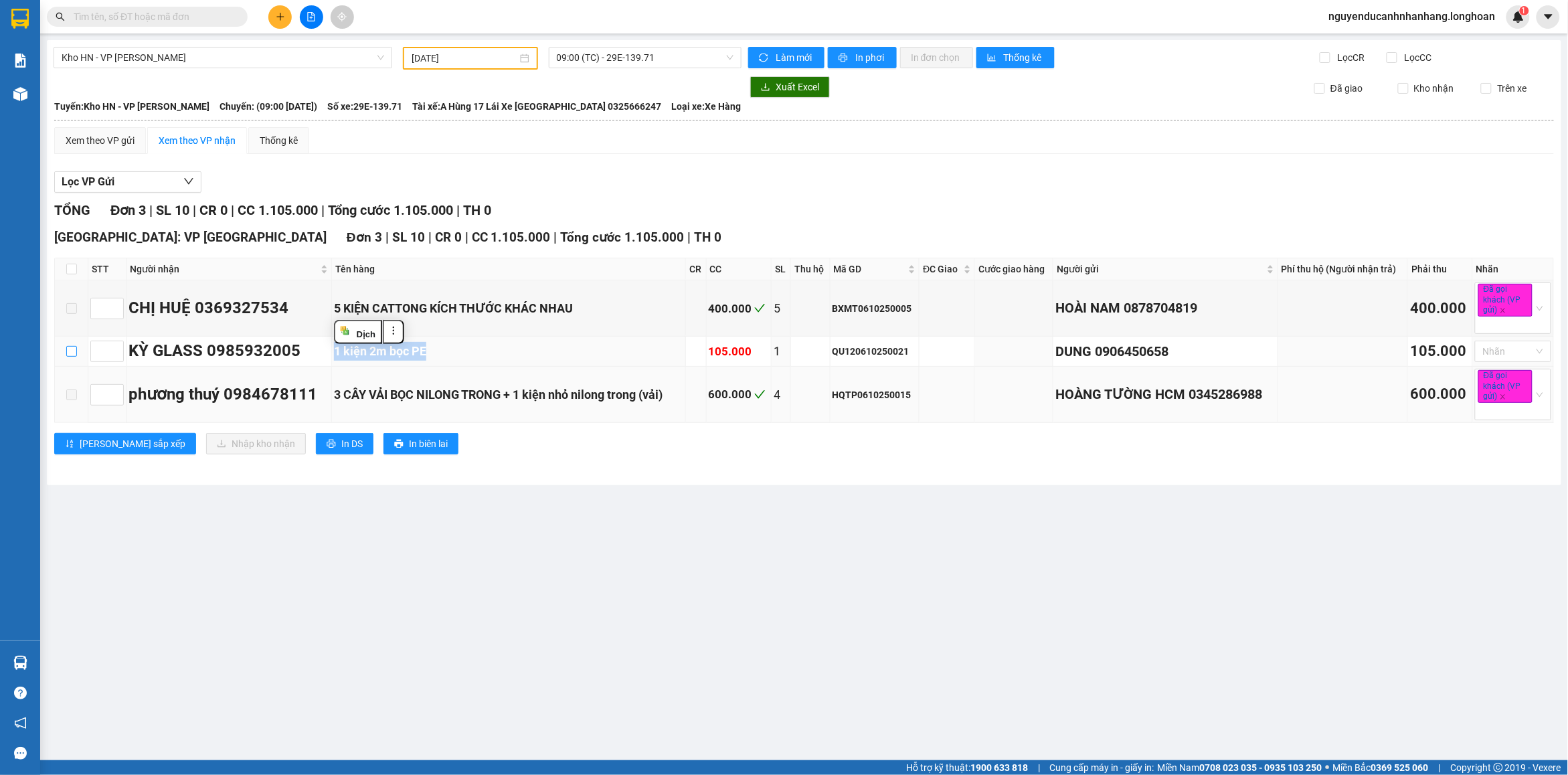
checkbox input "true"
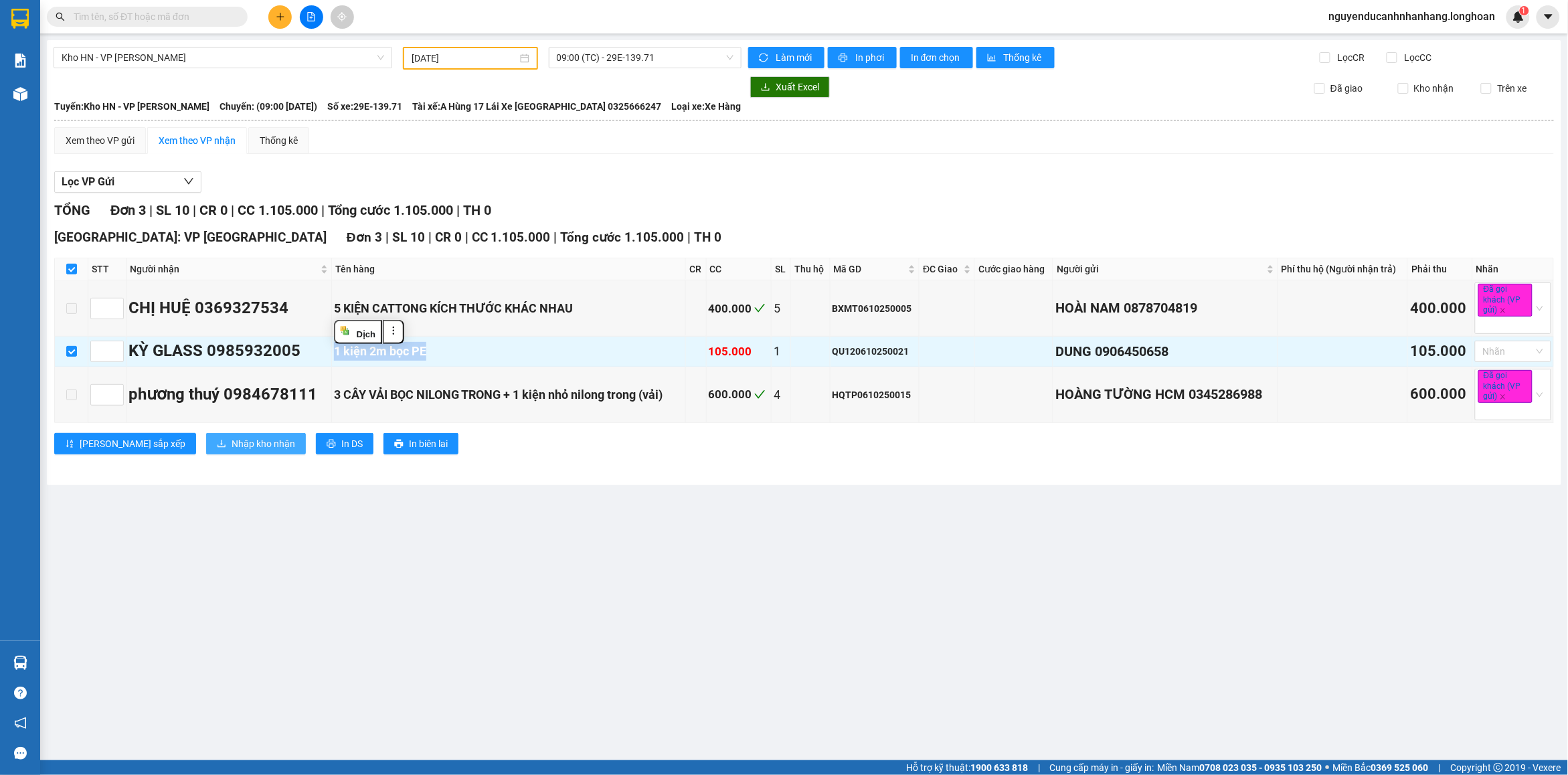
click at [232, 442] on span "Nhập kho nhận" at bounding box center [264, 444] width 64 height 15
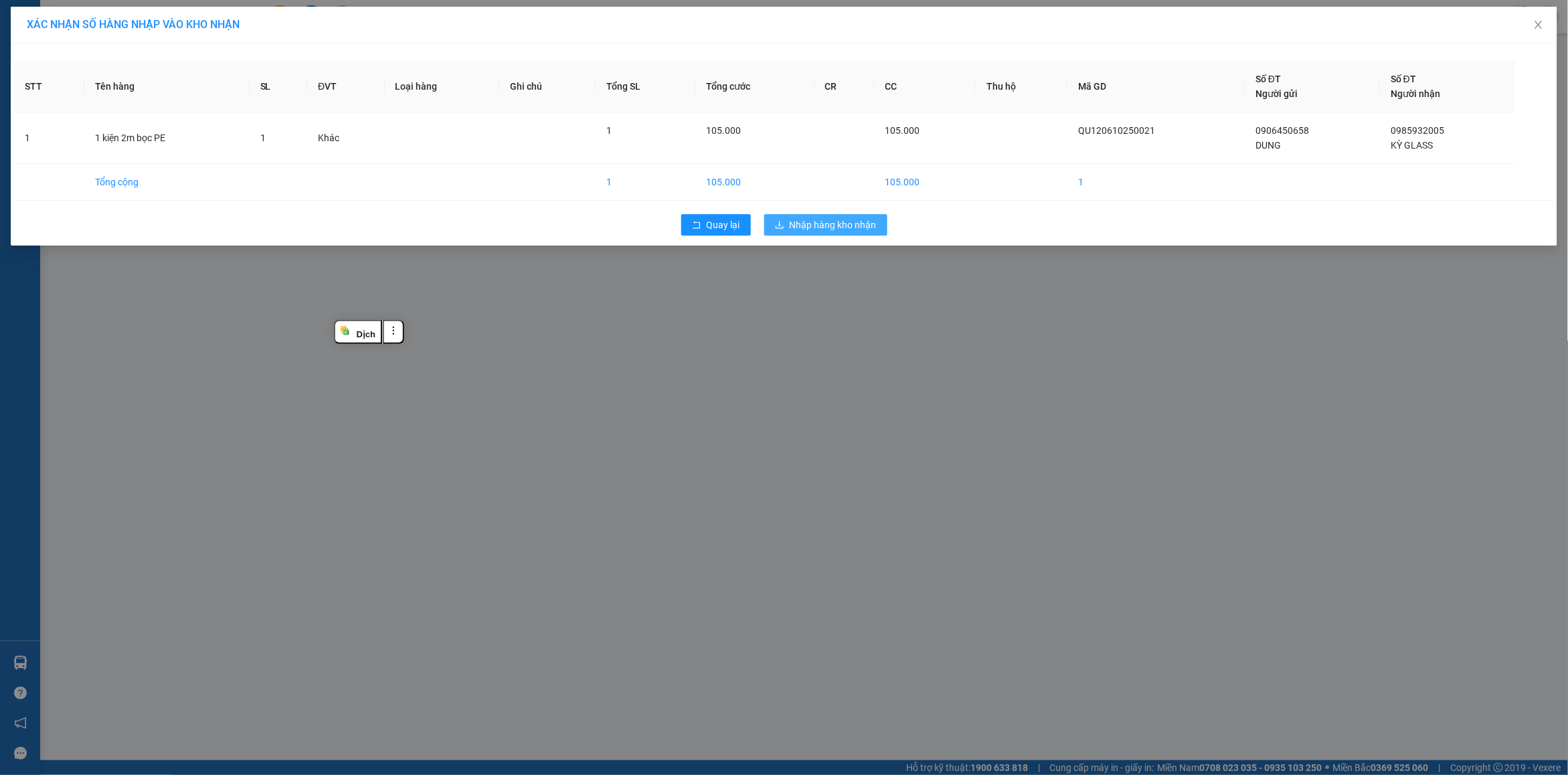
click at [871, 227] on span "Nhập hàng kho nhận" at bounding box center [833, 224] width 87 height 15
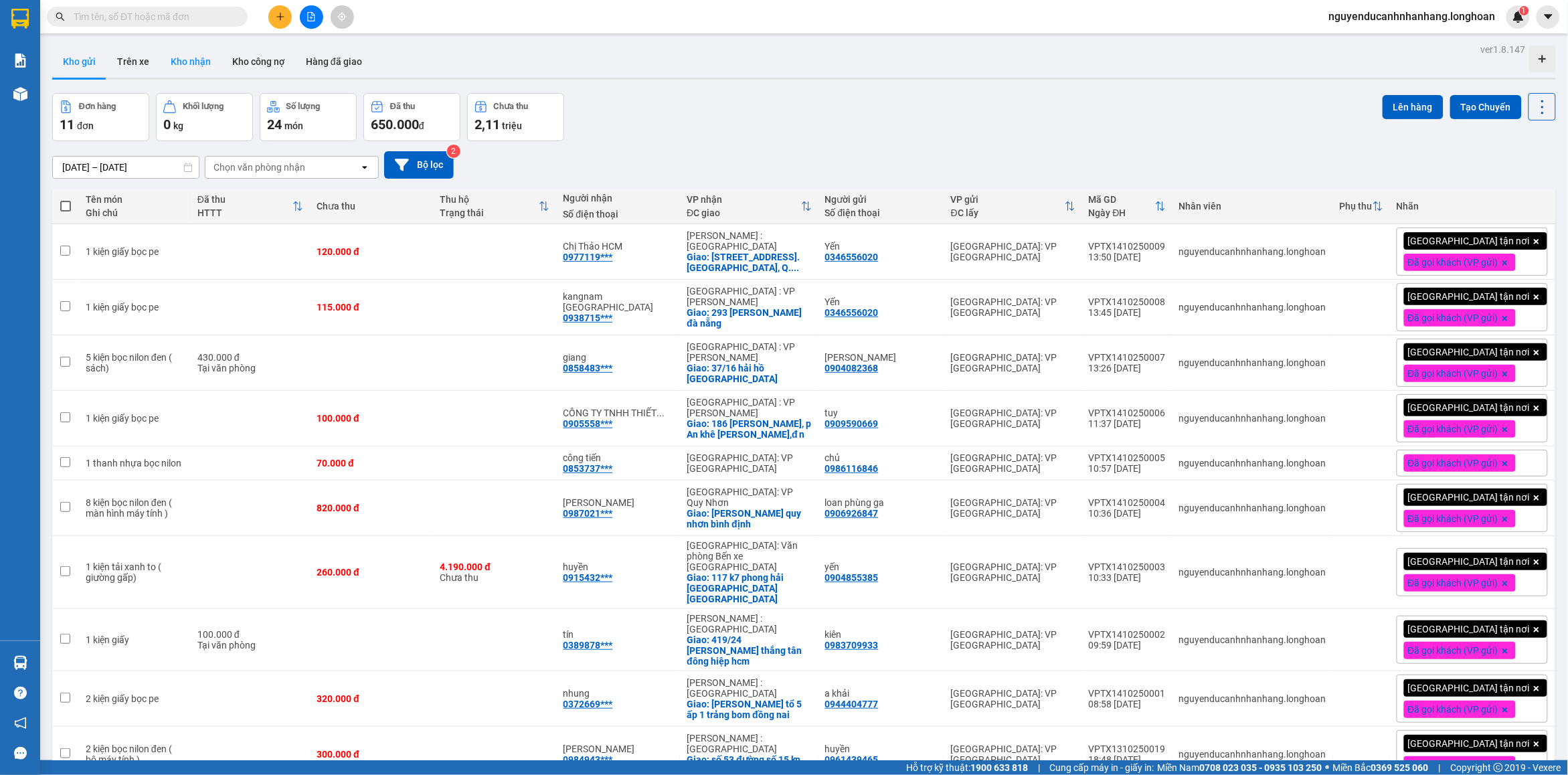
click at [201, 61] on button "Kho nhận" at bounding box center [190, 61] width 61 height 32
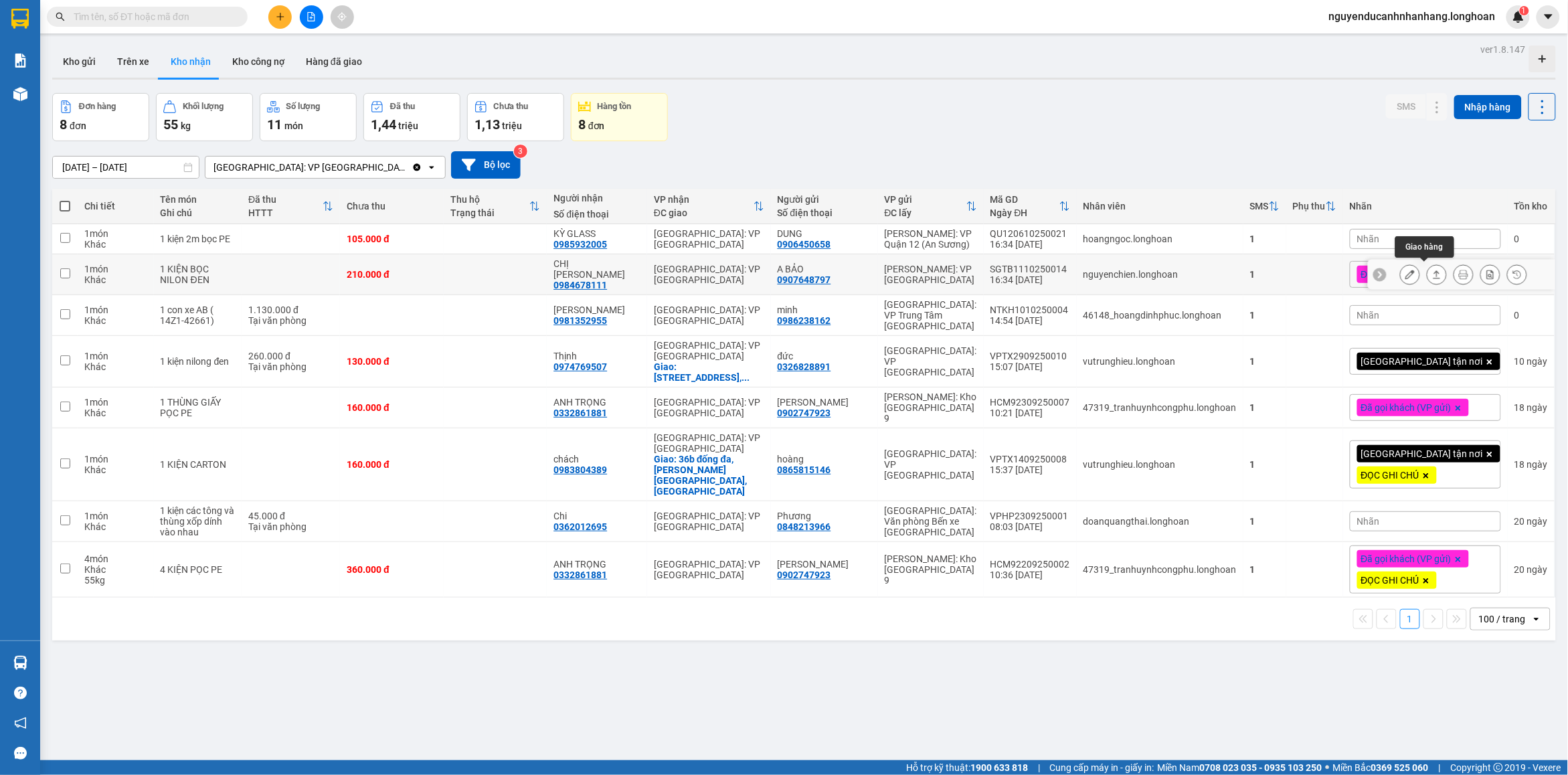
click at [1432, 275] on icon at bounding box center [1437, 275] width 9 height 9
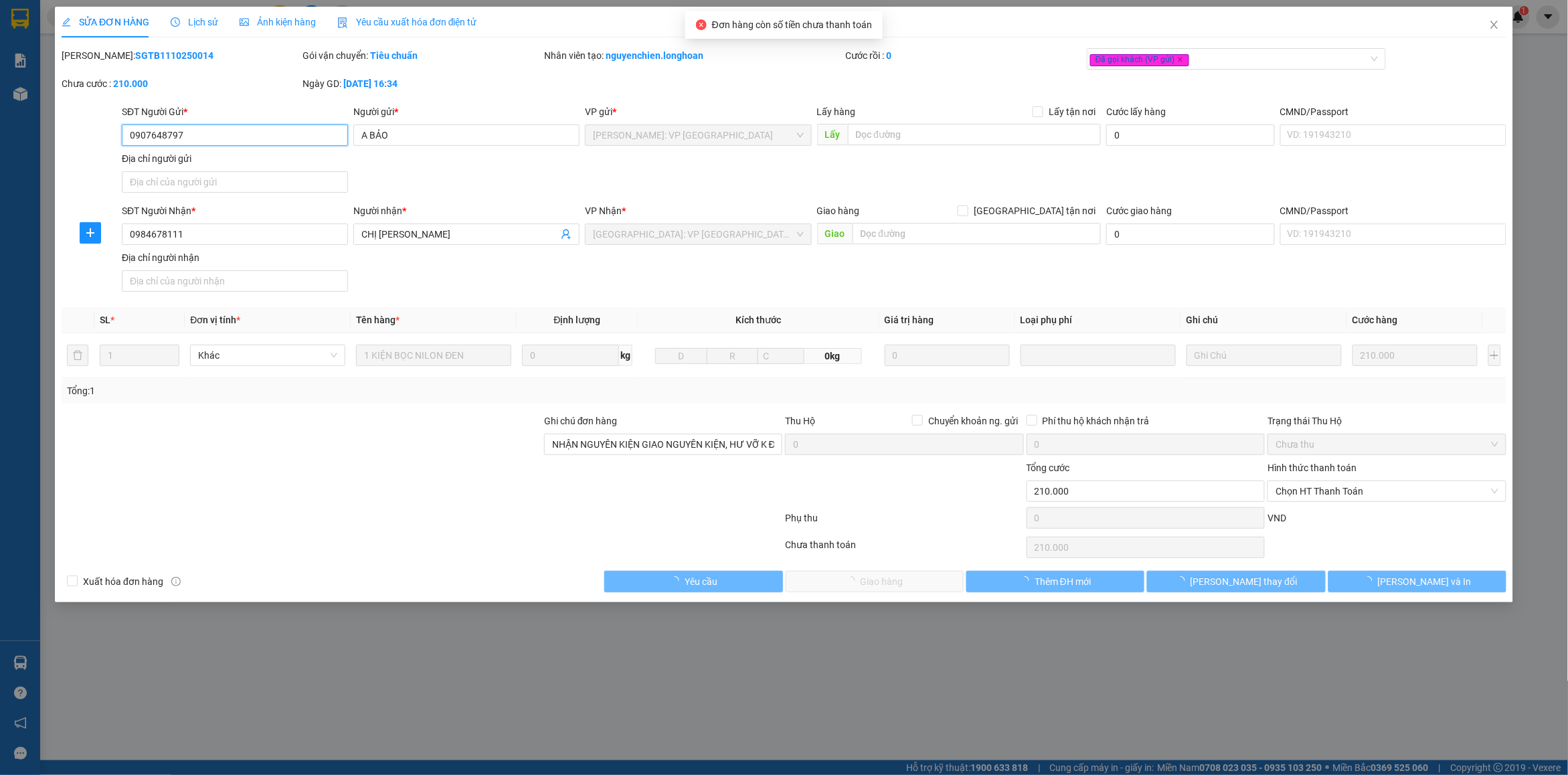
type input "0907648797"
type input "A BẢO"
type input "0984678111"
type input "CHỊ [PERSON_NAME]"
type input "NHẬN NGUYÊN KIỆN GIAO NGUYÊN KIỆN, HƯ VỠ K ĐỀN"
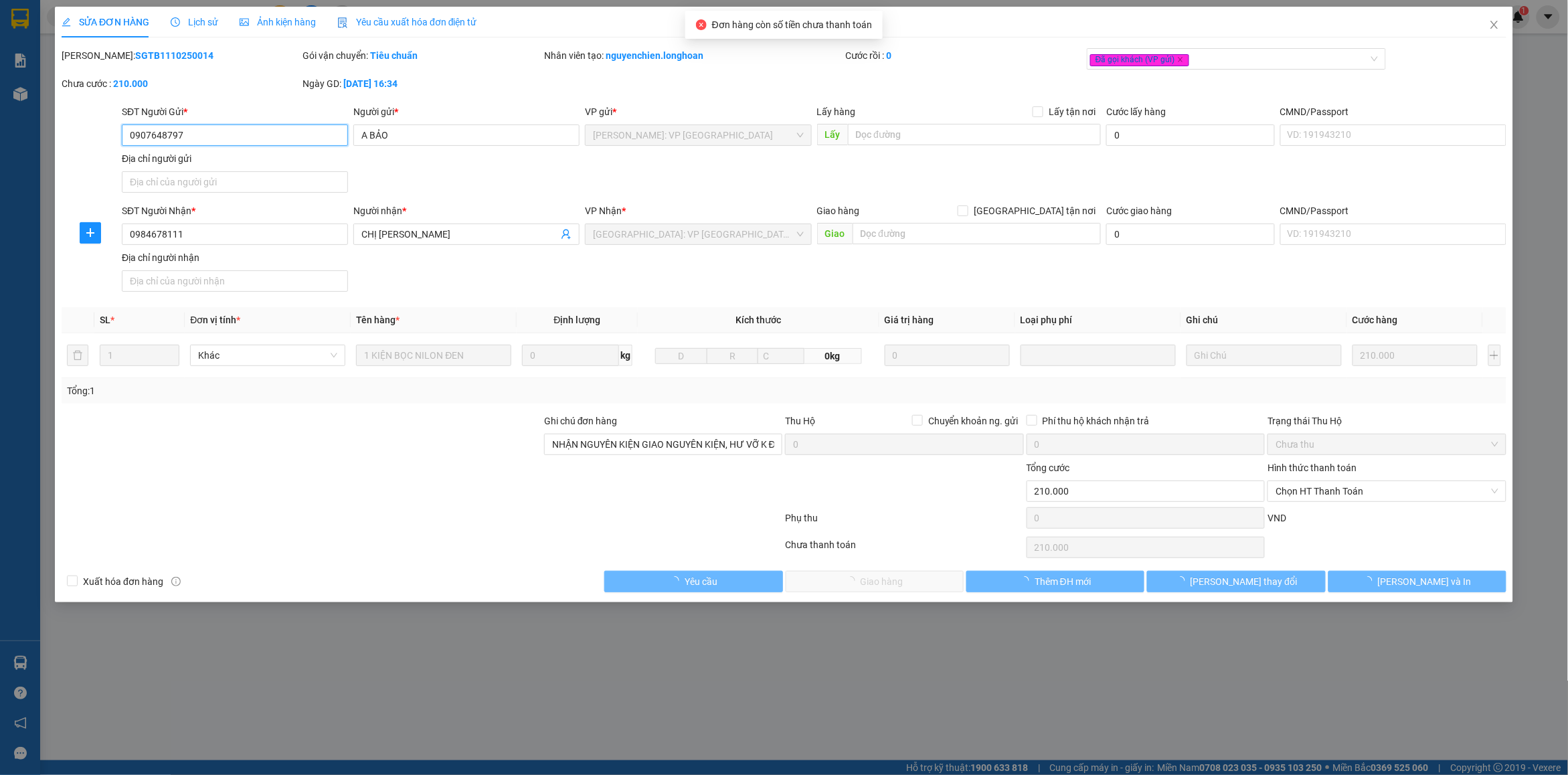
type input "0"
type input "210.000"
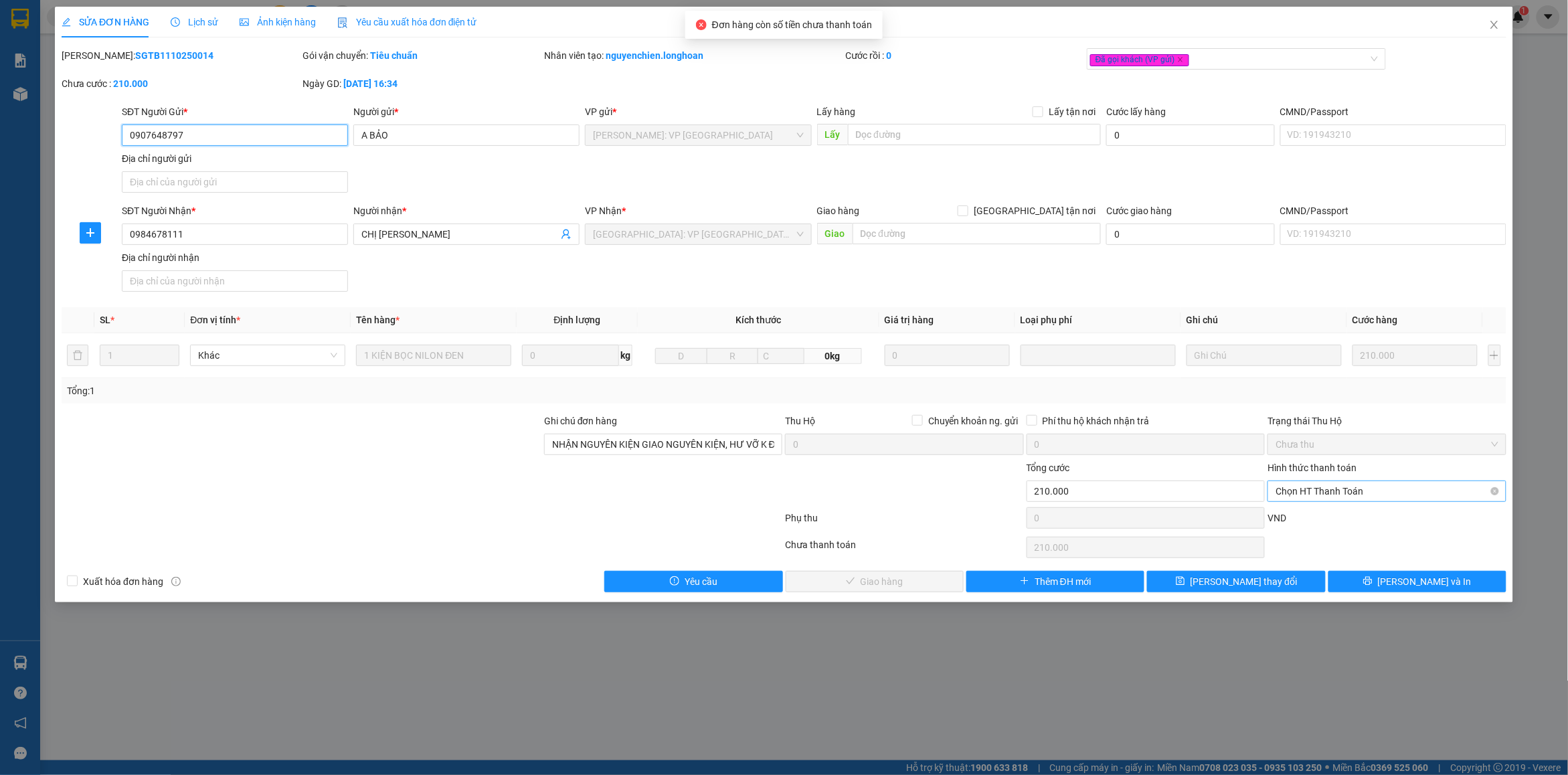
click at [1345, 493] on span "Chọn HT Thanh Toán" at bounding box center [1387, 491] width 222 height 20
drag, startPoint x: 1309, startPoint y: 515, endPoint x: 1233, endPoint y: 521, distance: 76.2
click at [1308, 516] on div "Tại văn phòng" at bounding box center [1387, 519] width 223 height 15
type input "0"
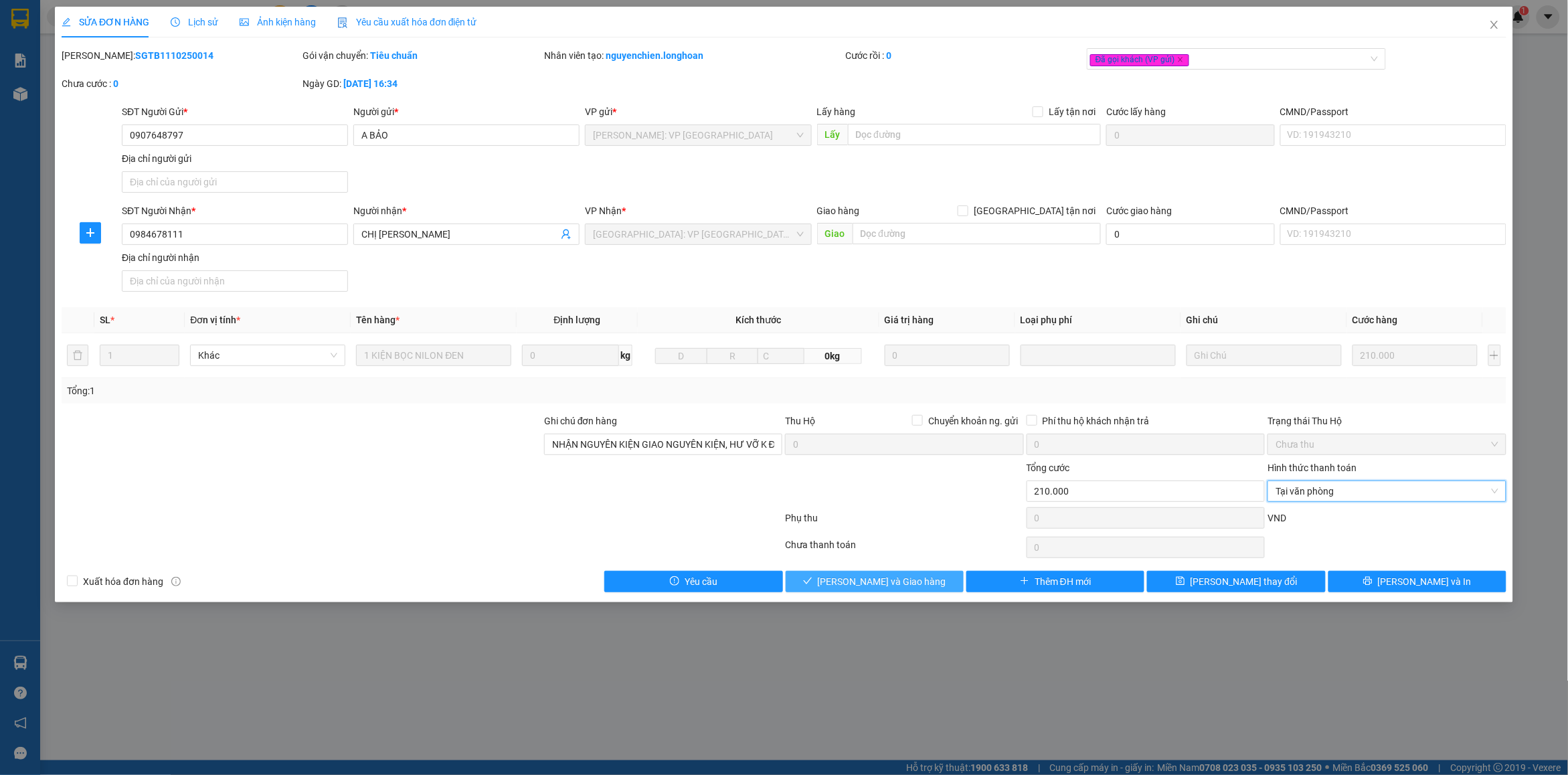
drag, startPoint x: 896, startPoint y: 586, endPoint x: 878, endPoint y: 591, distance: 18.7
click at [896, 586] on span "[PERSON_NAME] và Giao hàng" at bounding box center [882, 581] width 129 height 15
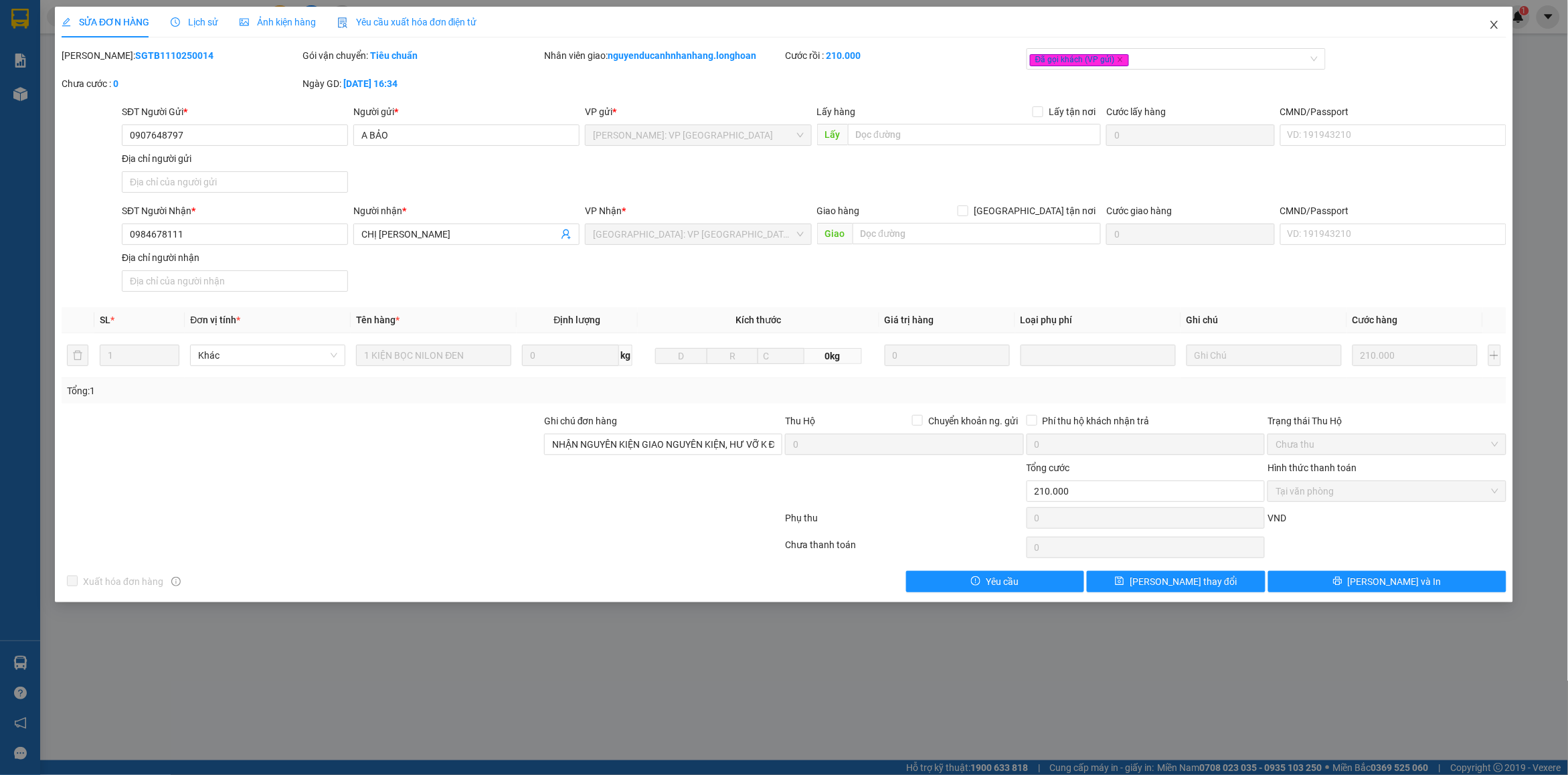
click at [1497, 28] on icon "close" at bounding box center [1494, 25] width 11 height 11
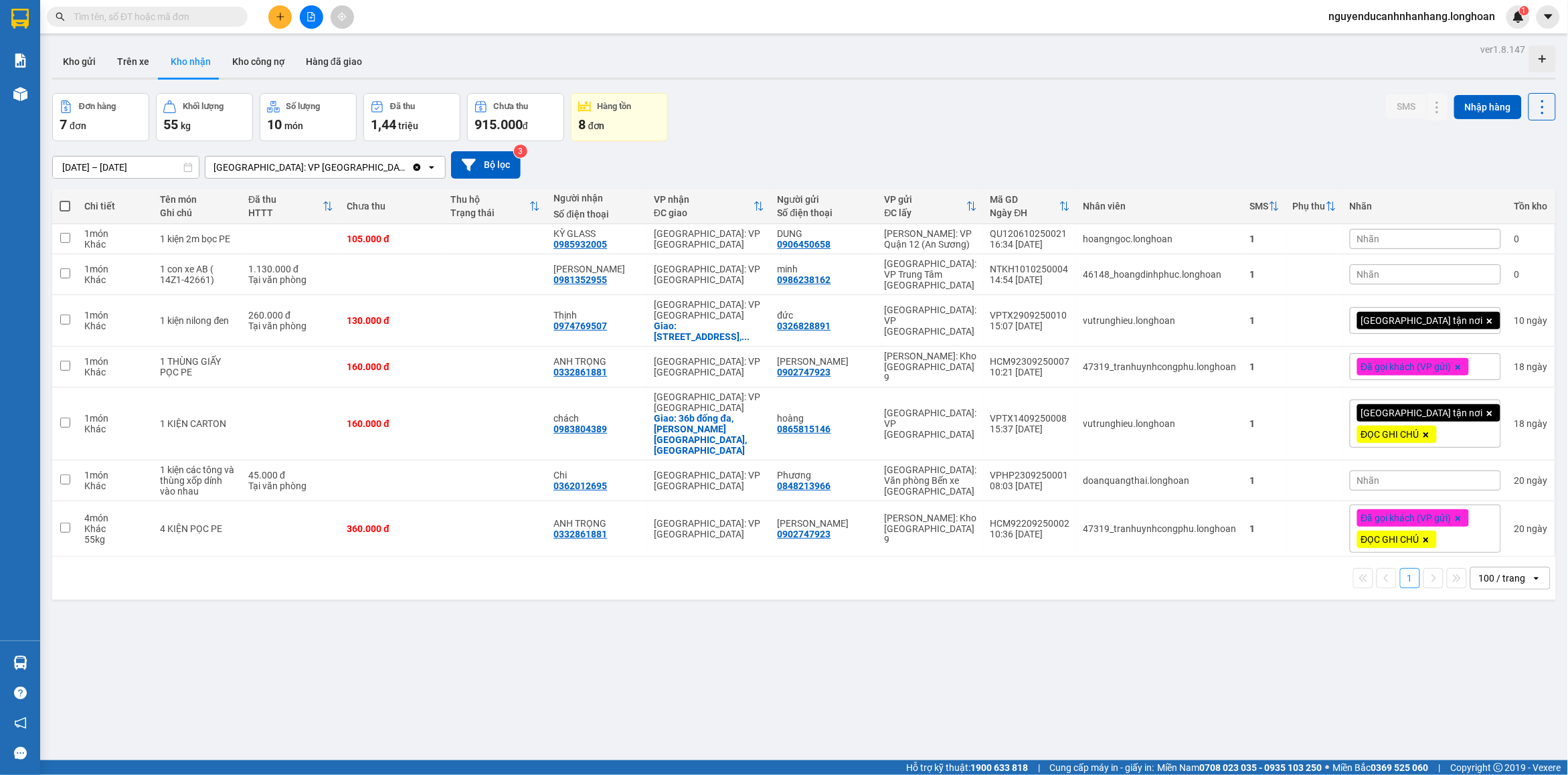
click at [278, 14] on icon "plus" at bounding box center [281, 17] width 9 height 9
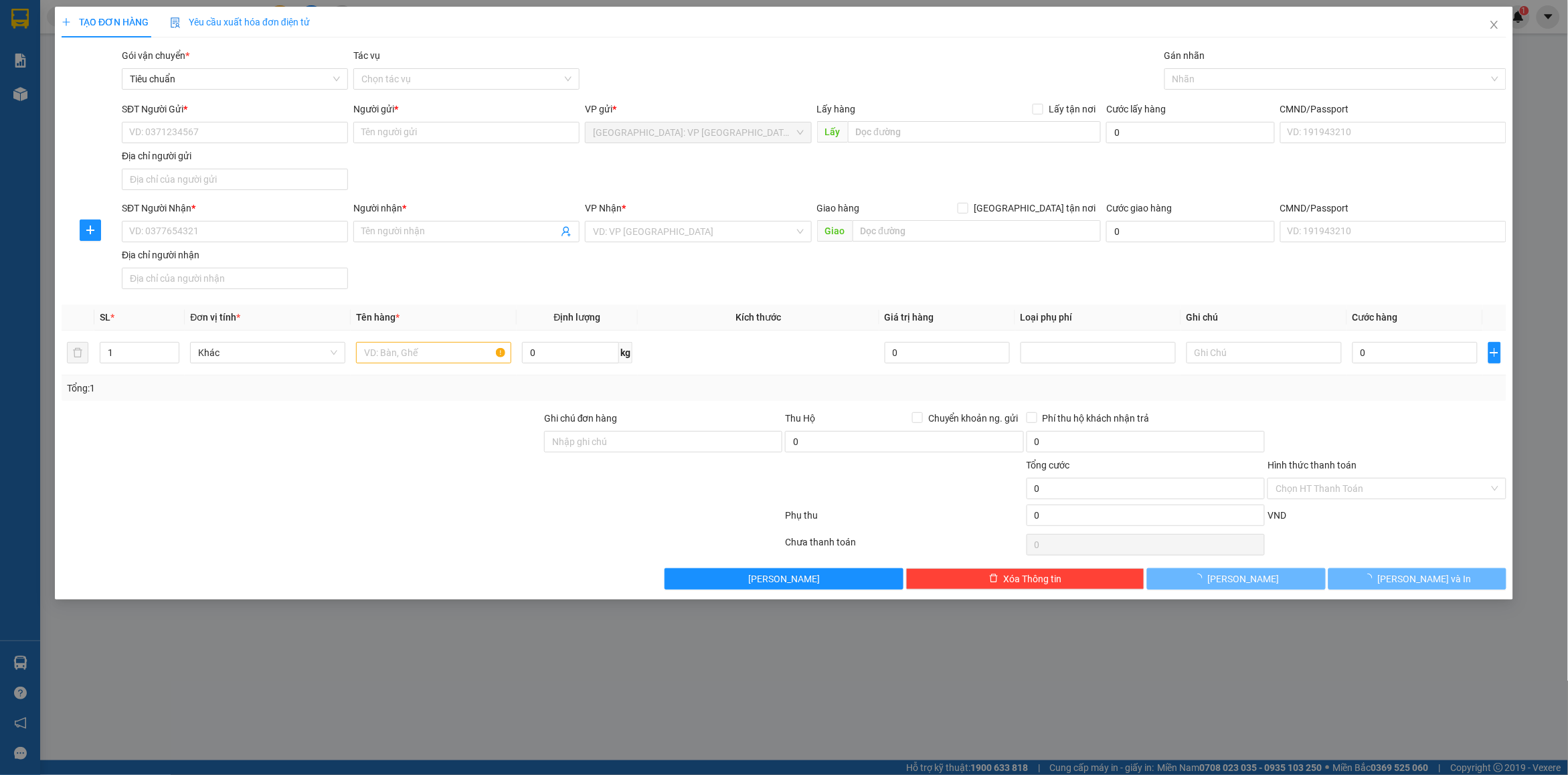
click at [222, 144] on div "SĐT Người Gửi * VD: 0371234567" at bounding box center [235, 125] width 226 height 47
click at [206, 133] on input "SĐT Người Gửi *" at bounding box center [235, 133] width 226 height 22
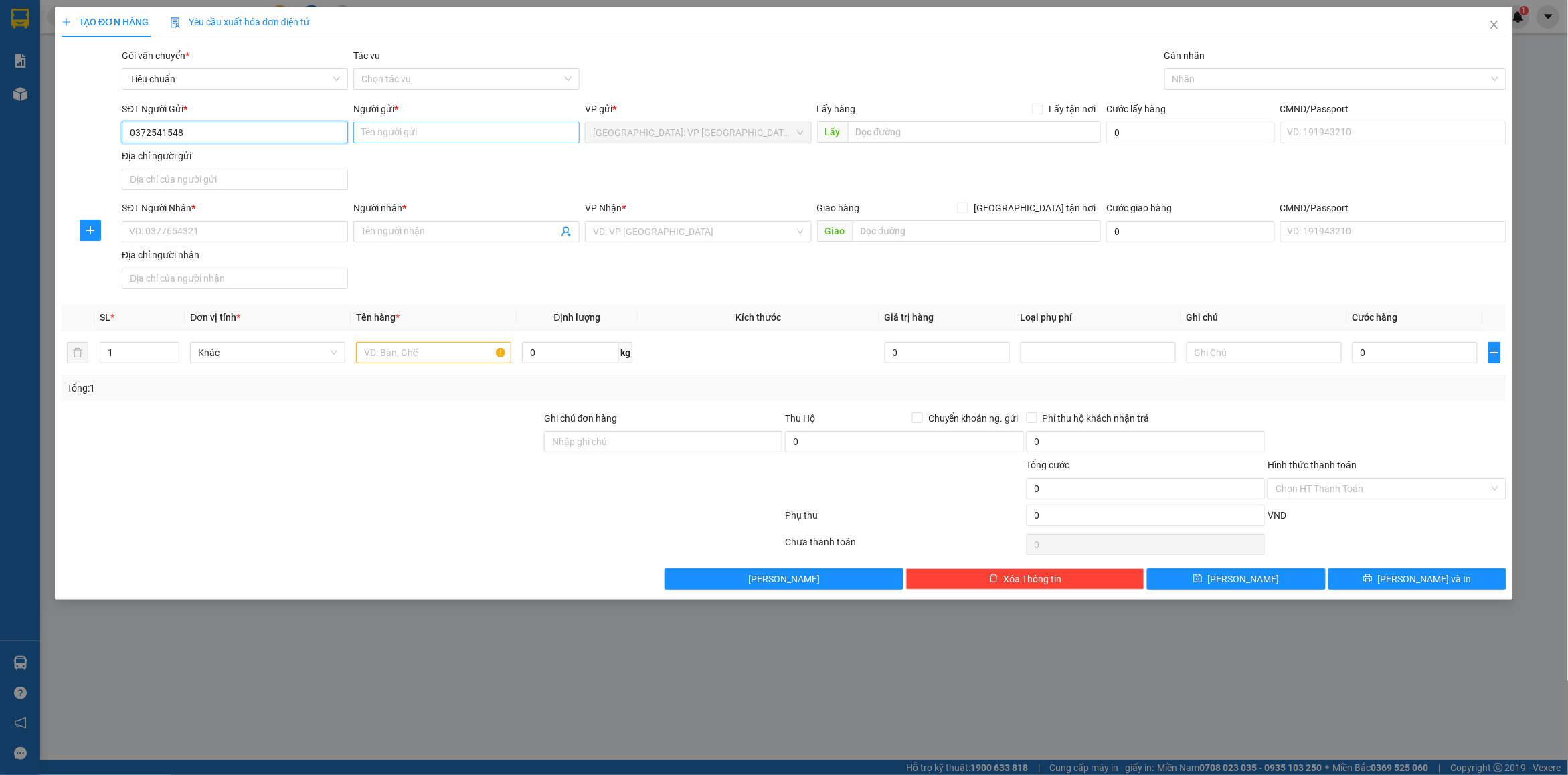
type input "0372541548"
click at [377, 125] on input "Người gửi *" at bounding box center [467, 133] width 226 height 22
type input "dũng"
click at [296, 241] on input "SĐT Người Nhận *" at bounding box center [235, 232] width 226 height 22
click at [432, 224] on span at bounding box center [467, 232] width 226 height 22
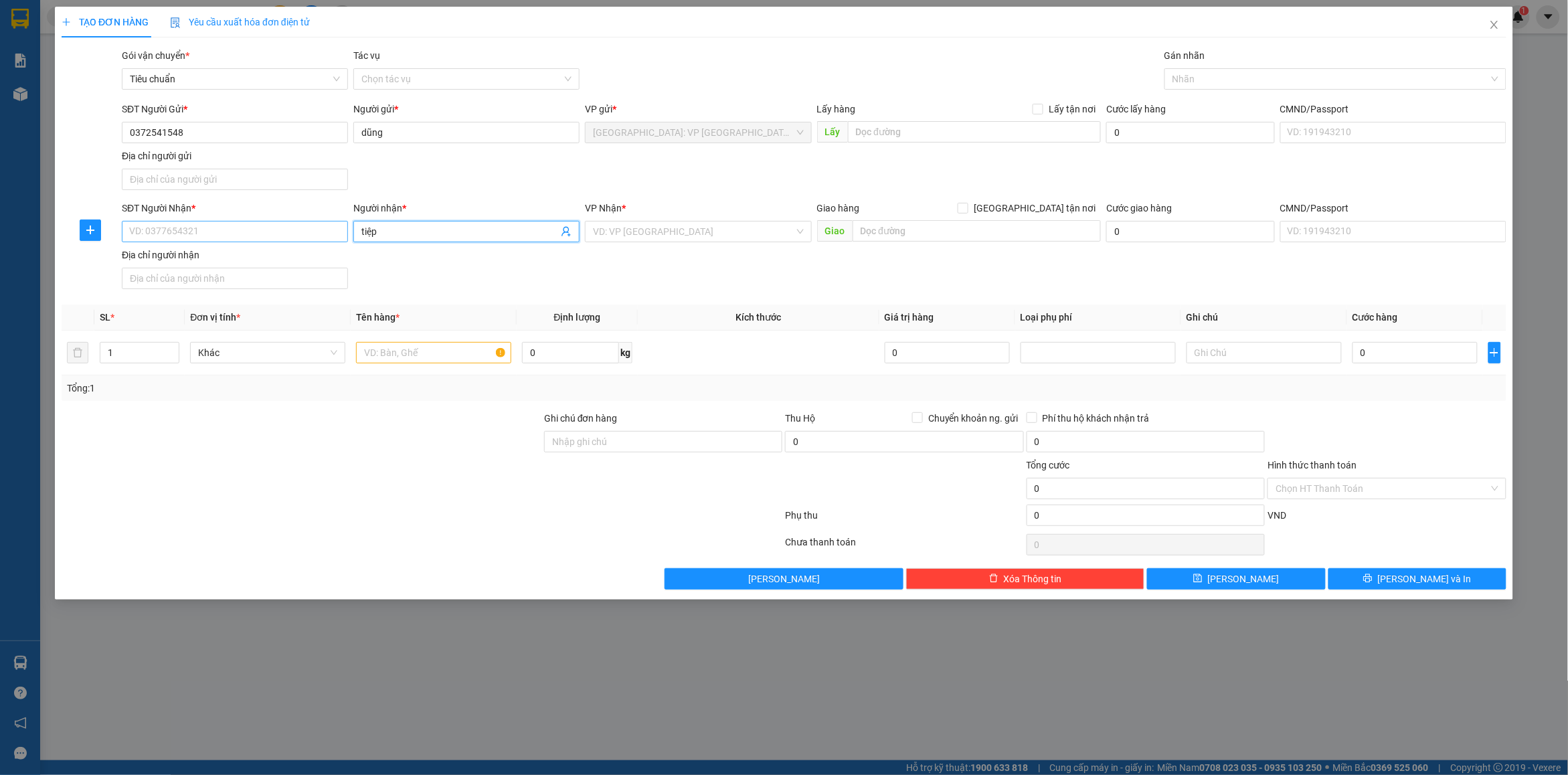
type input "tiệp"
click at [285, 236] on input "SĐT Người Nhận *" at bounding box center [235, 232] width 226 height 22
type input "0961588026"
click at [941, 231] on input "text" at bounding box center [976, 231] width 249 height 22
type input "[GEOGRAPHIC_DATA] tỉnh [GEOGRAPHIC_DATA]"
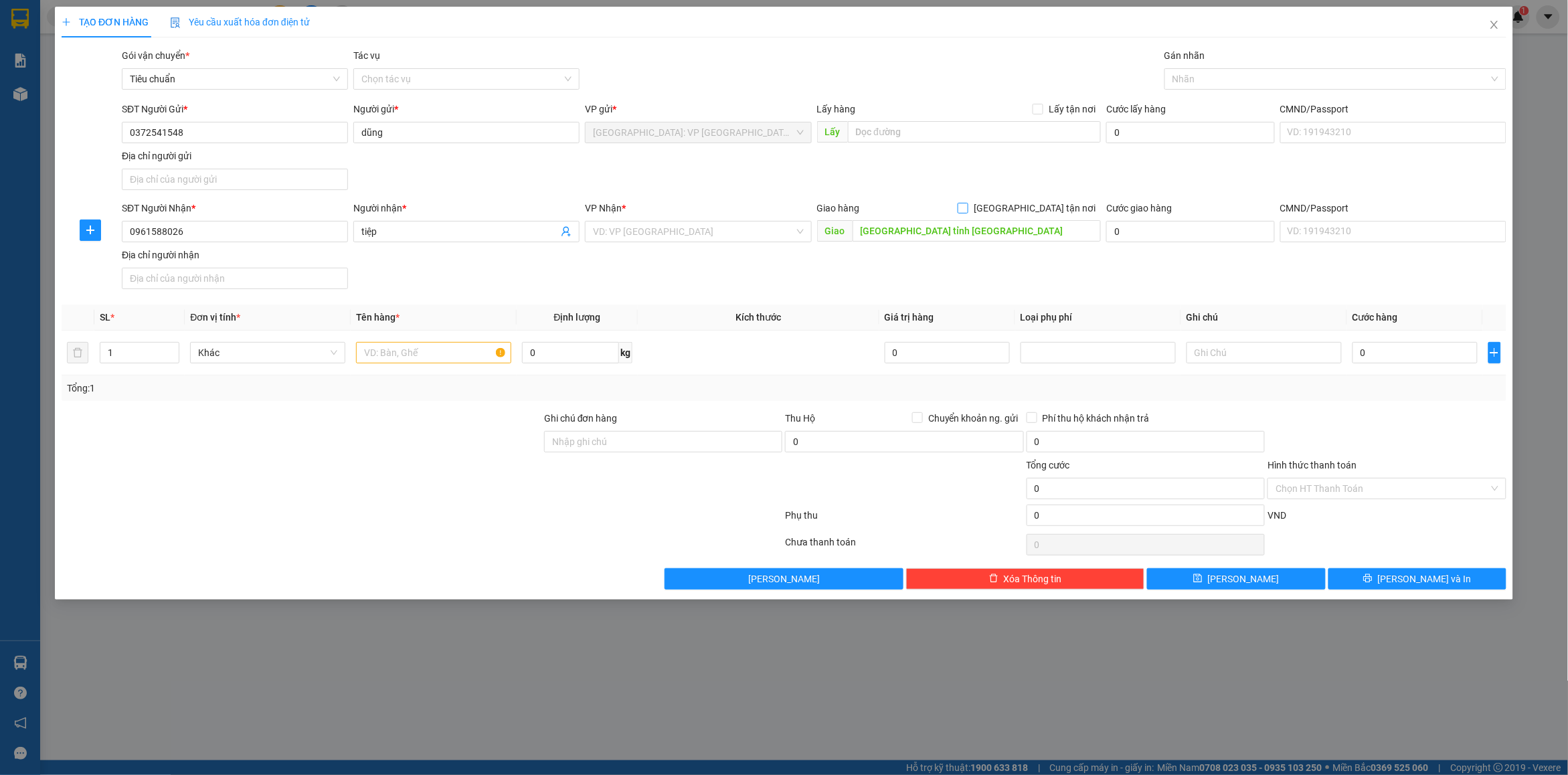
click at [1076, 213] on span "[GEOGRAPHIC_DATA] tận nơi" at bounding box center [1034, 208] width 133 height 15
click at [967, 213] on input "[GEOGRAPHIC_DATA] tận nơi" at bounding box center [962, 207] width 9 height 9
checkbox input "true"
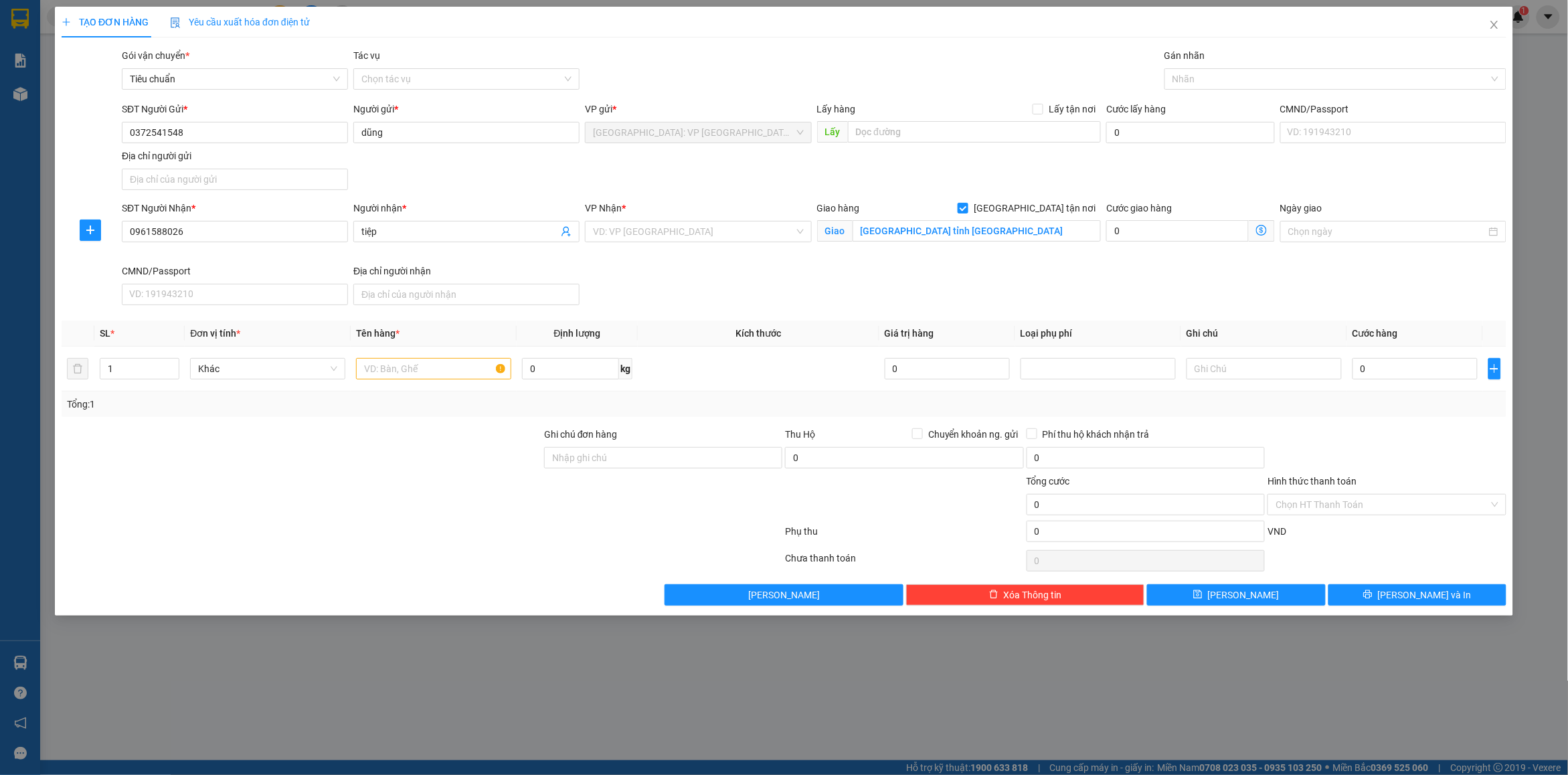
drag, startPoint x: 1133, startPoint y: 178, endPoint x: 822, endPoint y: 232, distance: 315.7
click at [1128, 178] on div "SĐT Người Gửi * 0372541548 Người gửi * dũng VP gửi * [GEOGRAPHIC_DATA]: VP [GEO…" at bounding box center [814, 148] width 1390 height 94
click at [725, 235] on input "search" at bounding box center [693, 232] width 201 height 20
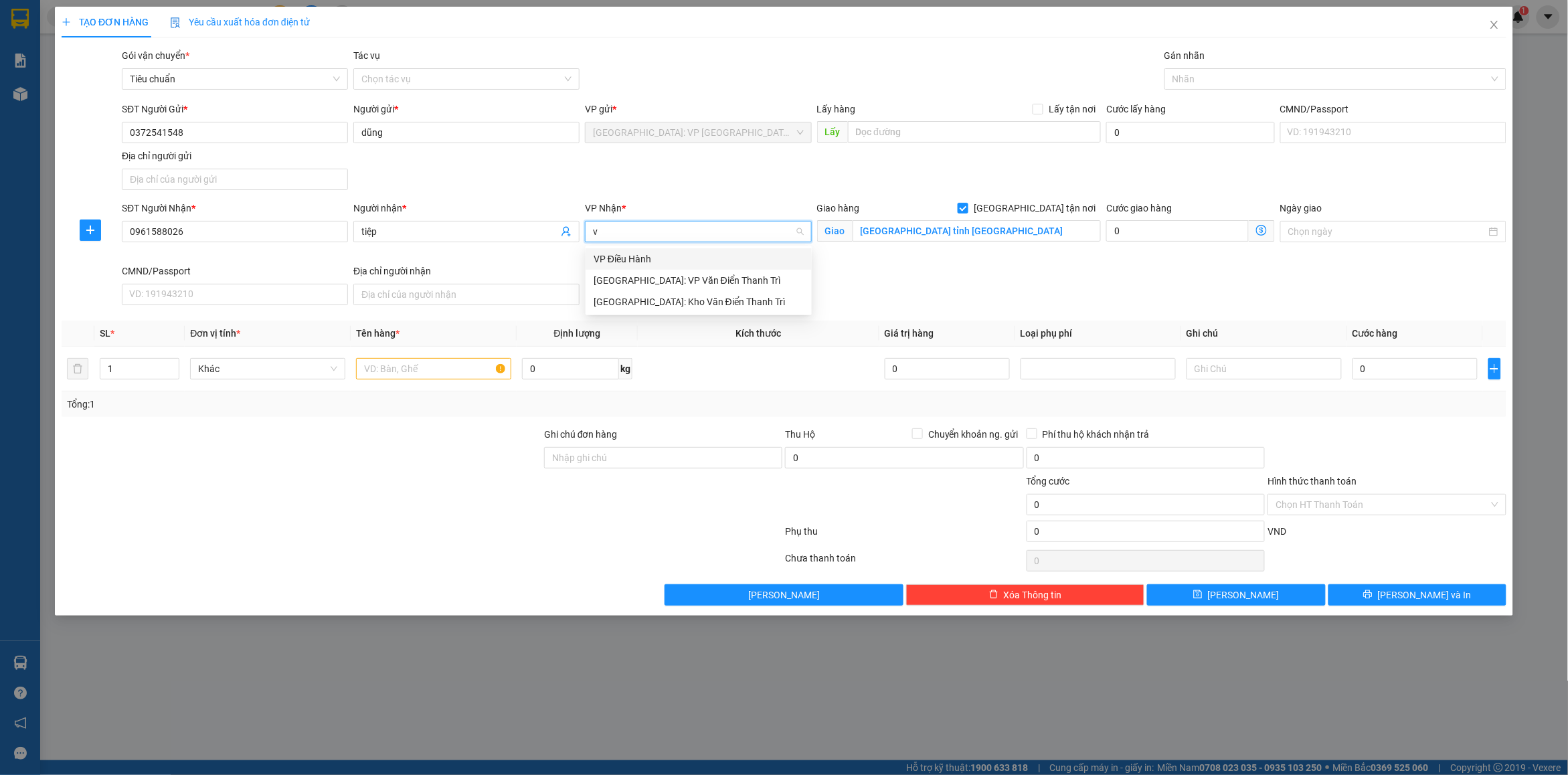
type input "vd"
click at [666, 299] on div "[GEOGRAPHIC_DATA]: Kho Văn Điển Thanh Trì" at bounding box center [698, 302] width 210 height 15
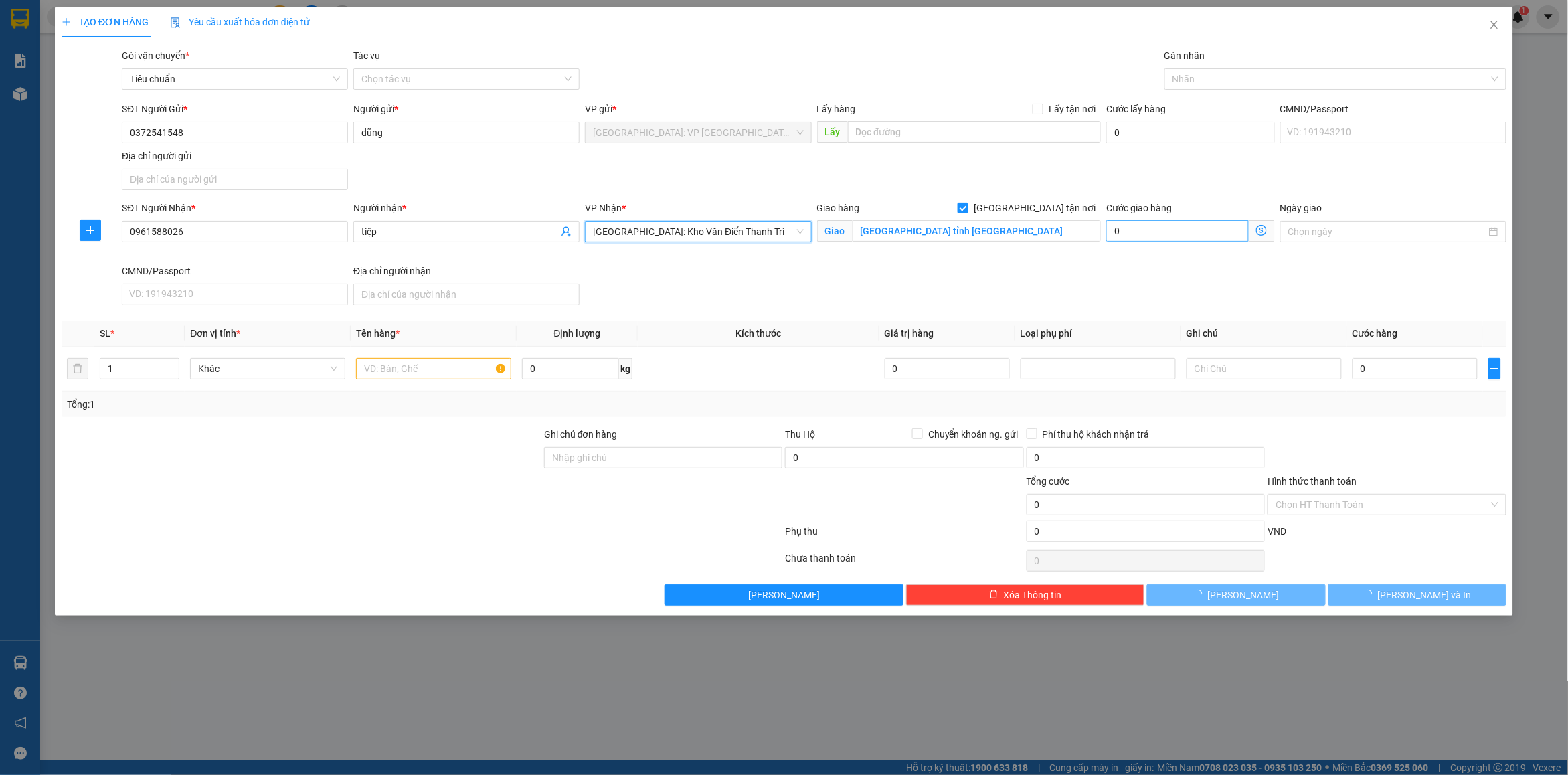
click at [1014, 292] on div "SĐT Người Nhận * 0961588026 Người nhận * tiệp VP Nhận * [GEOGRAPHIC_DATA]: Kho …" at bounding box center [814, 256] width 1390 height 110
click at [1179, 78] on div at bounding box center [1328, 78] width 322 height 16
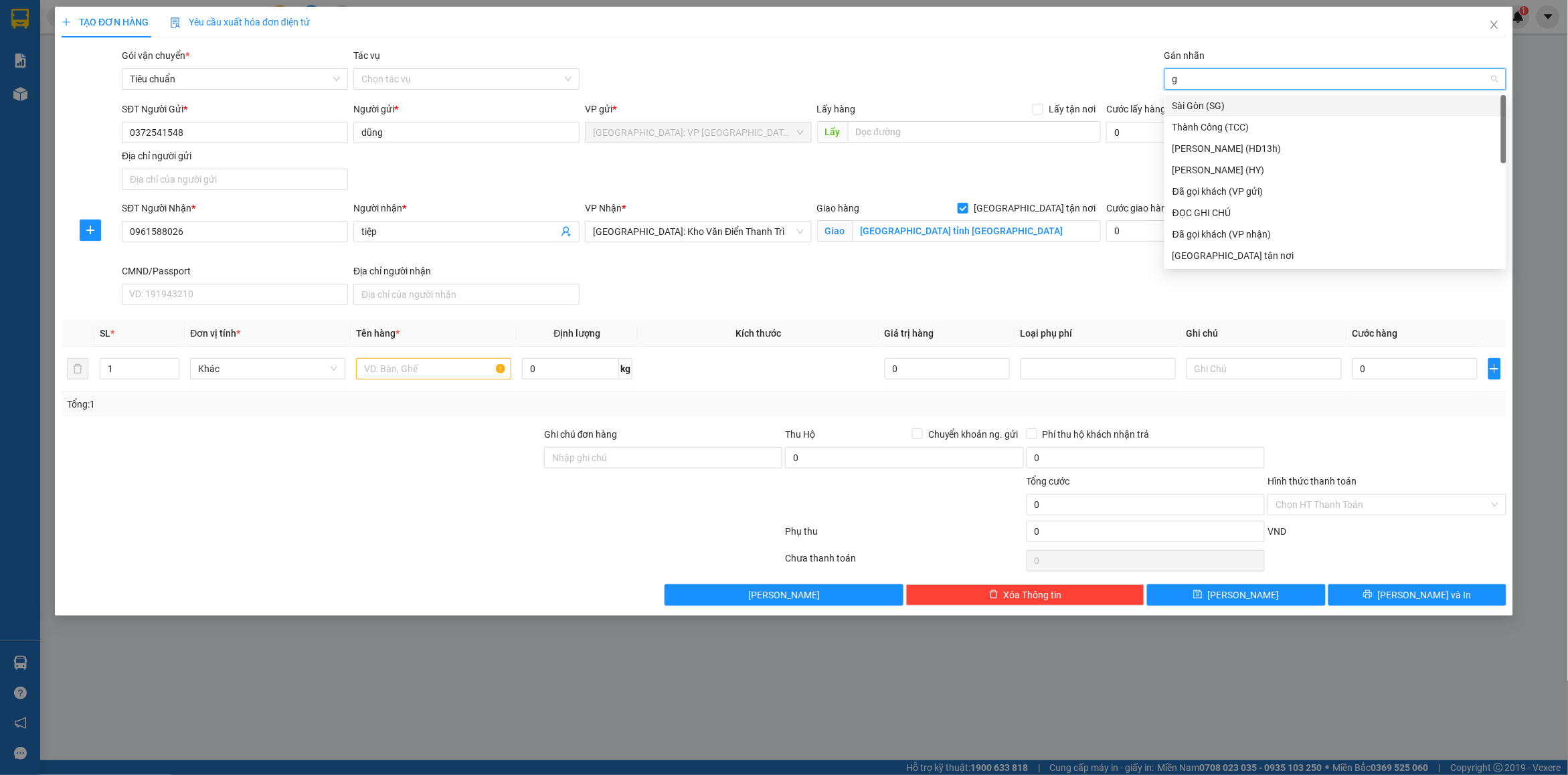
type input "gt"
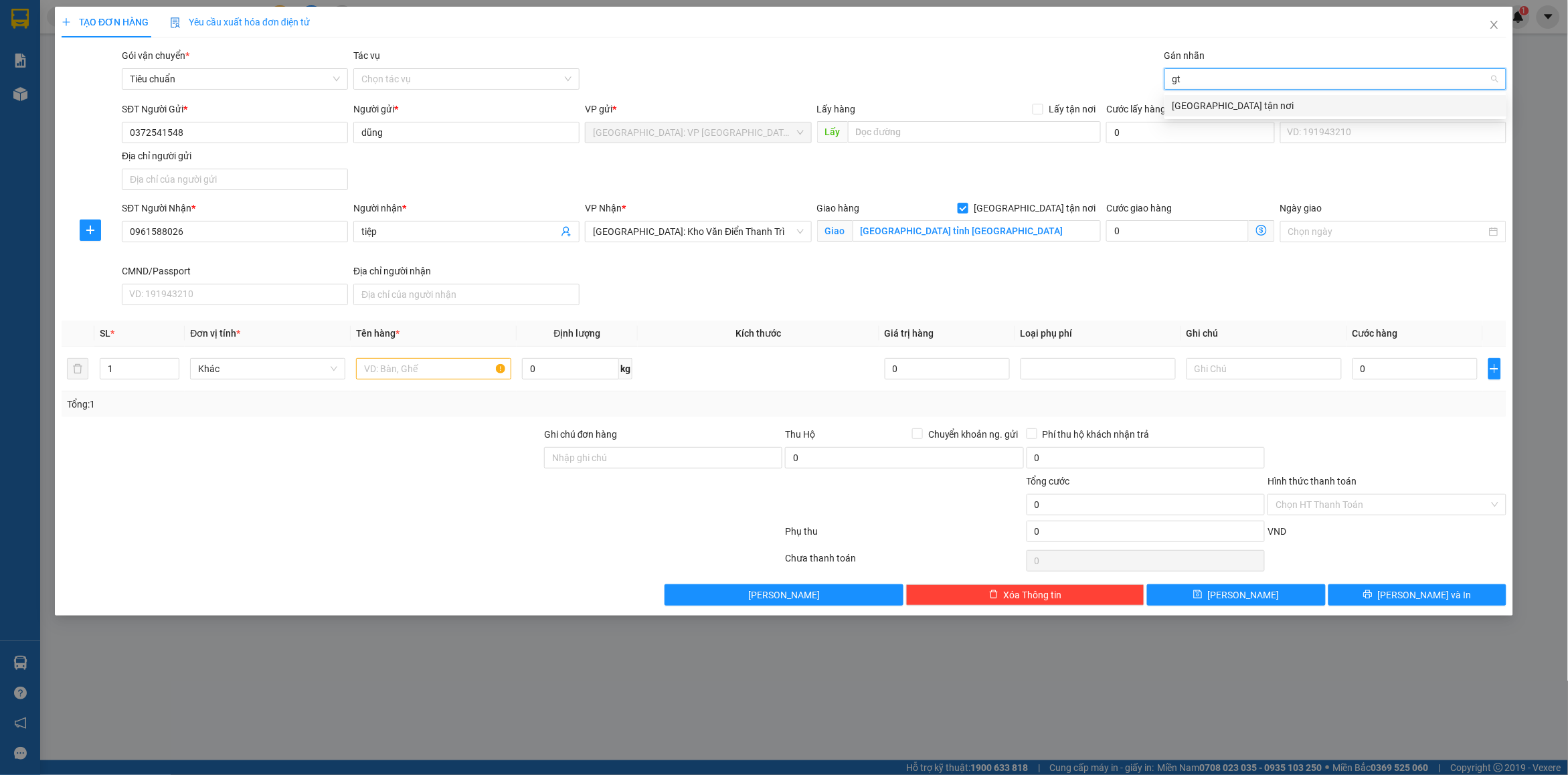
drag, startPoint x: 1201, startPoint y: 102, endPoint x: 1255, endPoint y: 77, distance: 59.5
click at [1203, 102] on div "[GEOGRAPHIC_DATA] tận nơi" at bounding box center [1335, 106] width 326 height 15
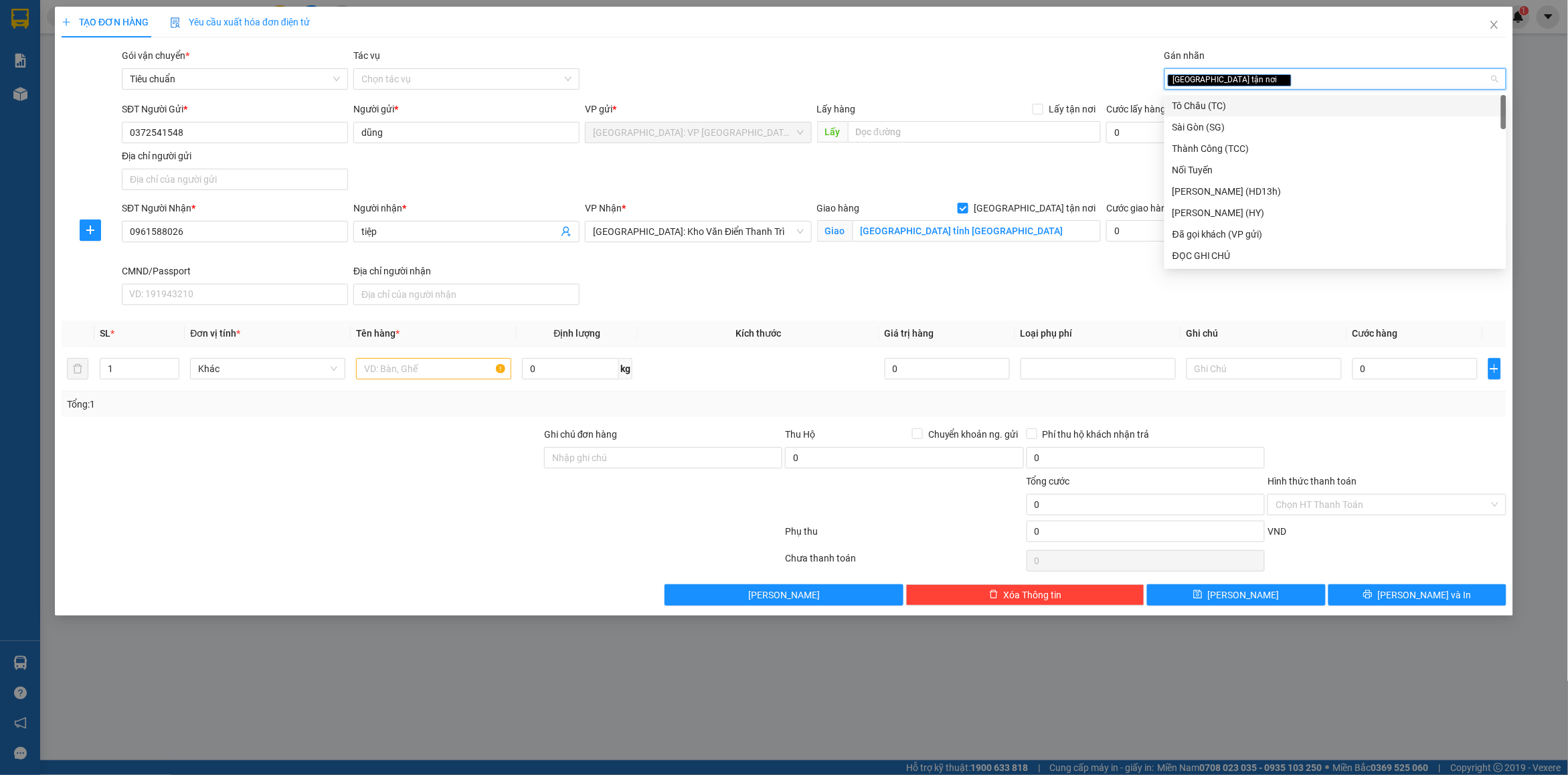
click at [1255, 75] on div "[GEOGRAPHIC_DATA] tận nơi" at bounding box center [1328, 78] width 322 height 16
type input "d"
type input "đã"
drag, startPoint x: 1236, startPoint y: 111, endPoint x: 1044, endPoint y: 87, distance: 193.5
click at [1235, 111] on div "Đã gọi khách (VP gửi)" at bounding box center [1335, 106] width 326 height 15
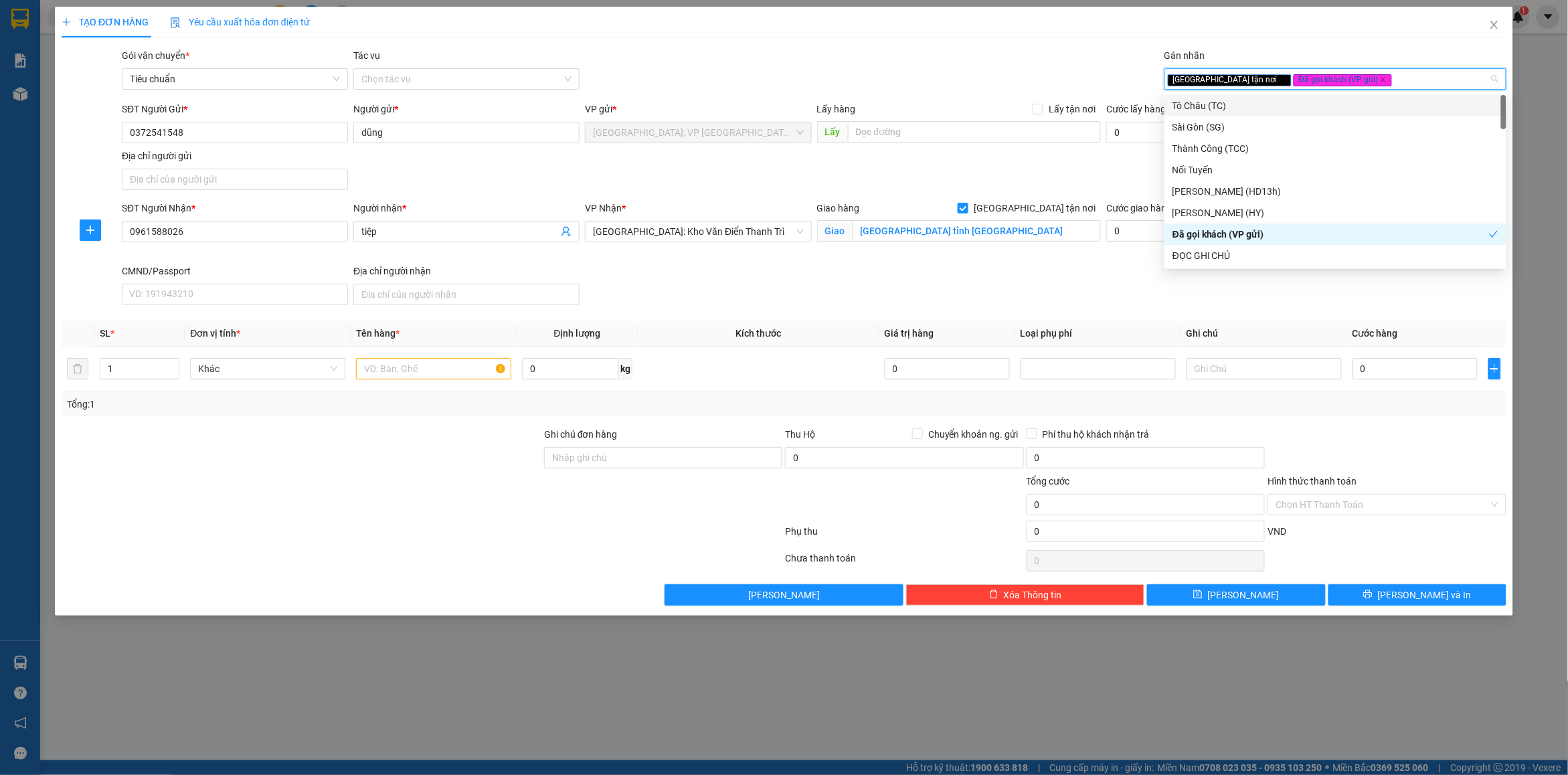
click at [925, 67] on div "Gói vận chuyển * Tiêu chuẩn Tác vụ Chọn tác vụ Gán nhãn Giao tận nơi Đã gọi k…" at bounding box center [814, 71] width 1390 height 47
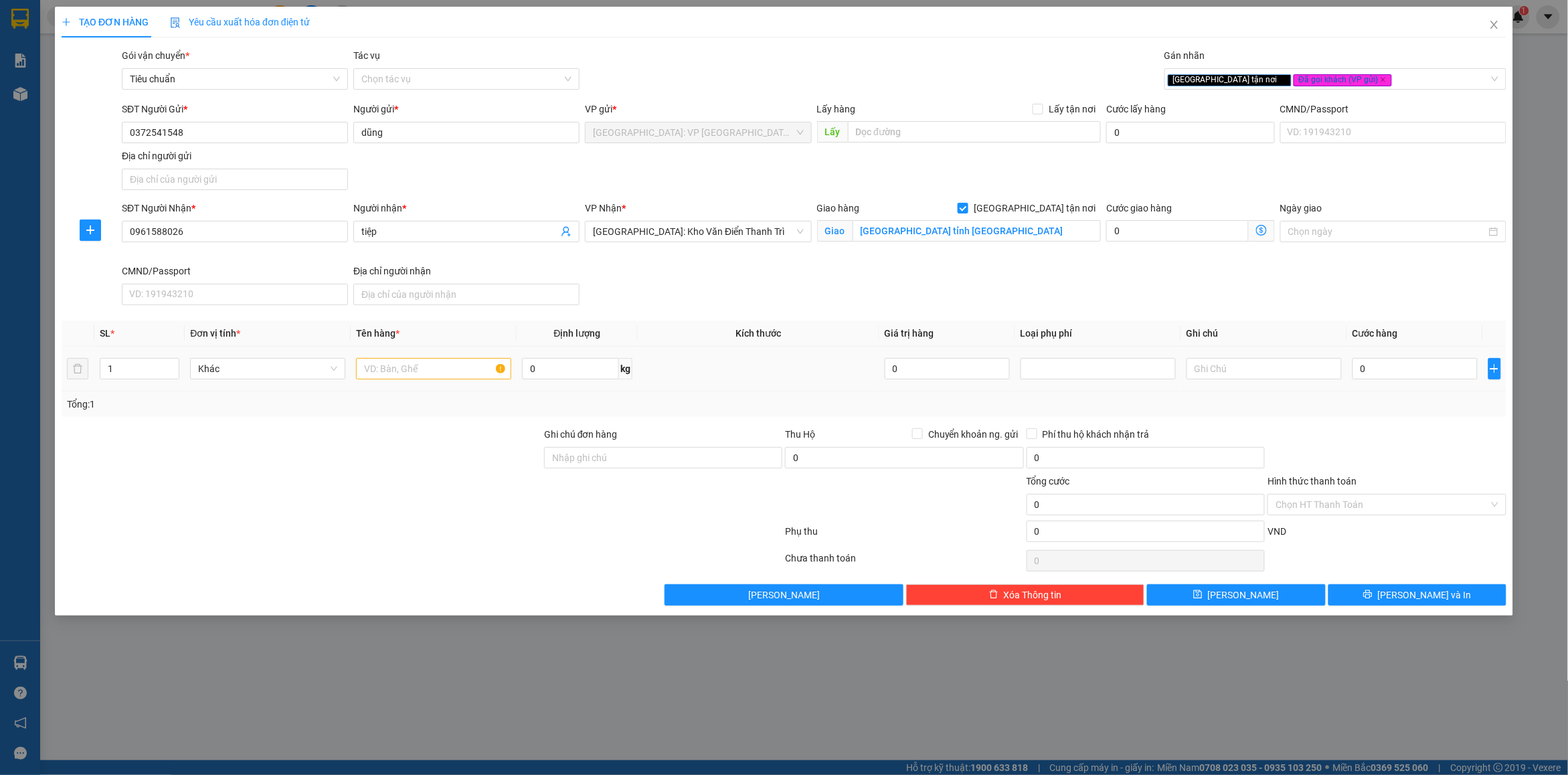
click at [399, 382] on div at bounding box center [433, 368] width 155 height 27
click at [398, 379] on input "text" at bounding box center [433, 369] width 155 height 22
type input "1 kiện giấy"
click at [627, 460] on input "Ghi chú đơn hàng" at bounding box center [663, 458] width 238 height 22
click at [755, 393] on div "Tổng: 1" at bounding box center [783, 404] width 1445 height 26
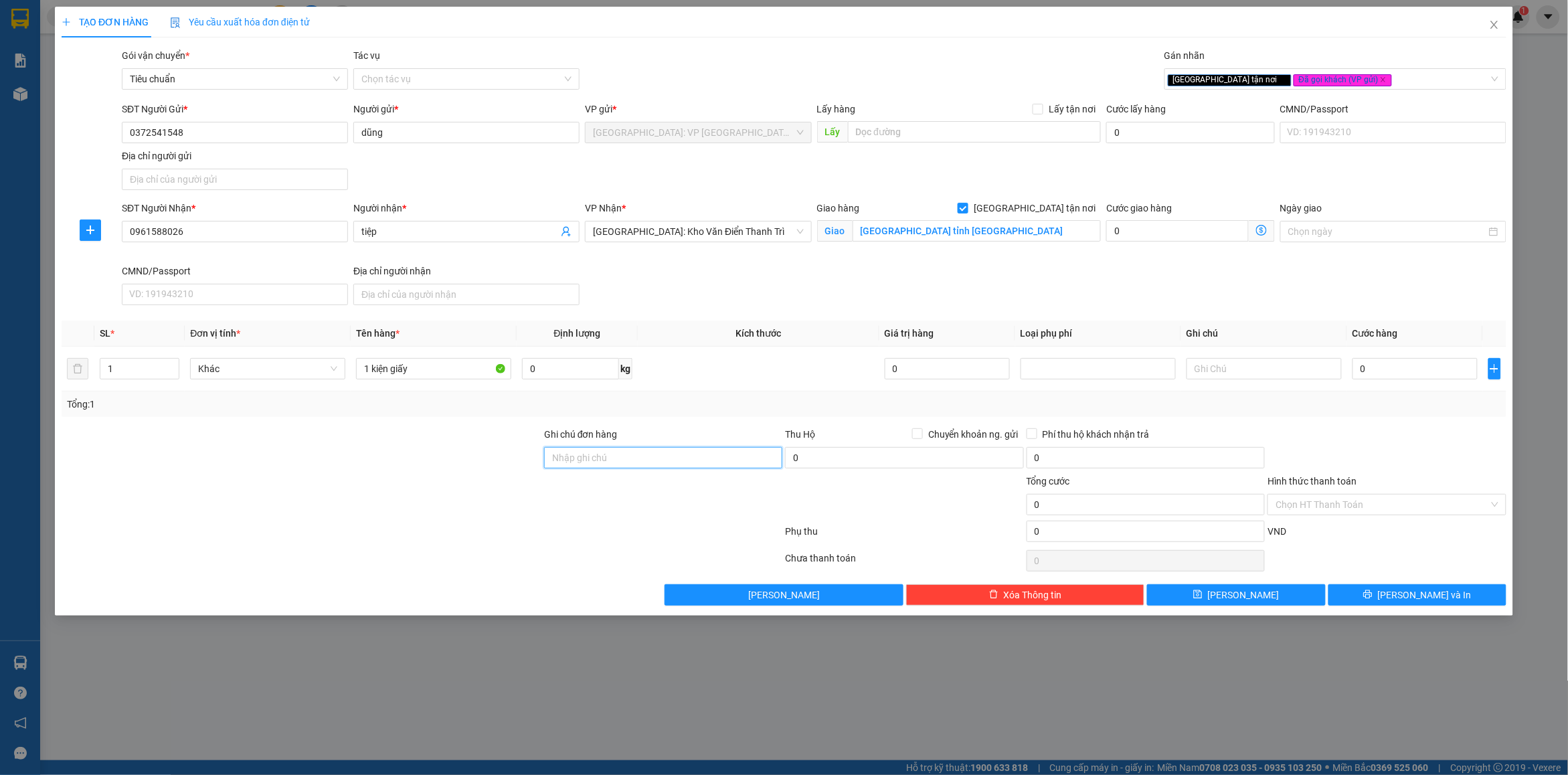
click at [639, 469] on input "Ghi chú đơn hàng" at bounding box center [663, 458] width 238 height 22
type input "nhận nguyên kiện bể vỡ không đền"
click at [727, 408] on div "Tổng: 1" at bounding box center [783, 404] width 1434 height 15
click at [458, 370] on input "1 kiện giấy" at bounding box center [433, 369] width 155 height 22
type input "1 kiện giấy ( cơ khí )"
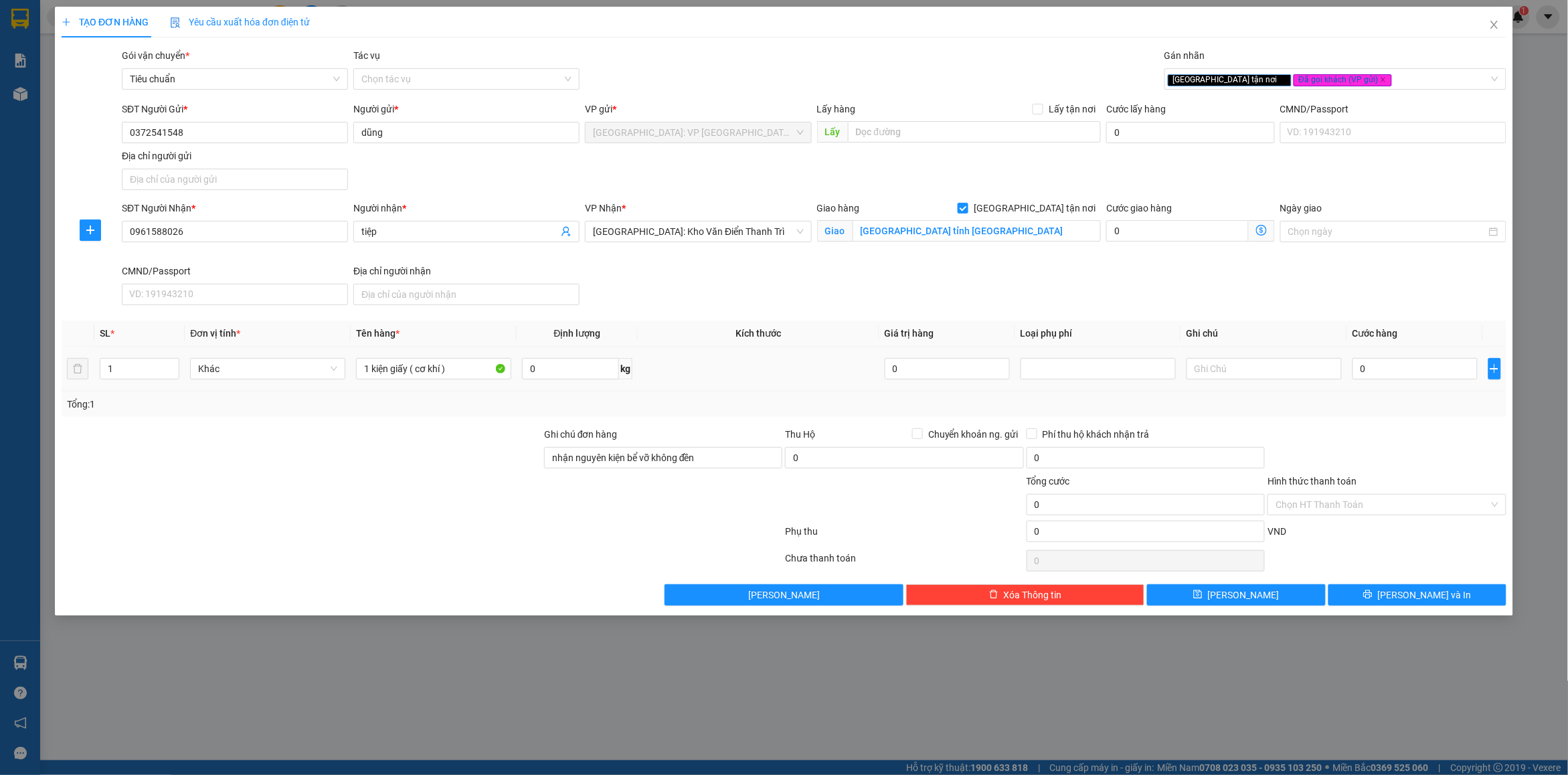
click at [1376, 386] on td "0" at bounding box center [1414, 369] width 136 height 45
click at [1369, 372] on input "0" at bounding box center [1414, 369] width 125 height 22
type input "6"
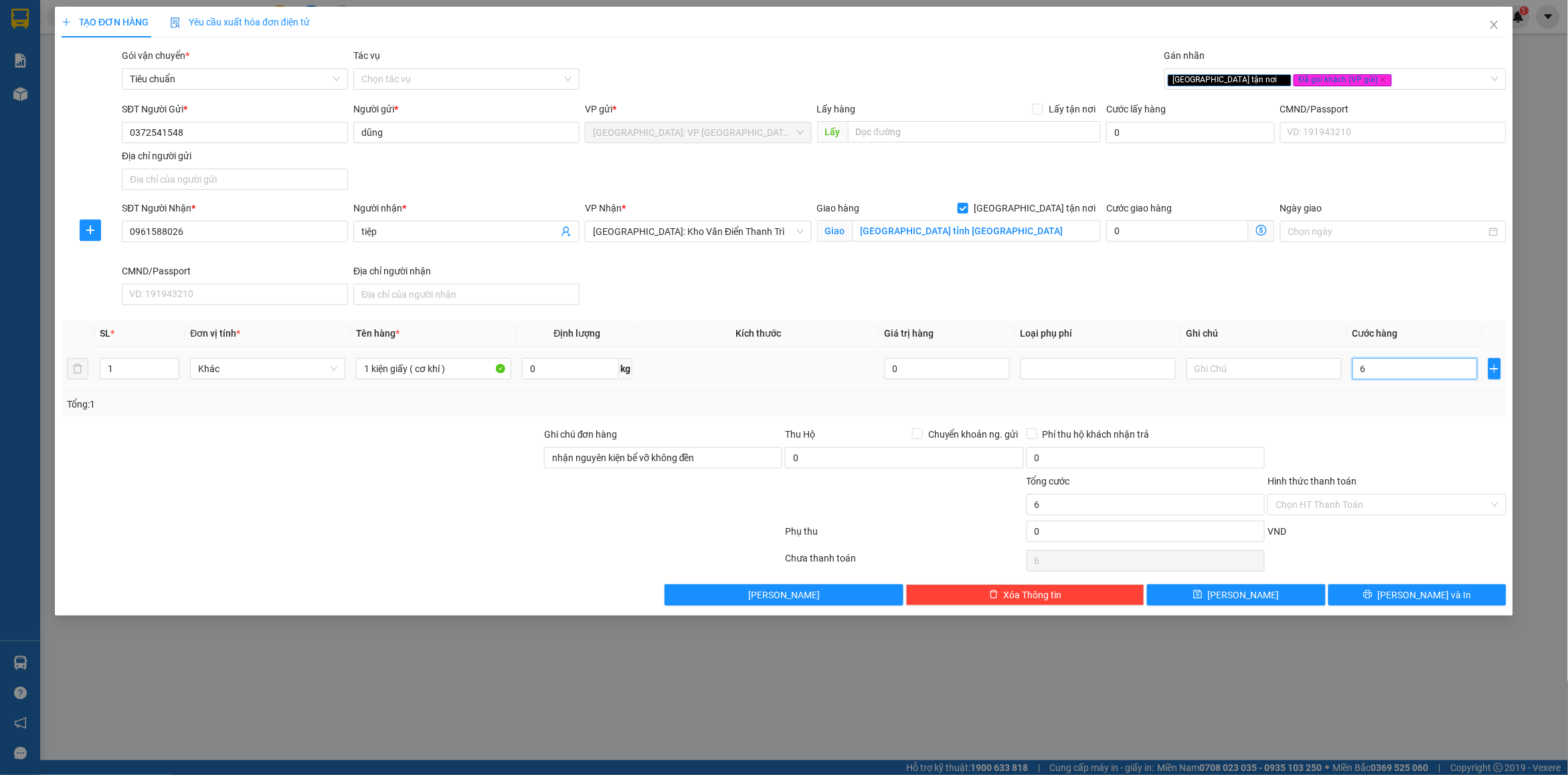
type input "65"
click at [1416, 420] on div "Transit Pickup Surcharge Ids Transit Deliver Surcharge Ids Transit Deliver Surc…" at bounding box center [783, 327] width 1445 height 558
type input "65.000"
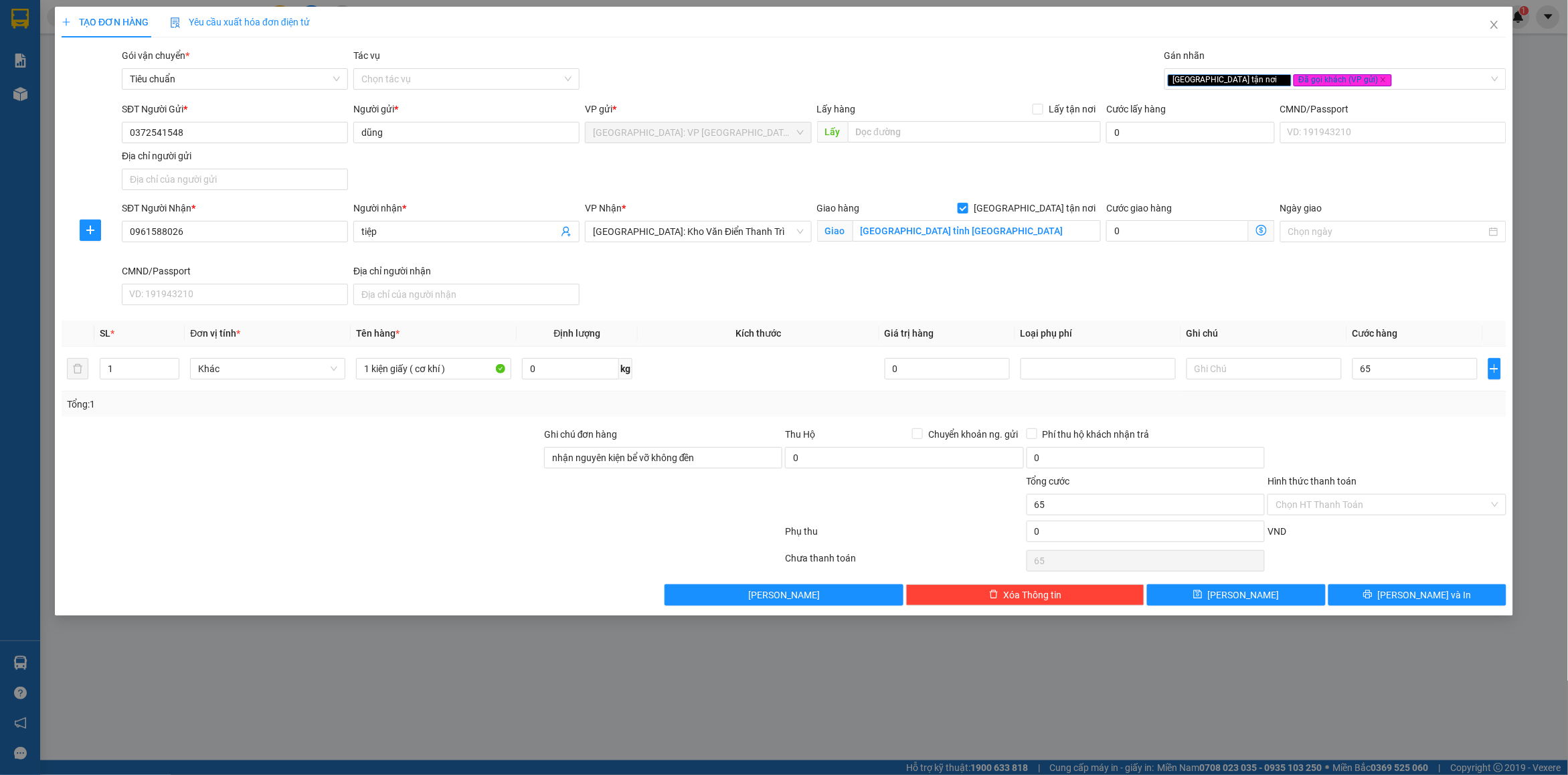
type input "65.000"
click at [1353, 507] on input "Hình thức thanh toán" at bounding box center [1382, 505] width 212 height 20
click at [1335, 531] on div "Tại văn phòng" at bounding box center [1387, 532] width 223 height 15
click at [1339, 459] on div at bounding box center [1387, 451] width 241 height 47
type input "65.000"
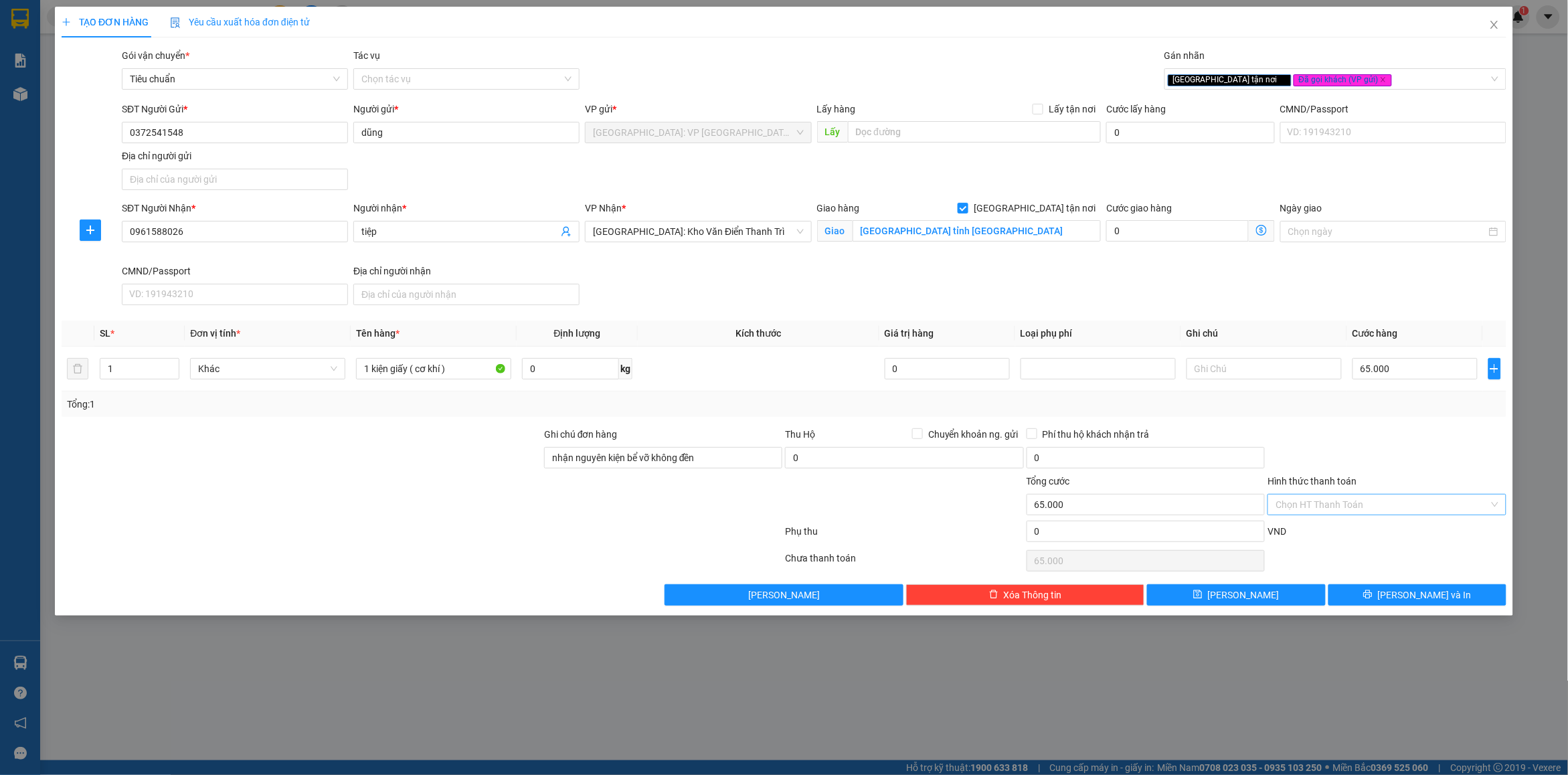
click at [1434, 465] on div at bounding box center [1387, 451] width 241 height 47
click at [1421, 596] on span "[PERSON_NAME] và In" at bounding box center [1425, 595] width 94 height 15
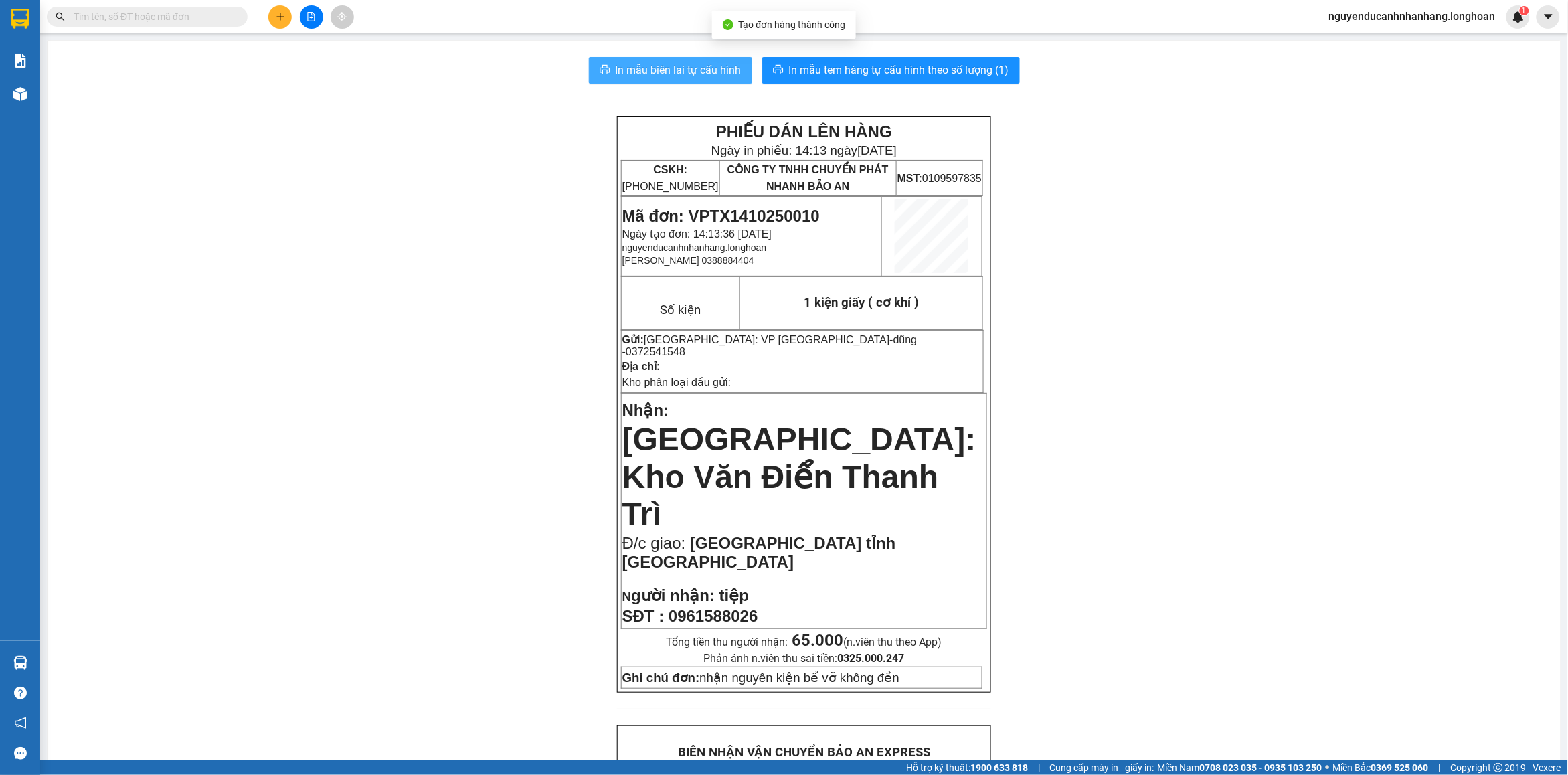
click at [660, 68] on span "In mẫu biên lai tự cấu hình" at bounding box center [679, 70] width 126 height 17
click at [812, 77] on span "In mẫu tem hàng tự cấu hình theo số lượng (1)" at bounding box center [899, 70] width 220 height 17
click at [305, 17] on button at bounding box center [312, 17] width 23 height 23
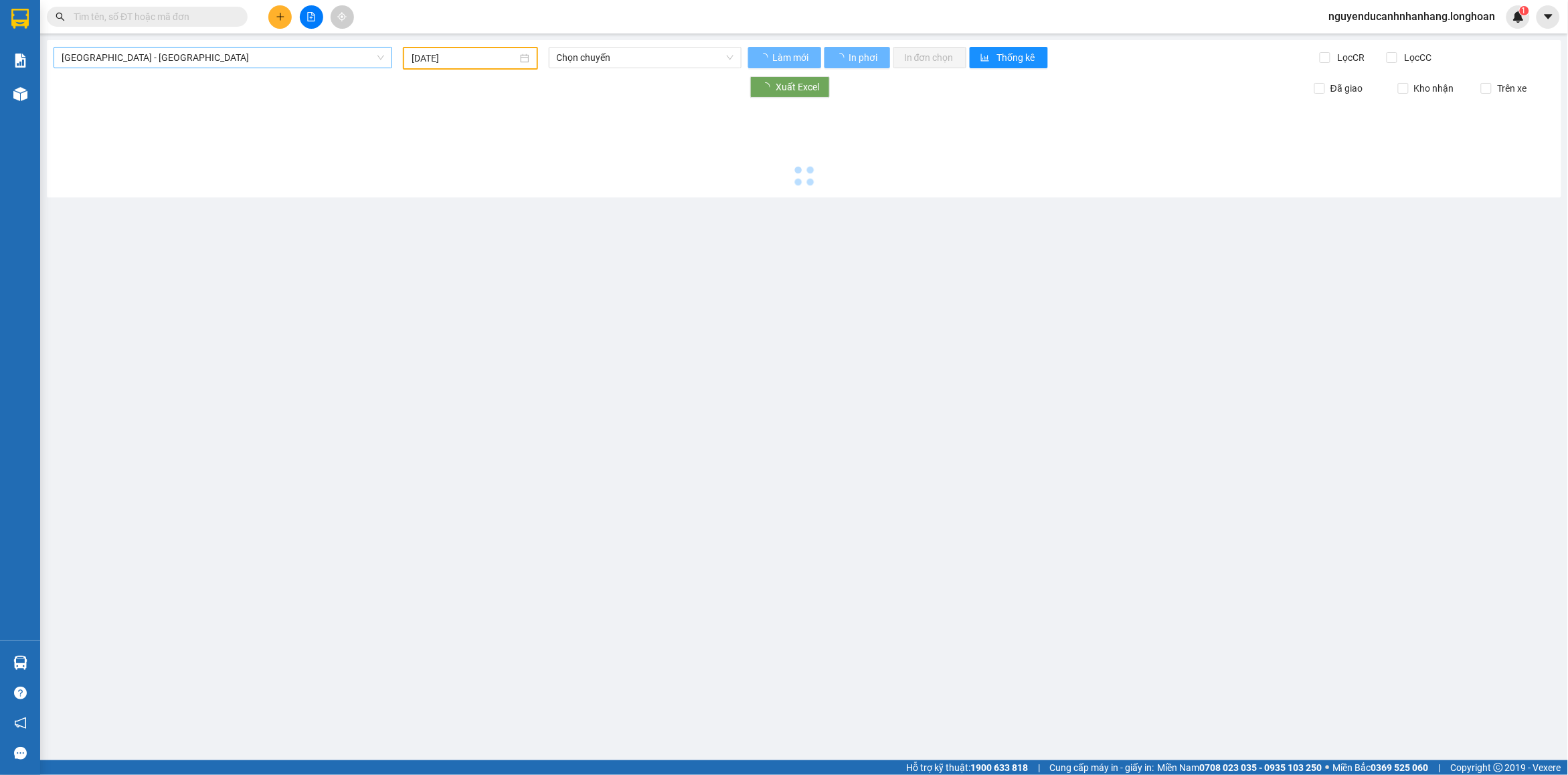
type input "[DATE]"
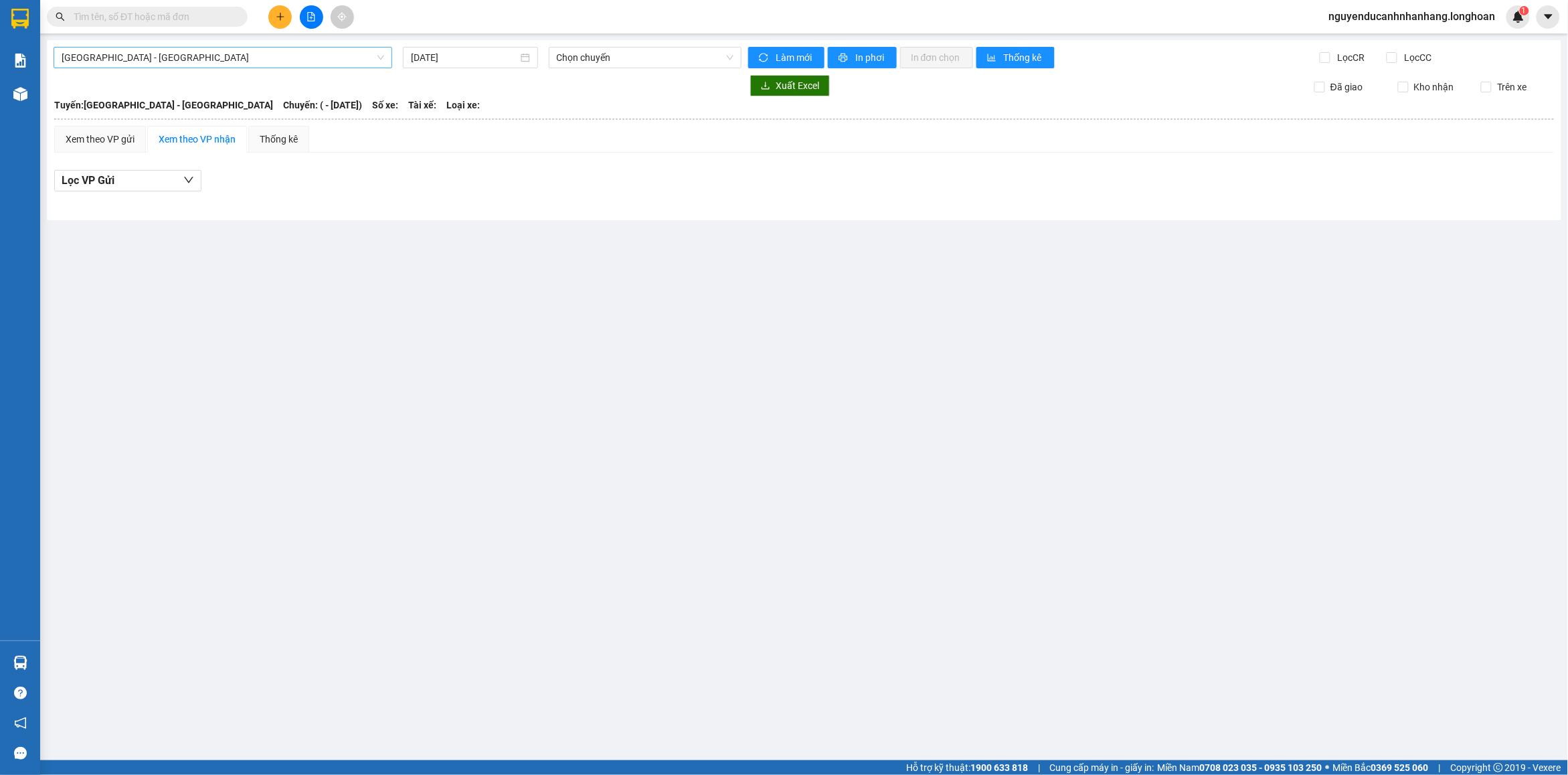
click at [236, 52] on span "[GEOGRAPHIC_DATA] - [GEOGRAPHIC_DATA]" at bounding box center [223, 57] width 323 height 20
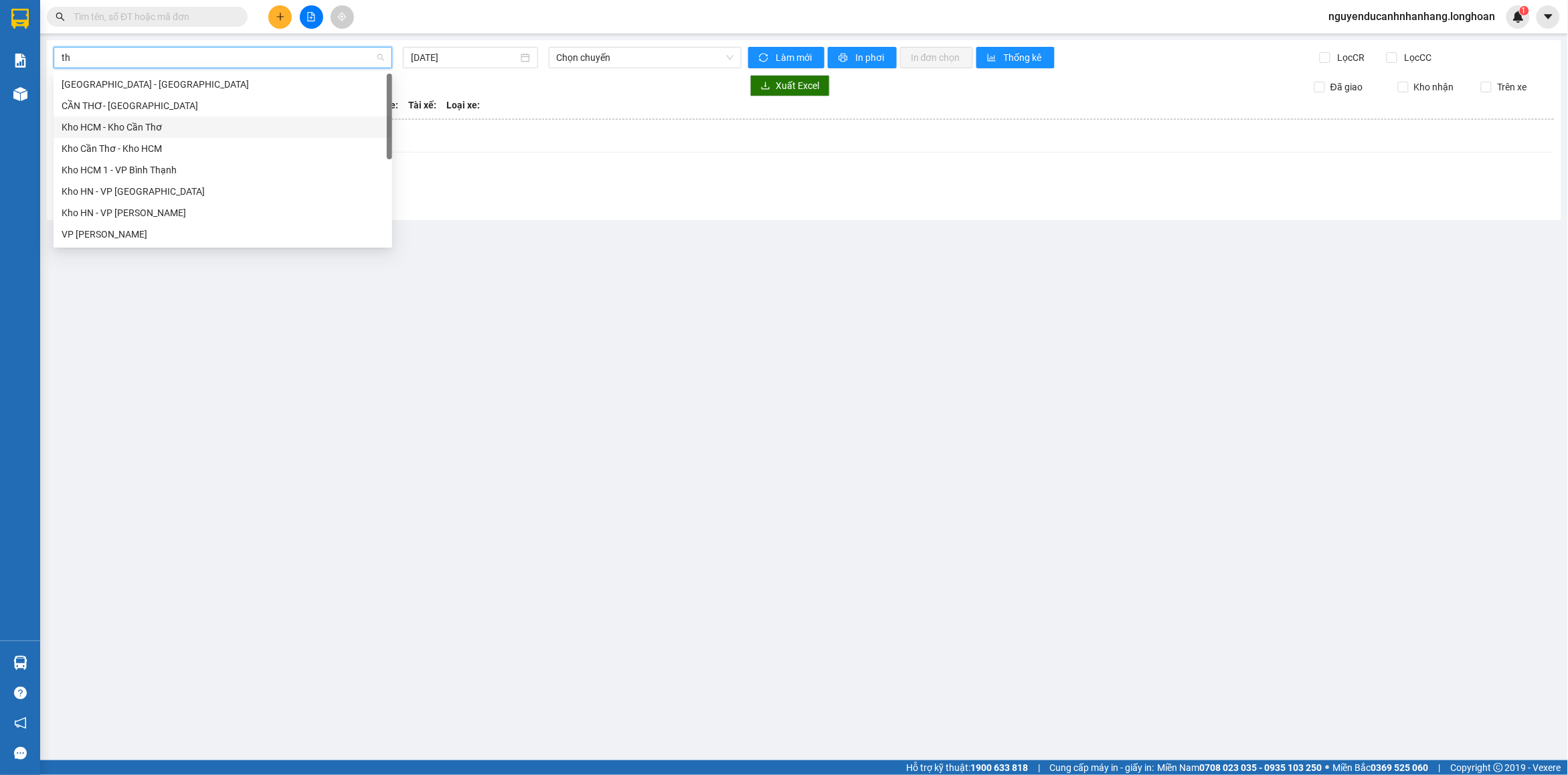
type input "tha"
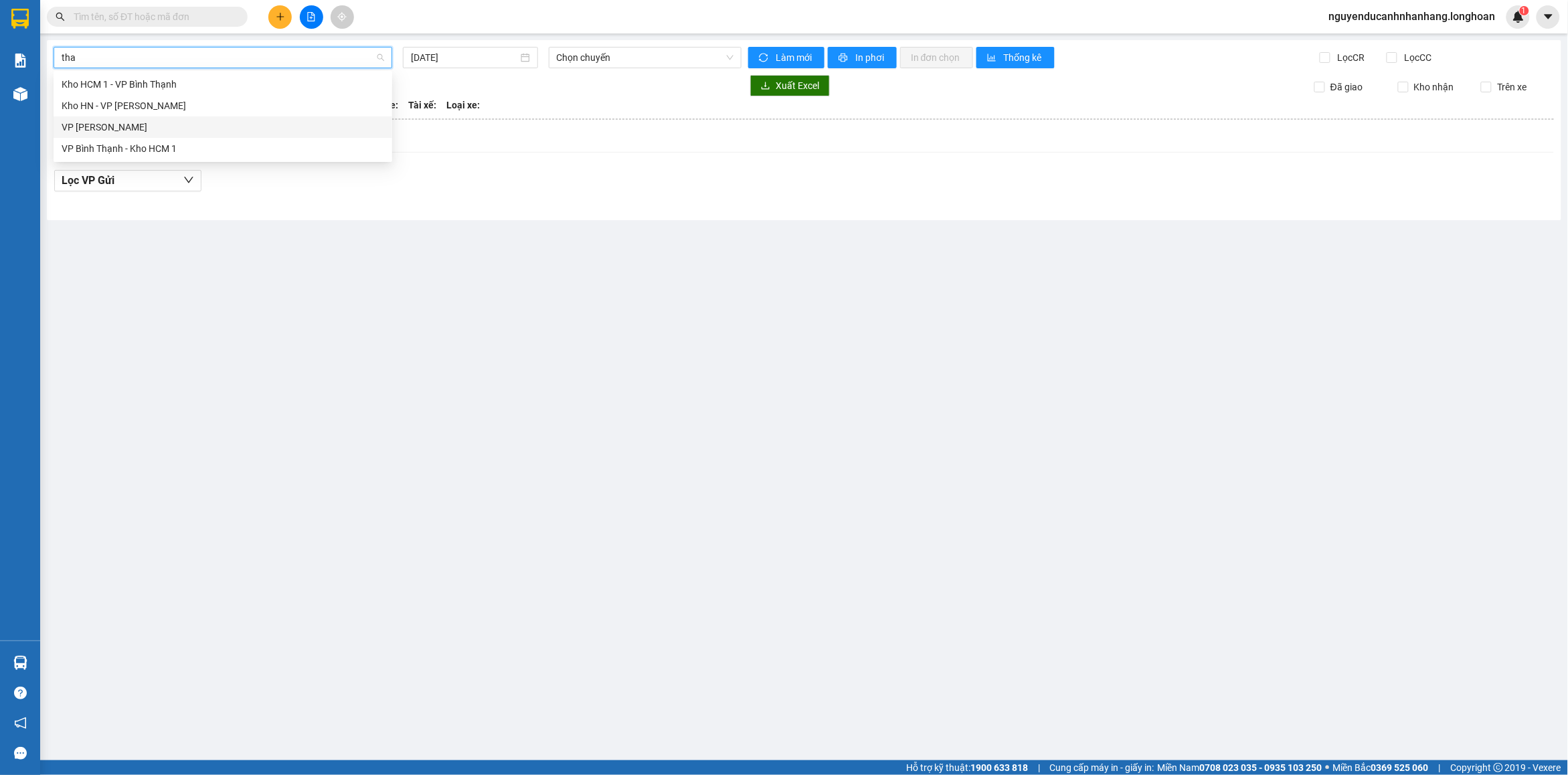
click at [114, 121] on div "VP [PERSON_NAME]" at bounding box center [223, 126] width 323 height 15
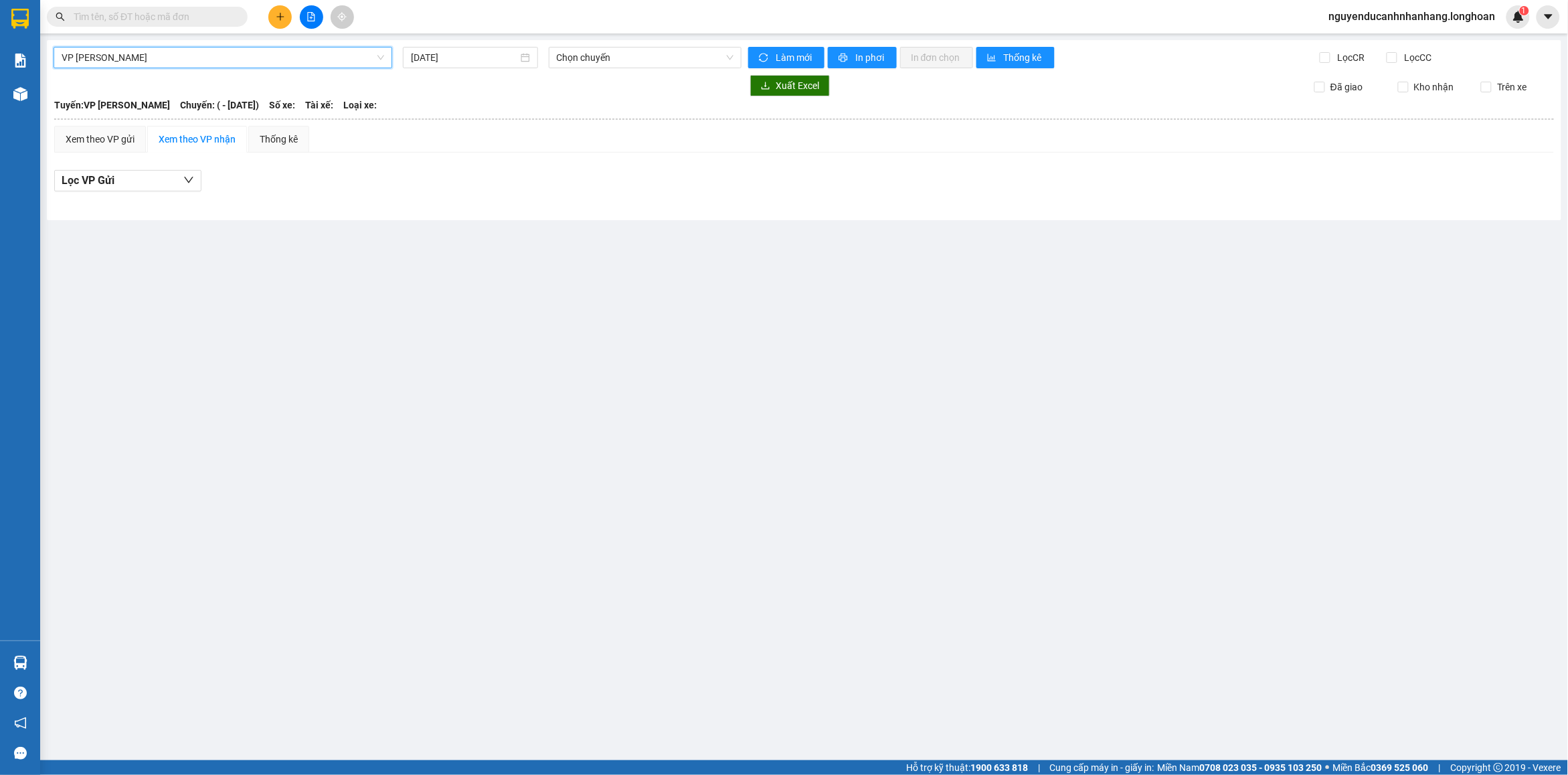
click at [493, 62] on input "[DATE]" at bounding box center [465, 57] width 107 height 15
click at [437, 178] on td "13" at bounding box center [447, 175] width 24 height 20
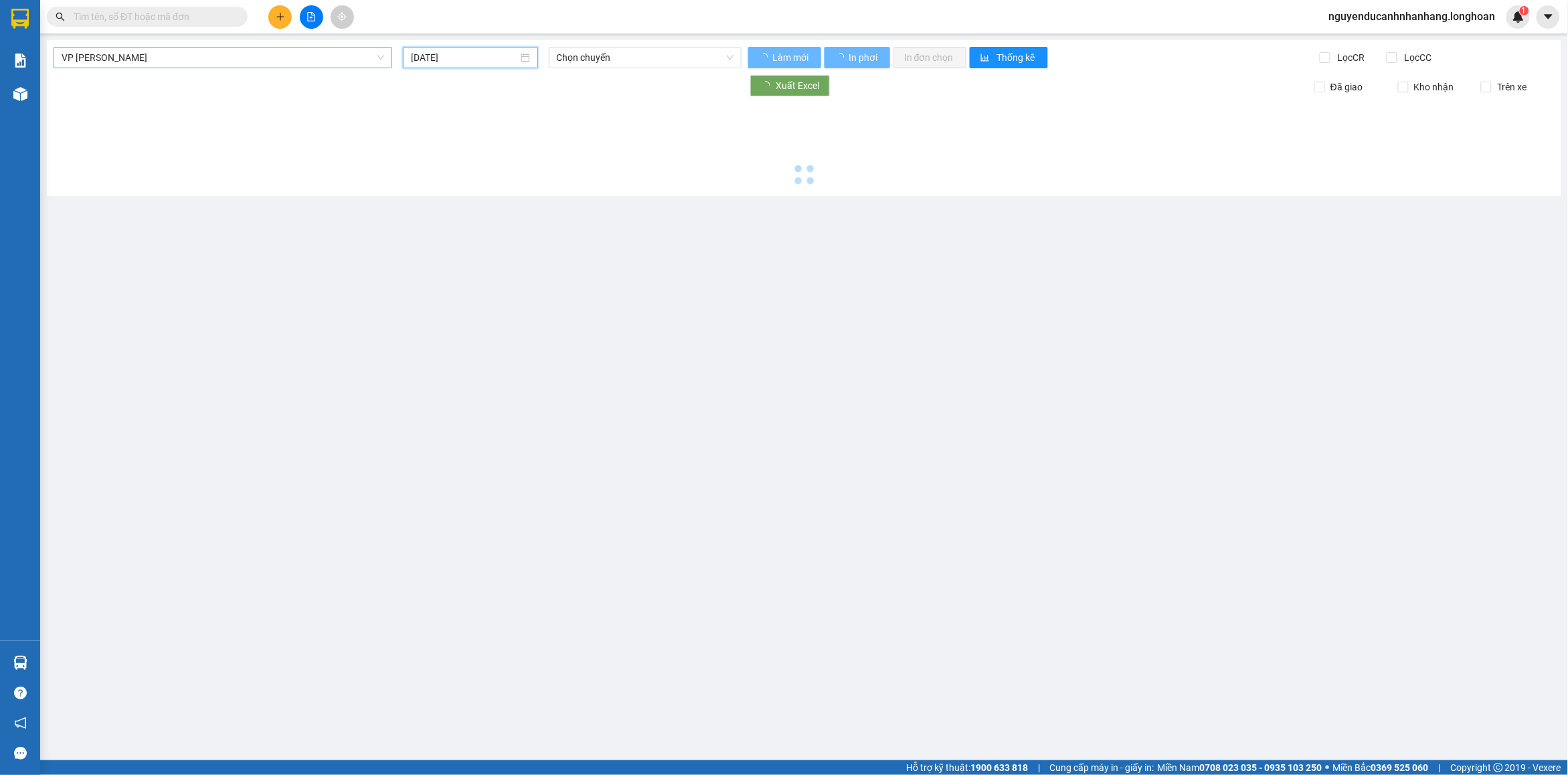
type input "[DATE]"
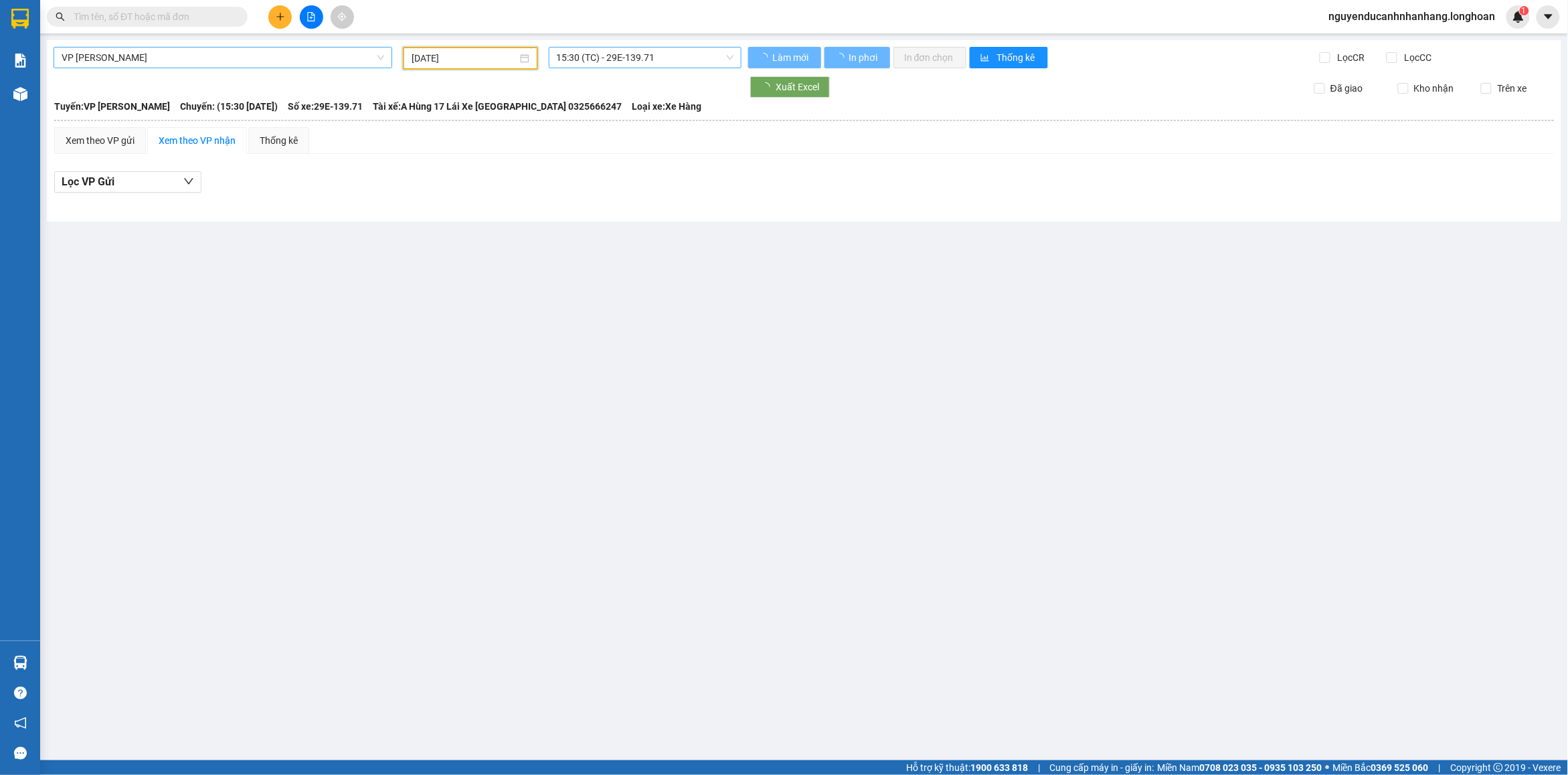
click at [633, 64] on span "15:30 (TC) - 29E-139.71" at bounding box center [645, 57] width 178 height 20
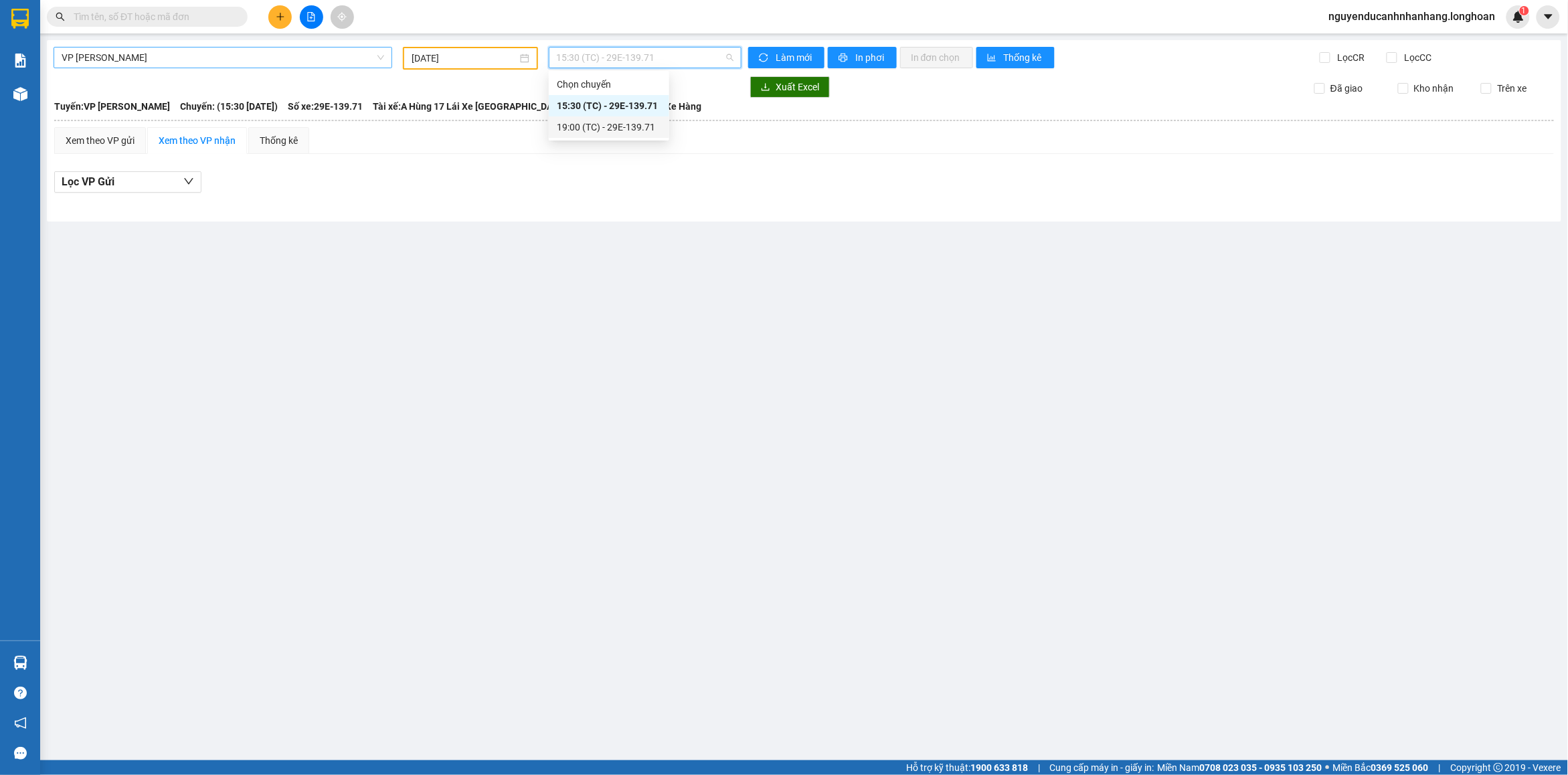
click at [619, 125] on div "19:00 (TC) - 29E-139.71" at bounding box center [609, 126] width 105 height 15
click at [281, 17] on icon "plus" at bounding box center [279, 16] width 7 height 1
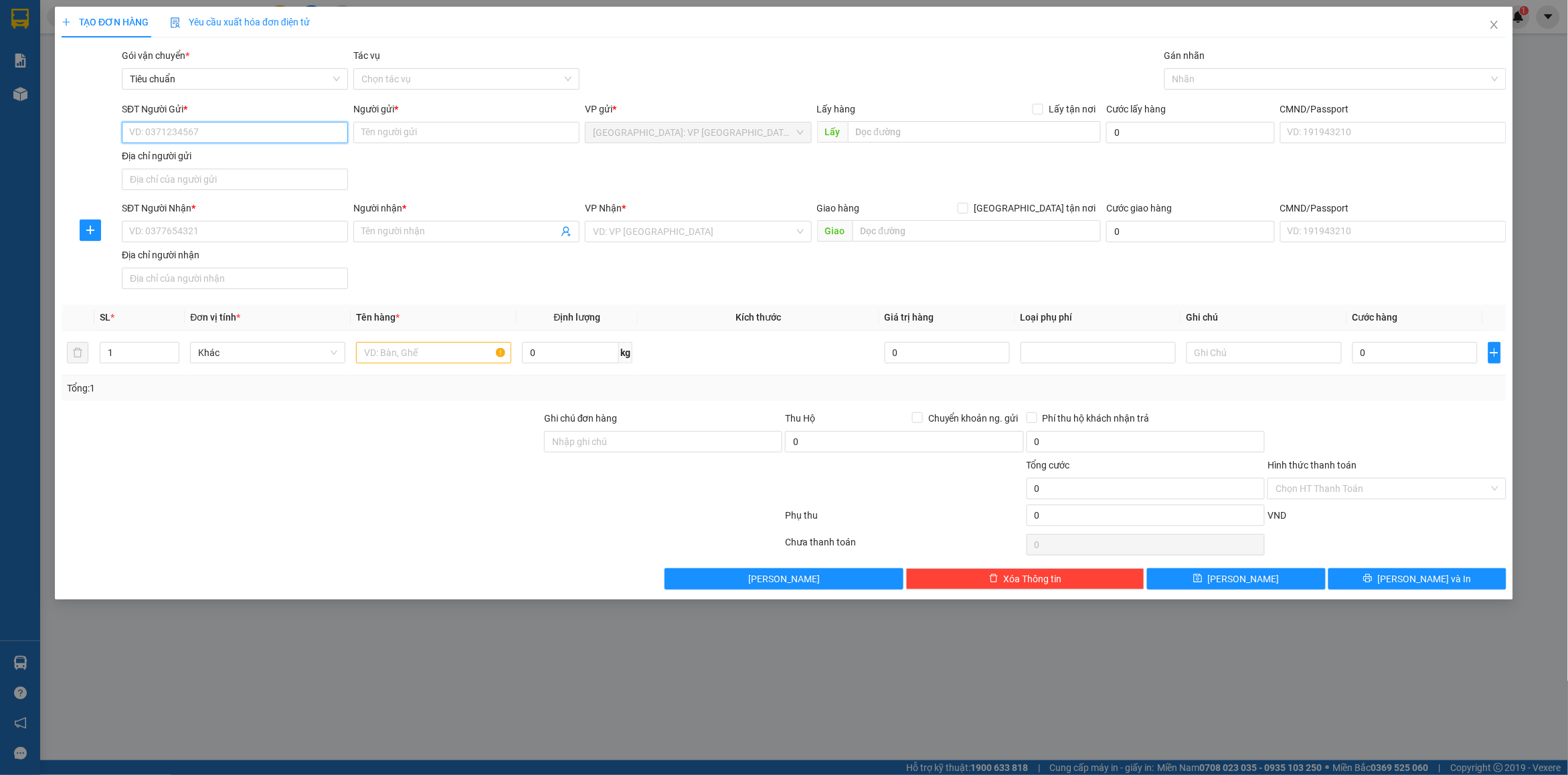
drag, startPoint x: 196, startPoint y: 136, endPoint x: 305, endPoint y: 149, distance: 109.8
click at [198, 136] on input "SĐT Người Gửi *" at bounding box center [235, 133] width 226 height 22
type input "0983993399"
click at [286, 164] on div "0983993399 - [PERSON_NAME]" at bounding box center [234, 160] width 210 height 15
type input "Đăng Vinh"
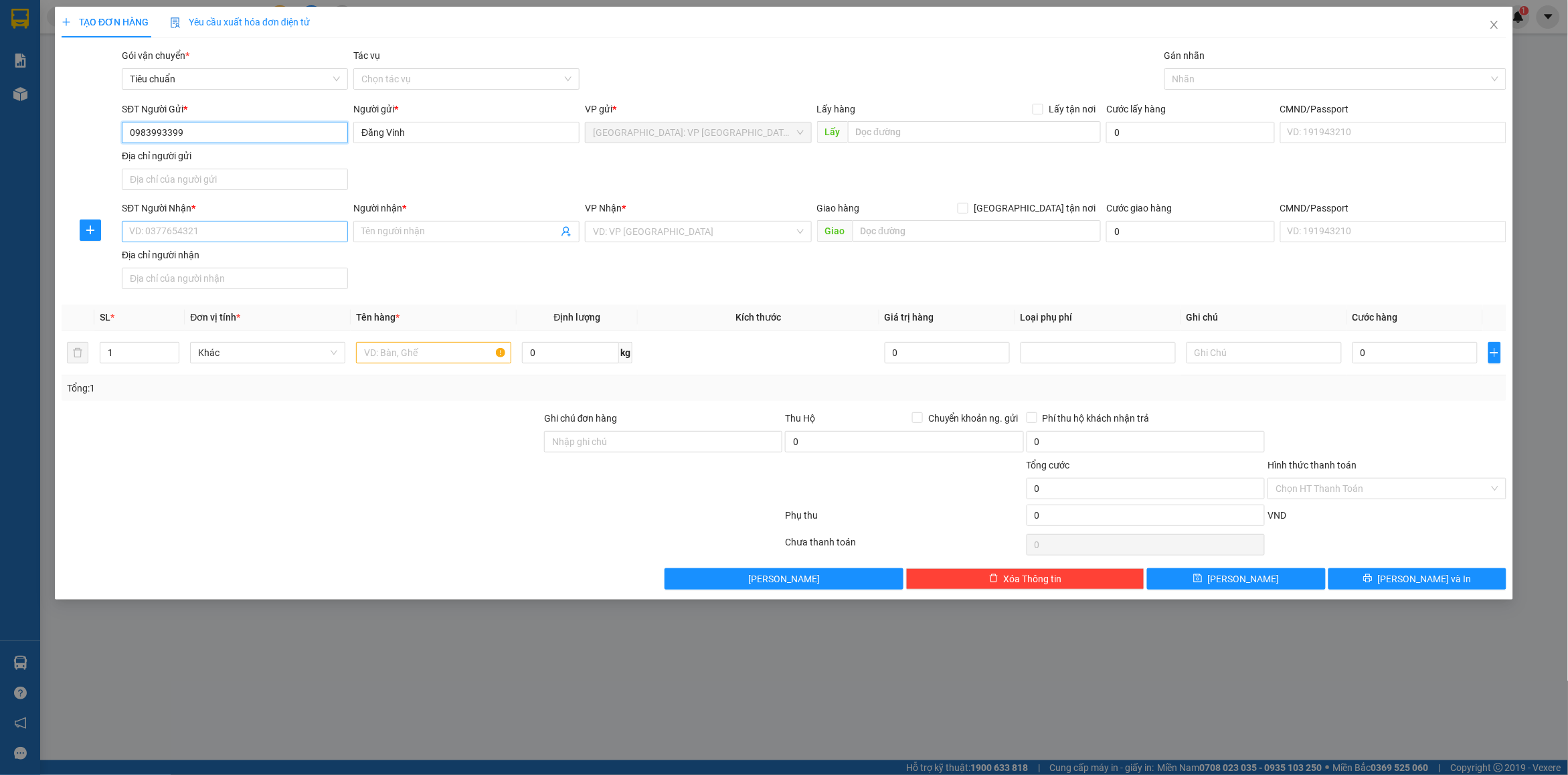
type input "0983993399"
click at [232, 227] on input "SĐT Người Nhận *" at bounding box center [235, 232] width 226 height 22
type input "0902038215"
drag, startPoint x: 399, startPoint y: 235, endPoint x: 862, endPoint y: 235, distance: 463.0
click at [402, 235] on input "Người nhận *" at bounding box center [460, 231] width 197 height 15
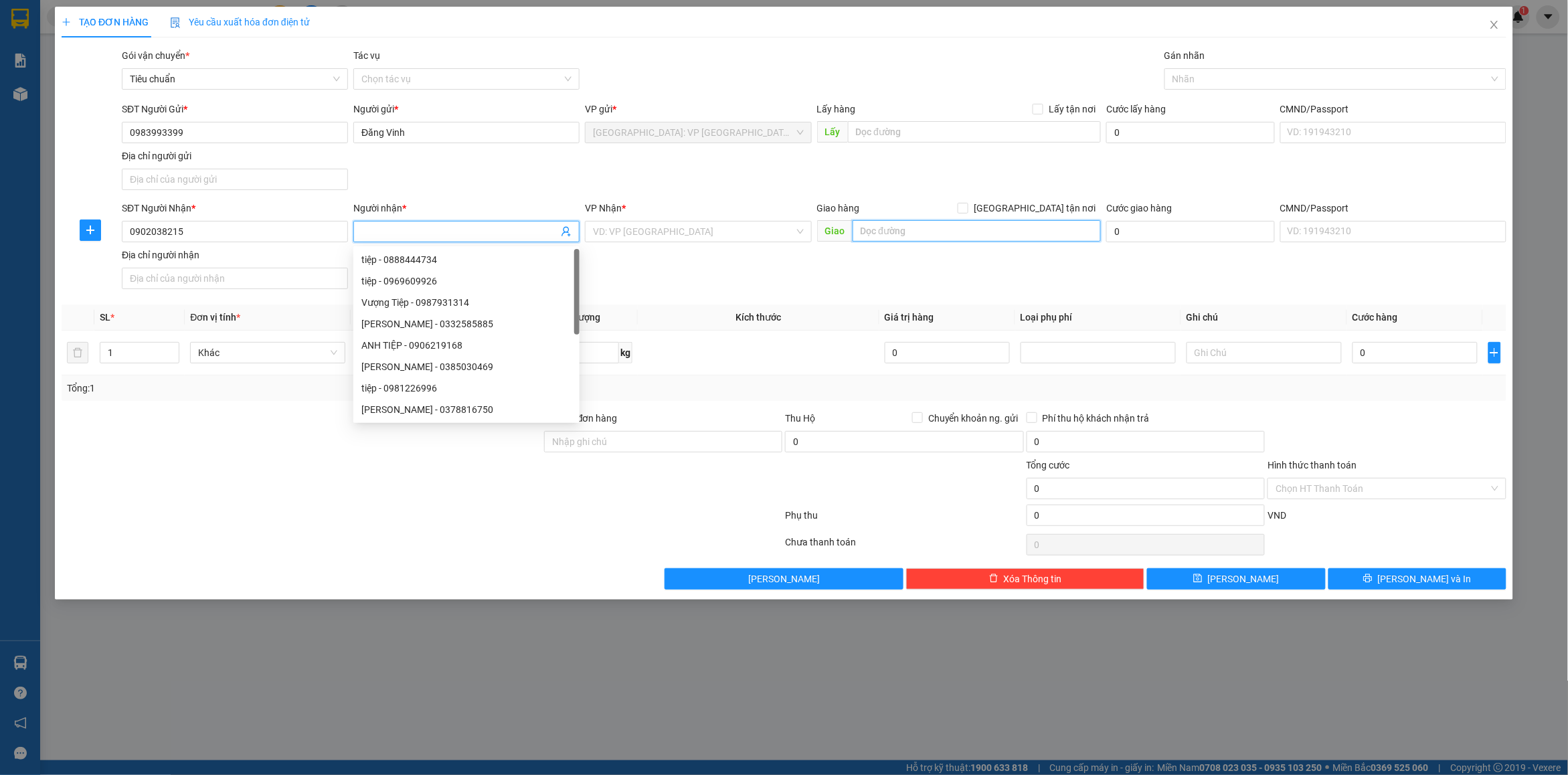
click at [888, 237] on input "text" at bounding box center [976, 231] width 249 height 22
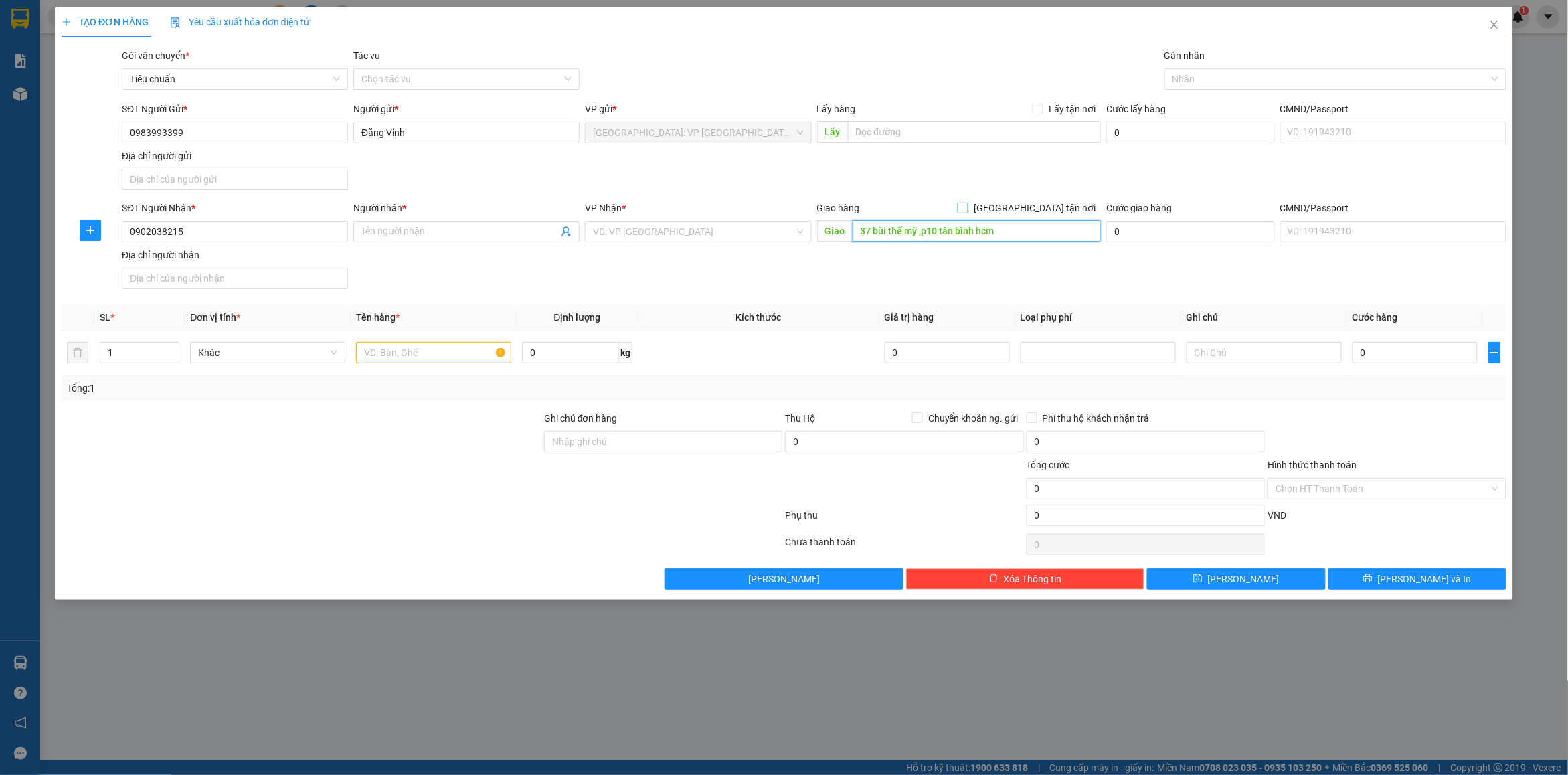
type input "37 bùi thế mỹ ,p10 tân bình hcm"
click at [1075, 205] on span "[GEOGRAPHIC_DATA] tận nơi" at bounding box center [1034, 208] width 133 height 15
click at [967, 205] on input "[GEOGRAPHIC_DATA] tận nơi" at bounding box center [962, 207] width 9 height 9
checkbox input "true"
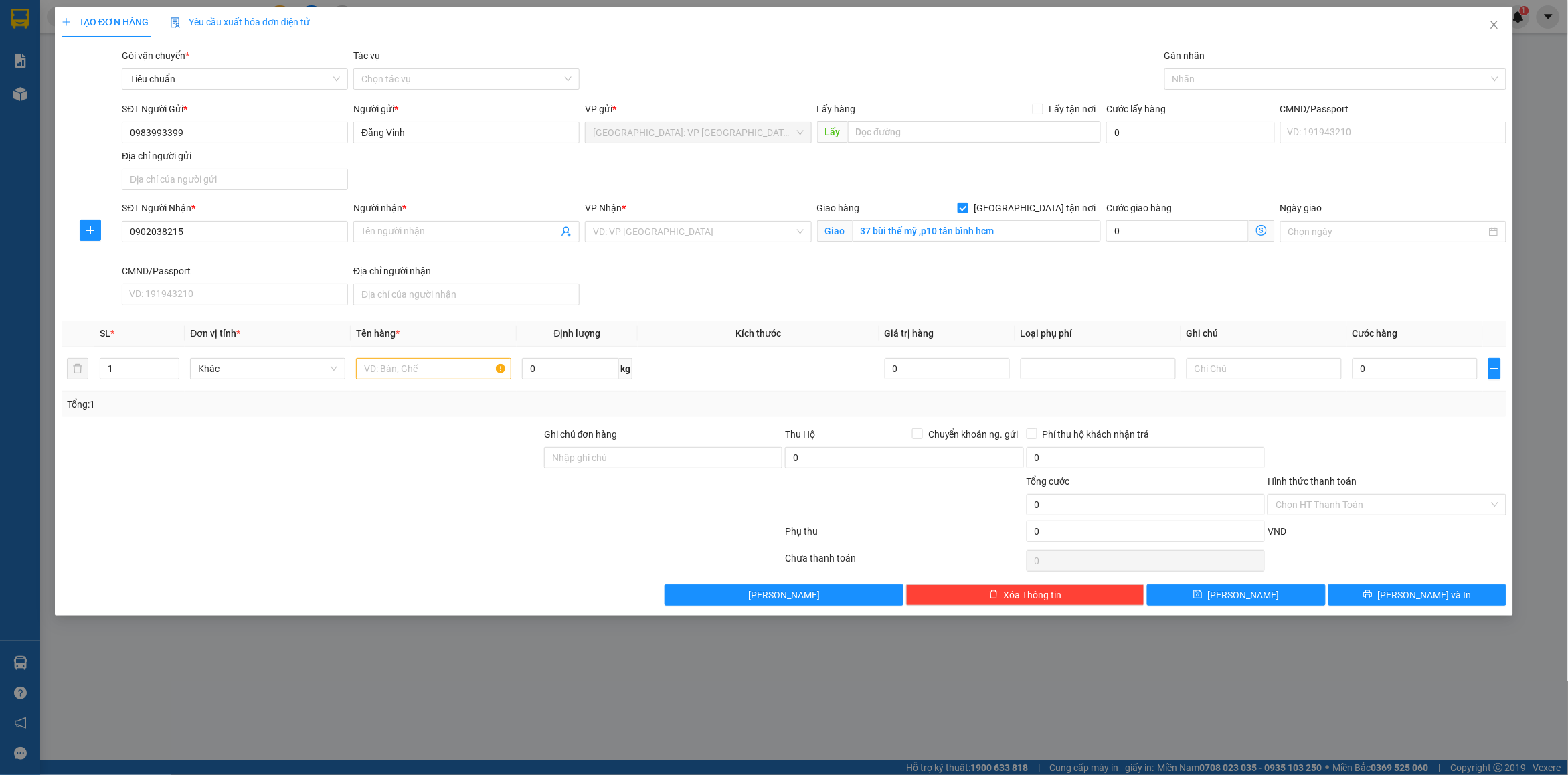
drag, startPoint x: 1088, startPoint y: 175, endPoint x: 1031, endPoint y: 173, distance: 57.0
click at [1071, 173] on div "SĐT Người Gửi * 0983993399 Người gửi * [PERSON_NAME] VP gửi * [GEOGRAPHIC_DATA]…" at bounding box center [814, 148] width 1390 height 94
click at [500, 226] on input "Người nhận *" at bounding box center [460, 231] width 197 height 15
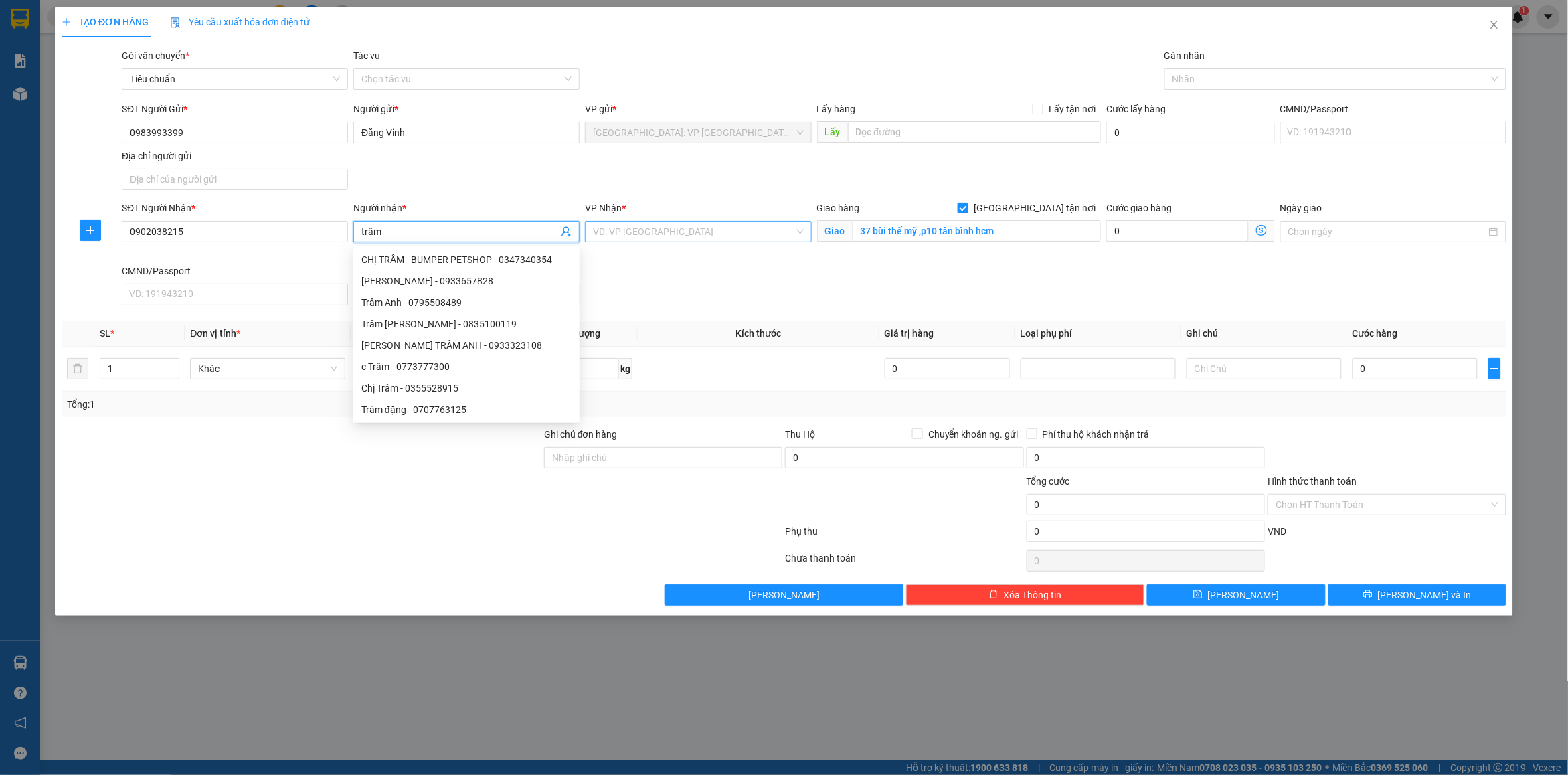
type input "trâm"
click at [656, 237] on input "search" at bounding box center [693, 232] width 201 height 20
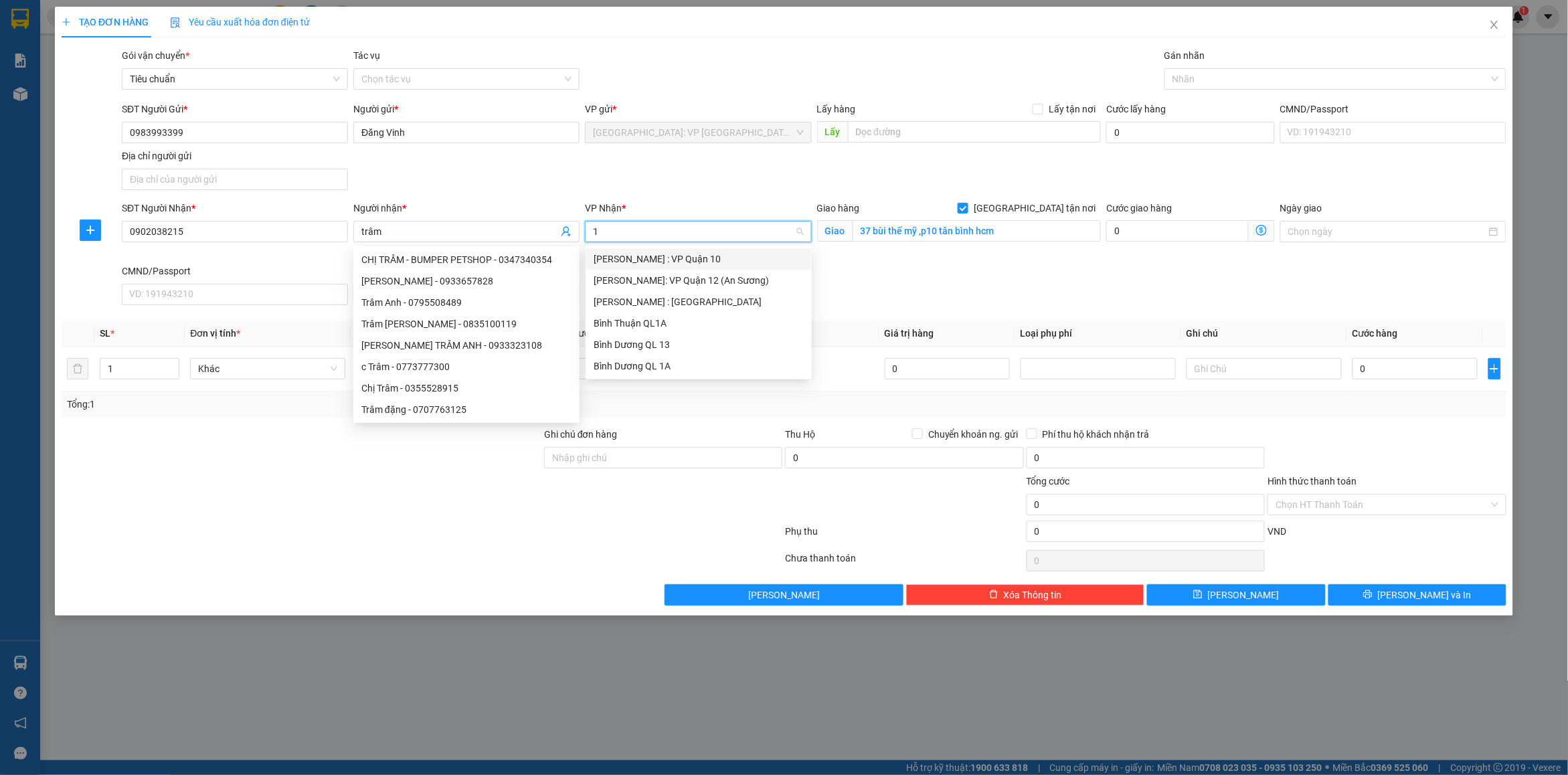
type input "12"
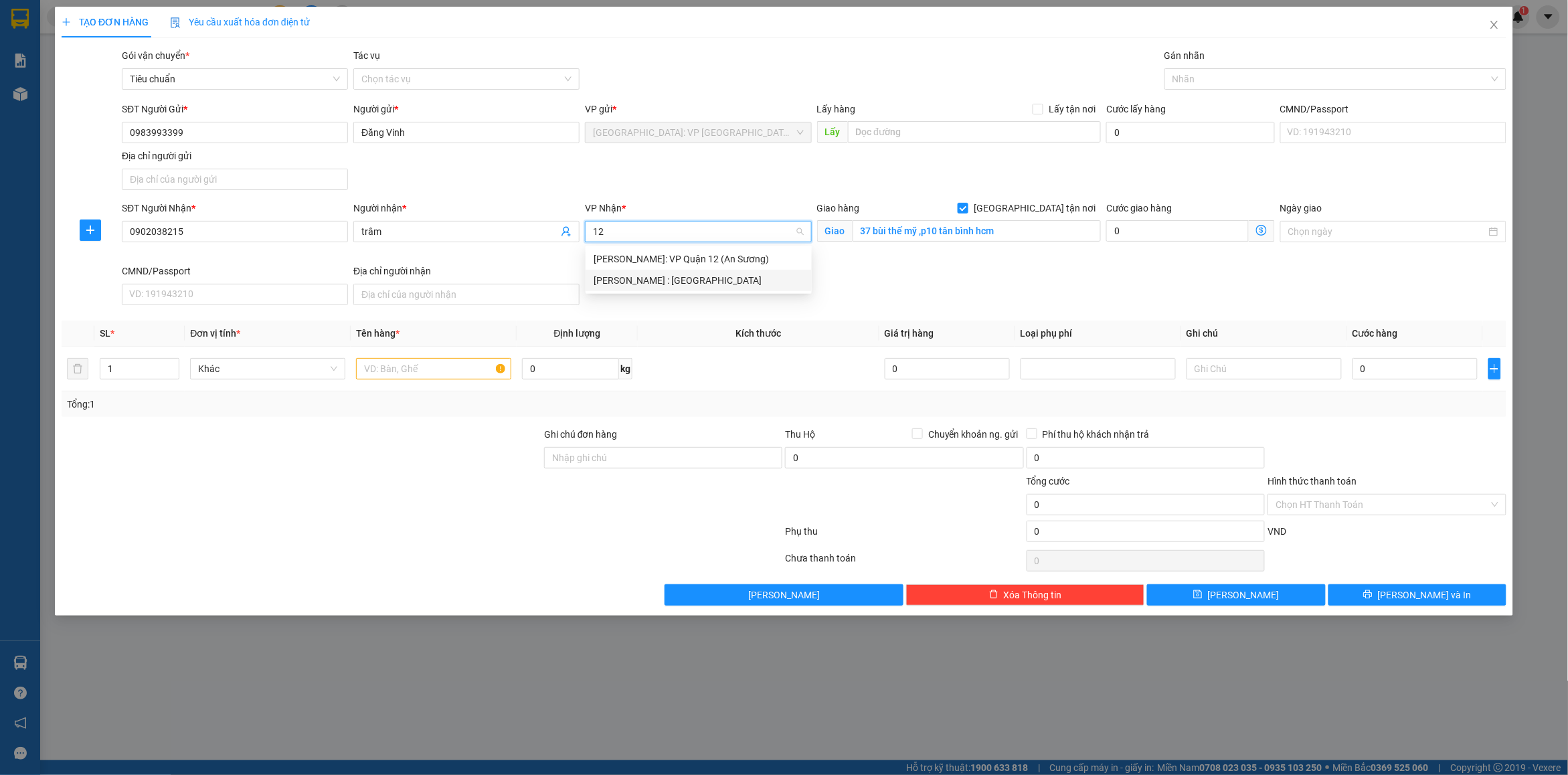
click at [677, 278] on div "[PERSON_NAME] : [GEOGRAPHIC_DATA]" at bounding box center [698, 280] width 210 height 15
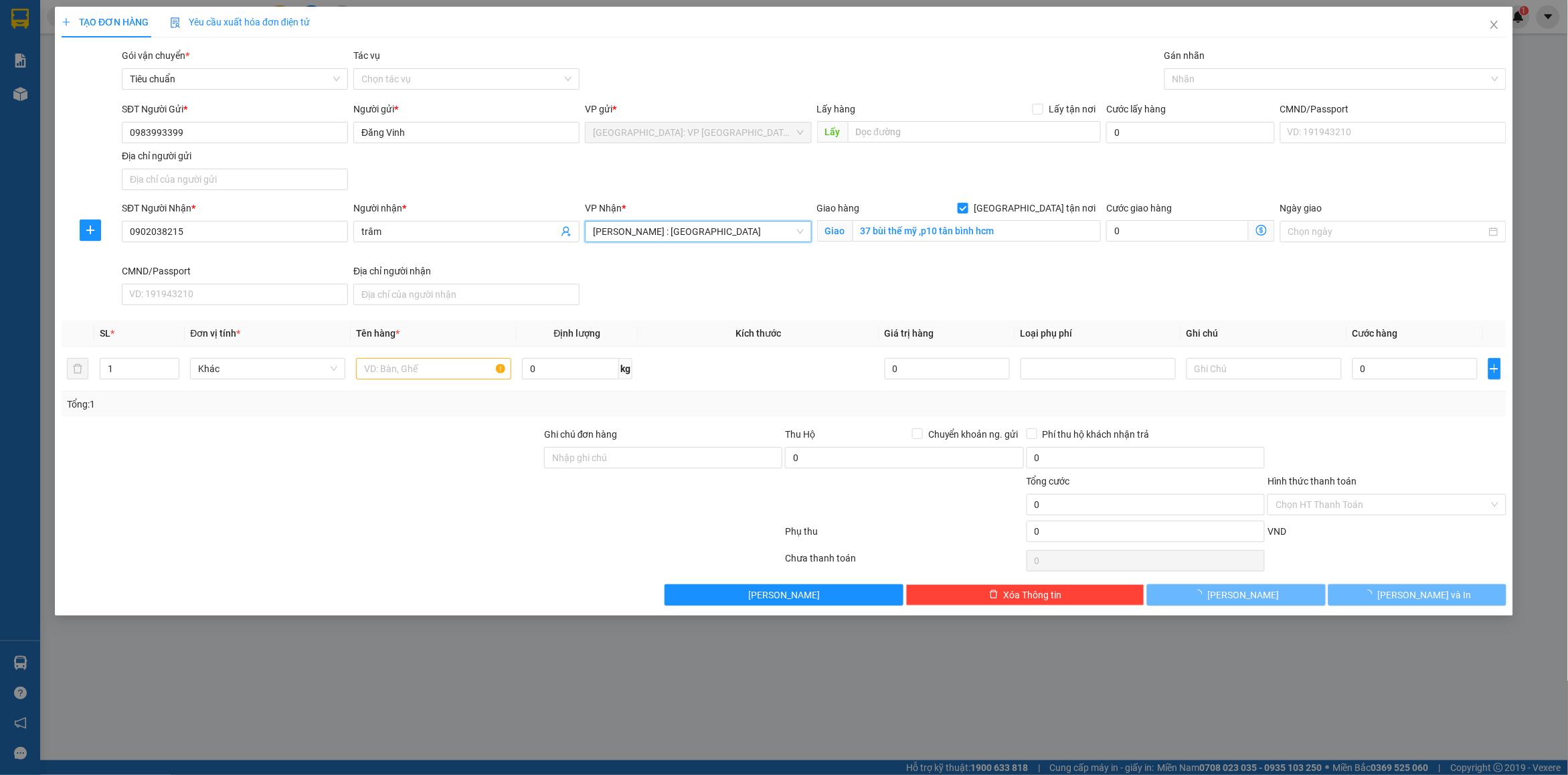
drag, startPoint x: 1001, startPoint y: 316, endPoint x: 1018, endPoint y: 292, distance: 29.4
click at [1003, 315] on div "Transit Pickup Surcharge Ids Transit Deliver Surcharge Ids Transit Deliver Surc…" at bounding box center [783, 327] width 1445 height 558
click at [1179, 79] on div at bounding box center [1328, 78] width 322 height 16
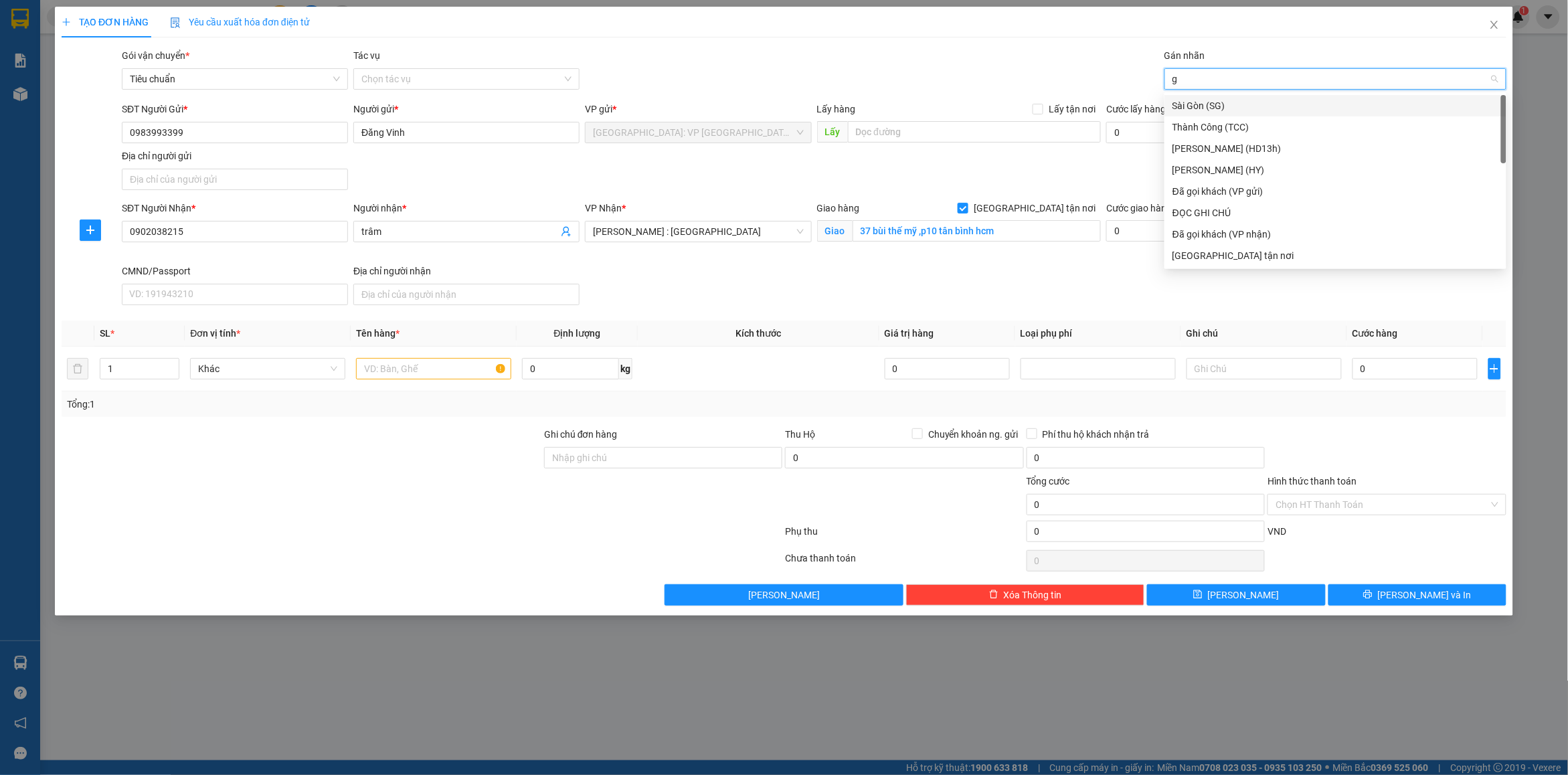
type input "gt"
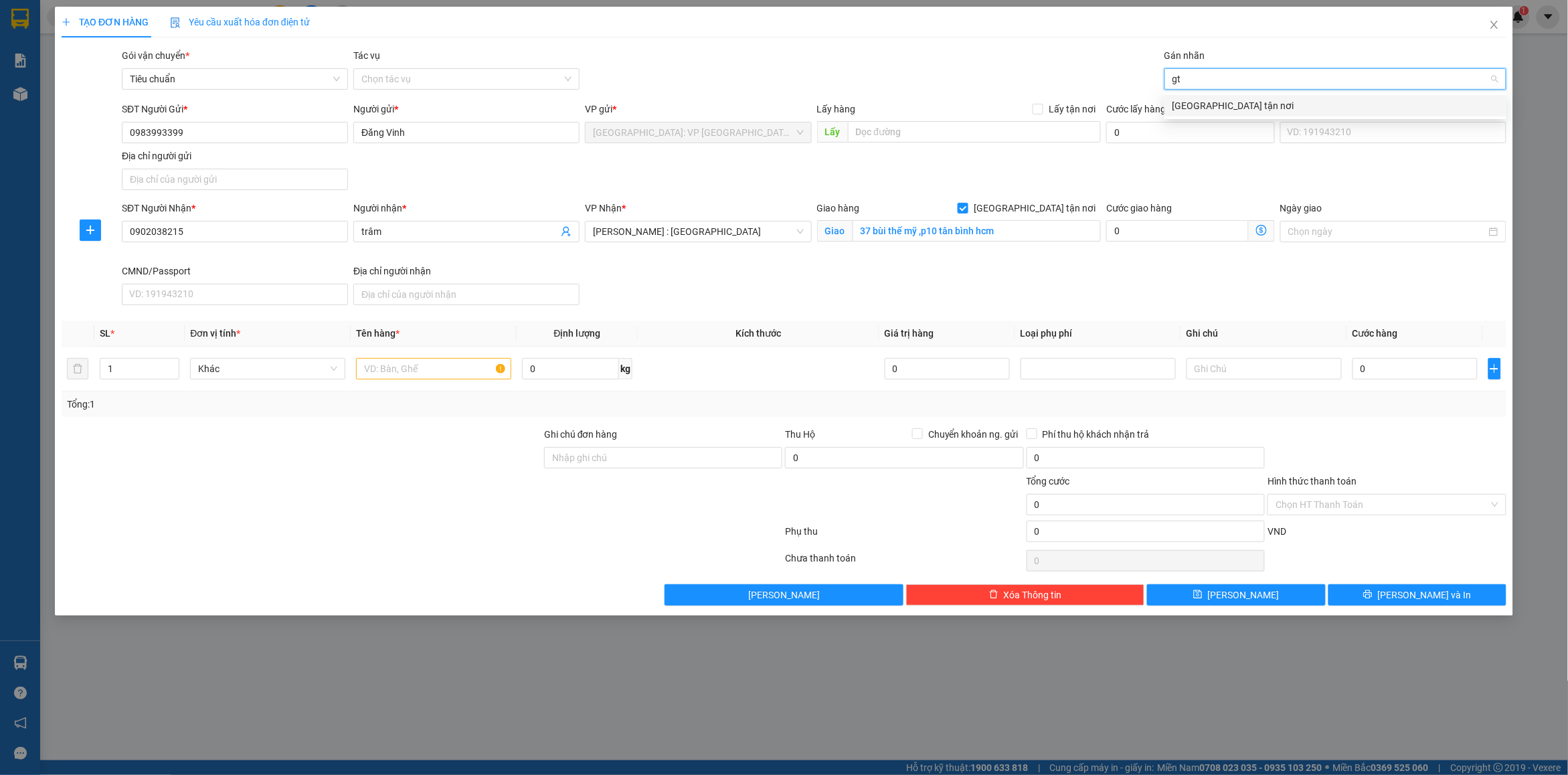
click at [1203, 108] on div "[GEOGRAPHIC_DATA] tận nơi" at bounding box center [1335, 106] width 326 height 15
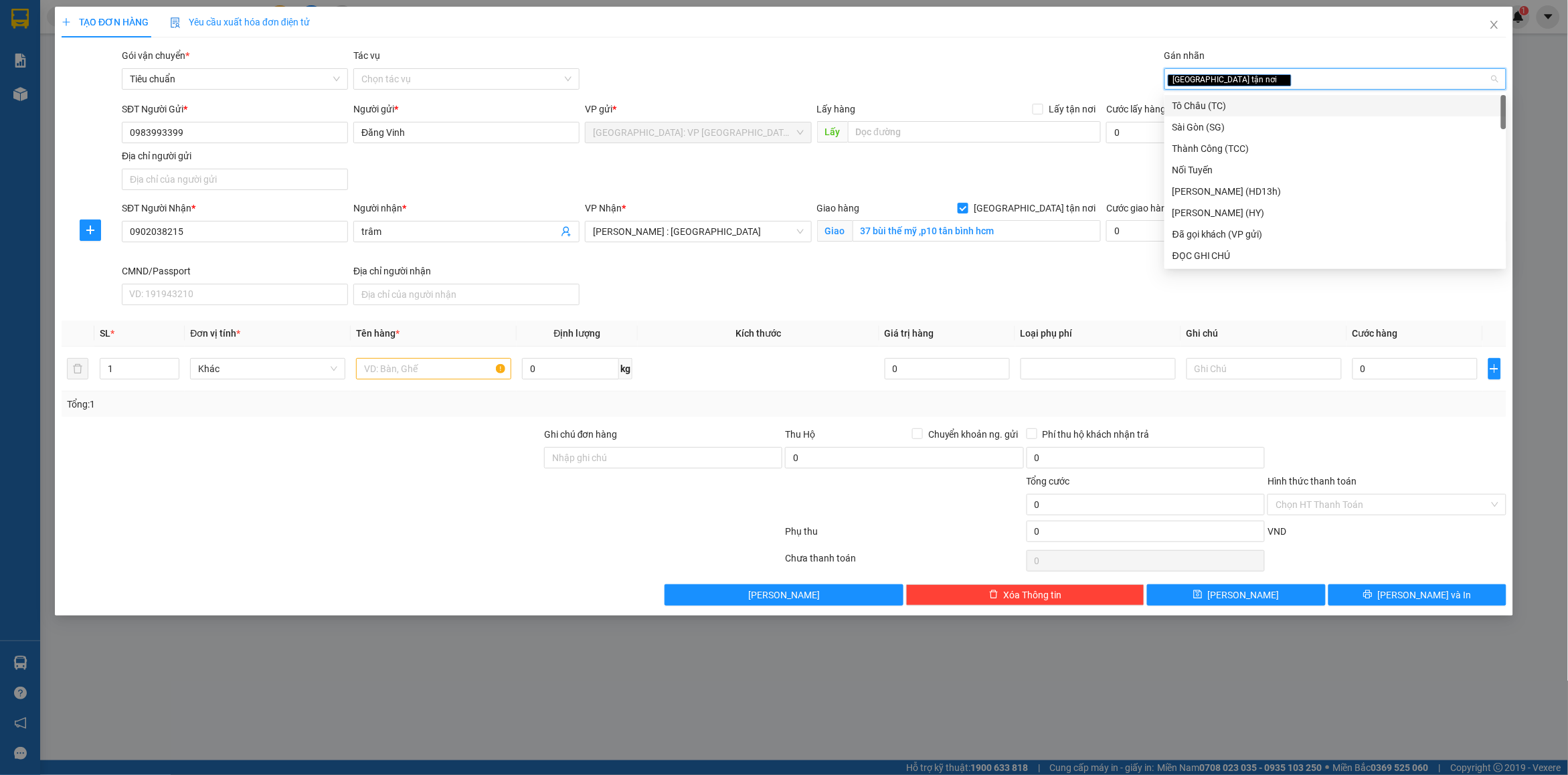
click at [1232, 78] on div "[GEOGRAPHIC_DATA] tận nơi" at bounding box center [1328, 78] width 322 height 16
type input "d"
type input "đã"
drag, startPoint x: 1232, startPoint y: 112, endPoint x: 1079, endPoint y: 85, distance: 155.4
click at [1231, 112] on div "Đã gọi khách (VP gửi)" at bounding box center [1335, 106] width 326 height 15
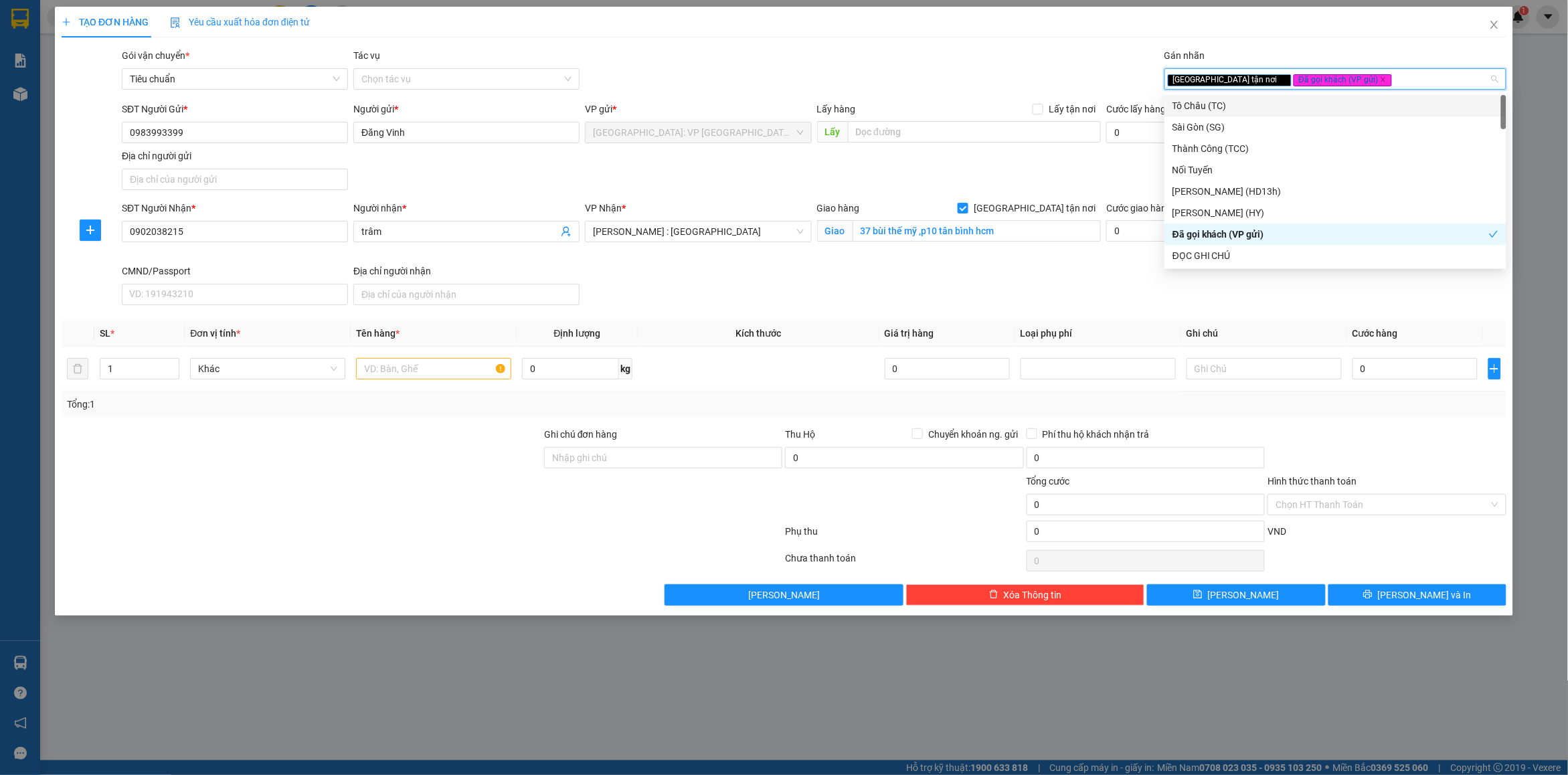
click at [1055, 78] on div "Gói vận chuyển * Tiêu chuẩn Tác vụ Chọn tác vụ Gán nhãn Giao tận nơi Đã gọi k…" at bounding box center [814, 71] width 1390 height 47
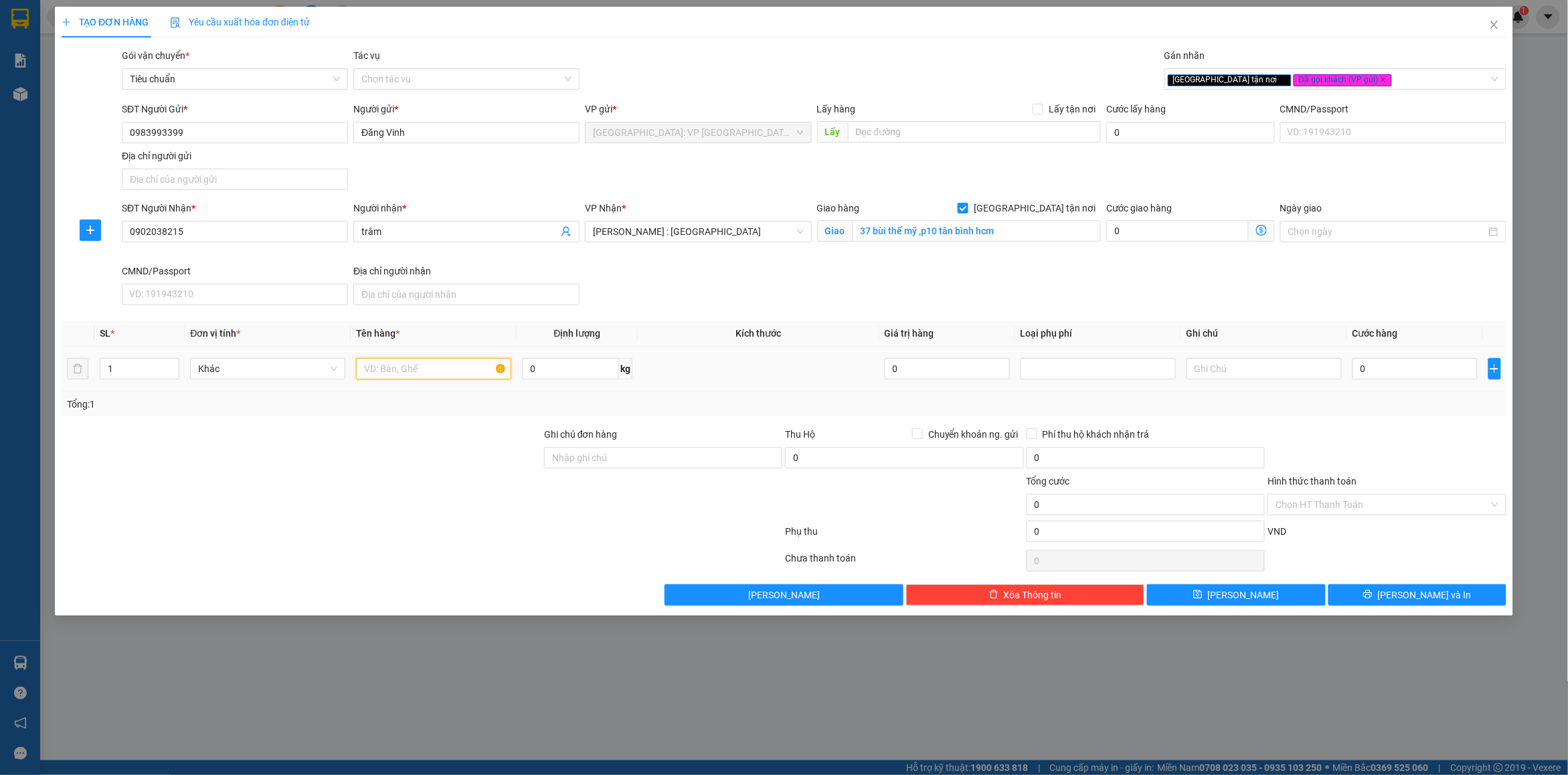
click at [420, 368] on input "text" at bounding box center [433, 369] width 155 height 22
type input "5 kiện giấy"
click at [155, 370] on input "1" at bounding box center [139, 369] width 78 height 20
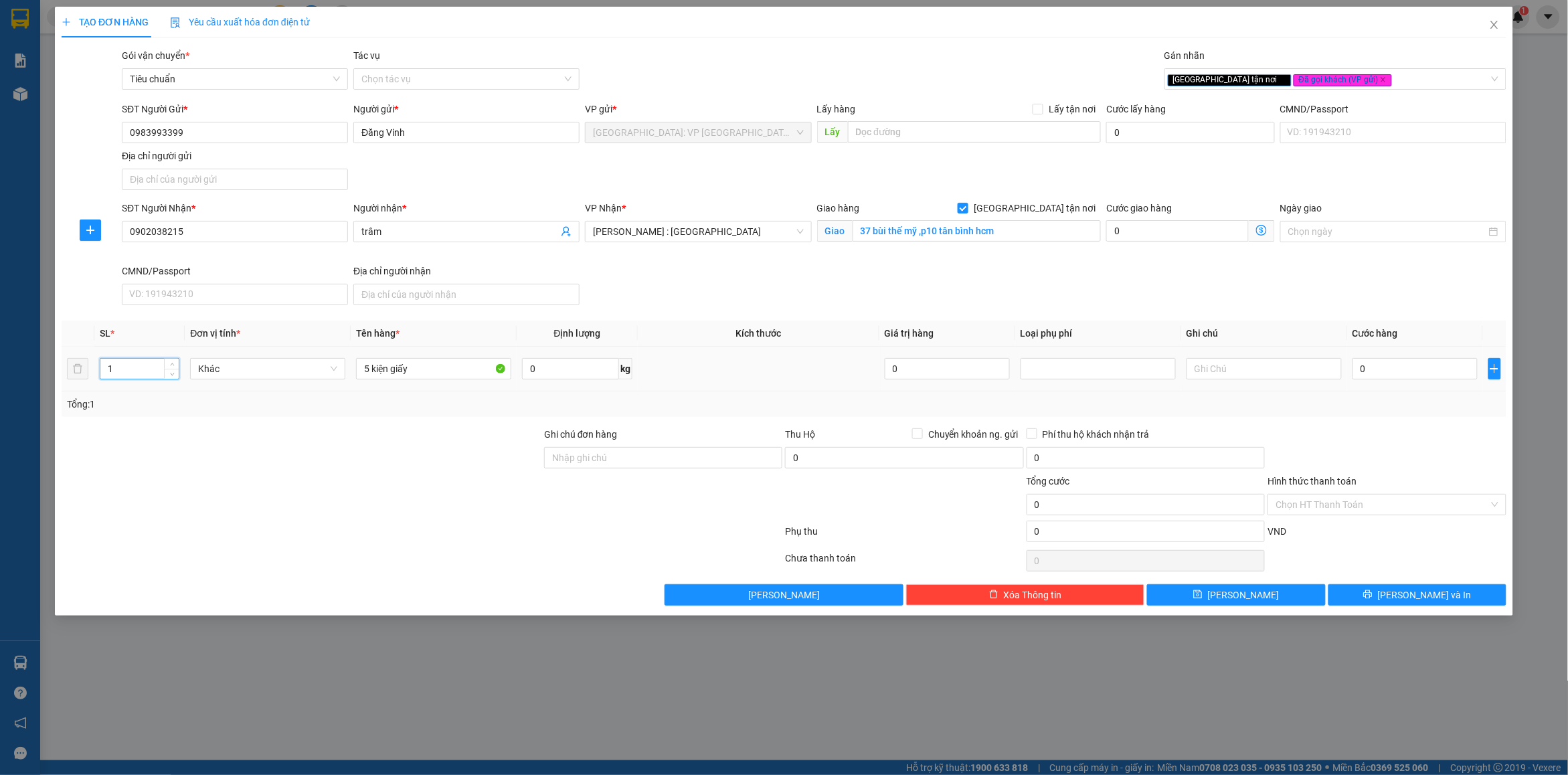
click at [155, 370] on input "1" at bounding box center [139, 369] width 78 height 20
type input "5"
click at [442, 420] on div "Transit Pickup Surcharge Ids Transit Deliver Surcharge Ids Transit Deliver Surc…" at bounding box center [783, 327] width 1445 height 558
click at [1374, 359] on input "0" at bounding box center [1414, 369] width 125 height 22
type input "4"
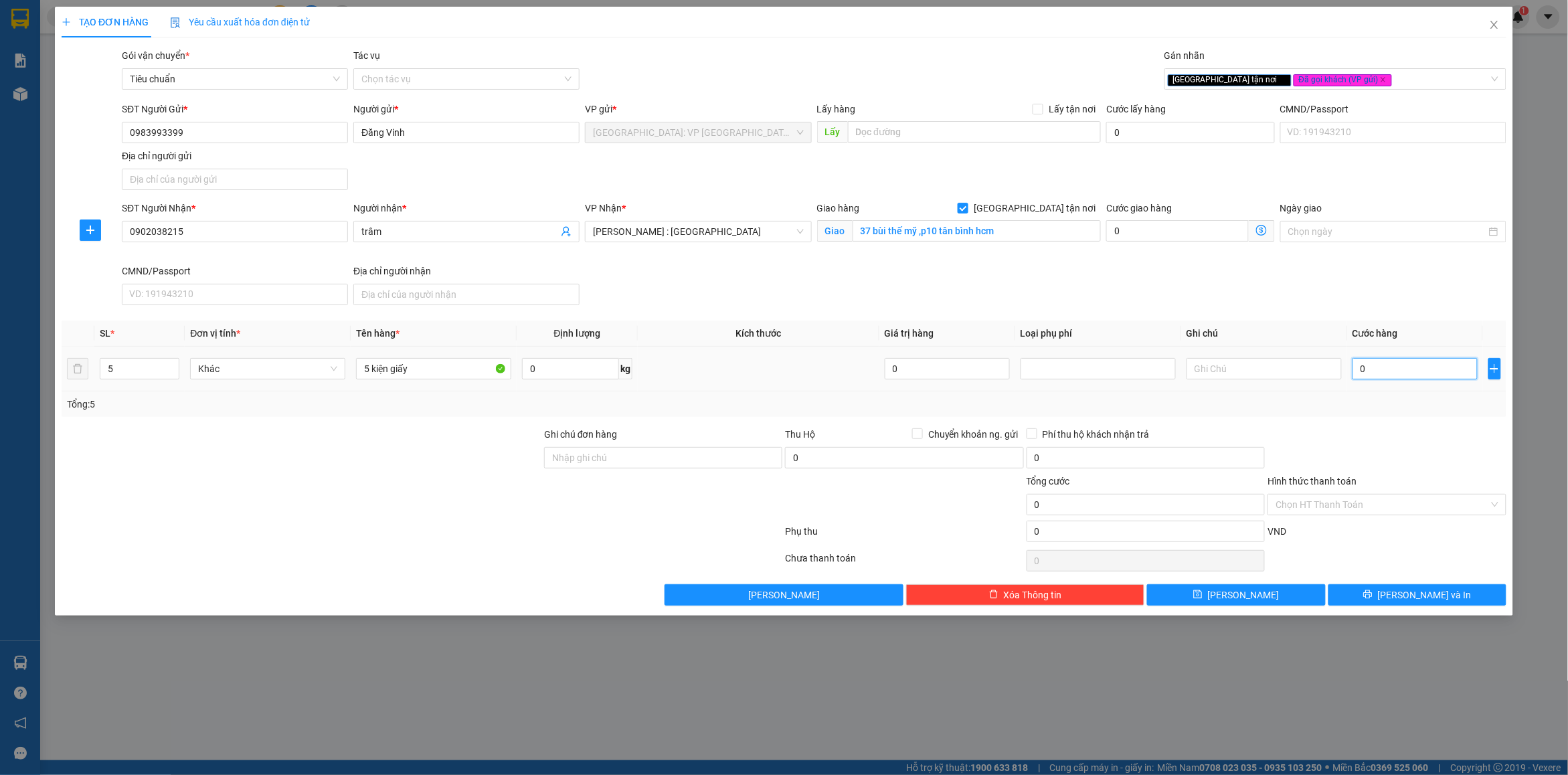
type input "4"
type input "46"
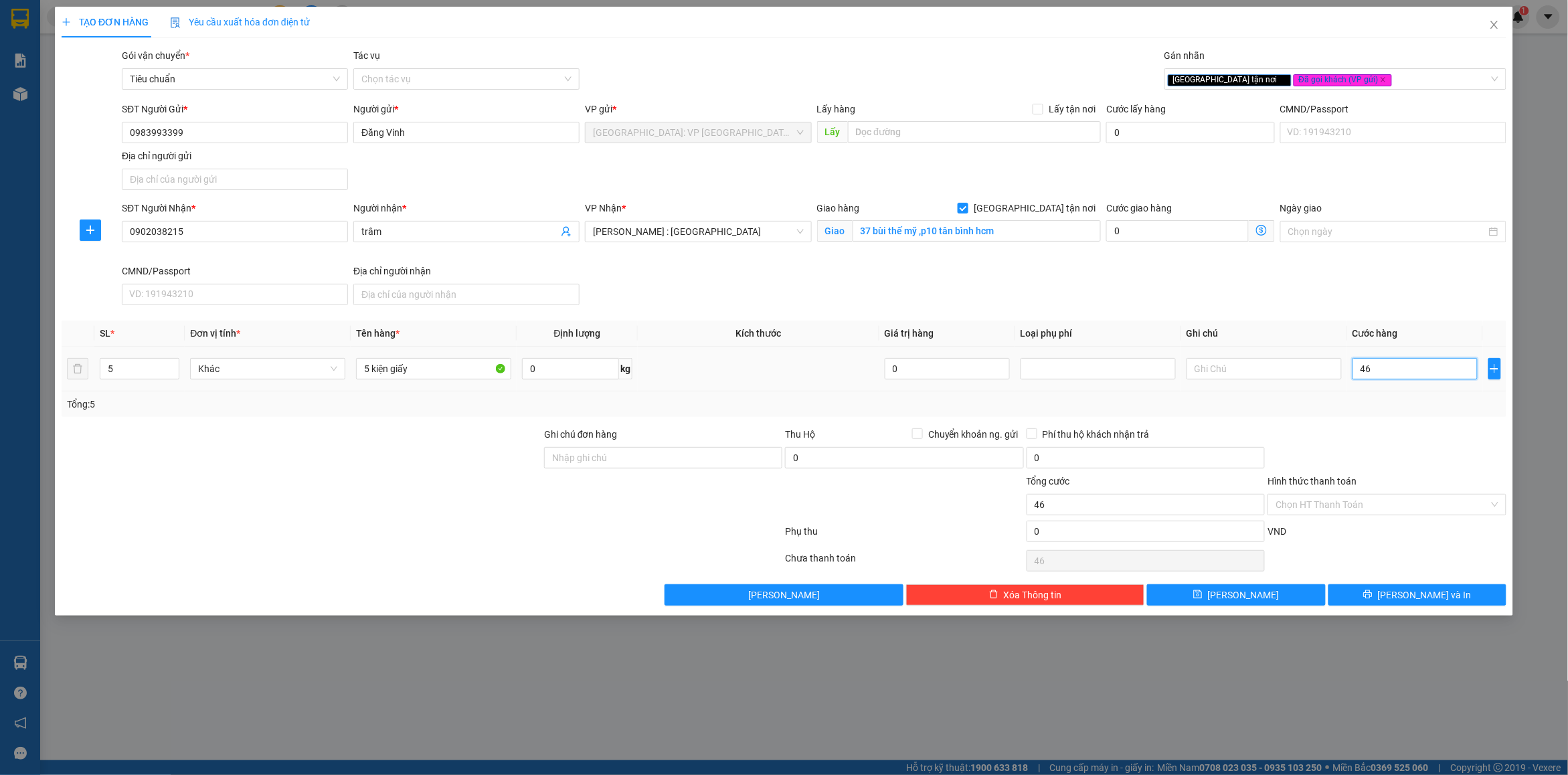
type input "460"
type input "460.000"
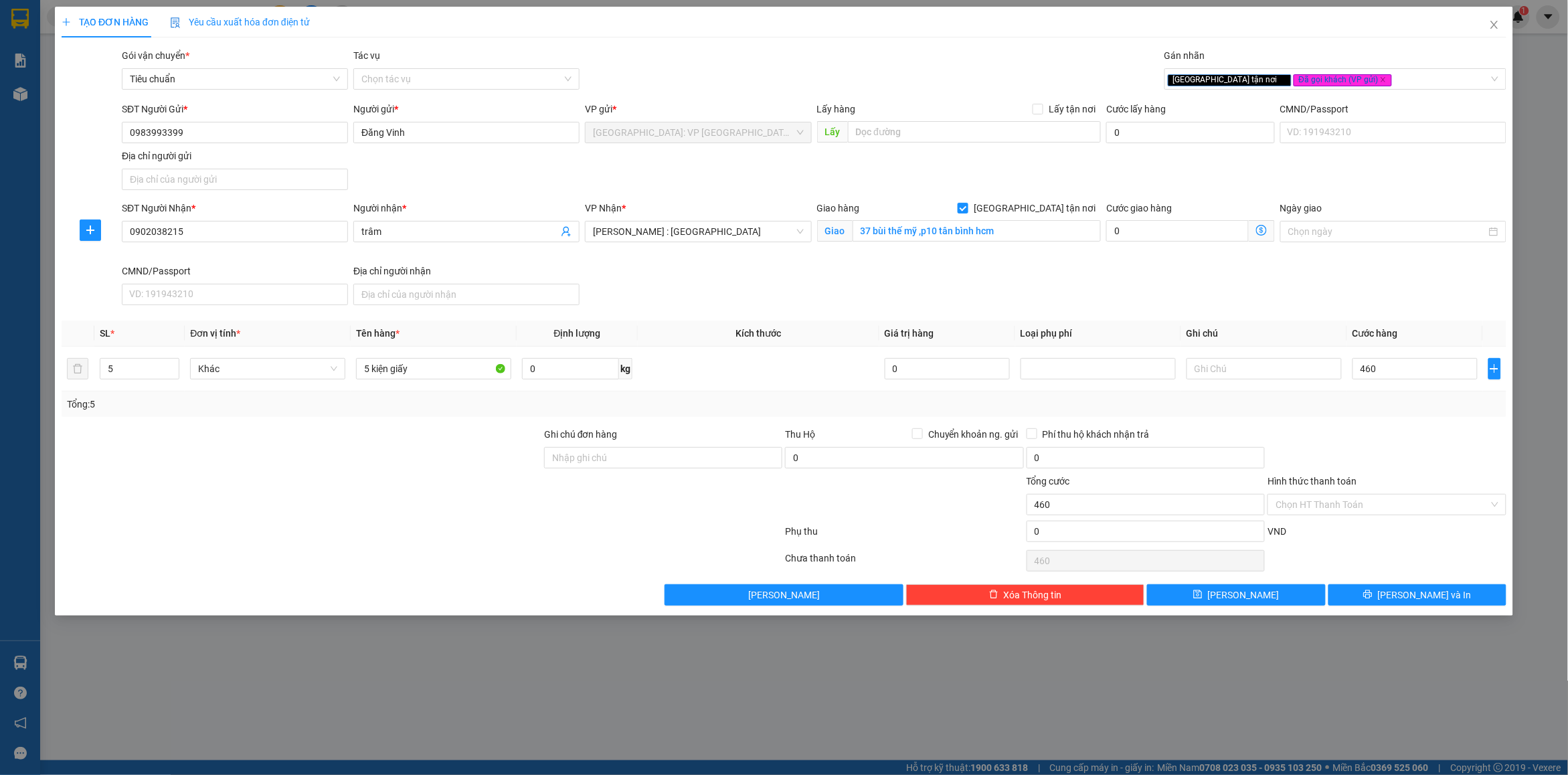
type input "460.000"
click at [1335, 482] on label "Hình thức thanh toán" at bounding box center [1311, 482] width 89 height 11
click at [1335, 495] on input "Hình thức thanh toán" at bounding box center [1382, 505] width 212 height 20
drag, startPoint x: 616, startPoint y: 452, endPoint x: 637, endPoint y: 470, distance: 27.7
click at [614, 452] on input "Ghi chú đơn hàng" at bounding box center [663, 458] width 238 height 22
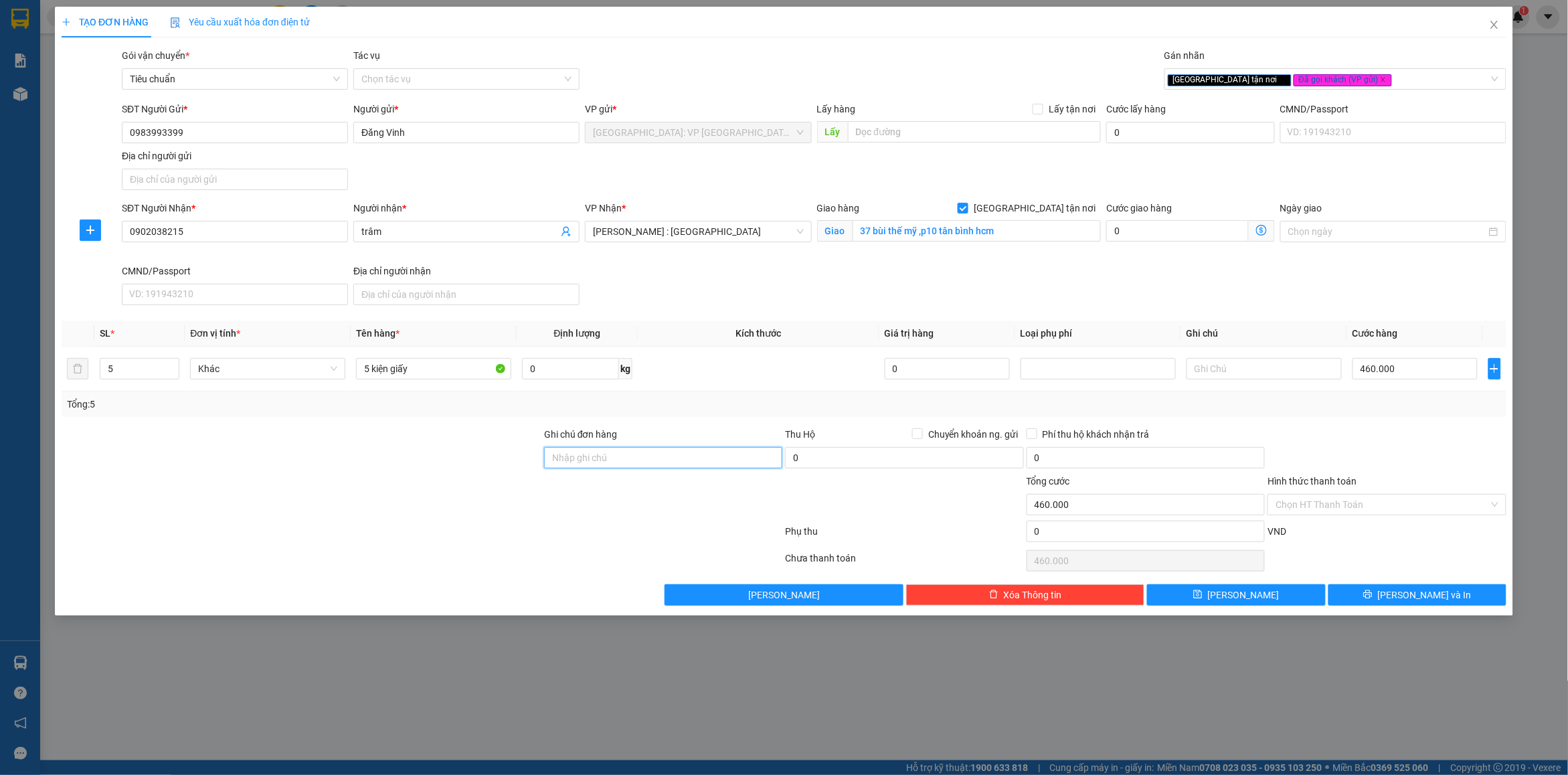
type input "nhận nguyên kiện bể vỡ không đền"
click at [682, 412] on div "Tổng: 5" at bounding box center [783, 404] width 1434 height 15
click at [1366, 591] on button "[PERSON_NAME] và In" at bounding box center [1418, 595] width 178 height 22
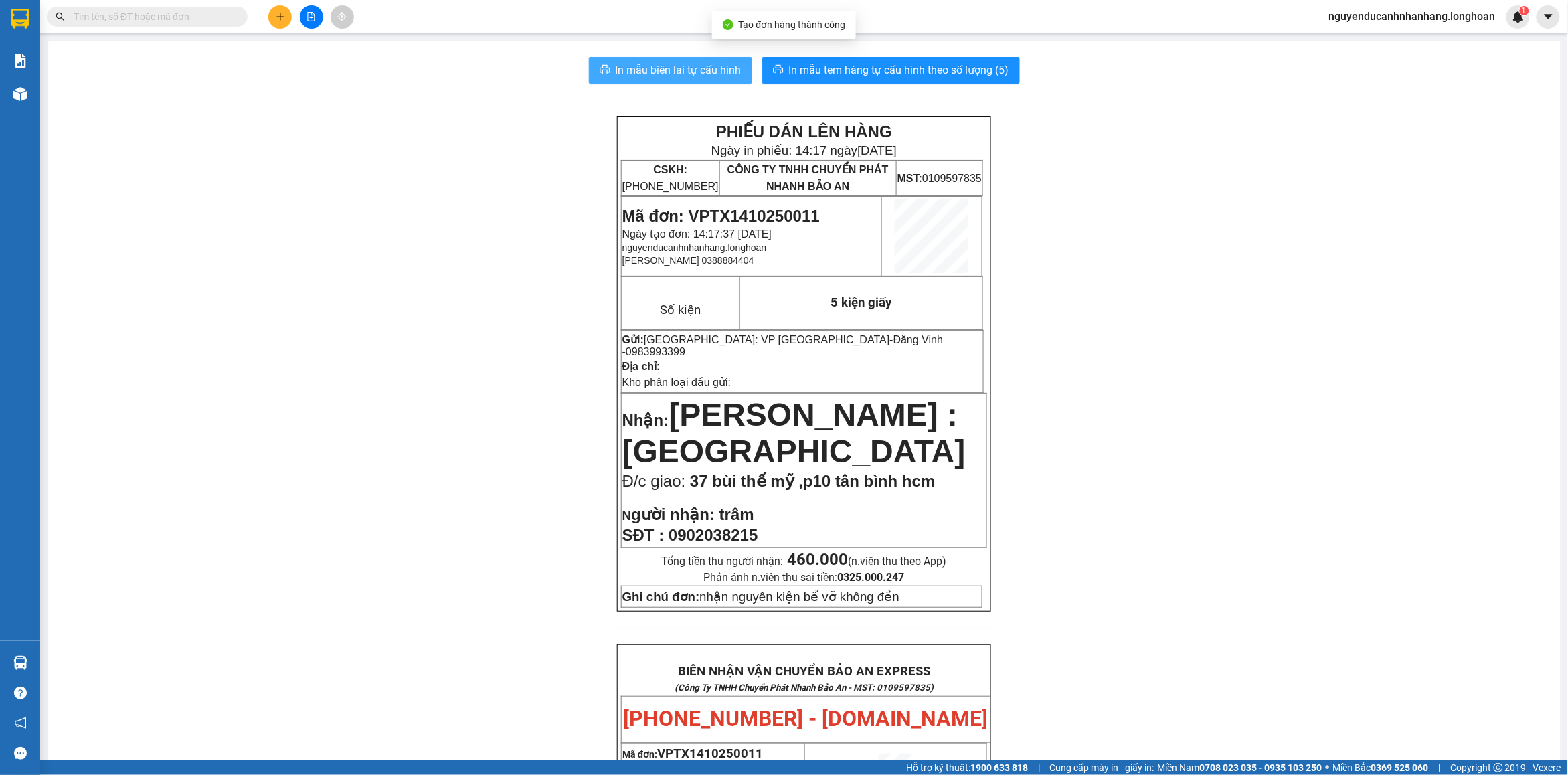
click at [726, 68] on span "In mẫu biên lai tự cấu hình" at bounding box center [679, 70] width 126 height 17
click at [905, 74] on span "In mẫu tem hàng tự cấu hình theo số lượng (5)" at bounding box center [899, 70] width 220 height 17
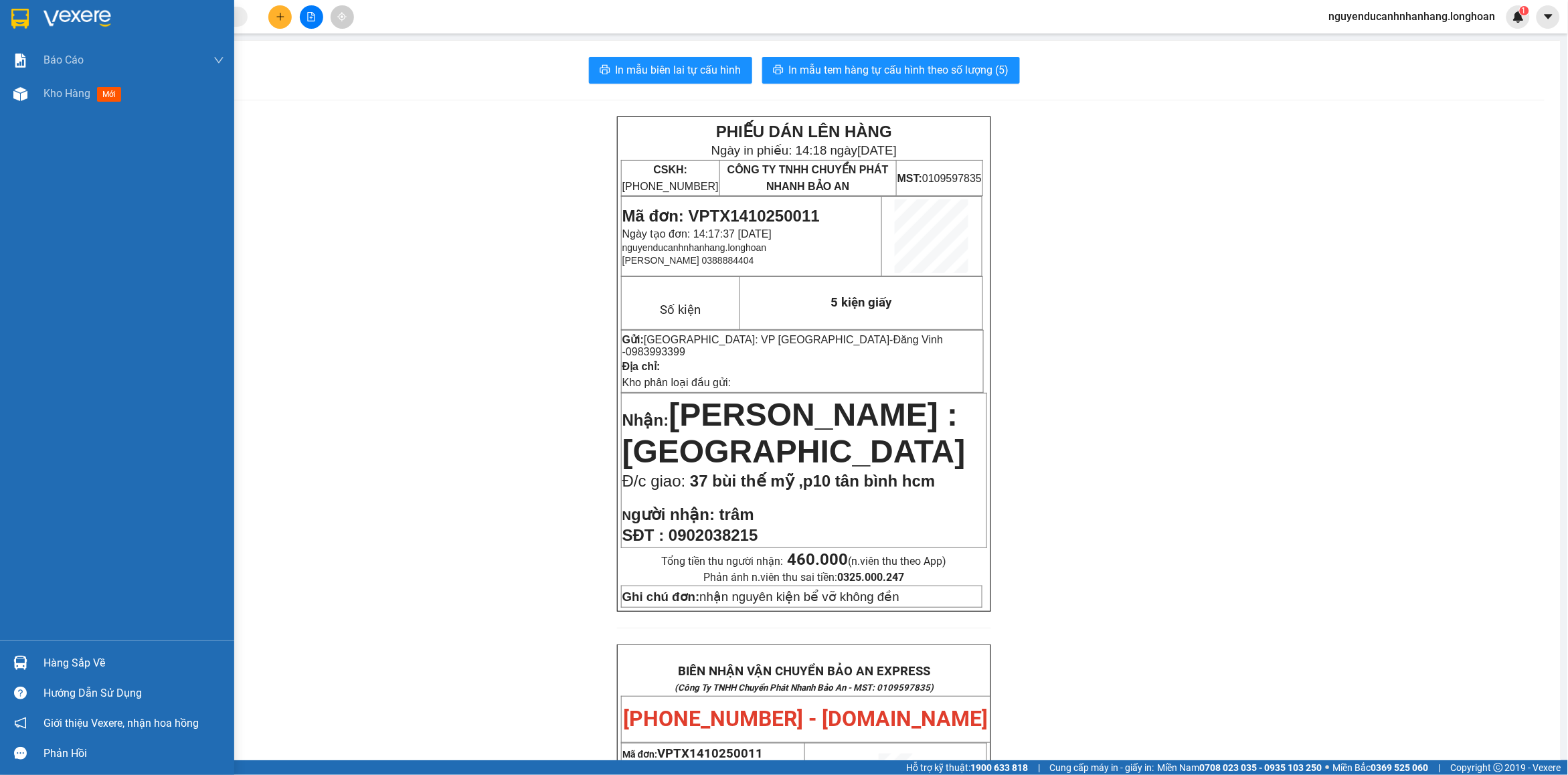
click at [47, 22] on img at bounding box center [77, 19] width 67 height 20
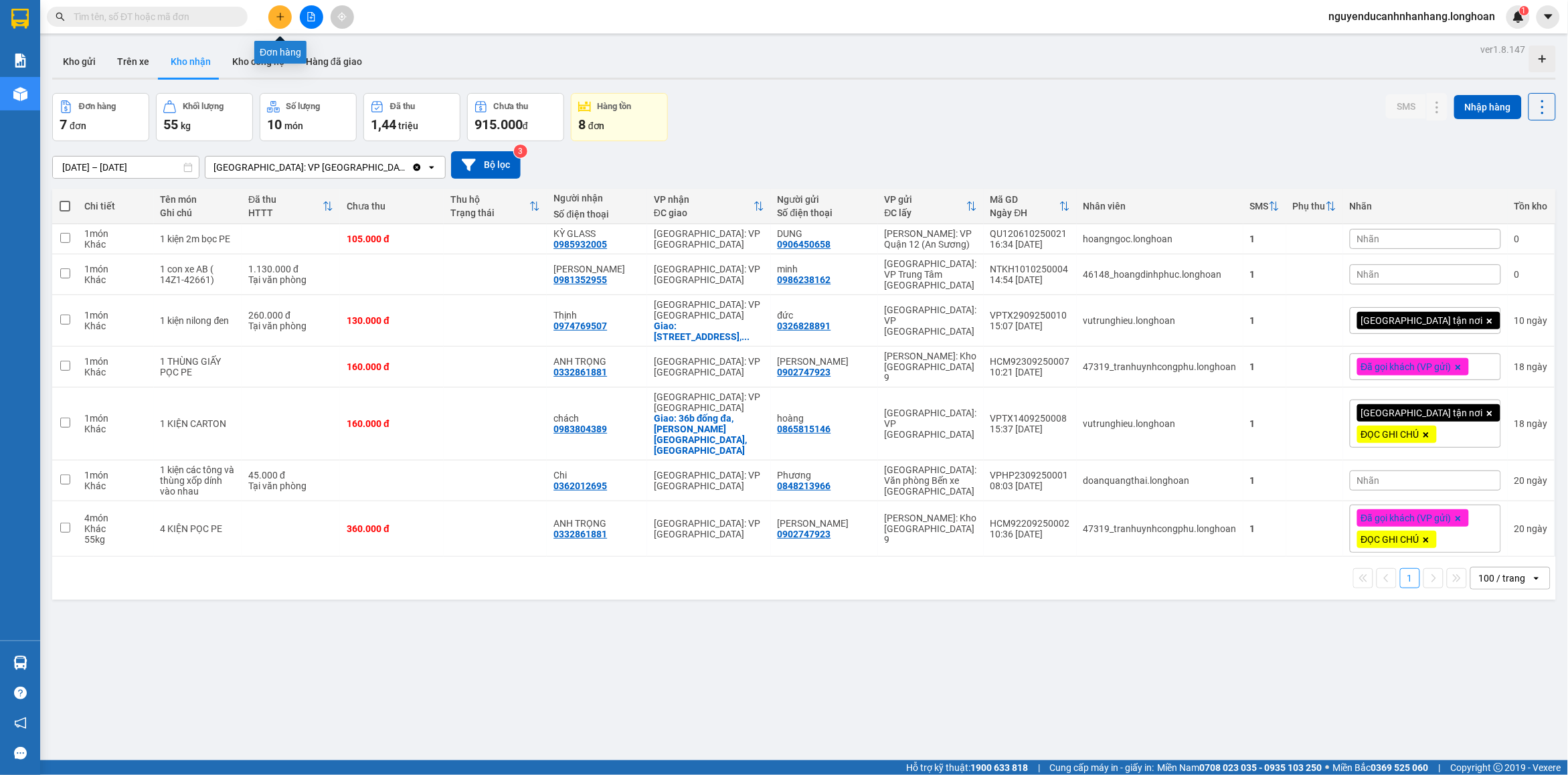
click at [281, 16] on icon "plus" at bounding box center [281, 17] width 9 height 9
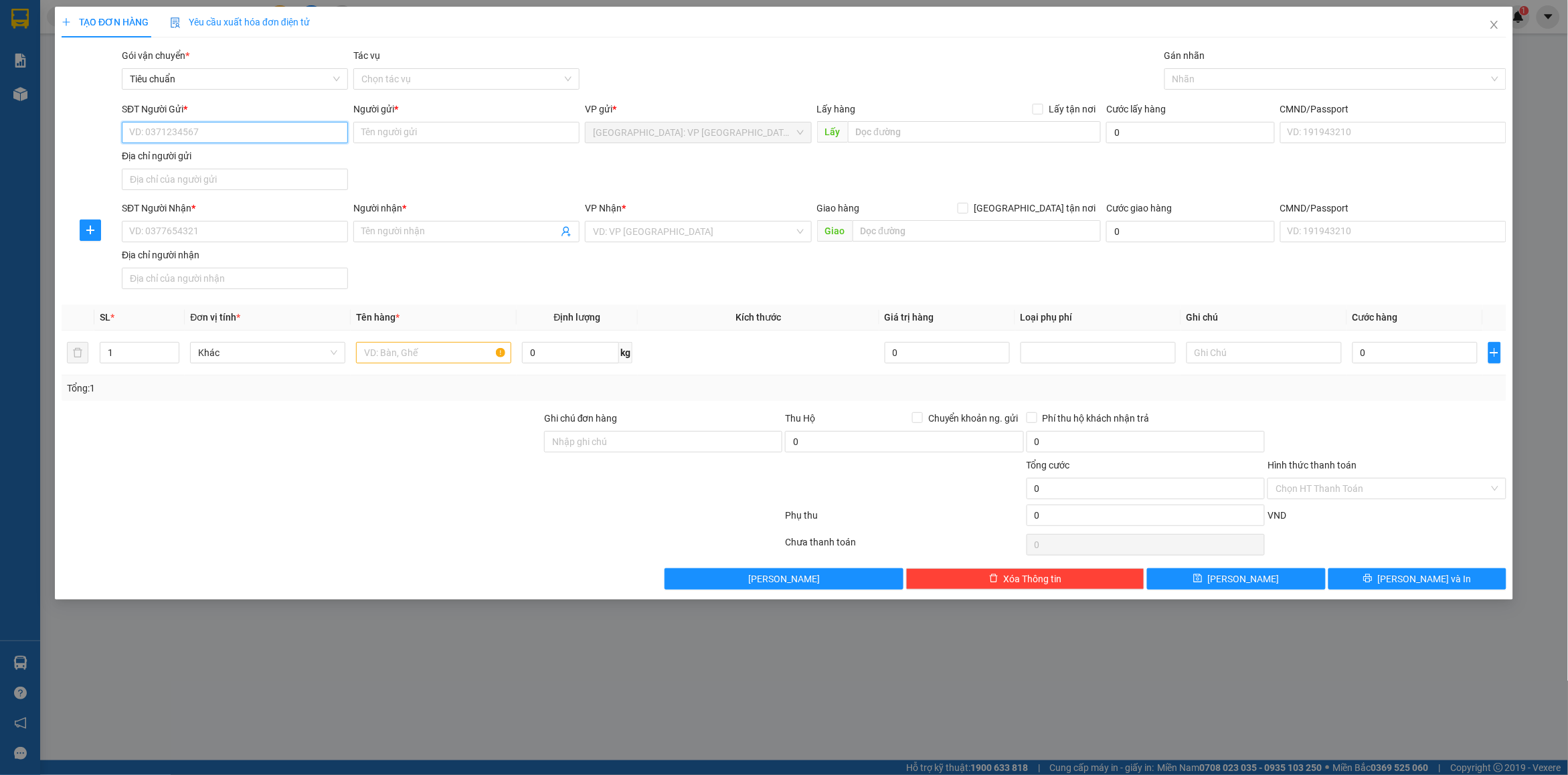
click at [201, 134] on input "SĐT Người Gửi *" at bounding box center [235, 133] width 226 height 22
type input "0982080287"
drag, startPoint x: 285, startPoint y: 158, endPoint x: 285, endPoint y: 168, distance: 10.0
click at [285, 158] on div "0982080287 - 0931900123 linh" at bounding box center [234, 160] width 210 height 15
type input "0931900123 linh"
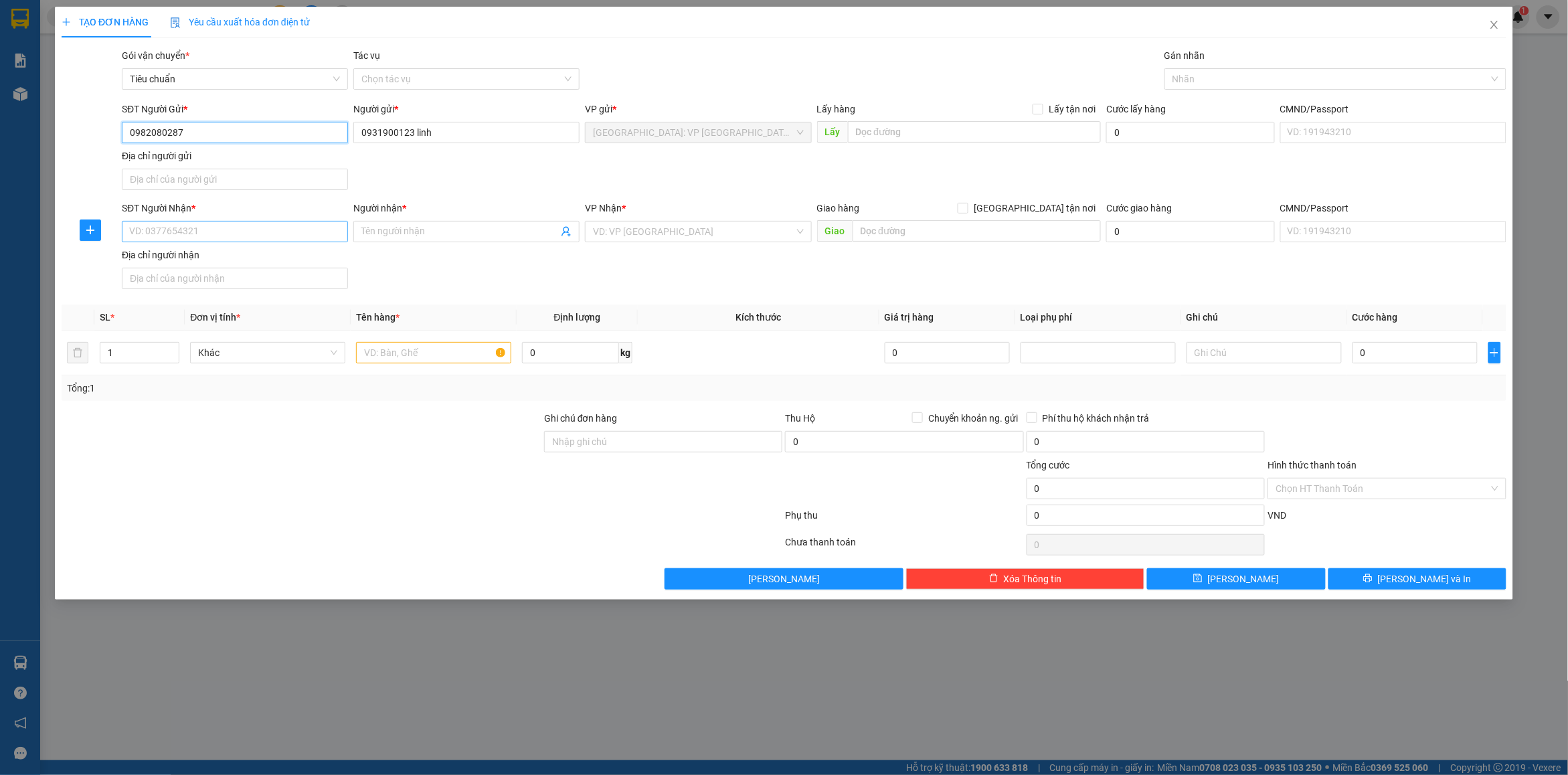
type input "0982080287"
click at [178, 242] on input "SĐT Người Nhận *" at bounding box center [235, 232] width 226 height 22
drag, startPoint x: 250, startPoint y: 261, endPoint x: 460, endPoint y: 283, distance: 211.1
click at [251, 261] on div "0982080287 - 0931900123 linh" at bounding box center [234, 259] width 210 height 15
type input "0982080287"
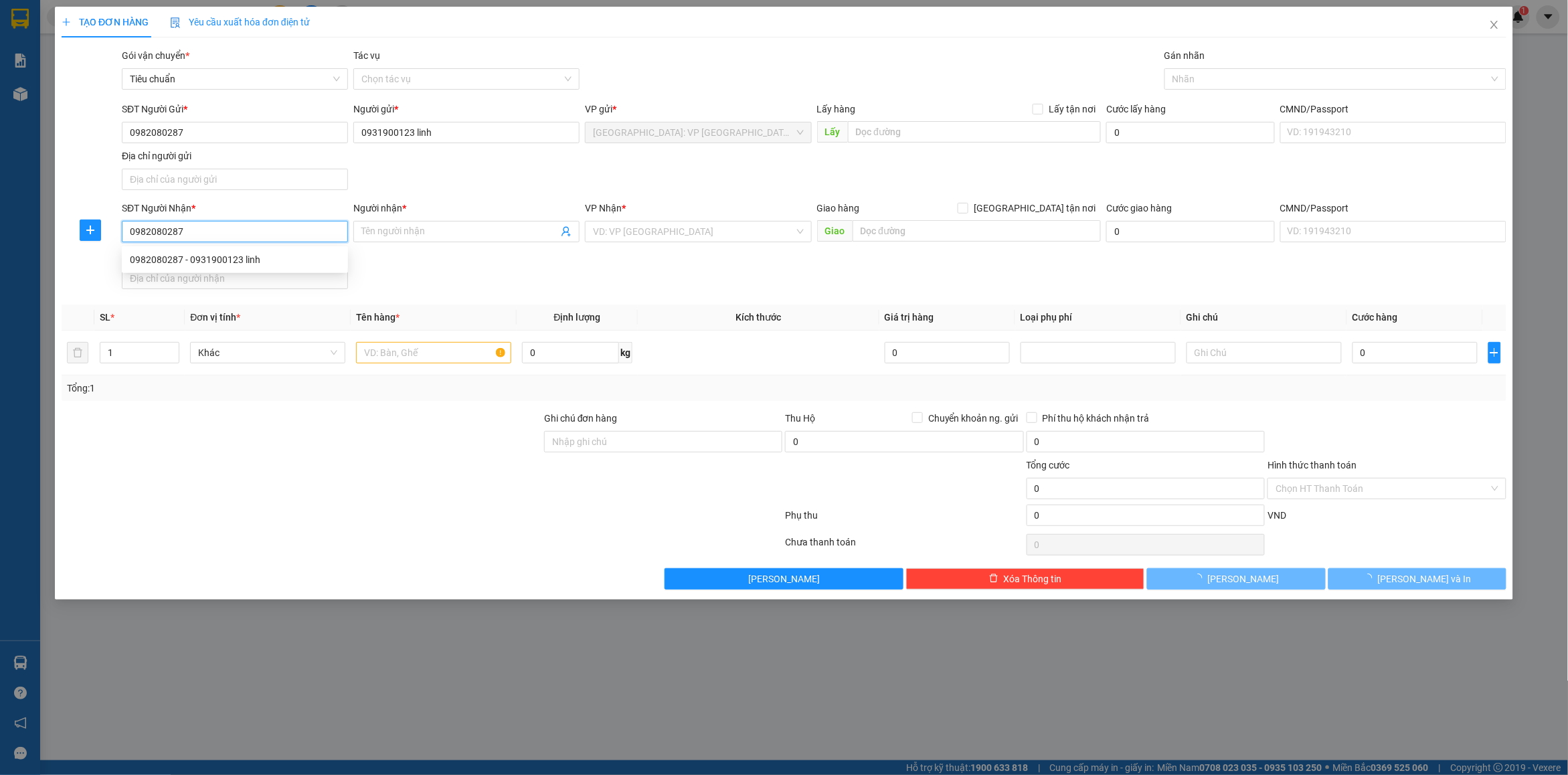
type input "0931900123 linh"
checkbox input "true"
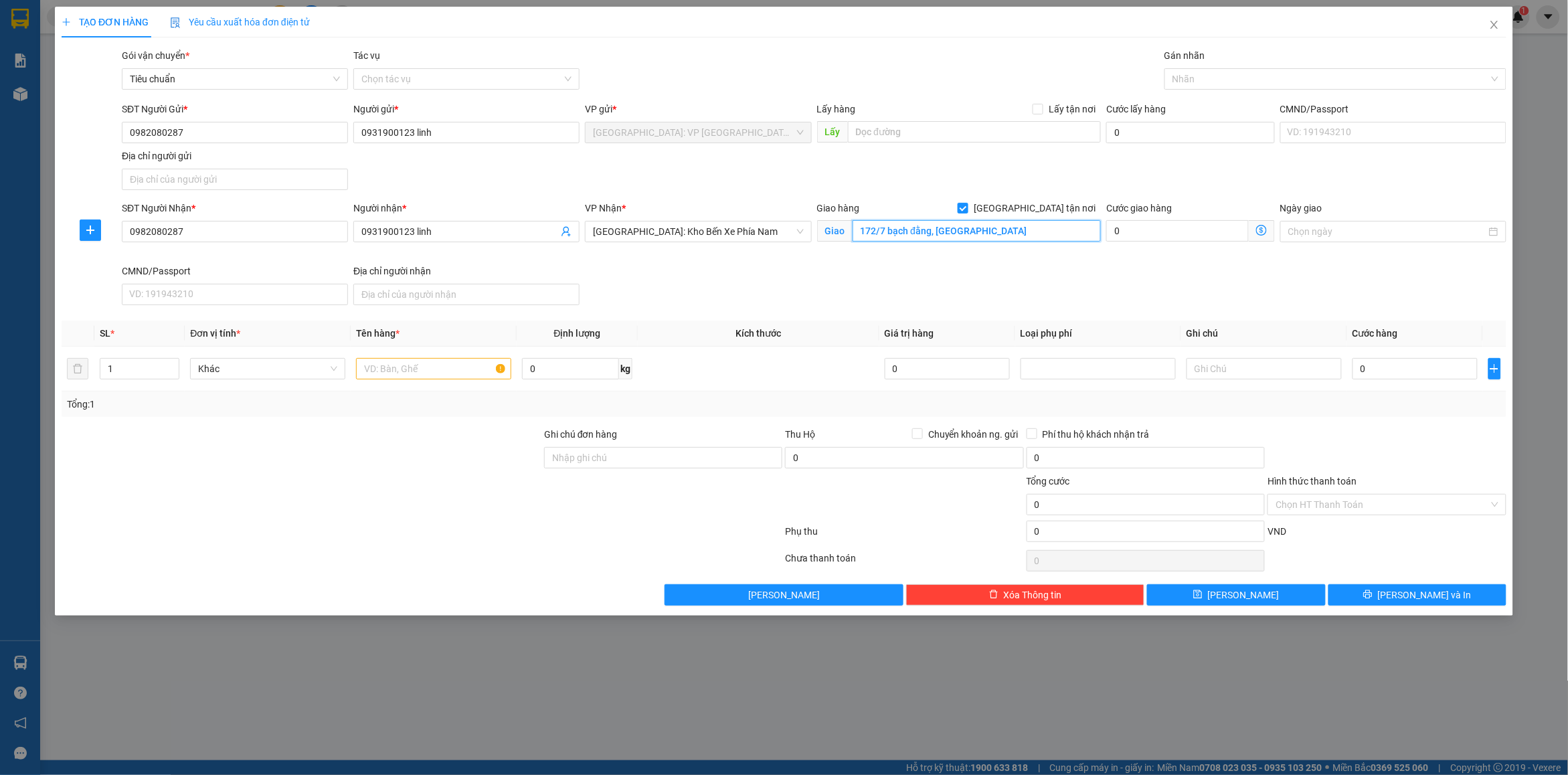
click at [996, 237] on input "172/7 bạch đằng, [GEOGRAPHIC_DATA]" at bounding box center [976, 231] width 249 height 22
click at [1189, 71] on div at bounding box center [1328, 78] width 322 height 16
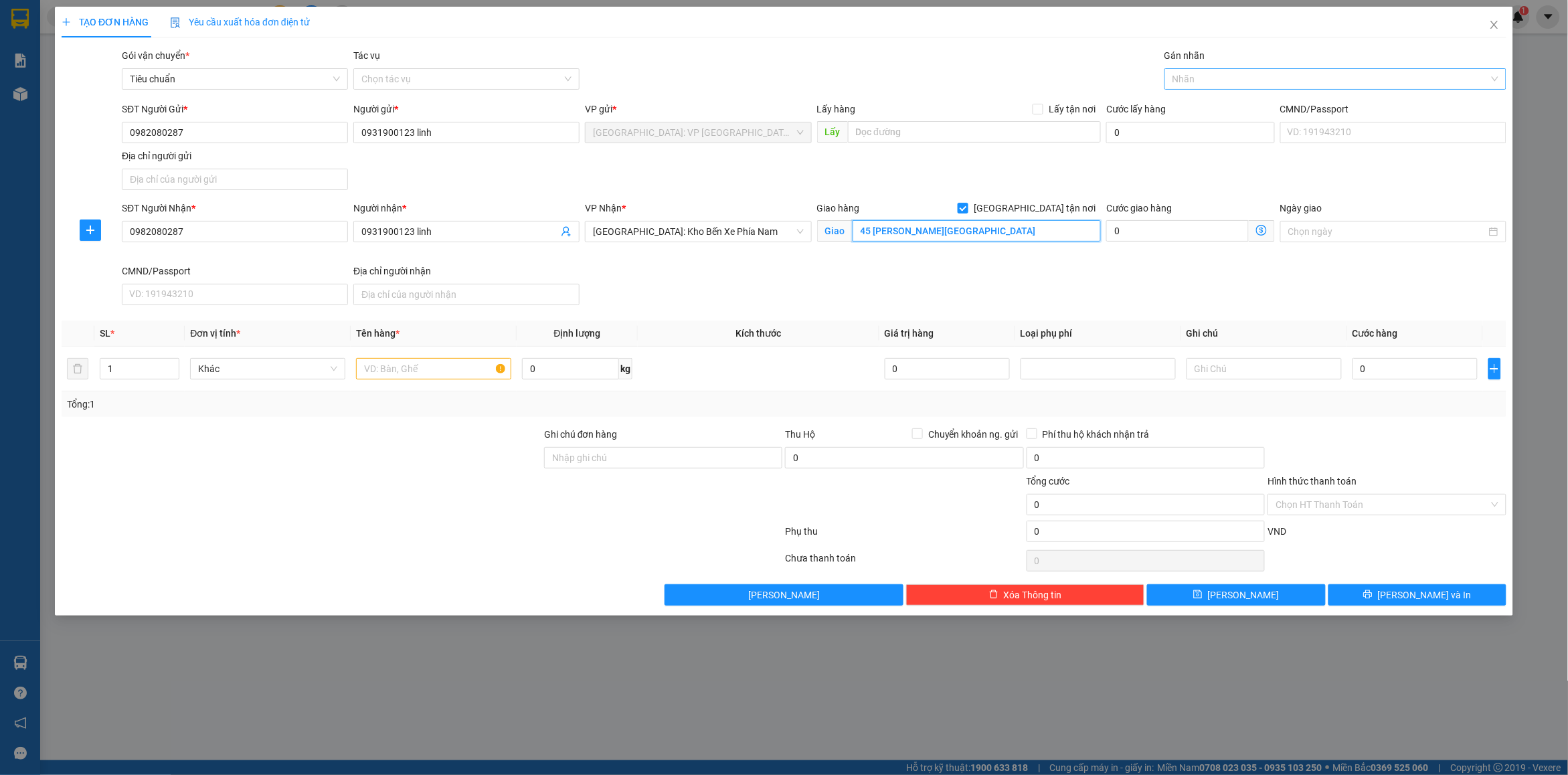
type input "45 [PERSON_NAME][GEOGRAPHIC_DATA]"
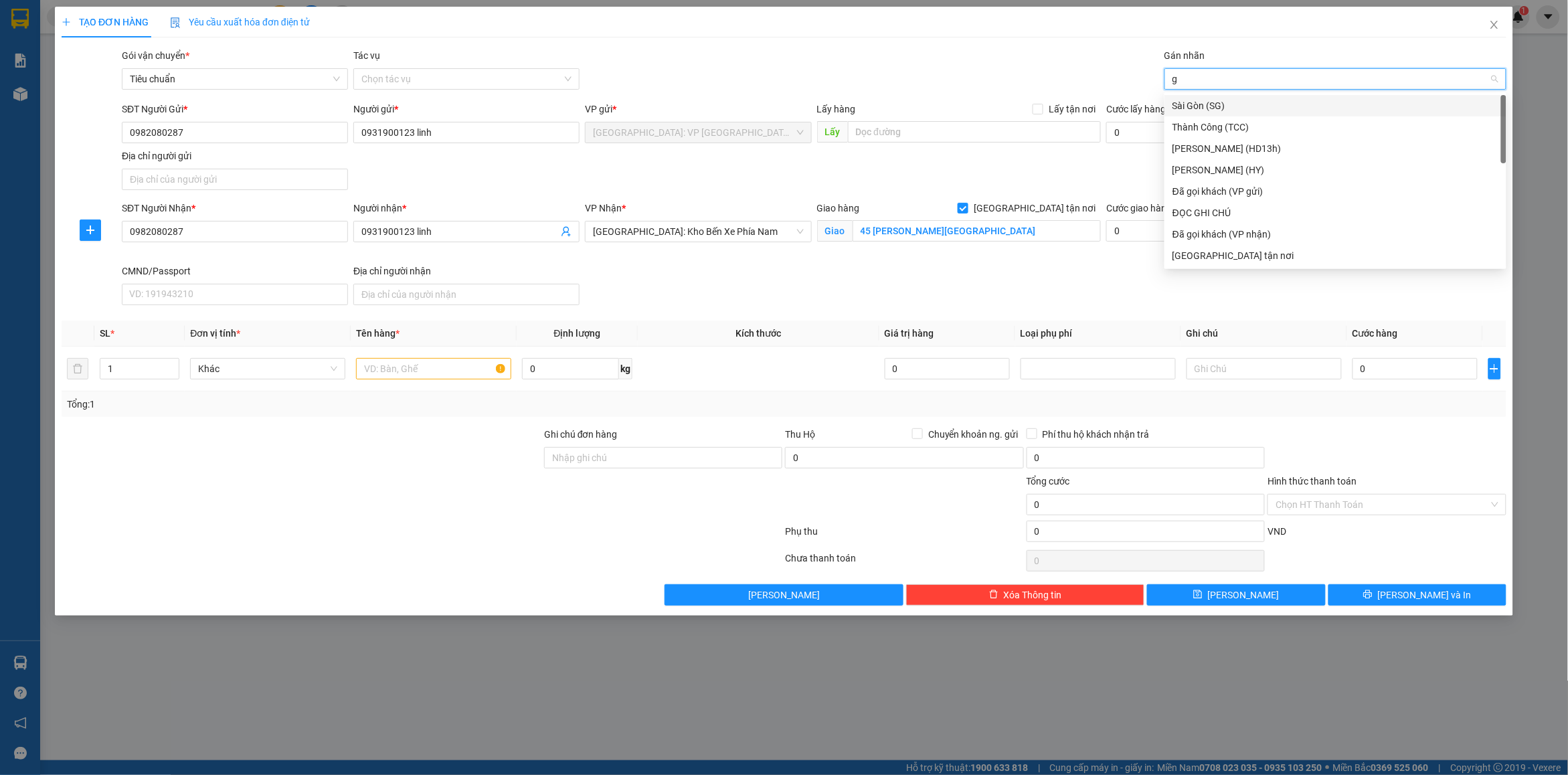
type input "gt"
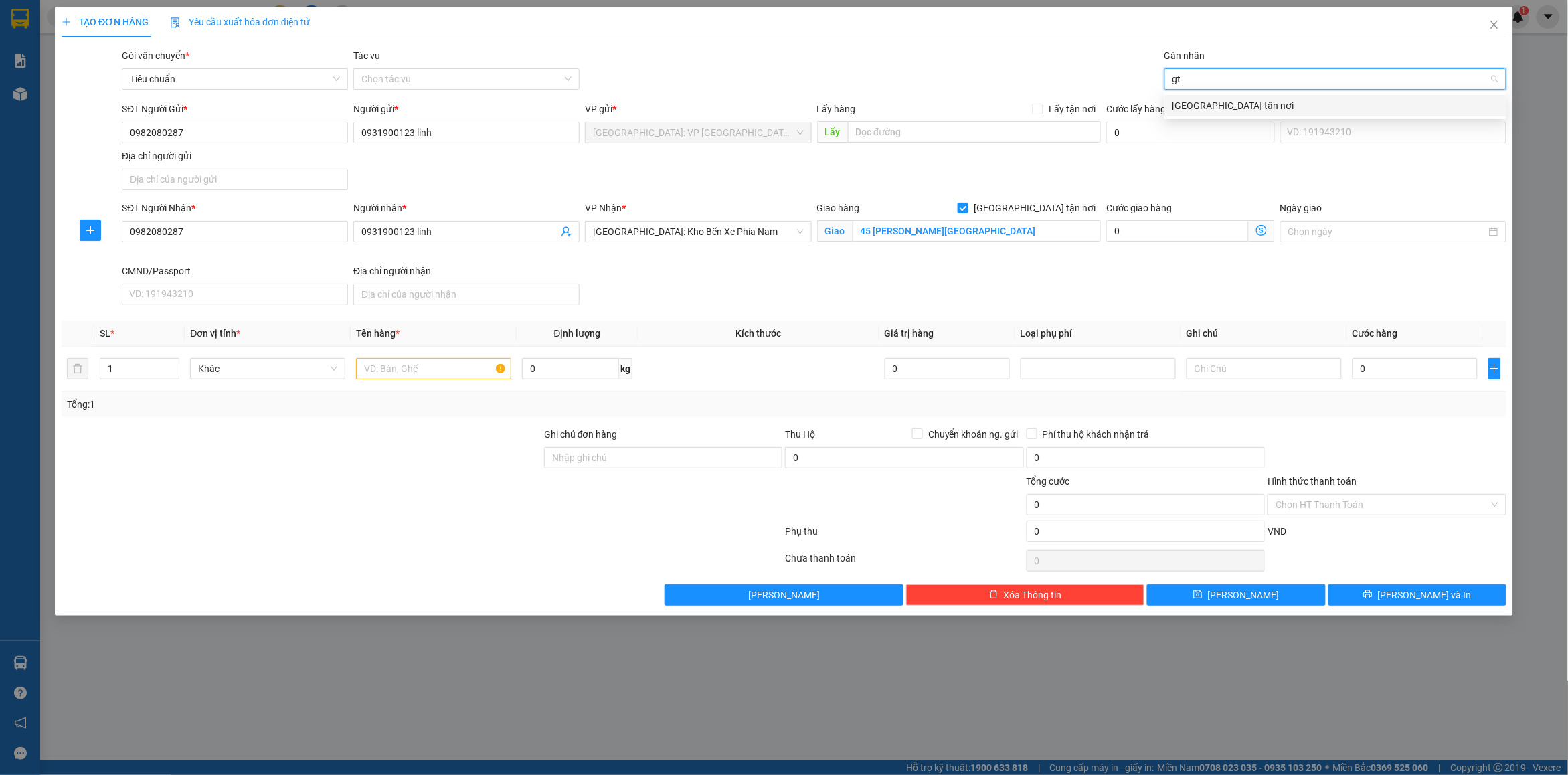
click at [1224, 109] on div "[GEOGRAPHIC_DATA] tận nơi" at bounding box center [1335, 106] width 326 height 15
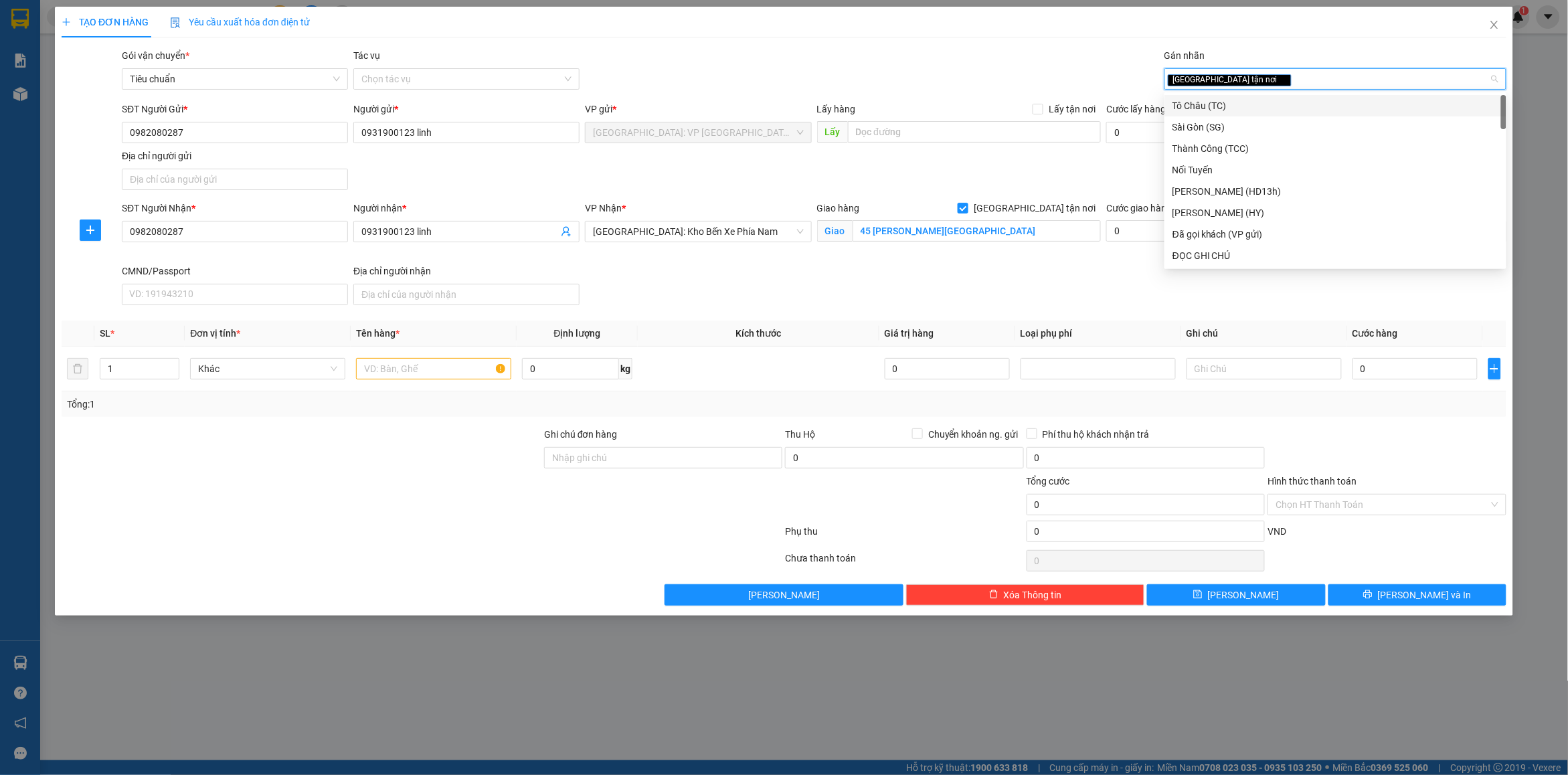
click at [1262, 84] on div "[GEOGRAPHIC_DATA] tận nơi" at bounding box center [1328, 78] width 322 height 16
type input "d"
type input "đã"
drag, startPoint x: 1263, startPoint y: 99, endPoint x: 1059, endPoint y: 74, distance: 205.5
click at [1262, 99] on div "Đã gọi khách (VP gửi)" at bounding box center [1335, 106] width 326 height 15
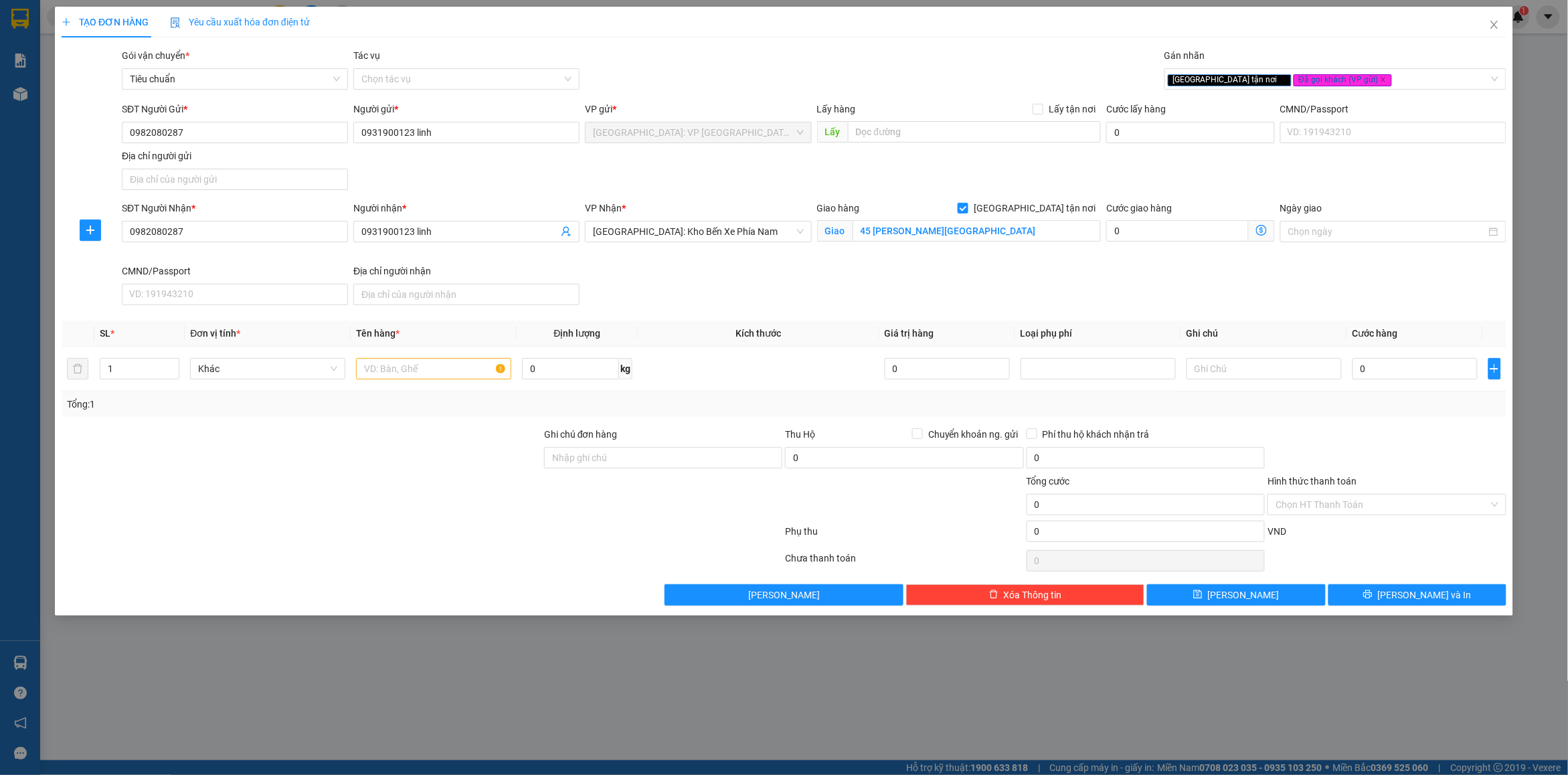
click at [1054, 74] on div "Gói vận chuyển * Tiêu chuẩn Tác vụ Chọn tác vụ Gán nhãn Giao tận nơi Đã gọi k…" at bounding box center [814, 71] width 1390 height 47
click at [439, 362] on input "text" at bounding box center [433, 369] width 155 height 22
type input "2 kiện bọc băng dính vàng ( 19/10 giao )"
click at [124, 373] on input "1" at bounding box center [139, 369] width 78 height 20
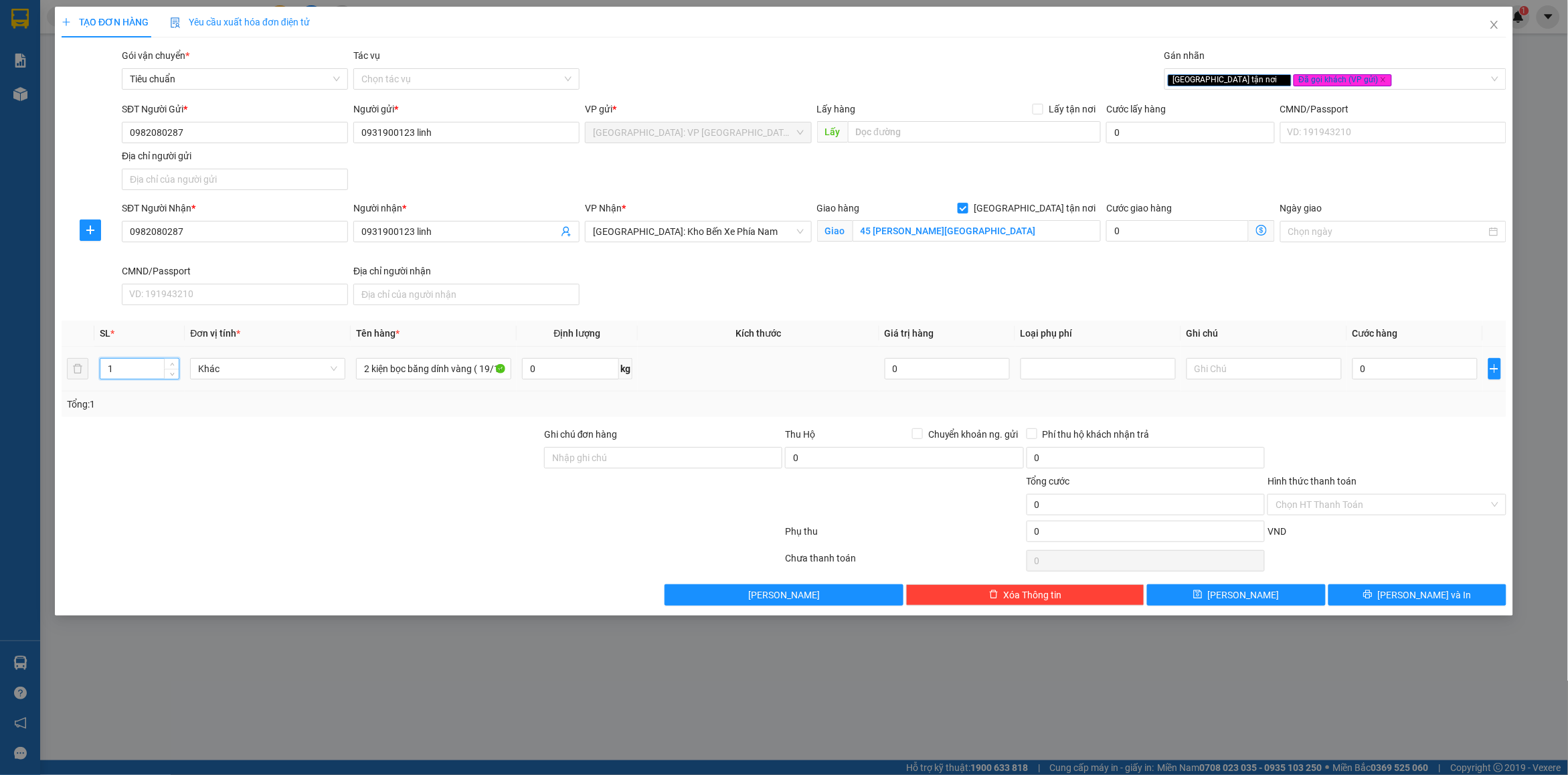
click at [124, 373] on input "1" at bounding box center [139, 369] width 78 height 20
type input "2"
click at [644, 465] on input "Ghi chú đơn hàng" at bounding box center [663, 458] width 238 height 22
type input "nhận nguyên kiện bể vỡ không đền"
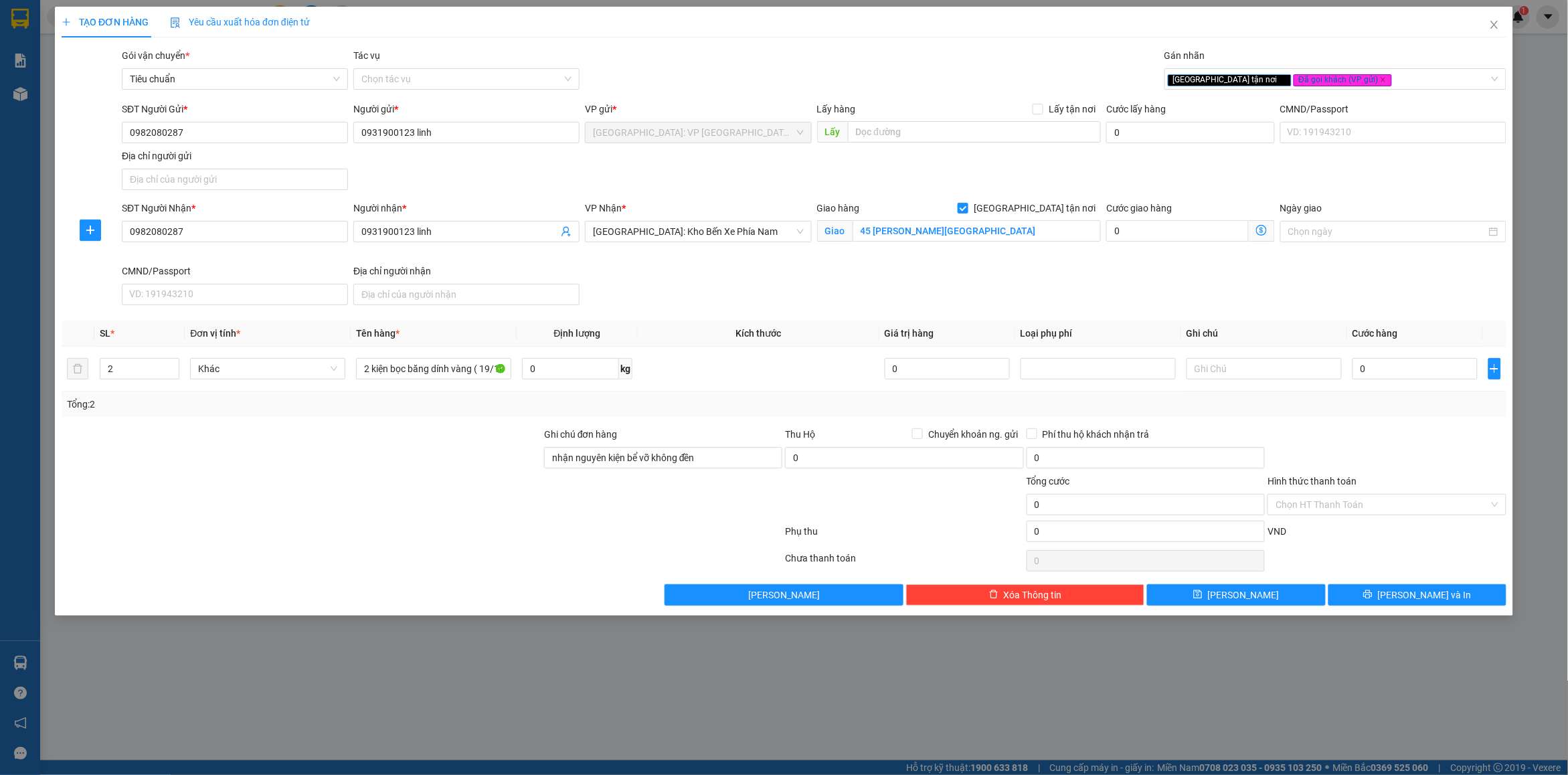
click at [710, 395] on div "Tổng: 2" at bounding box center [783, 404] width 1445 height 26
click at [1437, 422] on div "Transit Pickup Surcharge Ids Transit Deliver Surcharge Ids Transit Deliver Surc…" at bounding box center [783, 327] width 1445 height 558
click at [1412, 375] on input "0" at bounding box center [1414, 369] width 125 height 22
type input "6"
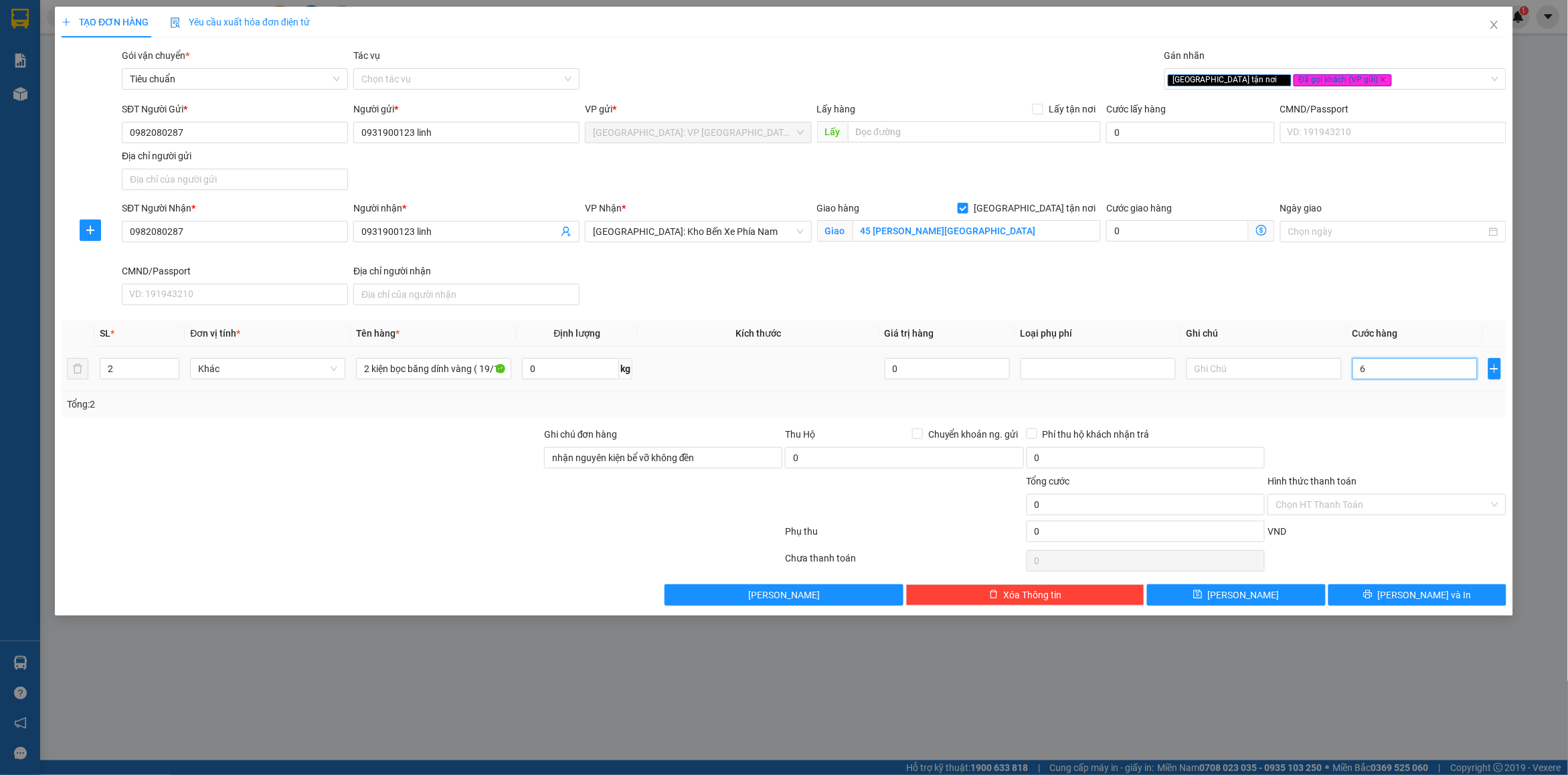
type input "6"
type input "63"
type input "630"
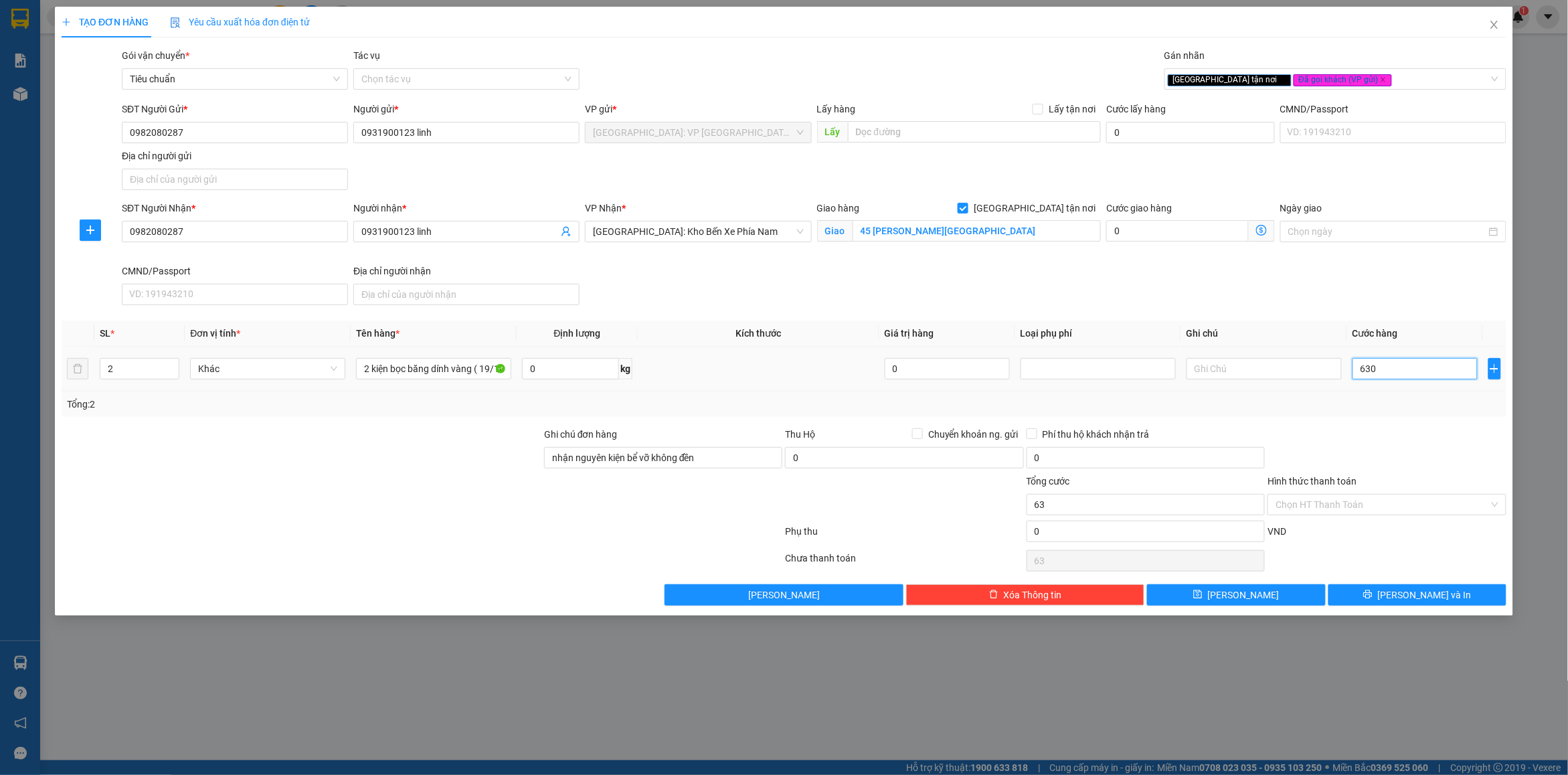
type input "630"
type input "63"
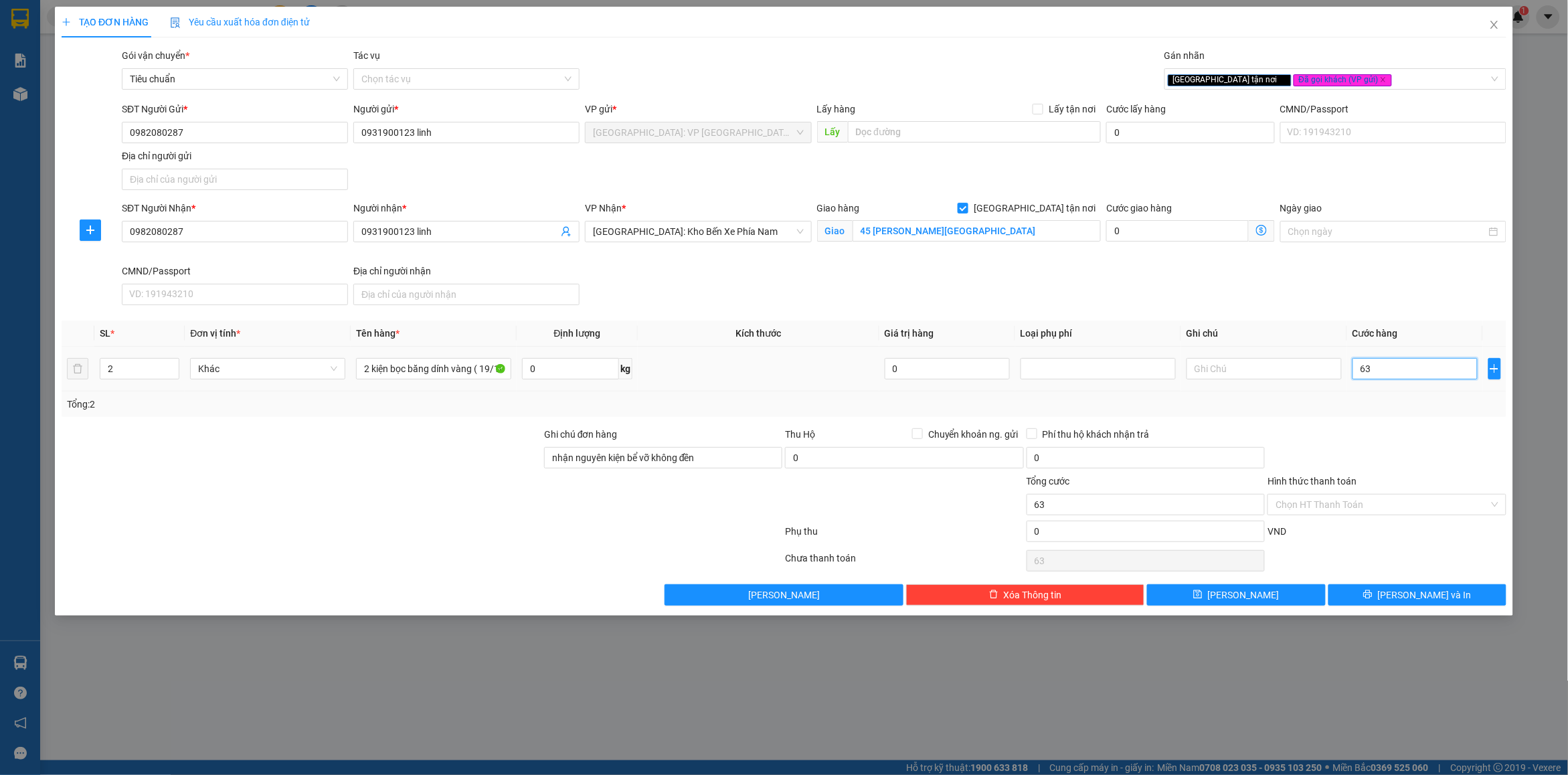
type input "6"
type input "0"
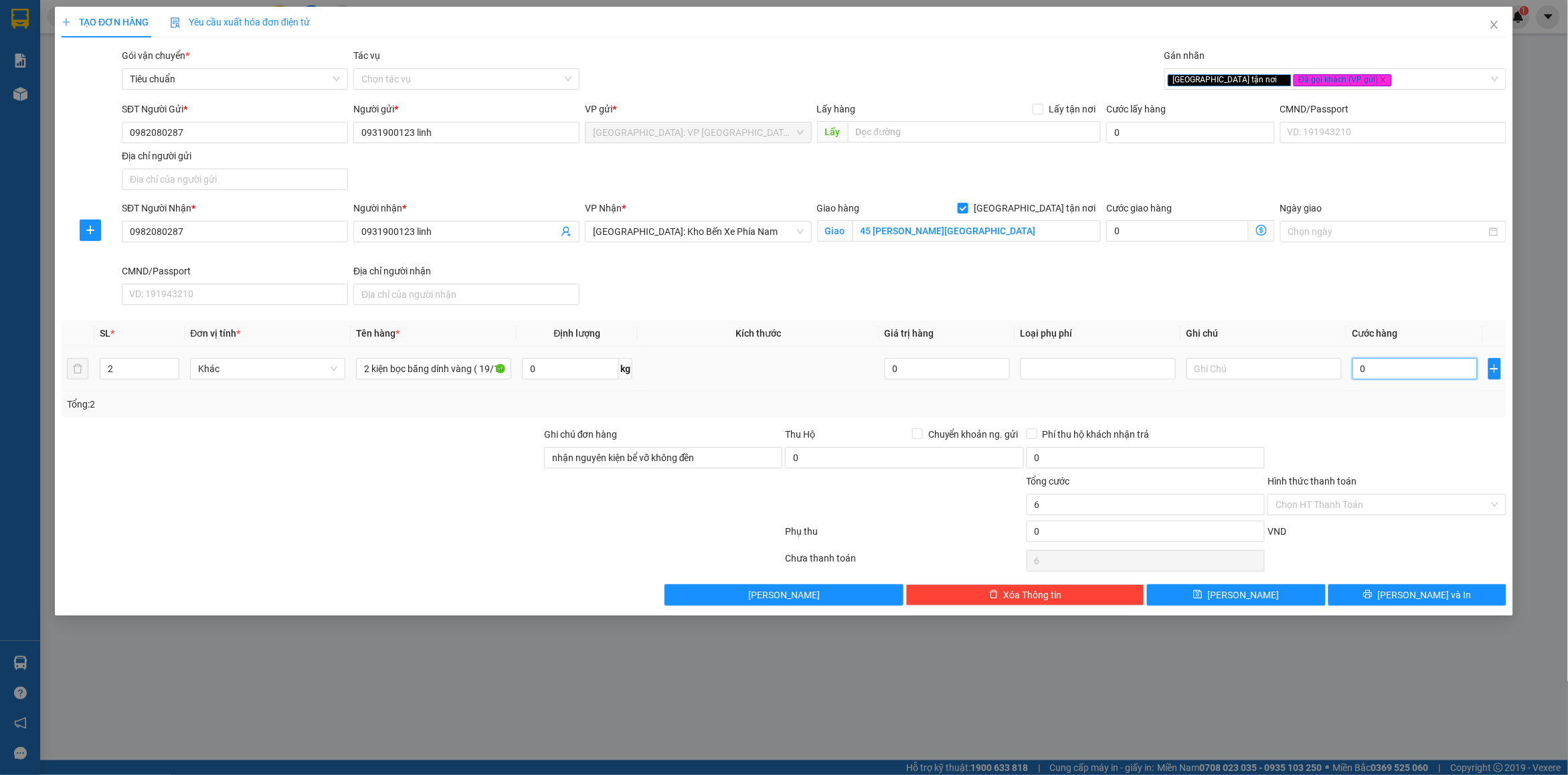
type input "0"
type input "03"
type input "3"
type input "036"
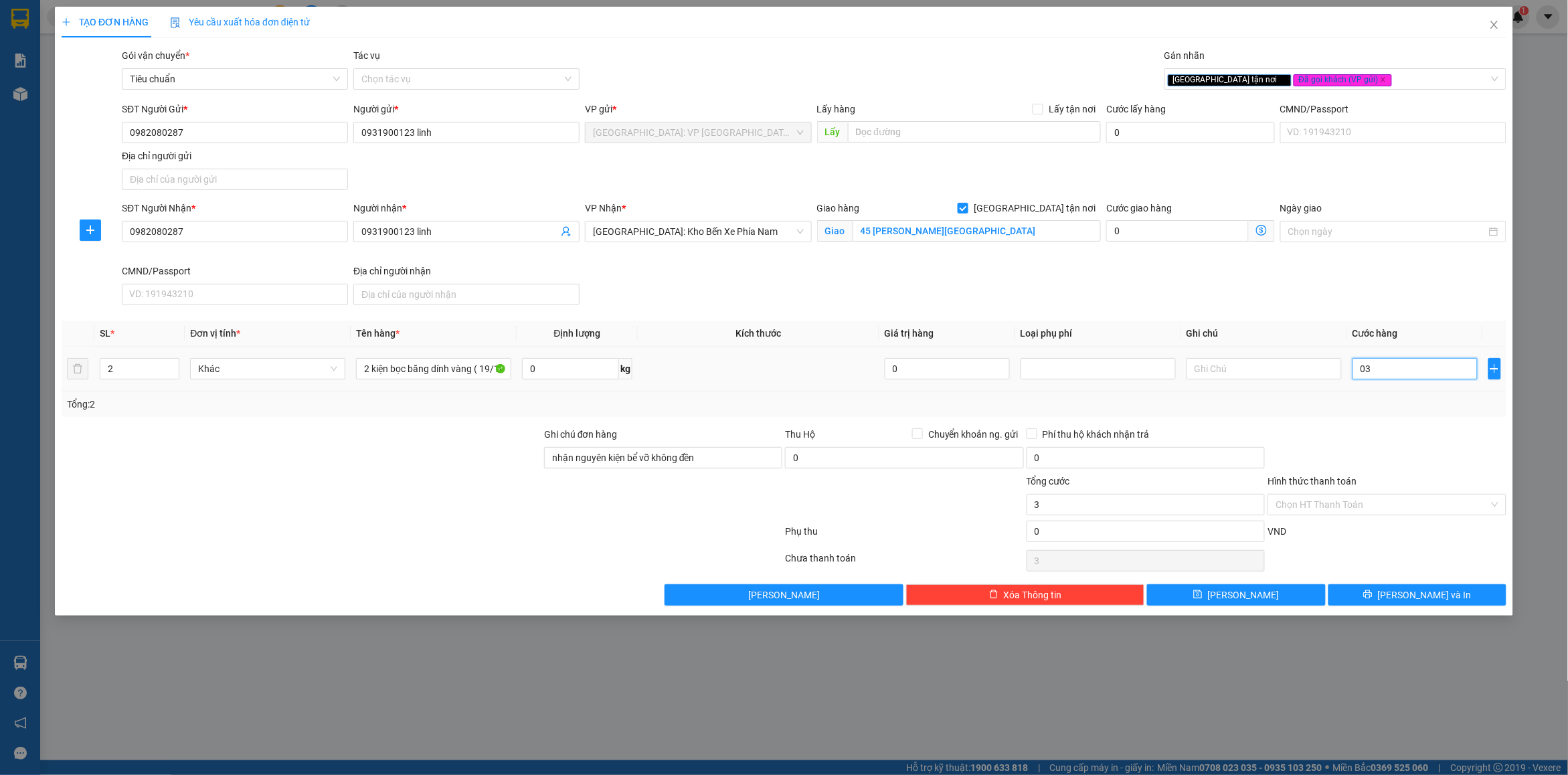
type input "36"
type input "0.360"
type input "360"
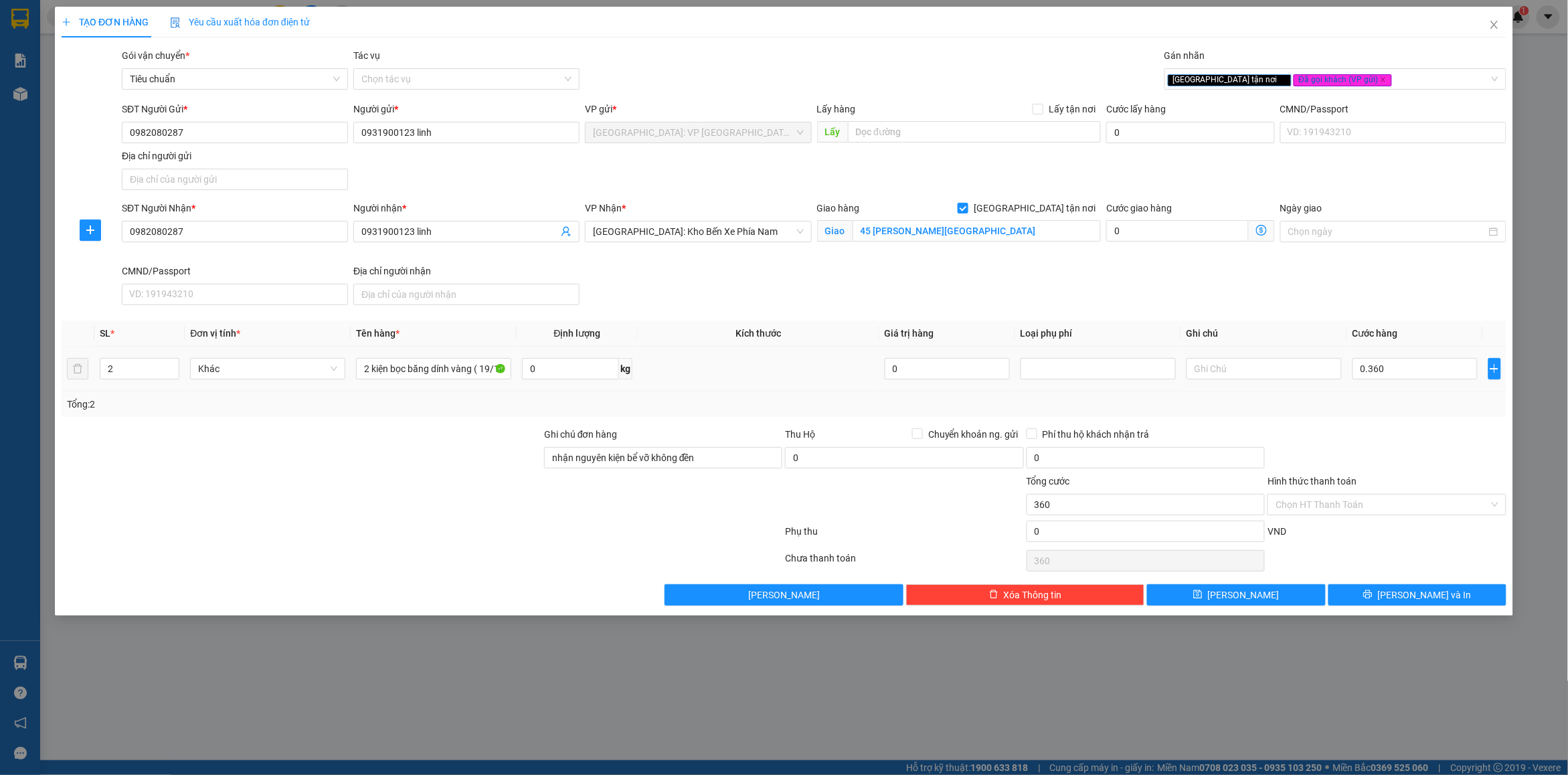
type input "360.000"
click at [1376, 418] on div "Transit Pickup Surcharge Ids Transit Deliver Surcharge Ids Transit Deliver Surc…" at bounding box center [783, 327] width 1445 height 558
click at [1380, 453] on div at bounding box center [1387, 451] width 241 height 47
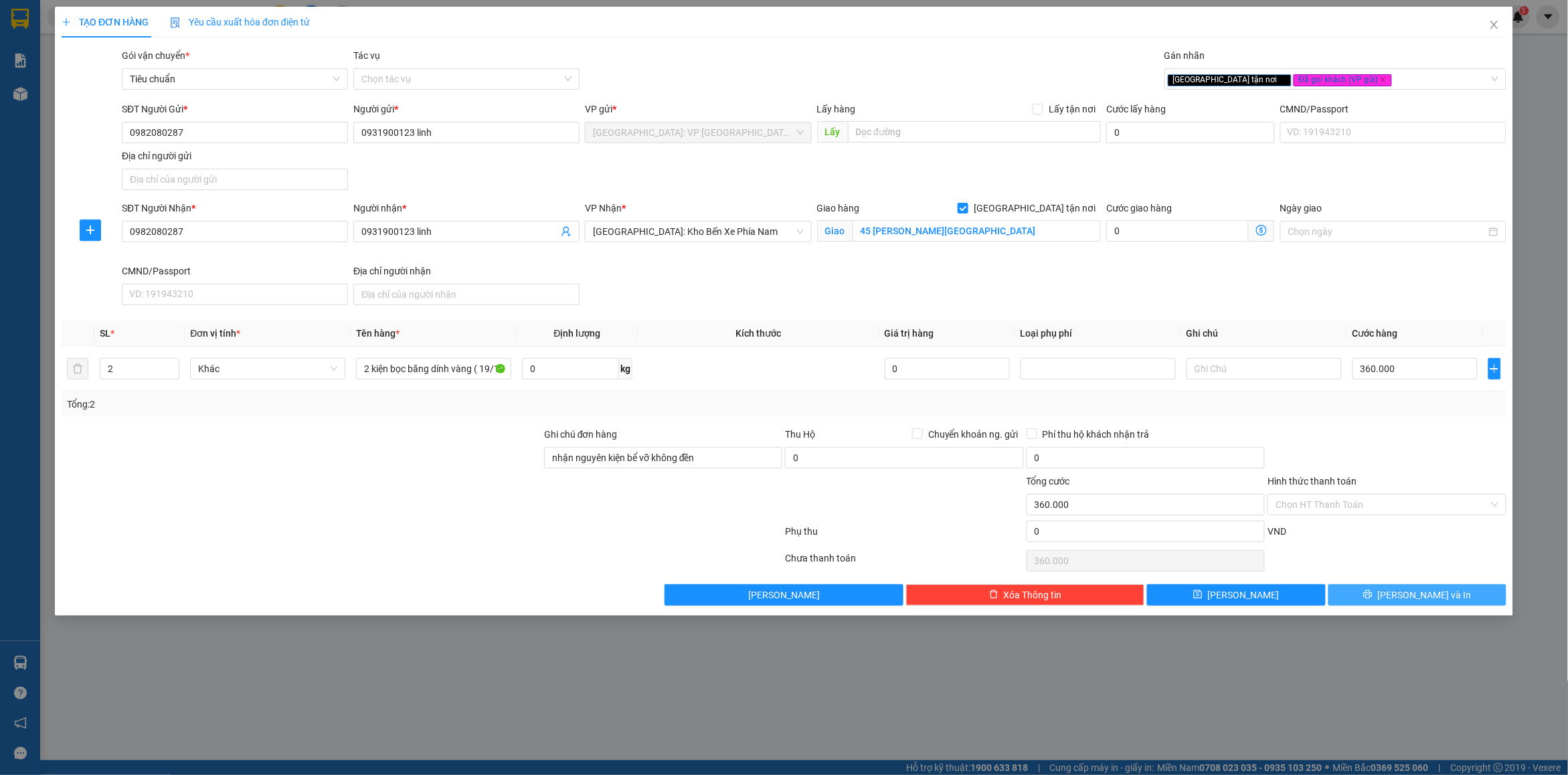
click at [1359, 590] on button "[PERSON_NAME] và In" at bounding box center [1418, 595] width 178 height 22
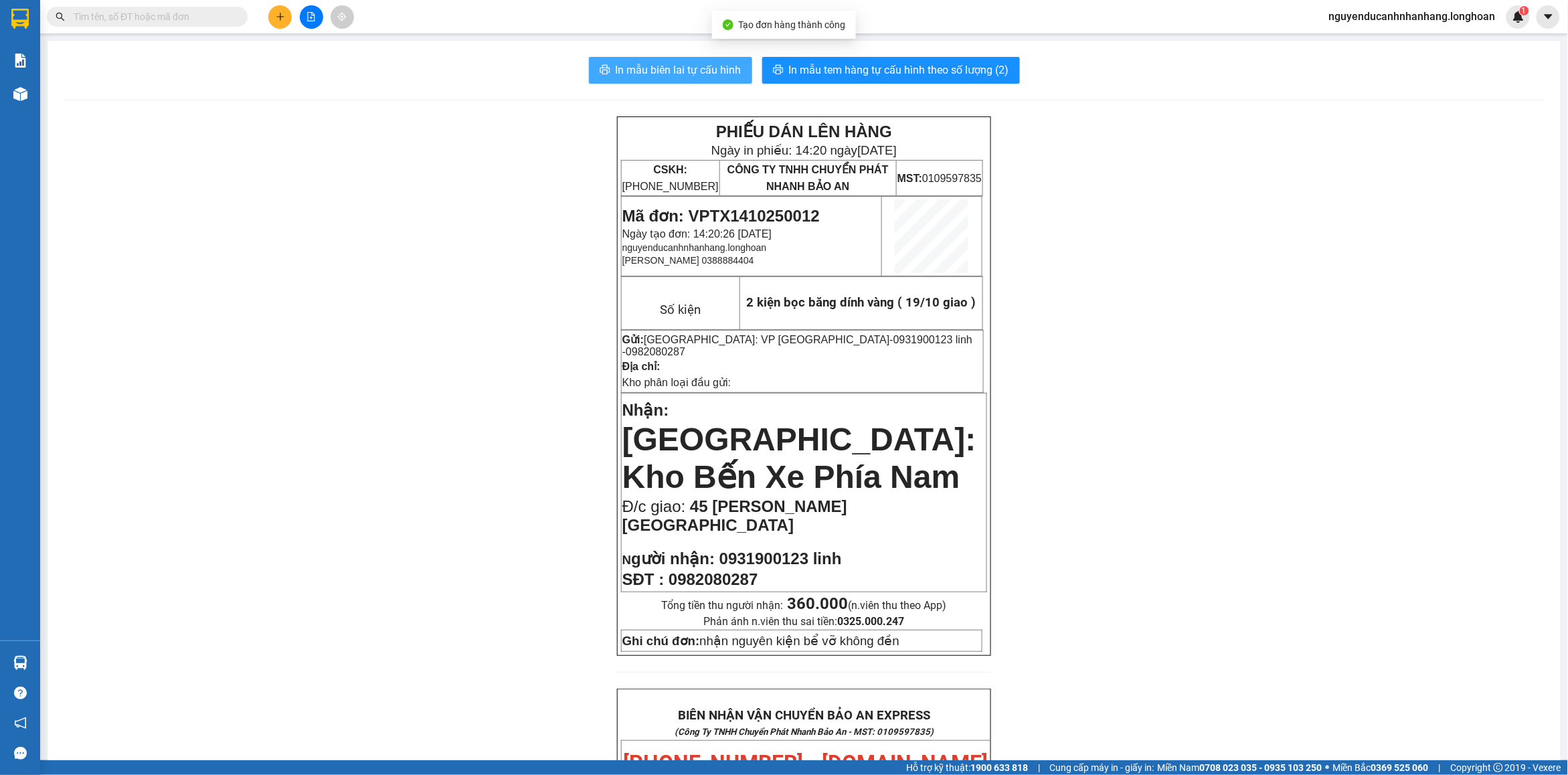
click at [686, 76] on span "In mẫu biên lai tự cấu hình" at bounding box center [679, 70] width 126 height 17
click at [924, 67] on span "In mẫu tem hàng tự cấu hình theo số lượng (2)" at bounding box center [899, 70] width 220 height 17
